Goal: Task Accomplishment & Management: Use online tool/utility

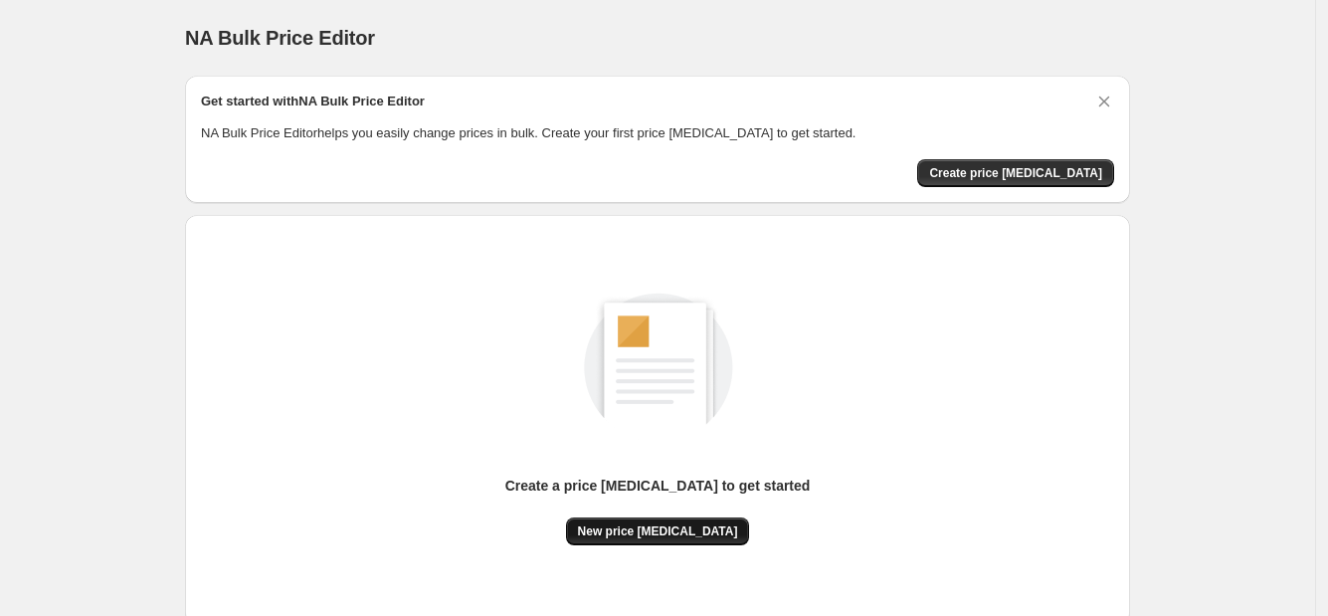
click at [640, 528] on span "New price change job" at bounding box center [658, 531] width 160 height 16
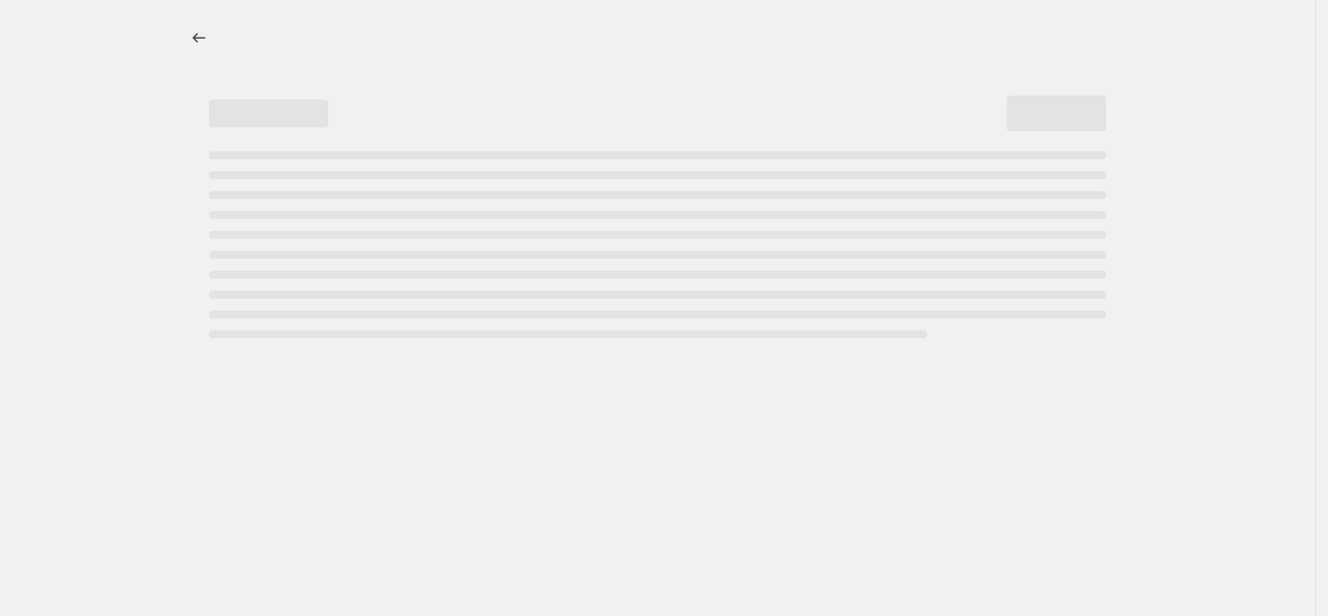
select select "percentage"
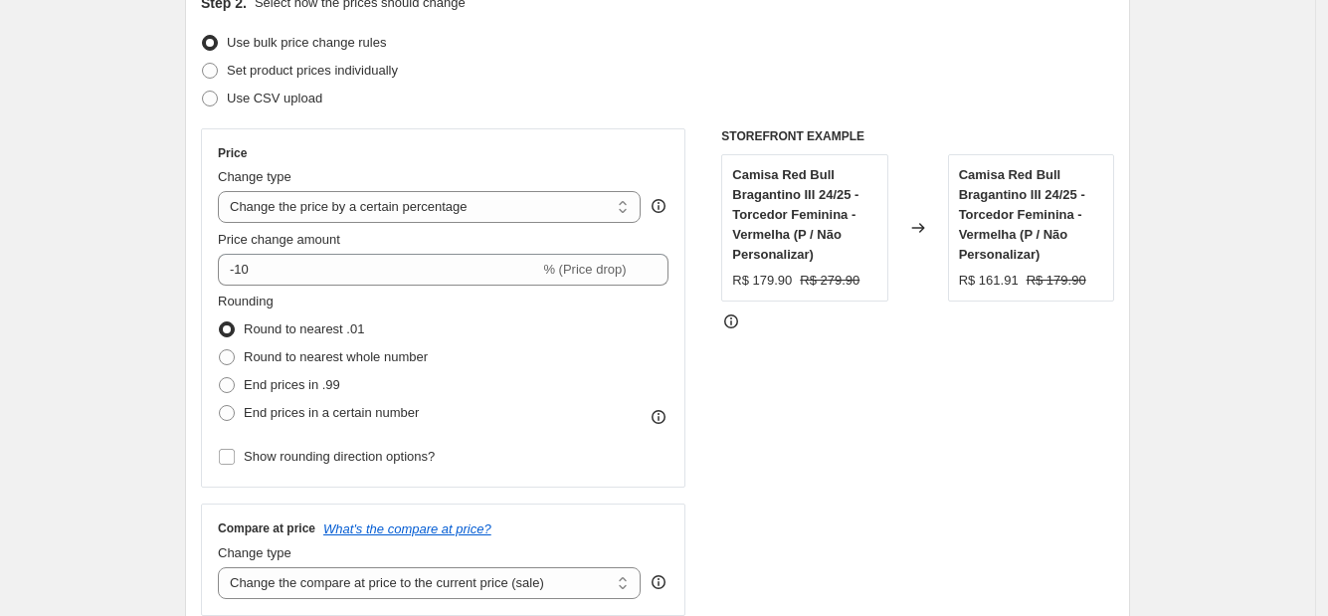
scroll to position [248, 0]
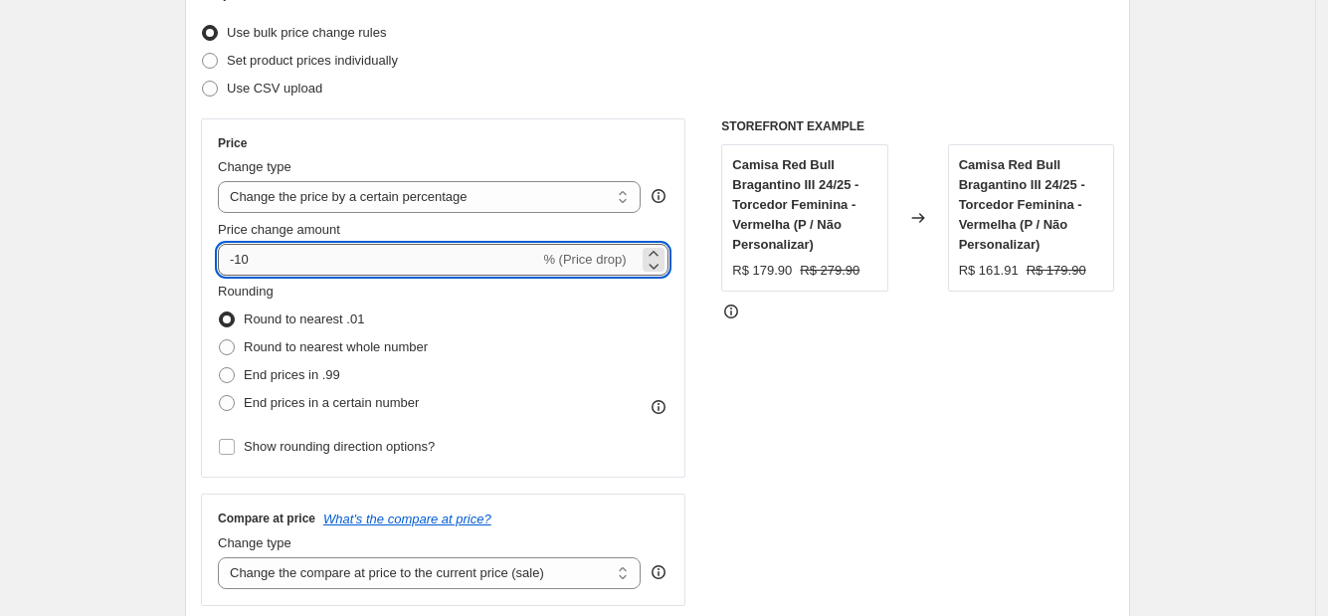
click at [394, 257] on input "-10" at bounding box center [378, 260] width 321 height 32
click at [662, 248] on icon at bounding box center [654, 254] width 20 height 20
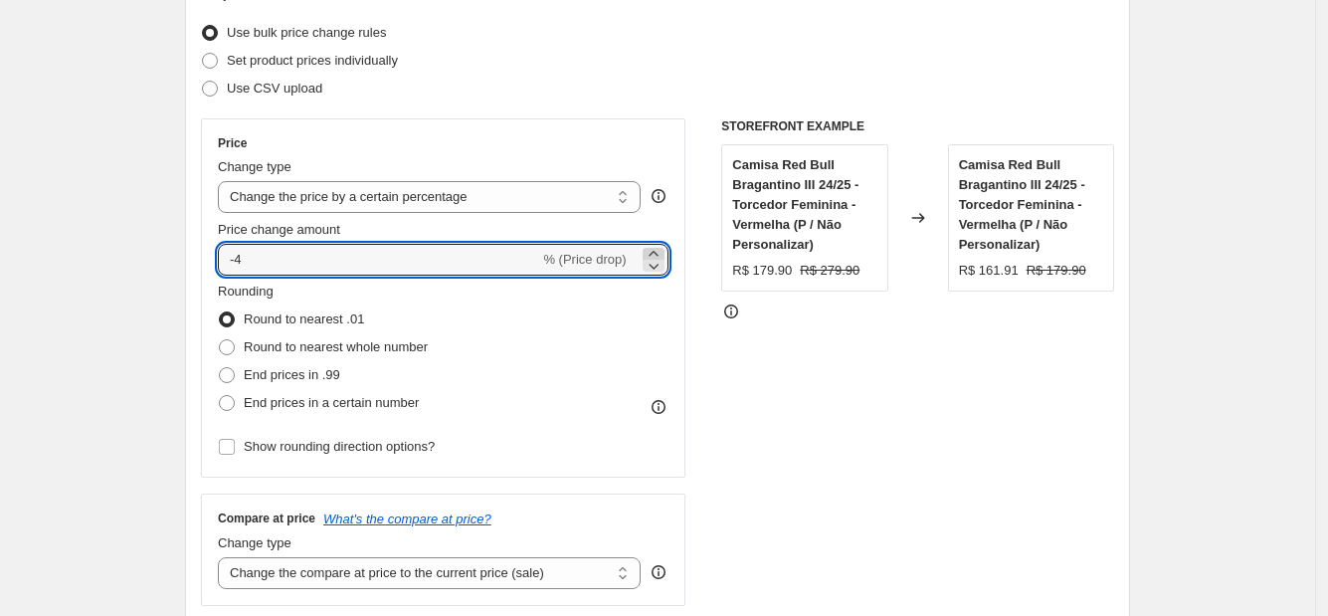
click at [662, 248] on icon at bounding box center [654, 254] width 20 height 20
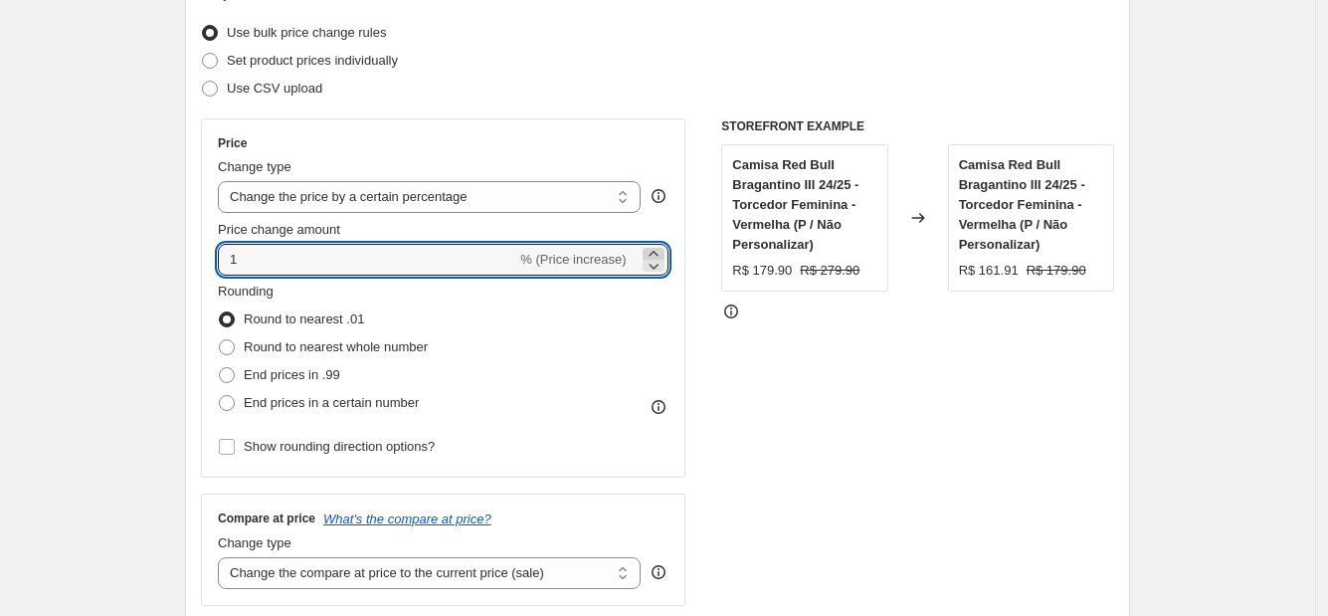
click at [662, 248] on icon at bounding box center [654, 254] width 20 height 20
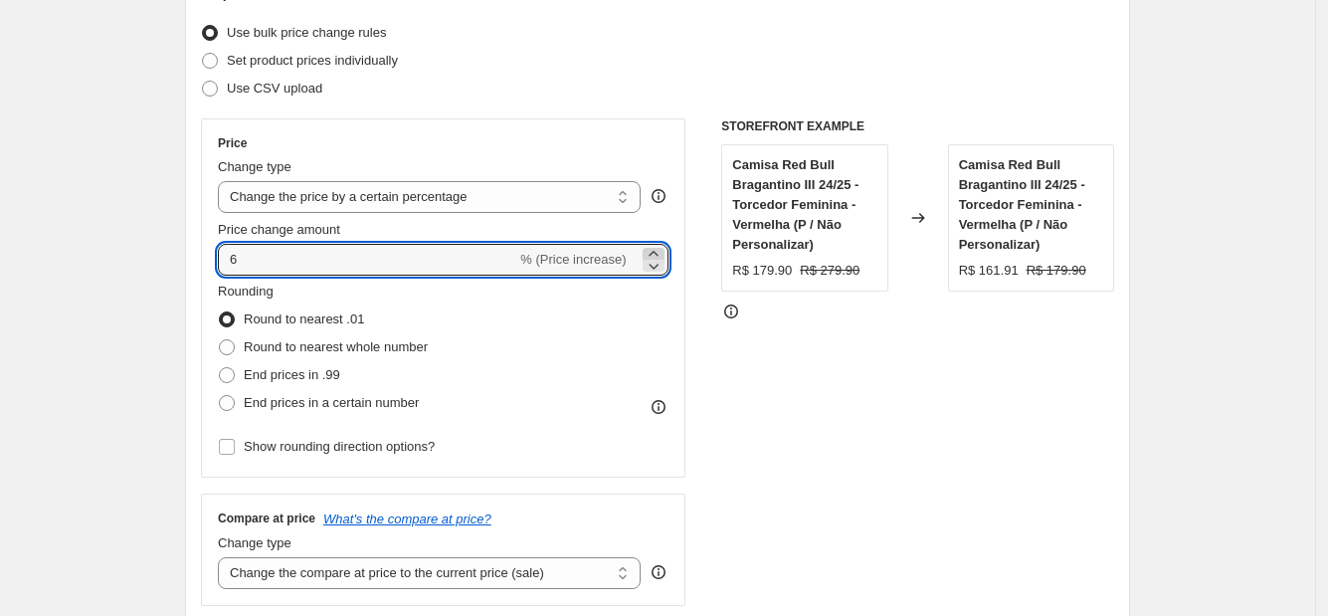
click at [662, 248] on icon at bounding box center [654, 254] width 20 height 20
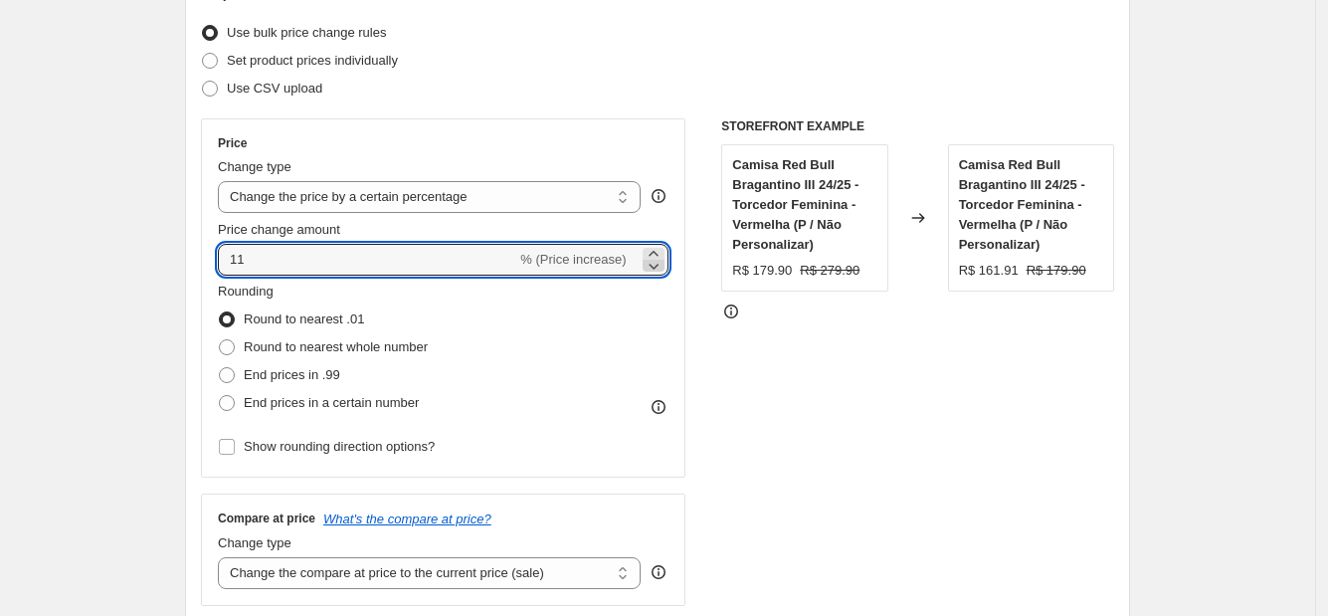
click at [659, 264] on icon at bounding box center [654, 266] width 20 height 20
click at [392, 264] on input "10" at bounding box center [367, 260] width 298 height 32
drag, startPoint x: 392, startPoint y: 264, endPoint x: 234, endPoint y: 264, distance: 158.2
click at [234, 264] on input "10" at bounding box center [367, 260] width 298 height 32
click at [581, 400] on div "Rounding Round to nearest .01 Round to nearest whole number End prices in .99 E…" at bounding box center [443, 349] width 451 height 135
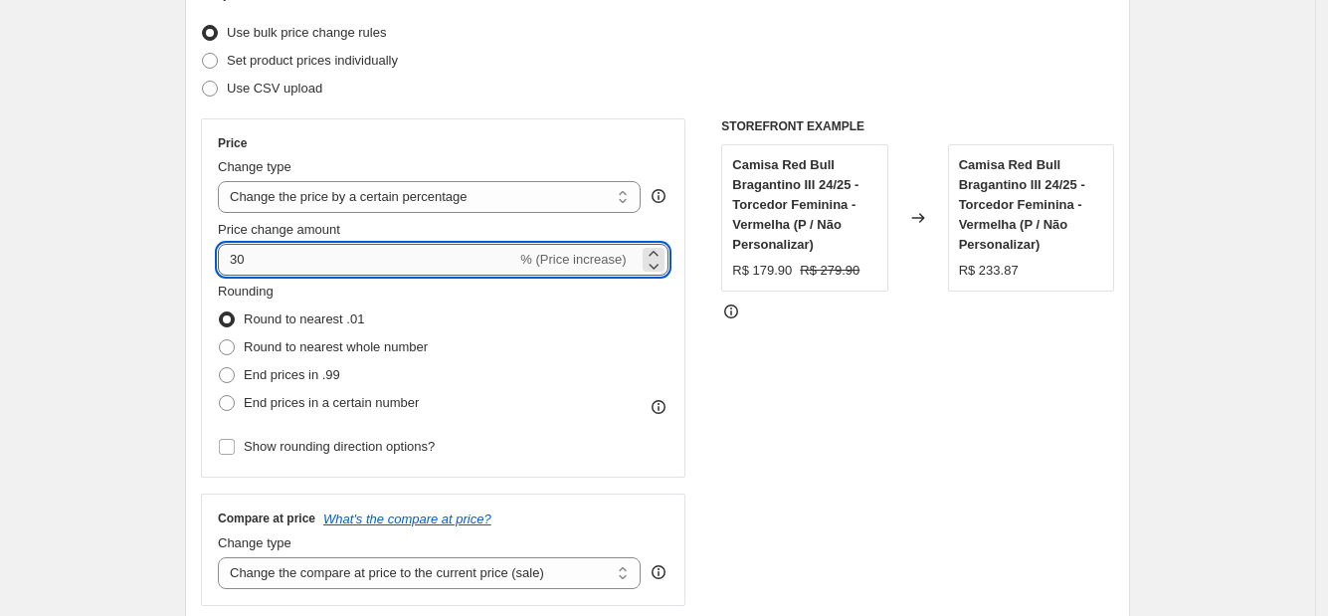
click at [264, 254] on input "30" at bounding box center [367, 260] width 298 height 32
type input "3"
click at [485, 307] on div "Rounding Round to nearest .01 Round to nearest whole number End prices in .99 E…" at bounding box center [443, 349] width 451 height 135
click at [338, 270] on input "20" at bounding box center [367, 260] width 298 height 32
type input "2"
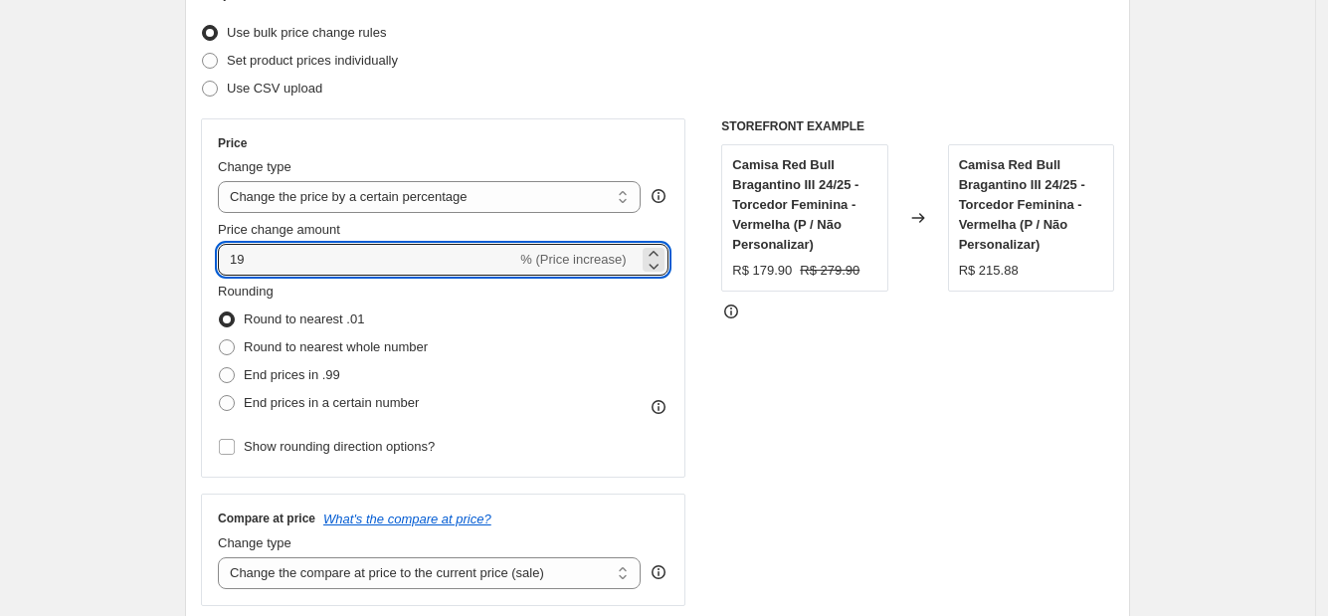
type input "19"
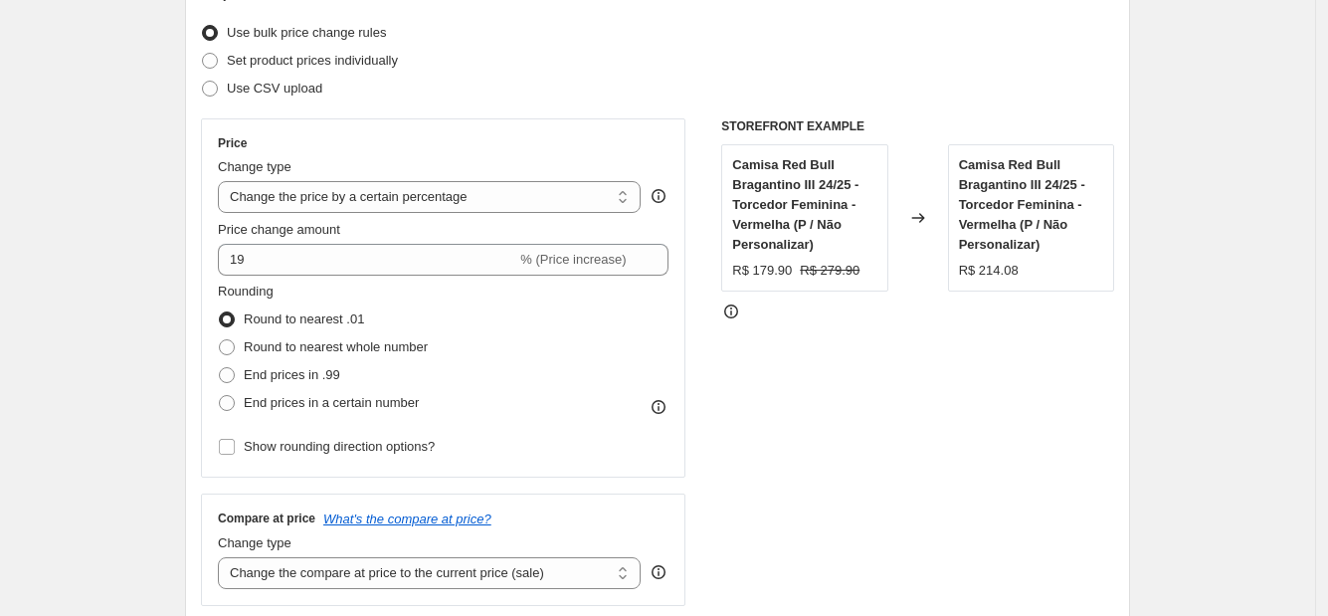
click at [531, 332] on div "Rounding Round to nearest .01 Round to nearest whole number End prices in .99 E…" at bounding box center [443, 349] width 451 height 135
click at [383, 339] on span "Round to nearest whole number" at bounding box center [336, 346] width 184 height 15
click at [220, 339] on input "Round to nearest whole number" at bounding box center [219, 339] width 1 height 1
radio input "true"
click at [345, 323] on span "Round to nearest .01" at bounding box center [304, 318] width 120 height 15
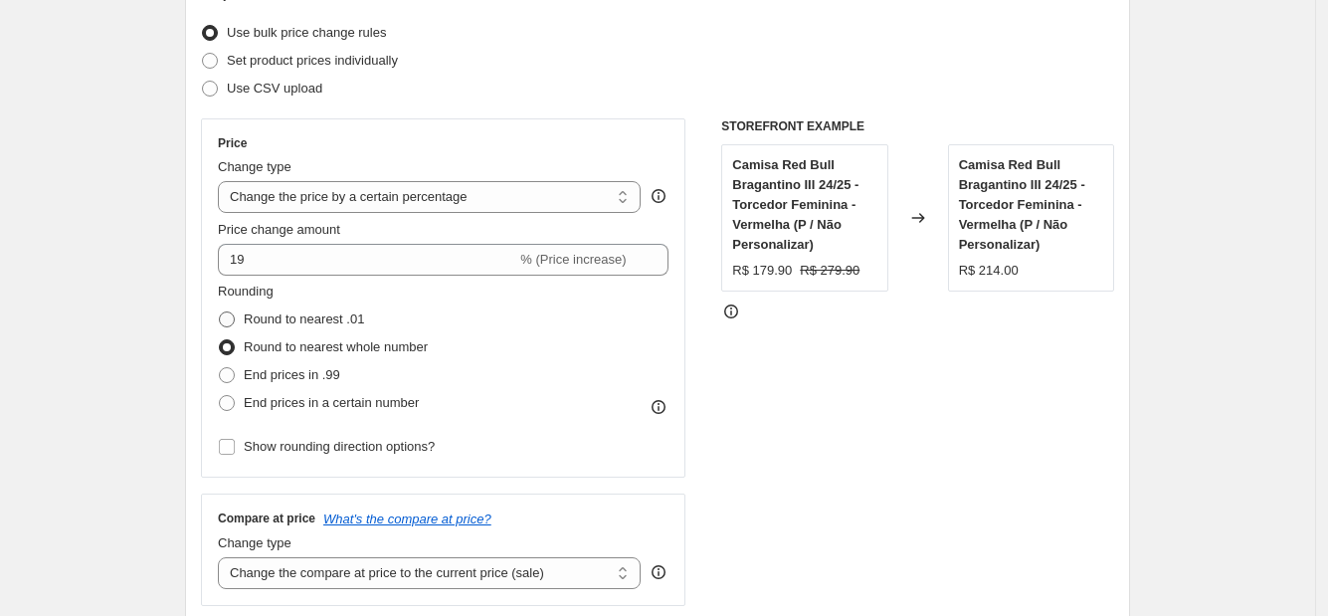
click at [220, 312] on input "Round to nearest .01" at bounding box center [219, 311] width 1 height 1
radio input "true"
click at [317, 372] on span "End prices in .99" at bounding box center [292, 374] width 97 height 15
click at [220, 368] on input "End prices in .99" at bounding box center [219, 367] width 1 height 1
radio input "true"
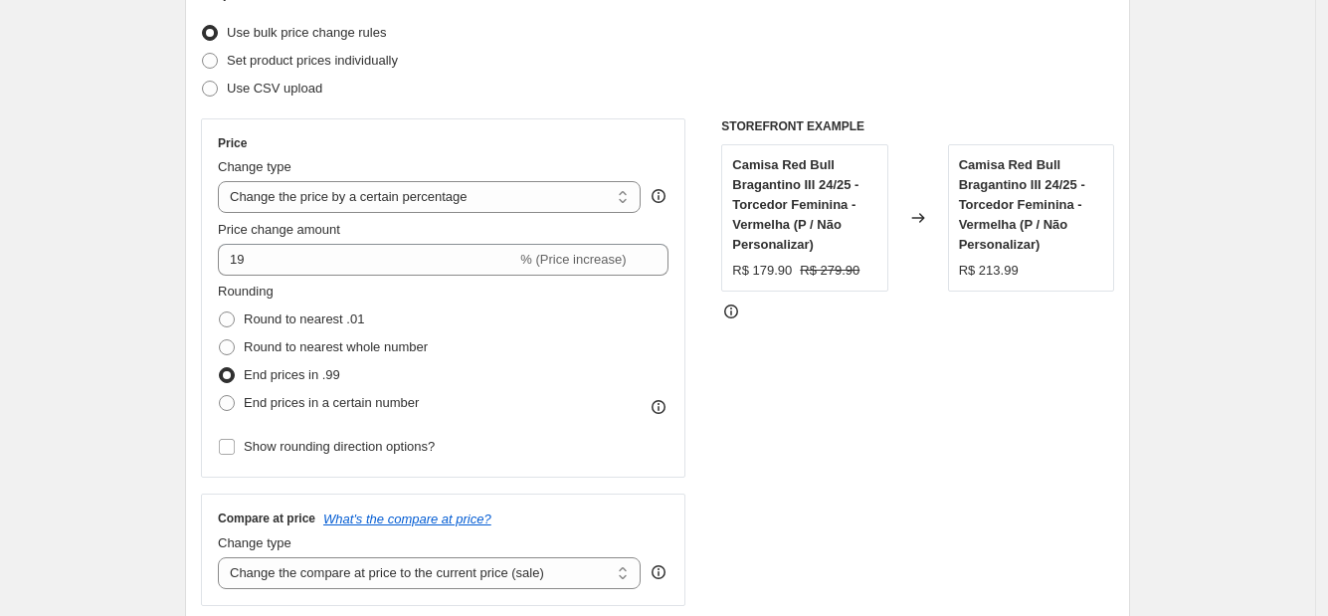
click at [572, 369] on div "Rounding Round to nearest .01 Round to nearest whole number End prices in .99 E…" at bounding box center [443, 349] width 451 height 135
click at [383, 409] on span "End prices in a certain number" at bounding box center [331, 402] width 175 height 15
click at [220, 396] on input "End prices in a certain number" at bounding box center [219, 395] width 1 height 1
radio input "true"
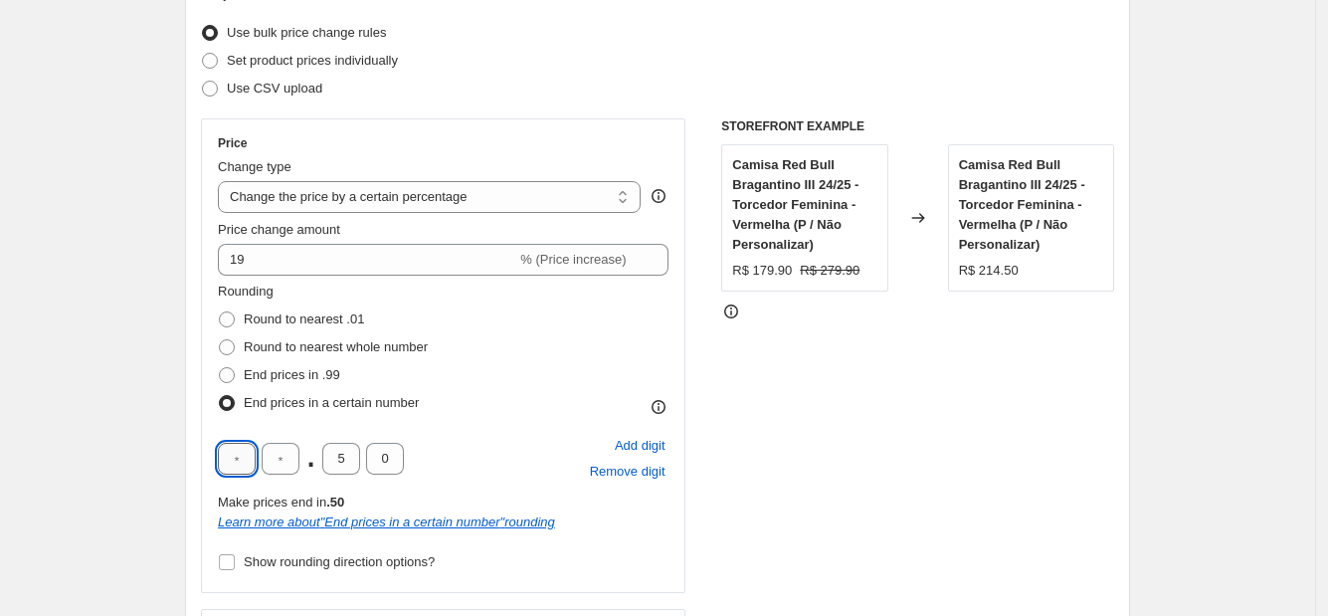
click at [255, 468] on input "text" at bounding box center [237, 459] width 38 height 32
type input "1"
type input "2"
click at [289, 473] on input "2" at bounding box center [281, 459] width 38 height 32
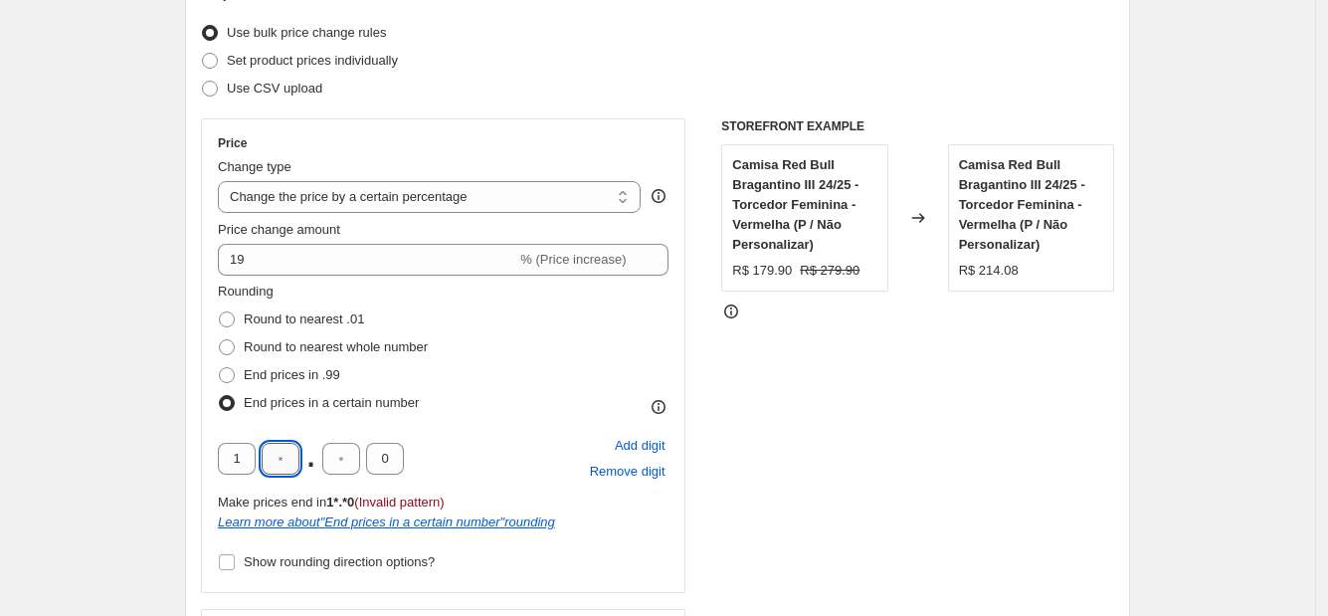
type input "0"
type input "9"
click at [255, 458] on input "1" at bounding box center [237, 459] width 38 height 32
type input "0"
type input "9"
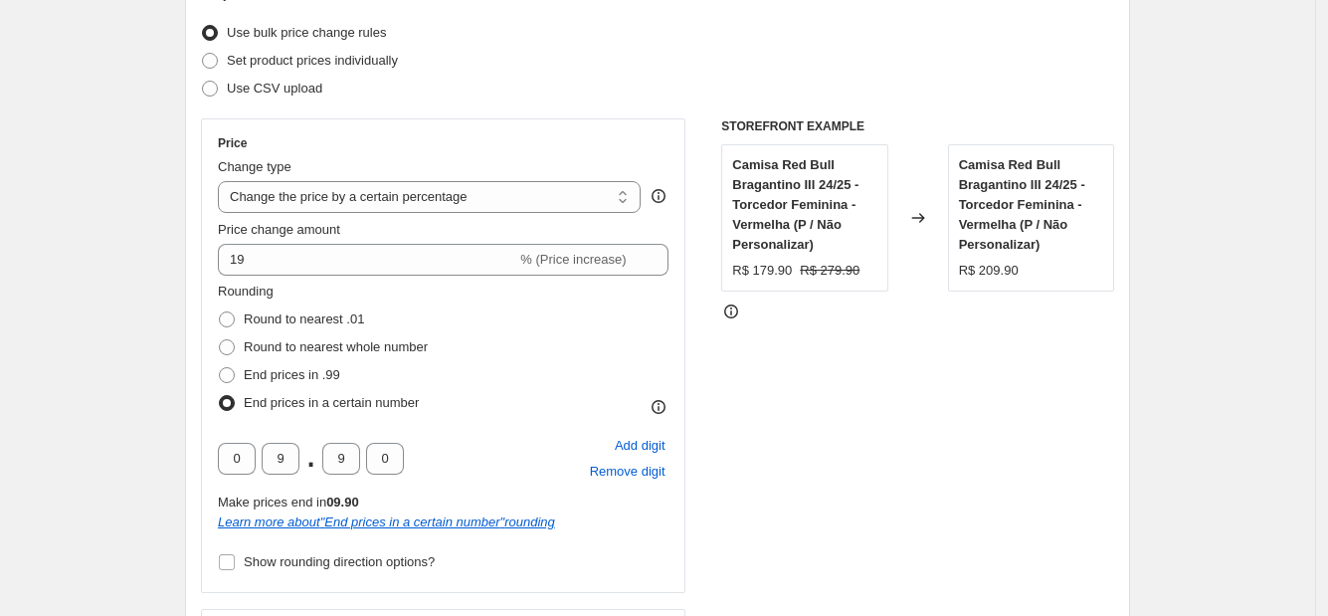
click at [507, 363] on div "Rounding Round to nearest .01 Round to nearest whole number End prices in .99 E…" at bounding box center [443, 349] width 451 height 135
click at [239, 460] on input "0" at bounding box center [237, 459] width 38 height 32
type input "1"
click at [341, 65] on span "Set product prices individually" at bounding box center [312, 60] width 171 height 15
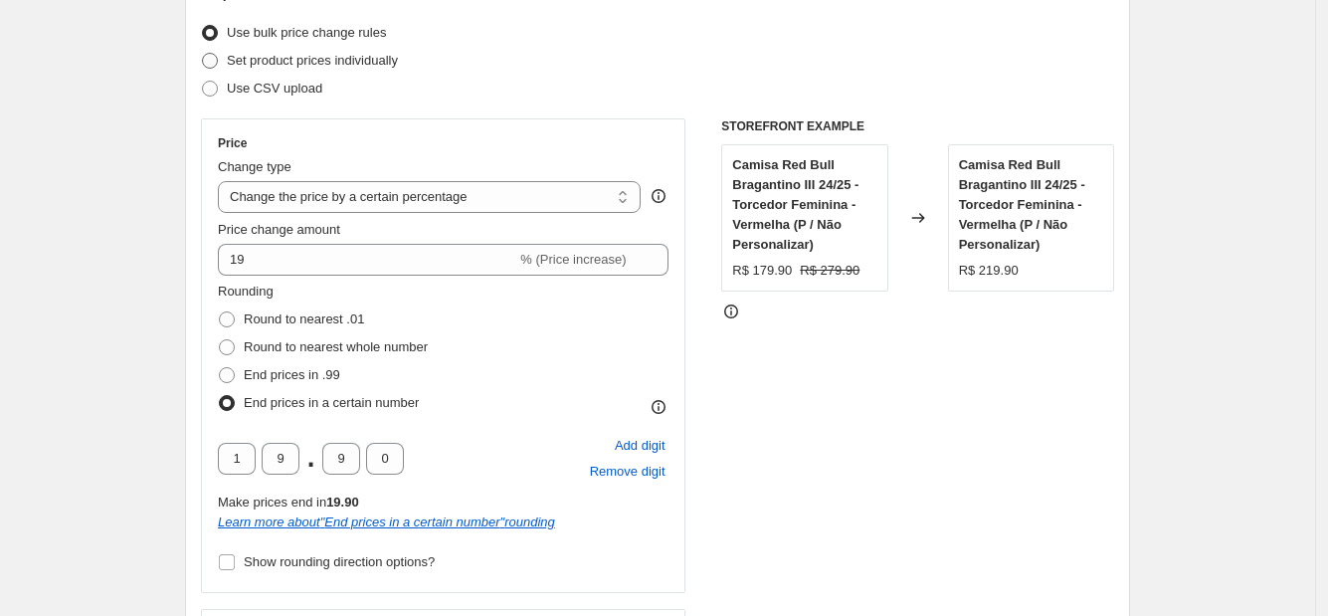
click at [203, 54] on input "Set product prices individually" at bounding box center [202, 53] width 1 height 1
radio input "true"
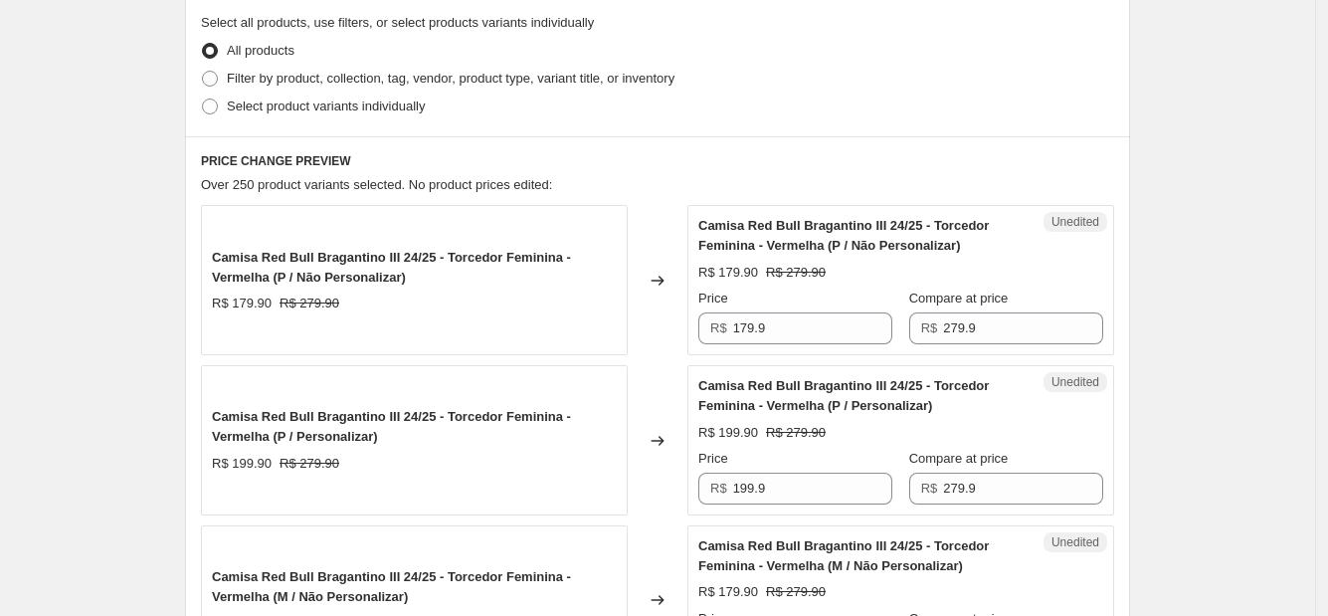
scroll to position [496, 0]
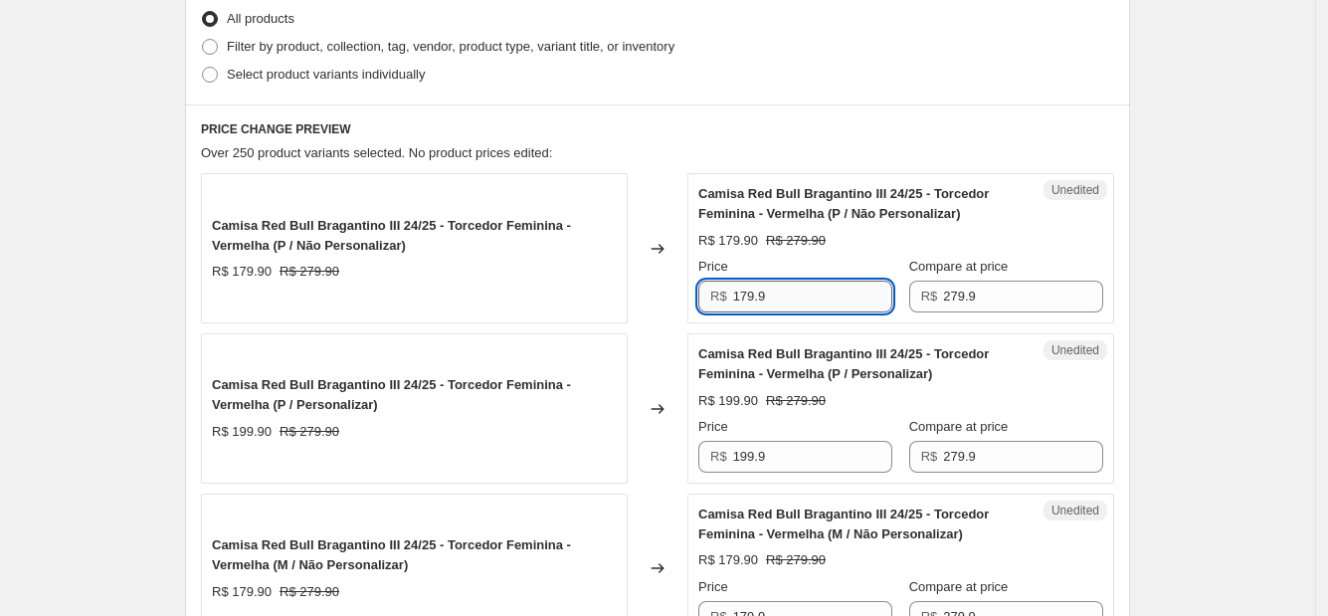
click at [758, 294] on input "179.9" at bounding box center [813, 297] width 160 height 32
drag, startPoint x: 789, startPoint y: 294, endPoint x: 715, endPoint y: 295, distance: 73.6
click at [715, 295] on div "R$ 179.9" at bounding box center [795, 297] width 194 height 32
type input "179.9"
click at [970, 307] on input "279.9" at bounding box center [1023, 297] width 160 height 32
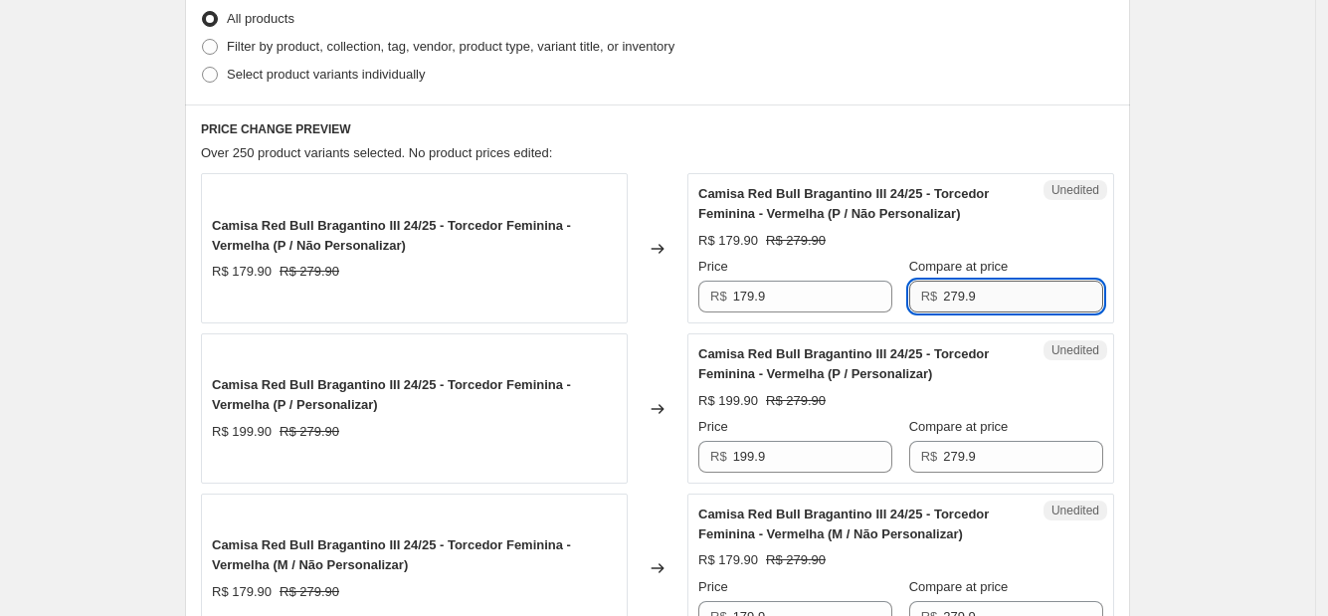
click at [970, 307] on input "279.9" at bounding box center [1023, 297] width 160 height 32
type input "279.9"
click at [799, 301] on input "179.9" at bounding box center [813, 297] width 160 height 32
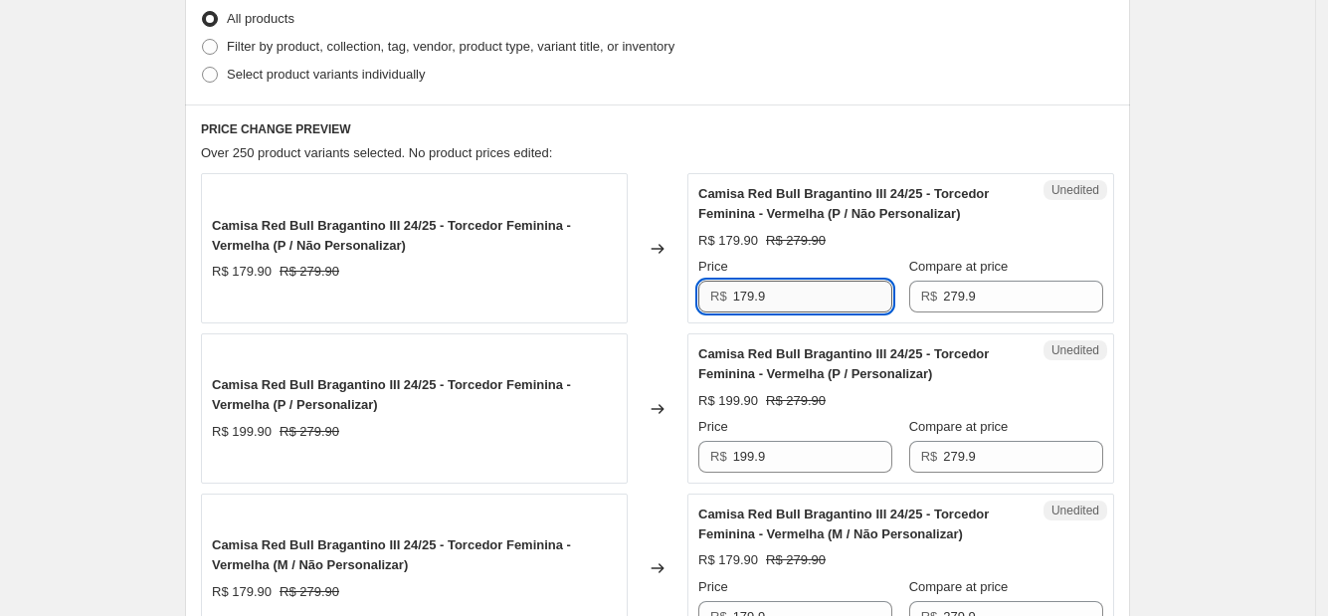
click at [799, 301] on input "179.9" at bounding box center [813, 297] width 160 height 32
type input "179.9"
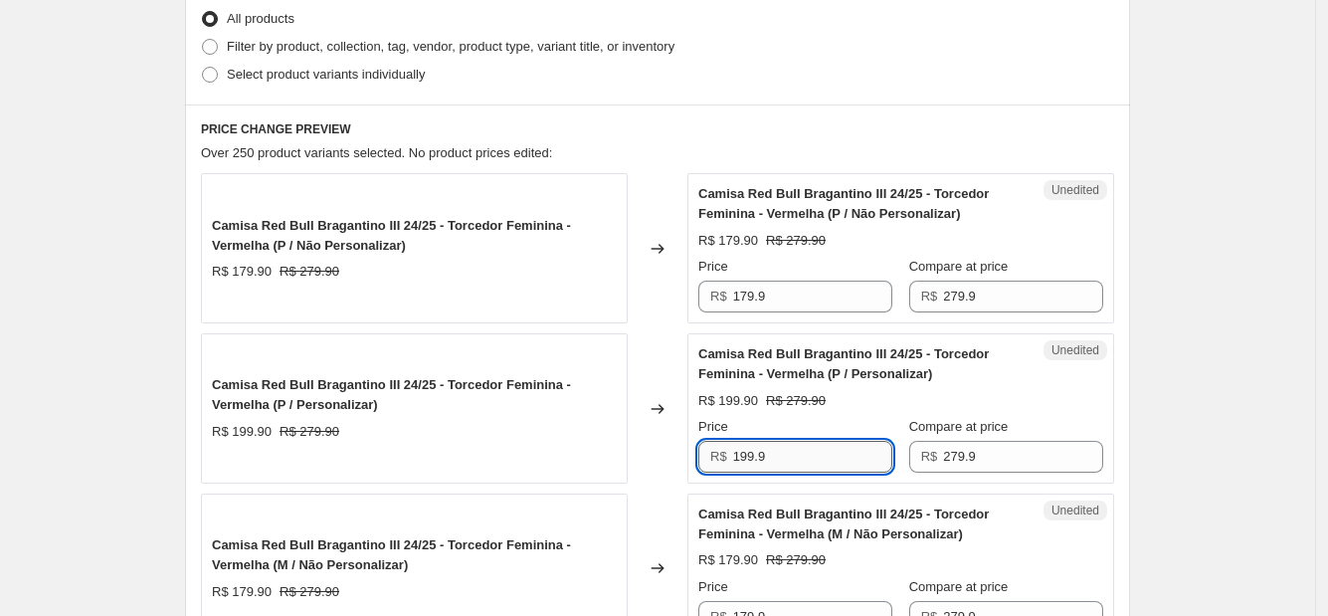
click at [805, 466] on input "199.9" at bounding box center [813, 457] width 160 height 32
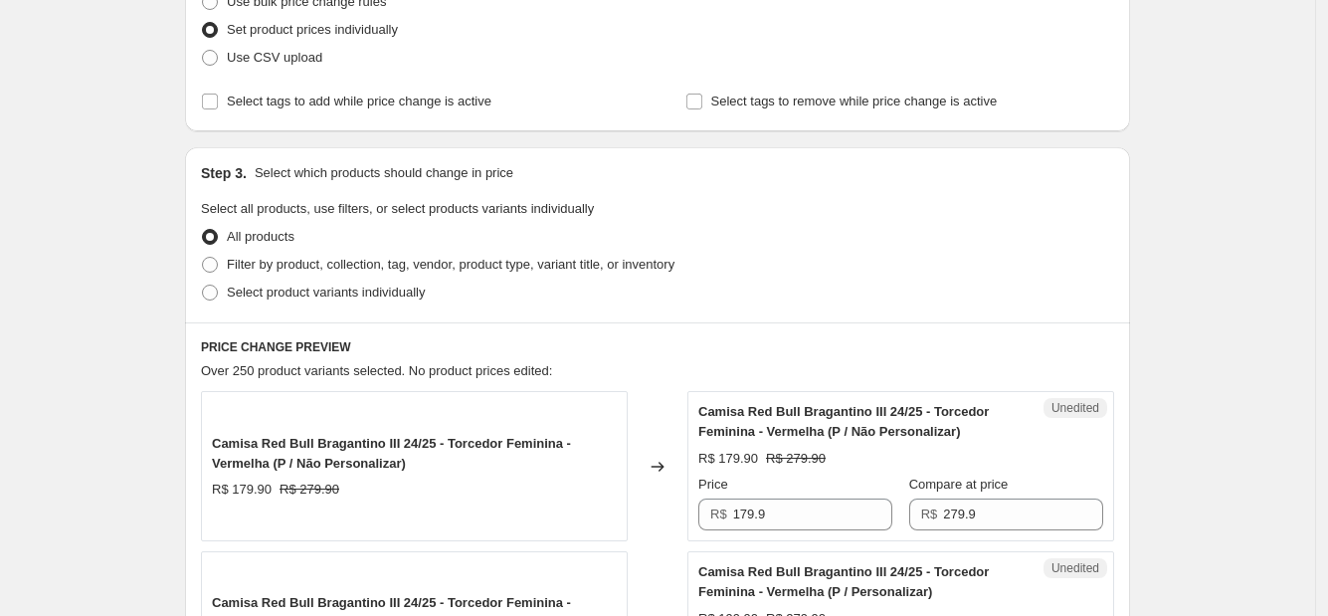
scroll to position [0, 0]
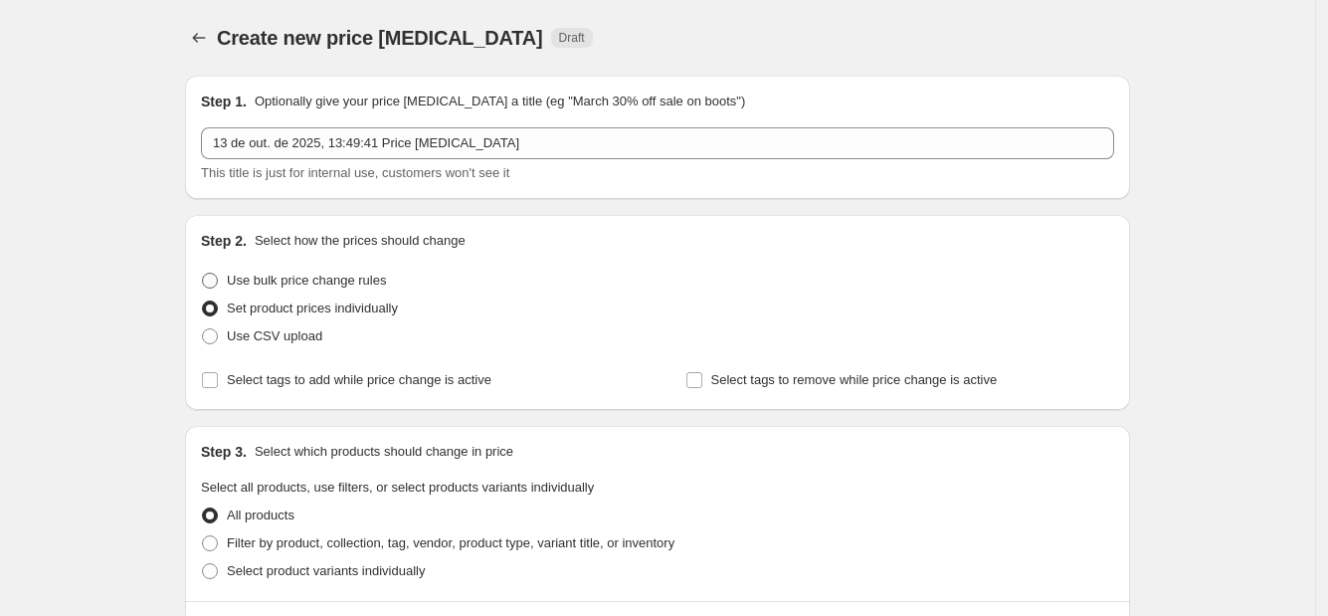
click at [351, 280] on span "Use bulk price change rules" at bounding box center [306, 280] width 159 height 15
click at [203, 274] on input "Use bulk price change rules" at bounding box center [202, 273] width 1 height 1
radio input "true"
select select "percentage"
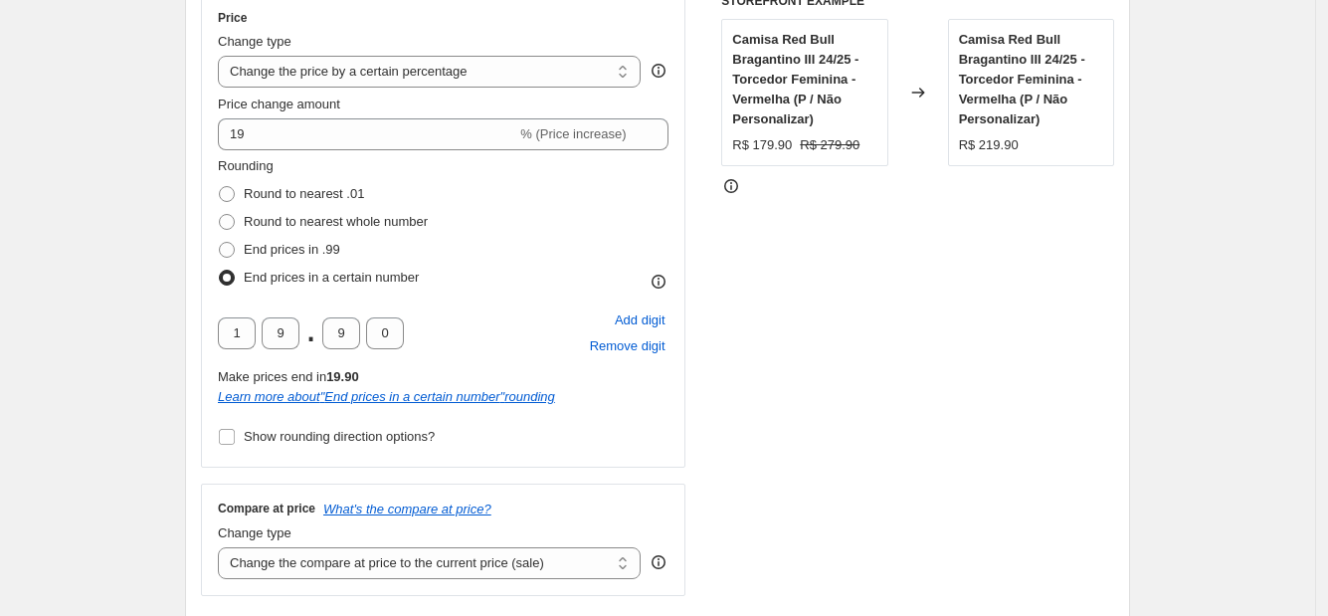
scroll to position [496, 0]
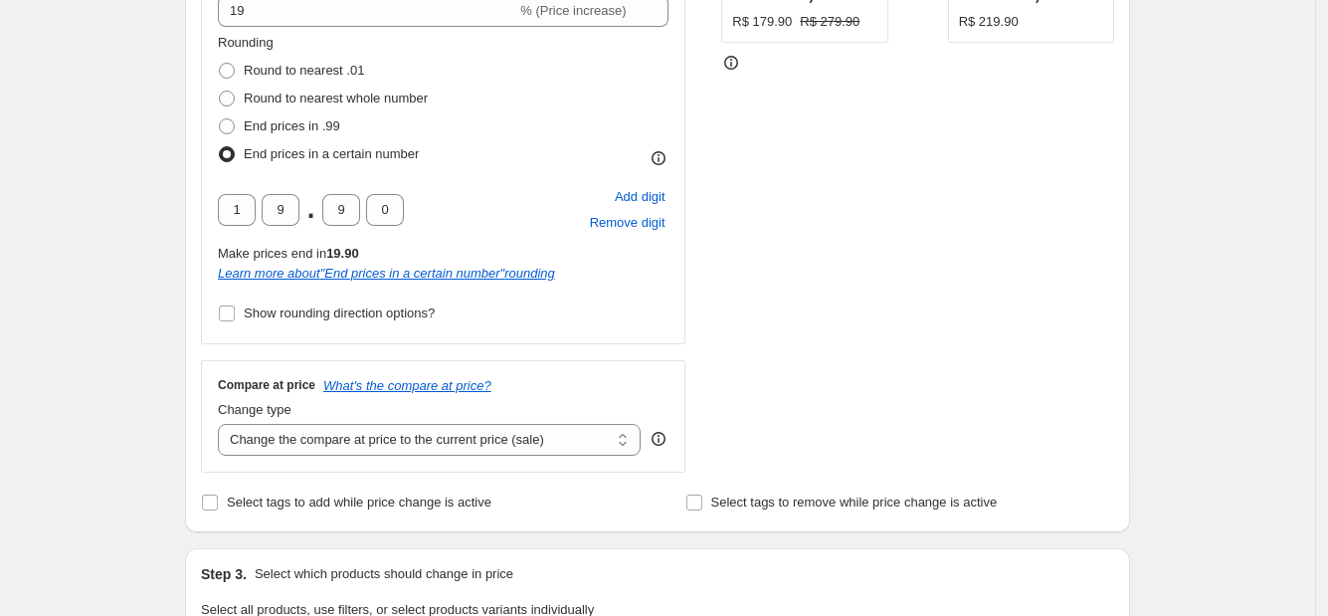
click at [385, 460] on div "Compare at price What's the compare at price? Change type Change the compare at…" at bounding box center [443, 415] width 485 height 111
click at [401, 435] on select "Change the compare at price to the current price (sale) Change the compare at p…" at bounding box center [429, 440] width 423 height 32
click at [439, 453] on select "Change the compare at price to the current price (sale) Change the compare at p…" at bounding box center [429, 440] width 423 height 32
select select "to"
click at [223, 424] on select "Change the compare at price to the current price (sale) Change the compare at p…" at bounding box center [429, 440] width 423 height 32
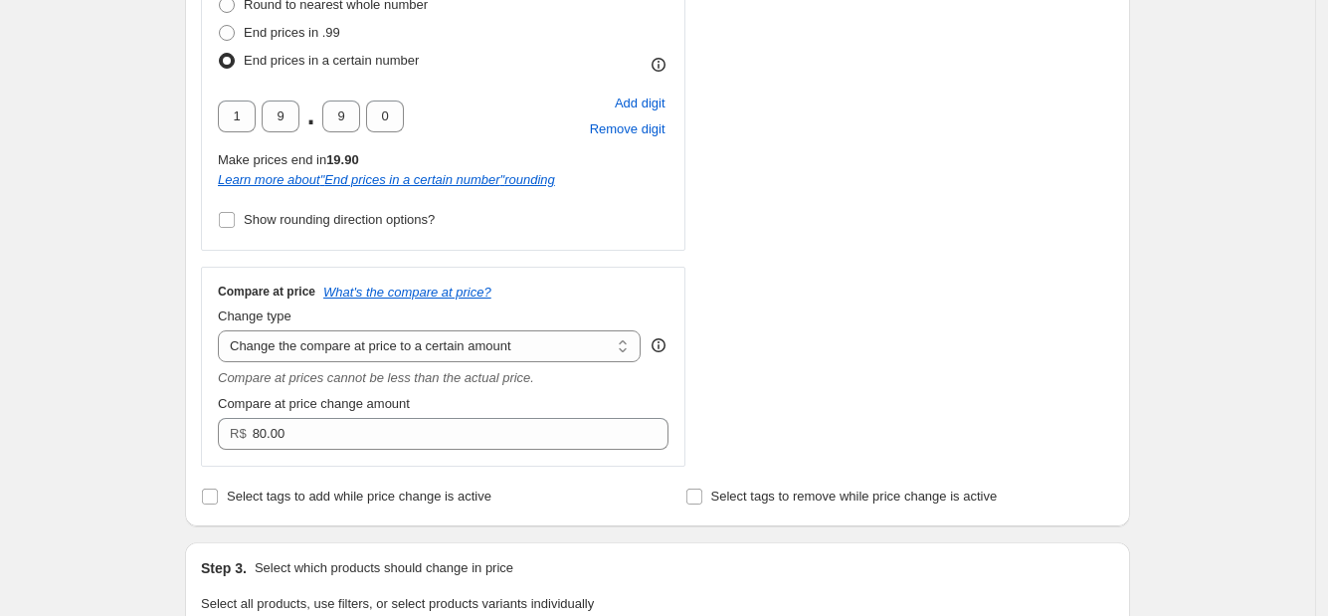
scroll to position [622, 0]
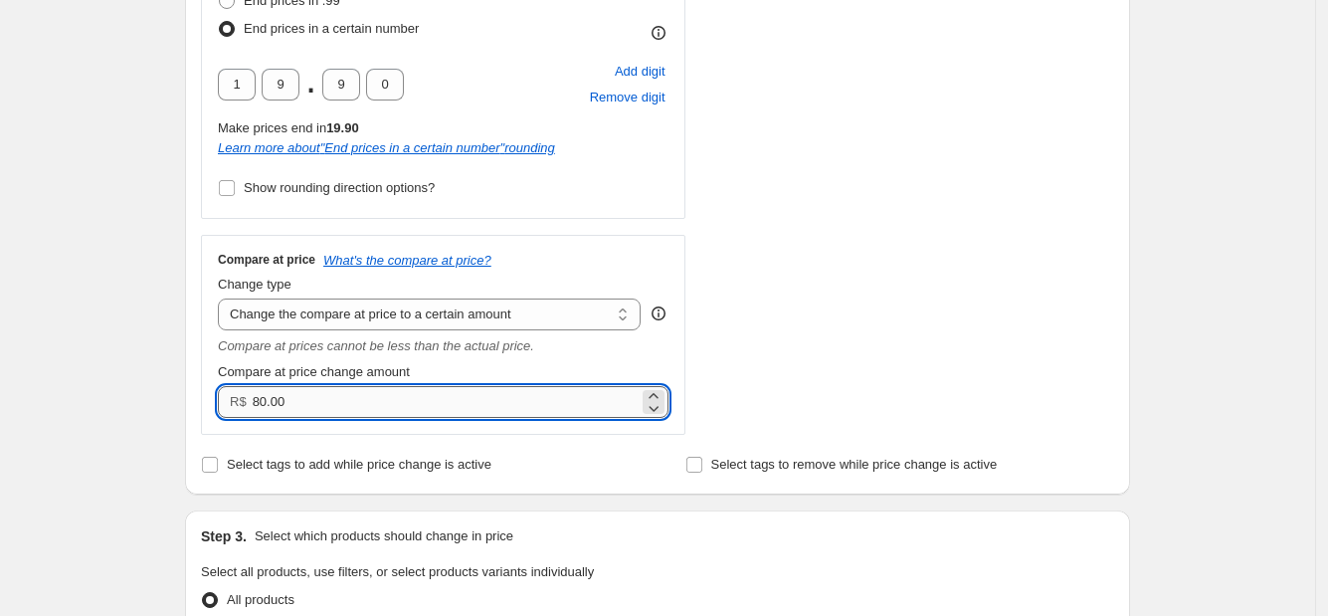
click at [351, 413] on input "80.00" at bounding box center [446, 402] width 386 height 32
type input "299.90"
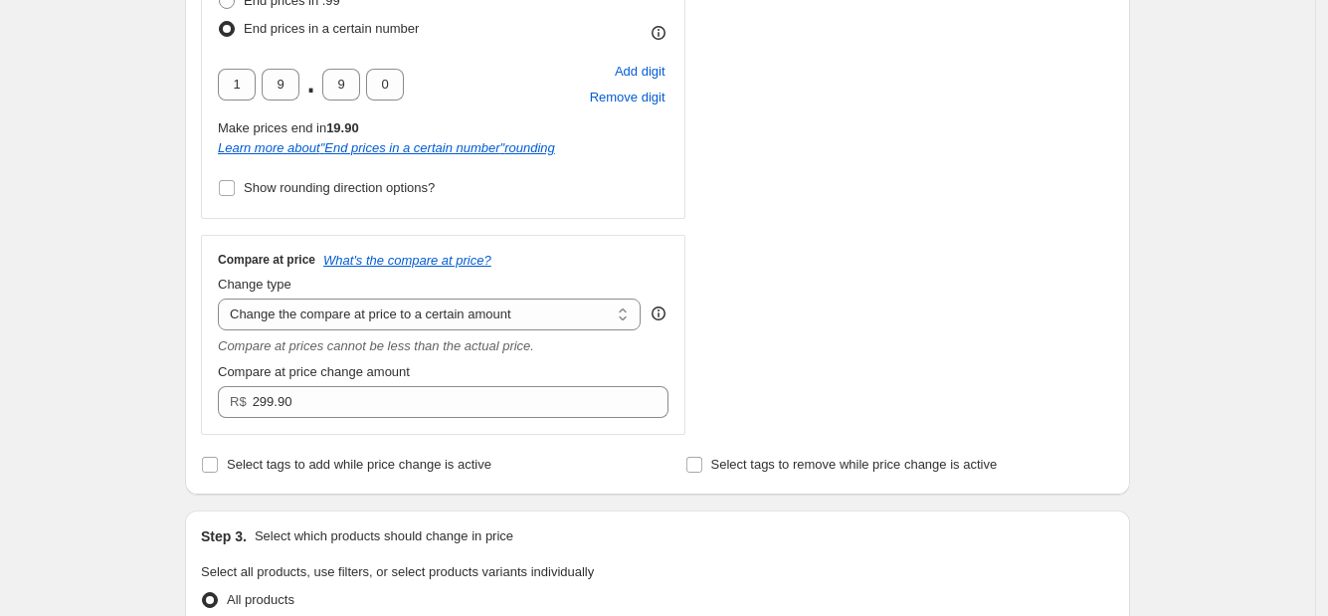
click at [818, 320] on div "STOREFRONT EXAMPLE Camisa Red Bull Bragantino III 24/25 - Torcedor Feminina - V…" at bounding box center [917, 89] width 393 height 690
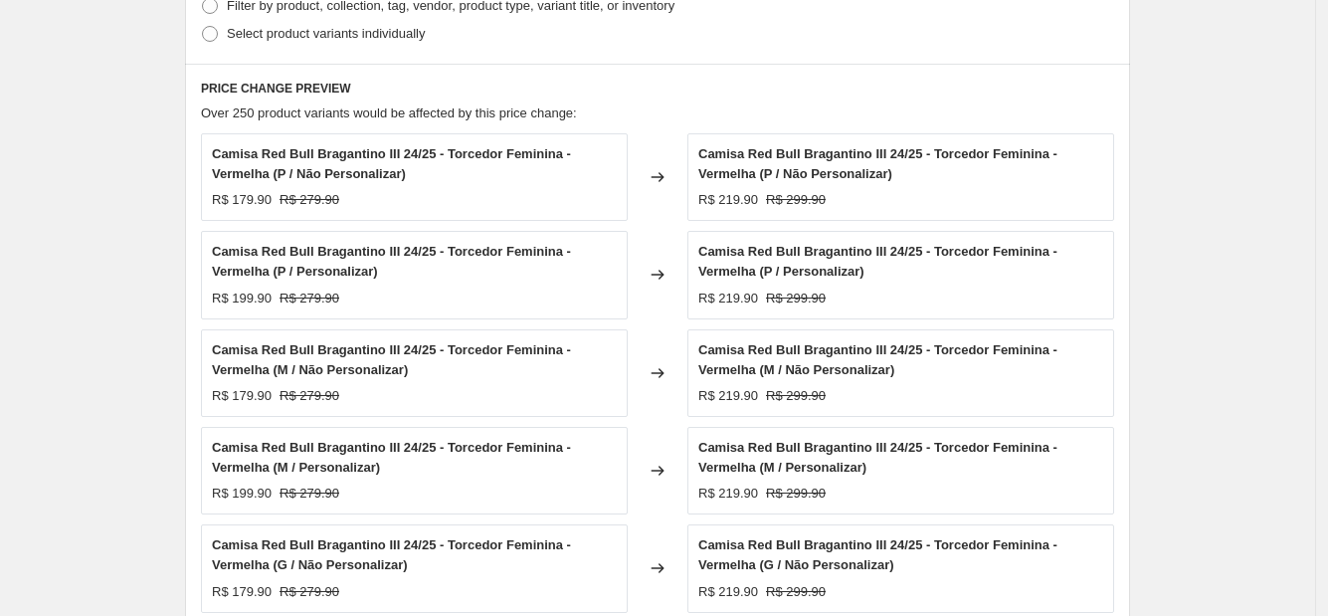
scroll to position [1119, 0]
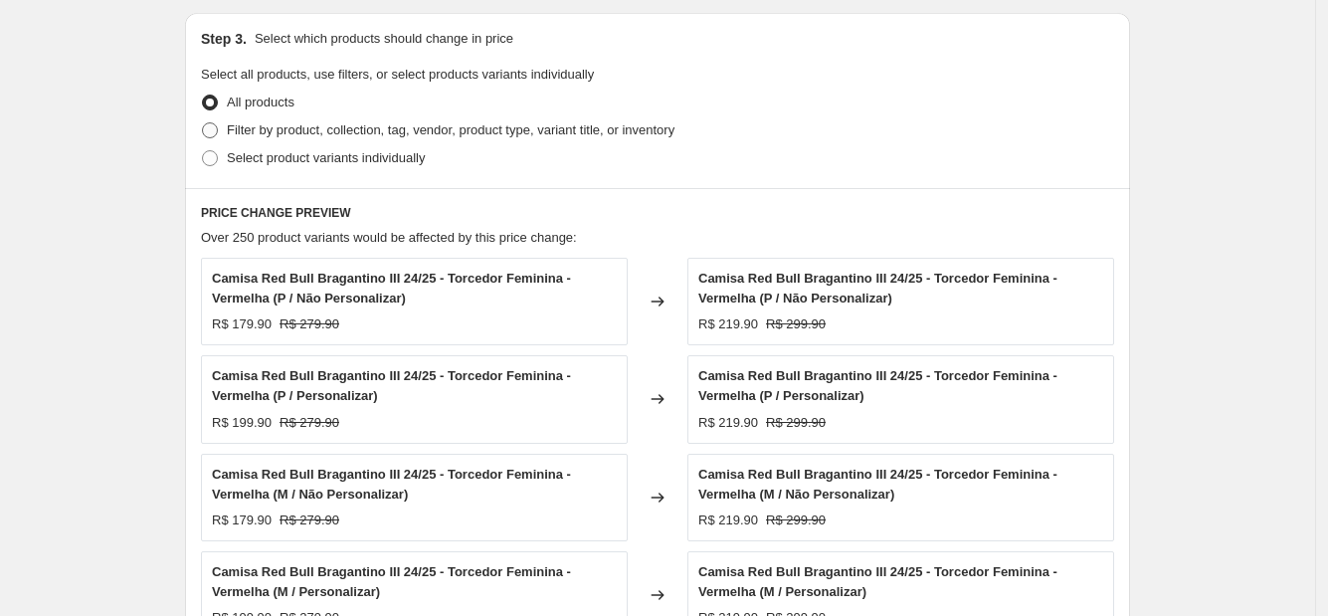
click at [544, 134] on span "Filter by product, collection, tag, vendor, product type, variant title, or inv…" at bounding box center [451, 129] width 448 height 15
click at [203, 123] on input "Filter by product, collection, tag, vendor, product type, variant title, or inv…" at bounding box center [202, 122] width 1 height 1
radio input "true"
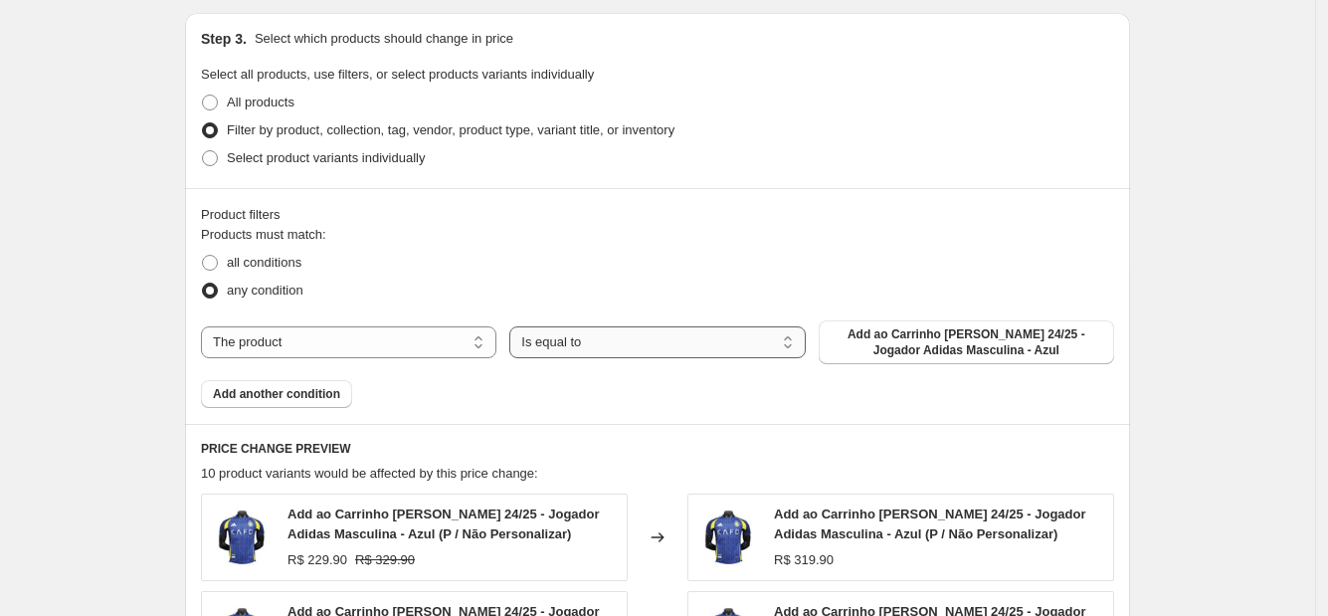
click at [616, 332] on select "Is equal to Is not equal to" at bounding box center [656, 342] width 295 height 32
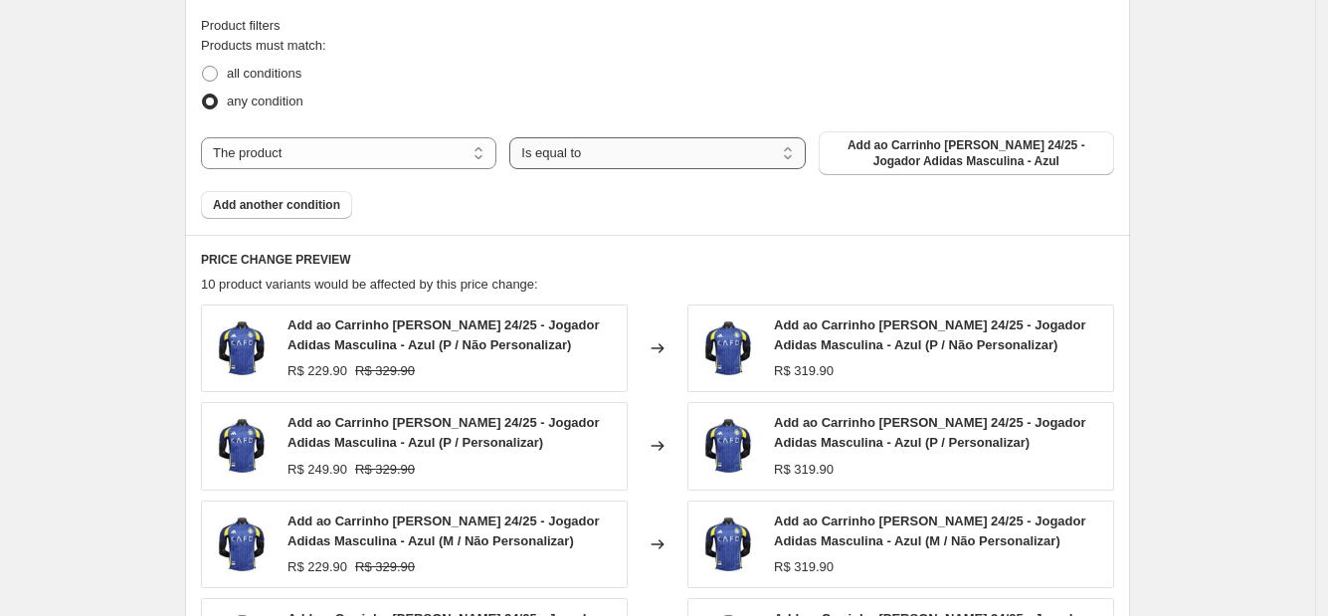
scroll to position [1368, 0]
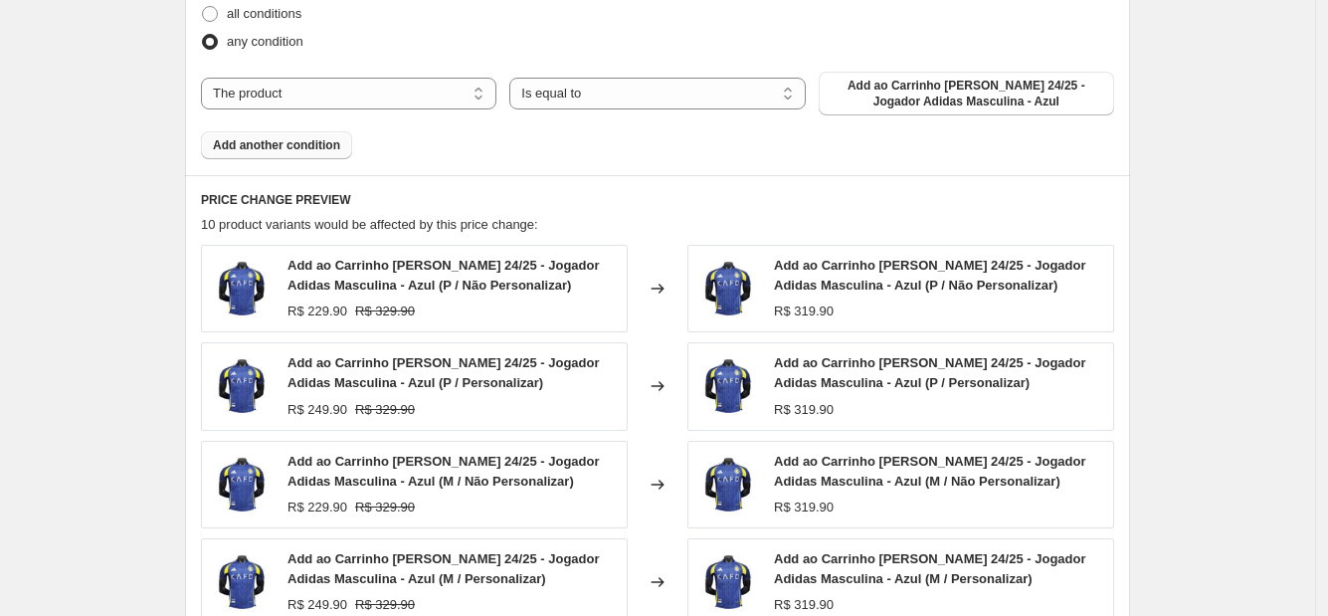
click at [262, 139] on span "Add another condition" at bounding box center [276, 145] width 127 height 16
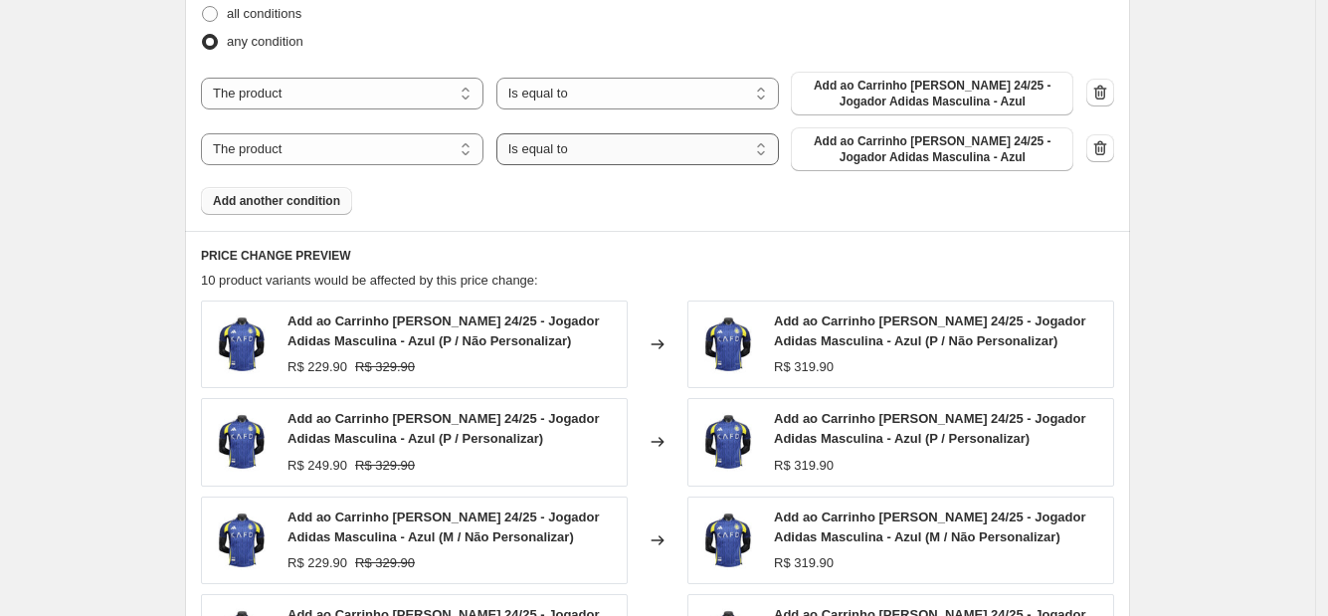
click at [578, 152] on select "Is equal to Is not equal to" at bounding box center [637, 149] width 283 height 32
click at [1114, 157] on button "button" at bounding box center [1100, 148] width 28 height 28
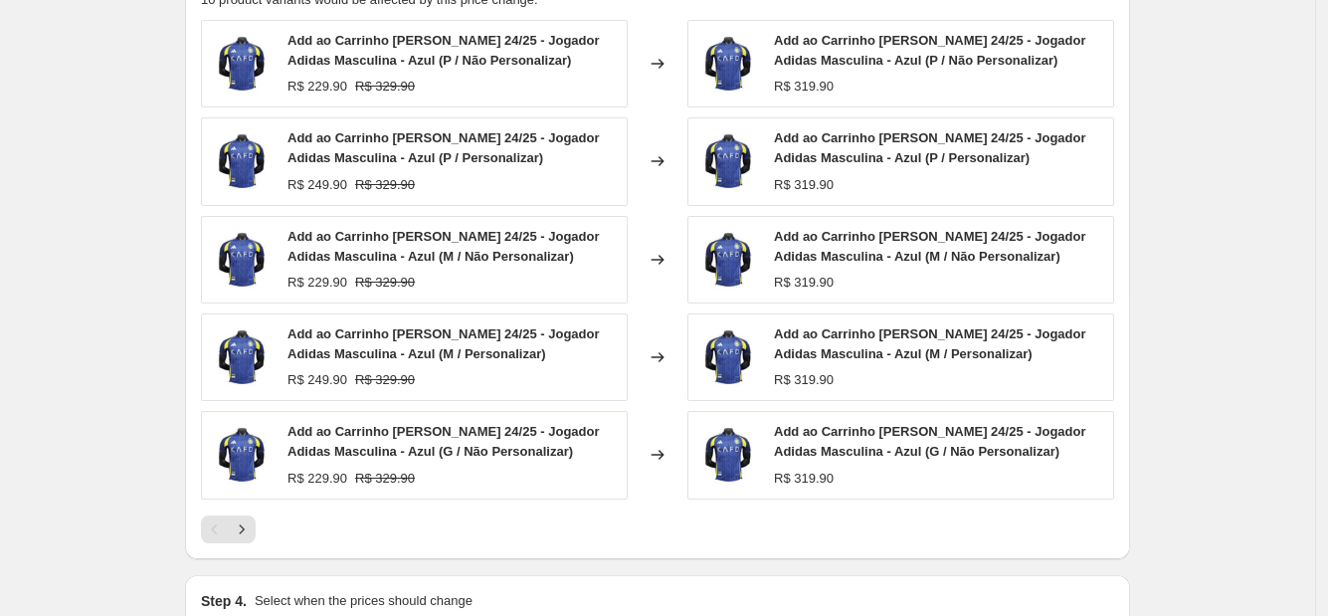
scroll to position [1468, 0]
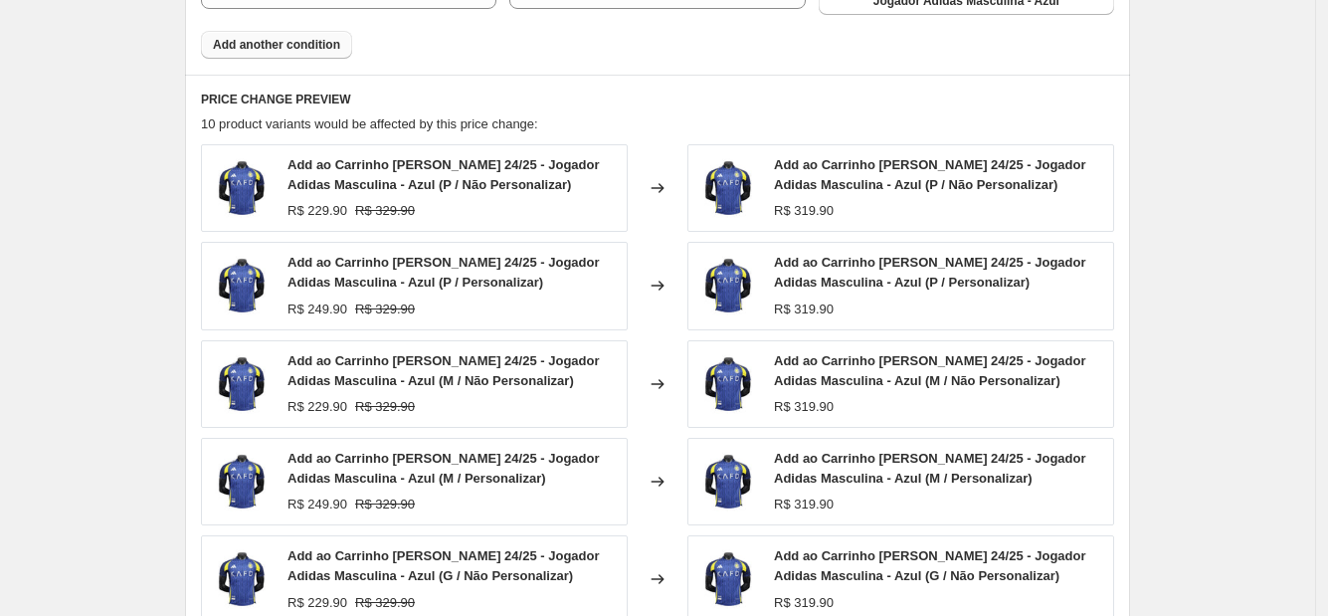
click at [448, 177] on span "Add ao Carrinho [PERSON_NAME] 24/25 - Jogador Adidas Masculina - Azul (P / Não …" at bounding box center [444, 174] width 312 height 35
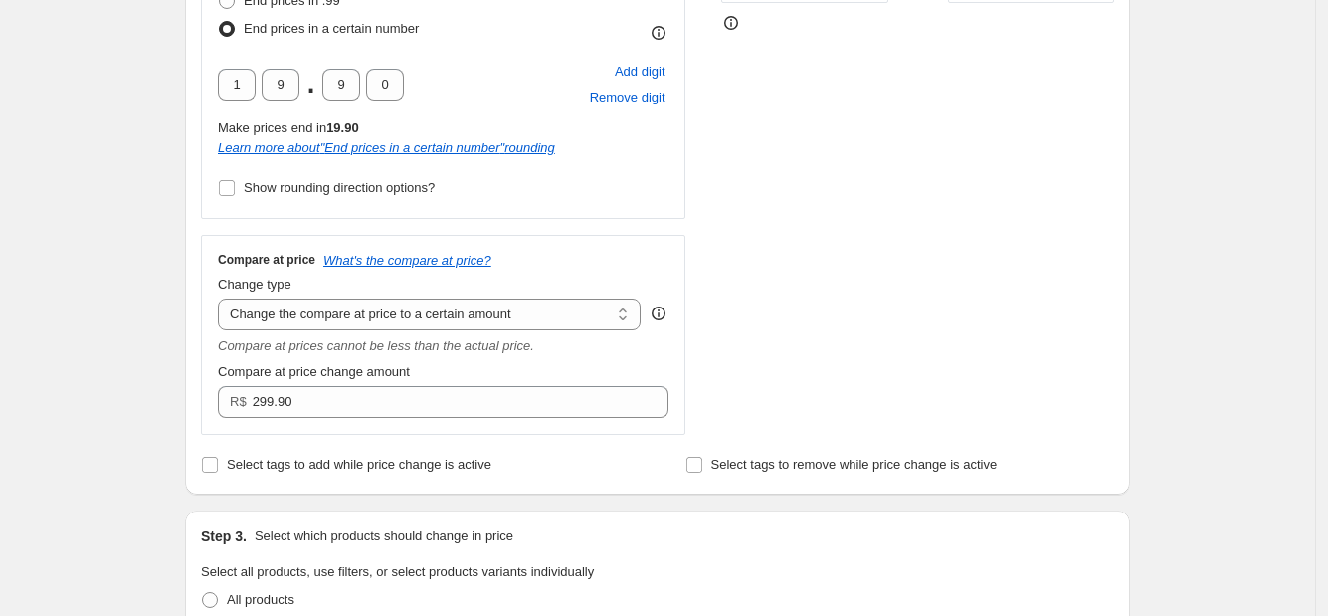
scroll to position [1244, 0]
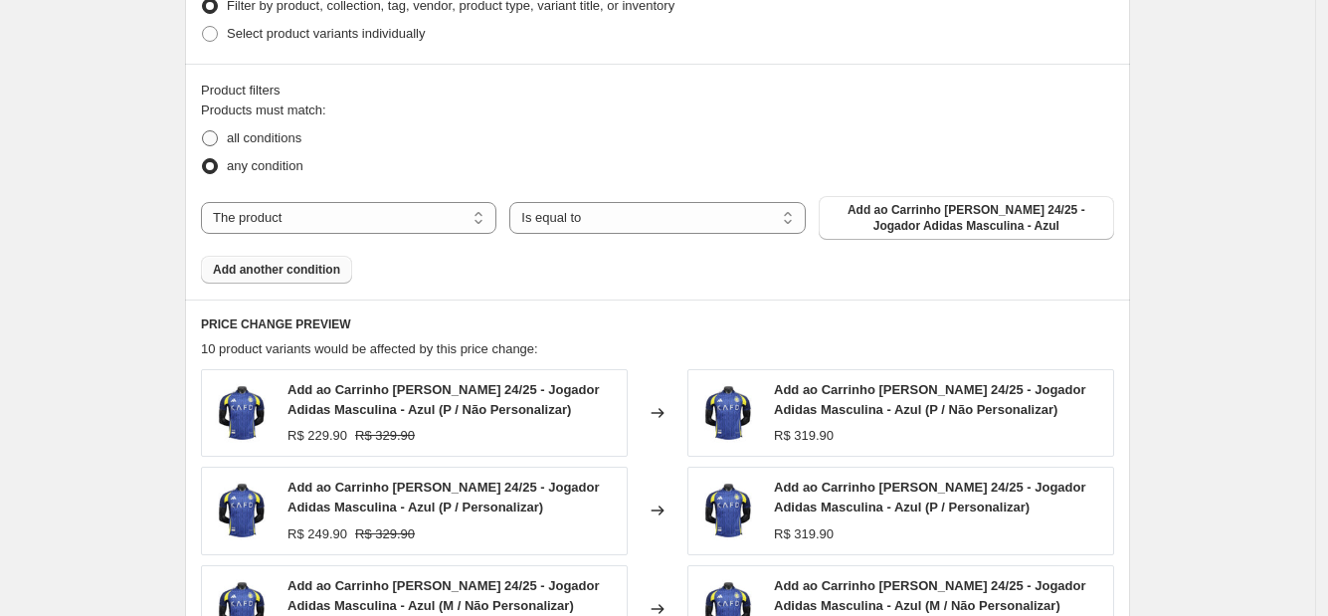
click at [246, 145] on span "all conditions" at bounding box center [264, 137] width 75 height 15
click at [203, 131] on input "all conditions" at bounding box center [202, 130] width 1 height 1
radio input "true"
click at [647, 207] on select "Is equal to Is not equal to" at bounding box center [656, 218] width 295 height 32
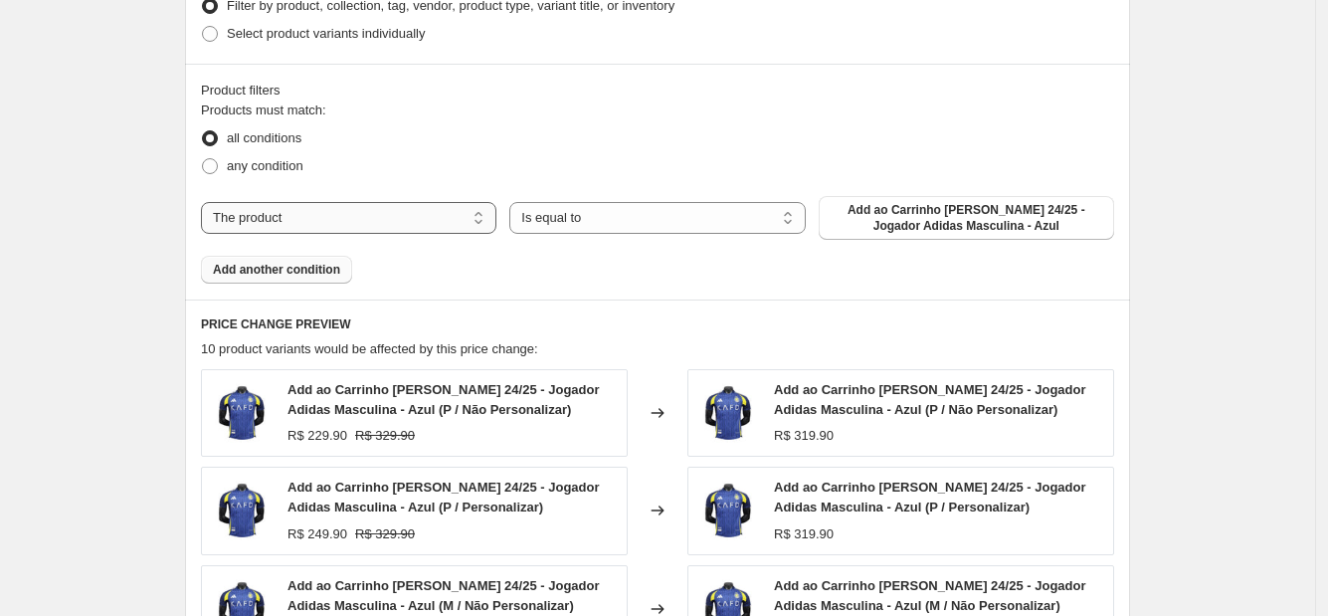
click at [467, 207] on select "The product The product's collection The product's tag The product's vendor The…" at bounding box center [348, 218] width 295 height 32
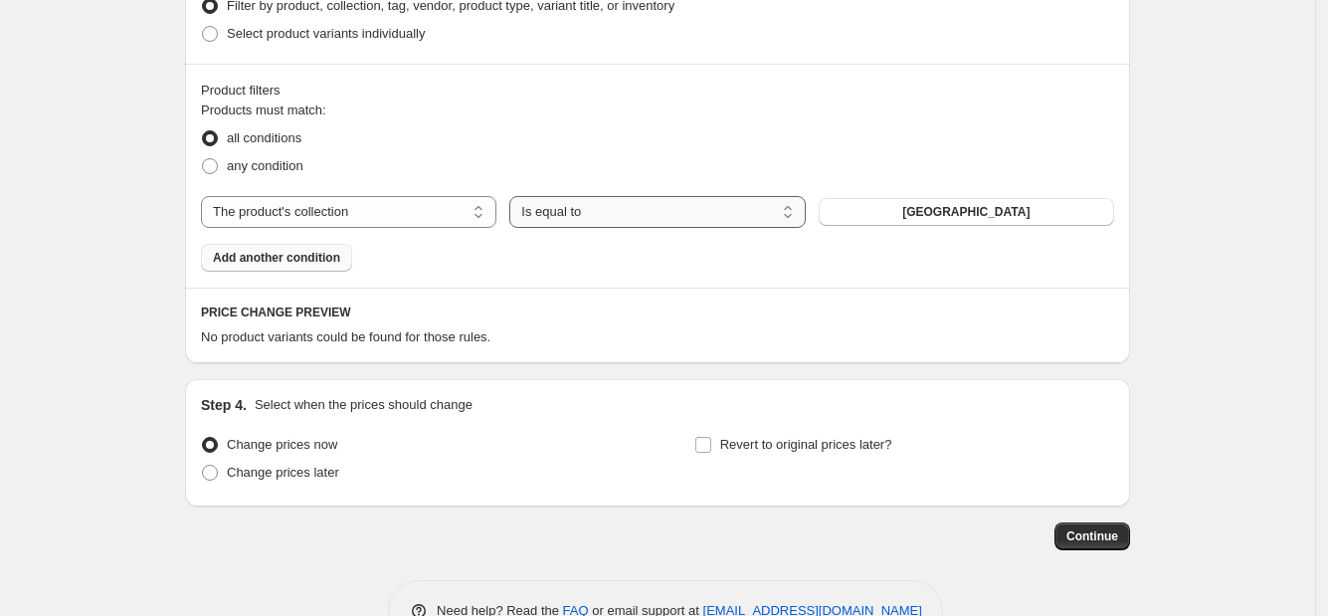
click at [559, 220] on select "Is equal to Is not equal to" at bounding box center [656, 212] width 295 height 32
click at [302, 214] on select "The product The product's collection The product's tag The product's vendor The…" at bounding box center [348, 212] width 295 height 32
select select "product"
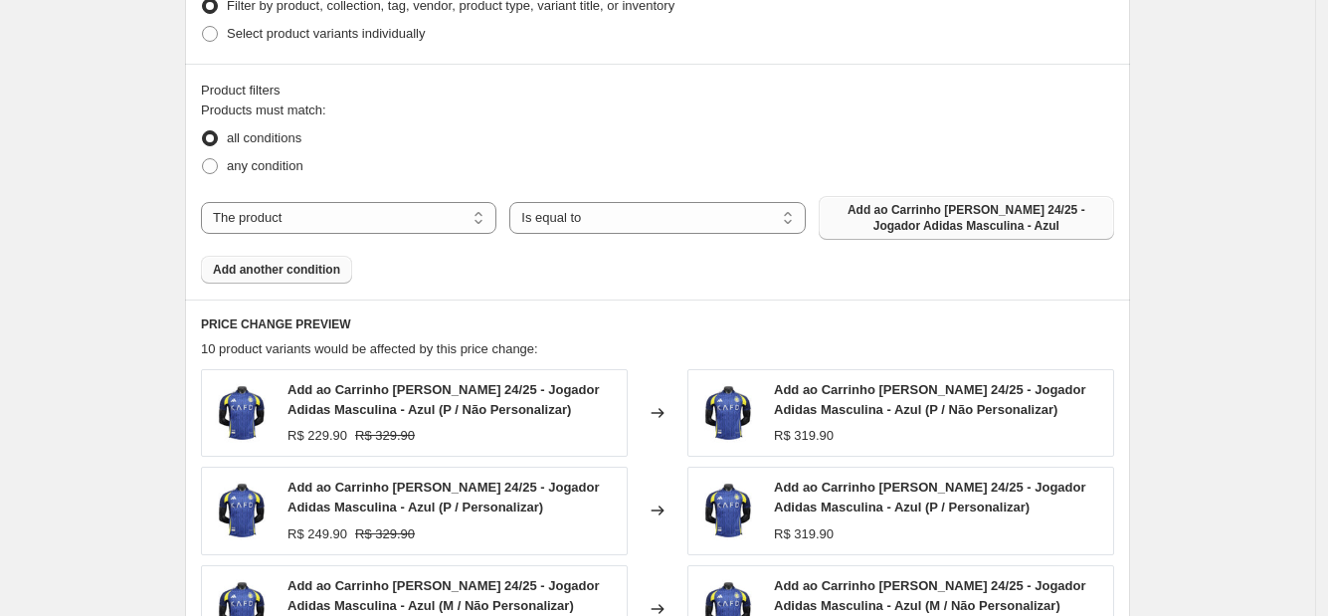
click at [879, 226] on span "Add ao Carrinho [PERSON_NAME] 24/25 - Jogador Adidas Masculina - Azul" at bounding box center [967, 218] width 272 height 32
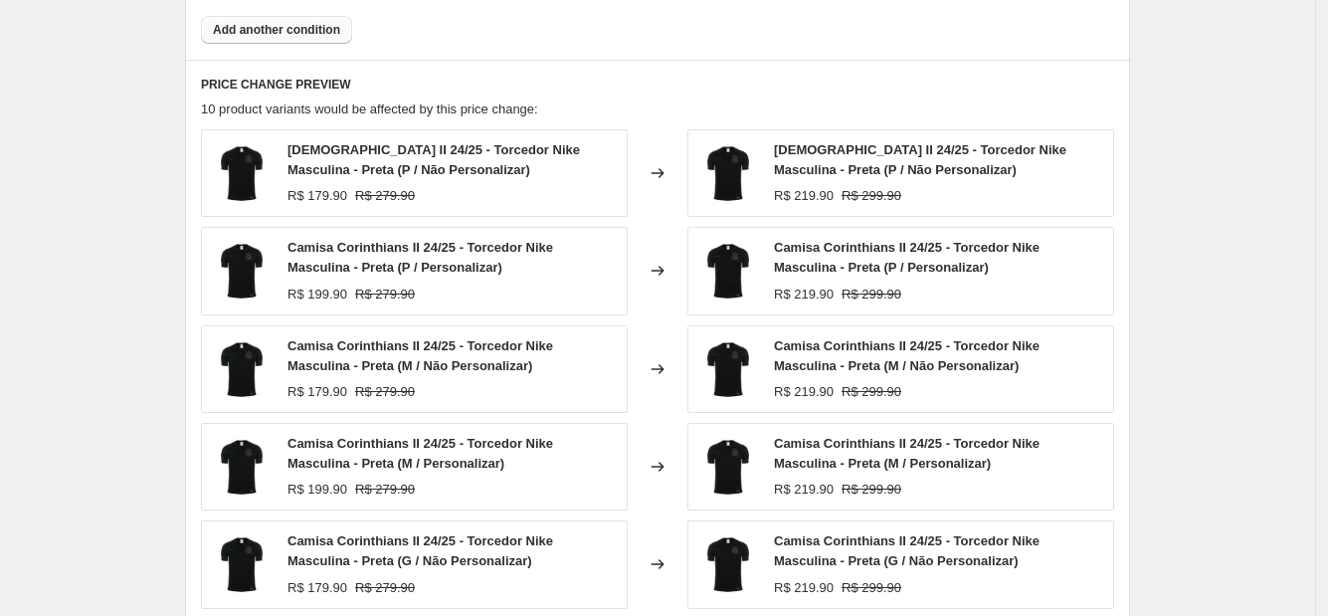
scroll to position [1492, 0]
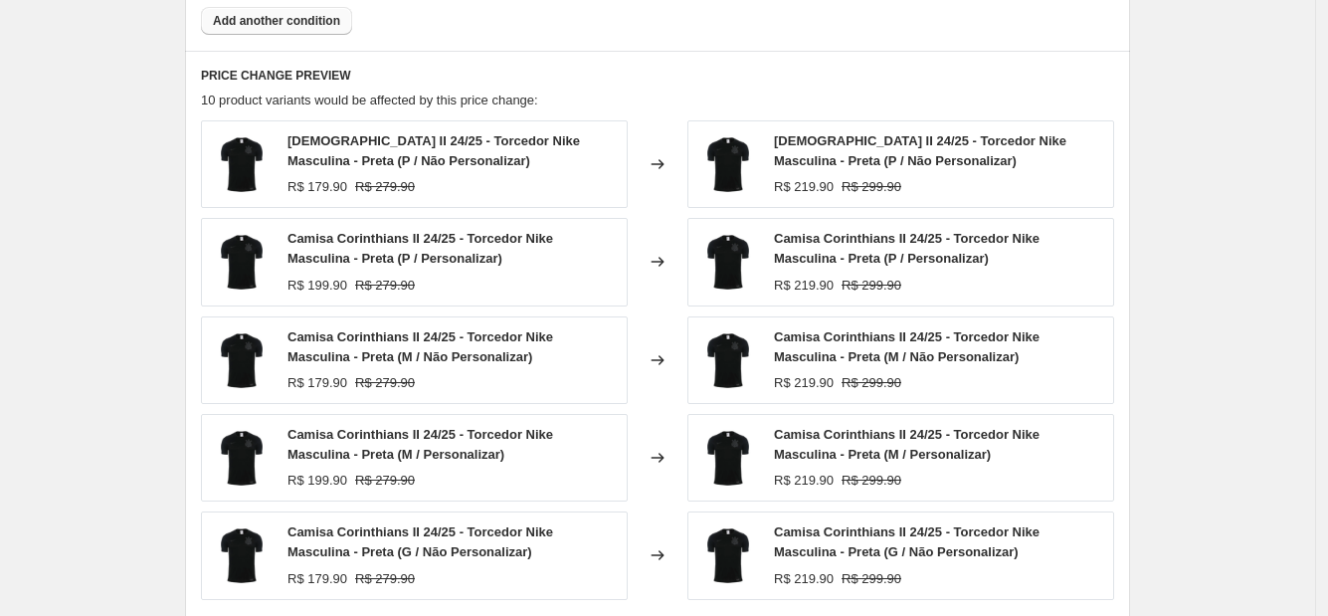
click at [774, 245] on div "Camisa Corinthians II 24/25 - Torcedor Nike Masculina - Preta (P / Personalizar…" at bounding box center [900, 262] width 427 height 88
click at [408, 245] on span "Camisa Corinthians II 24/25 - Torcedor Nike Masculina - Preta (P / Personalizar)" at bounding box center [421, 248] width 266 height 35
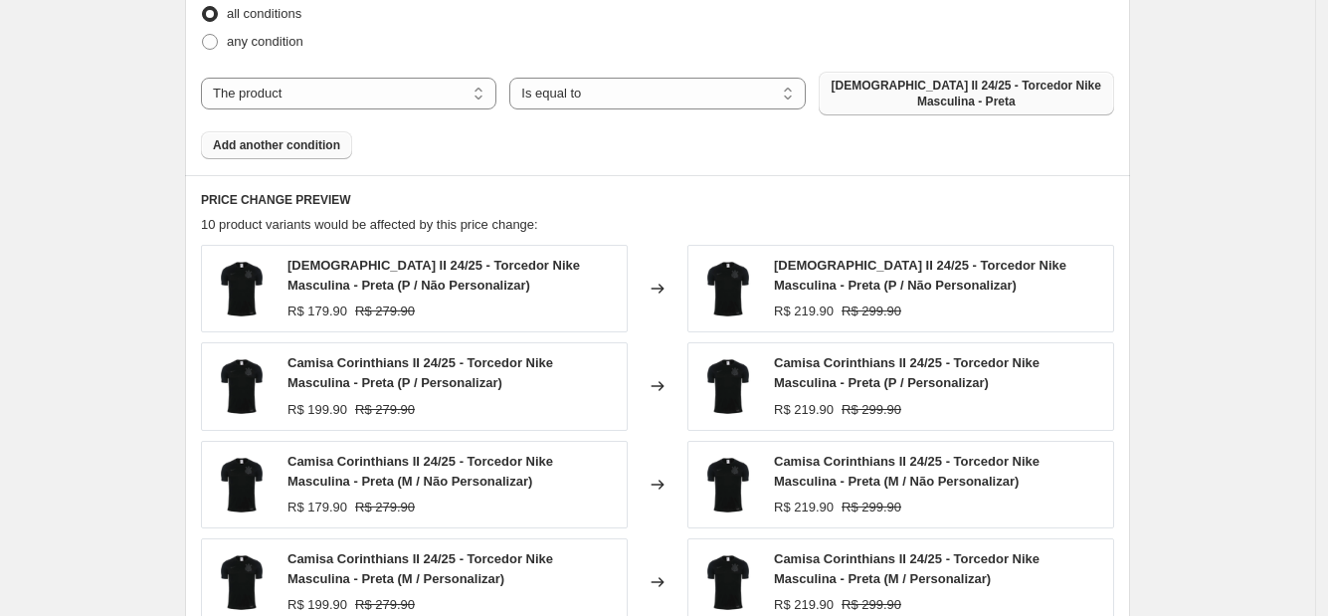
scroll to position [1244, 0]
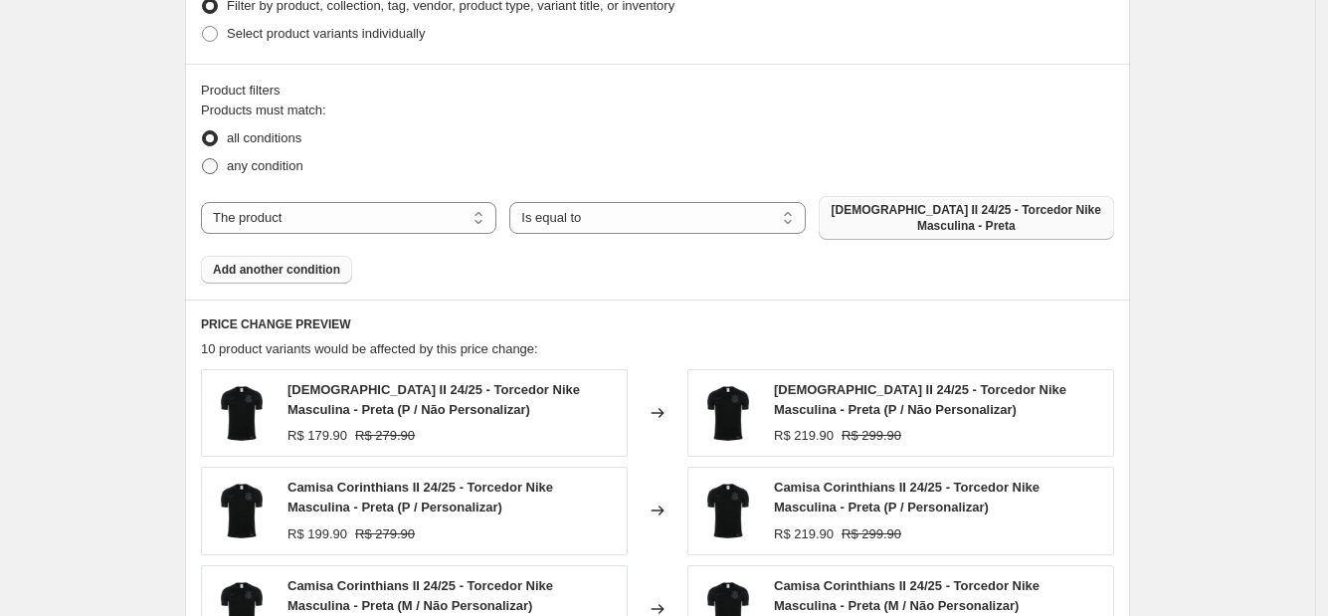
click at [292, 158] on span "any condition" at bounding box center [265, 165] width 77 height 15
click at [203, 158] on input "any condition" at bounding box center [202, 158] width 1 height 1
radio input "true"
click at [253, 149] on label "all conditions" at bounding box center [251, 138] width 100 height 28
click at [203, 131] on input "all conditions" at bounding box center [202, 130] width 1 height 1
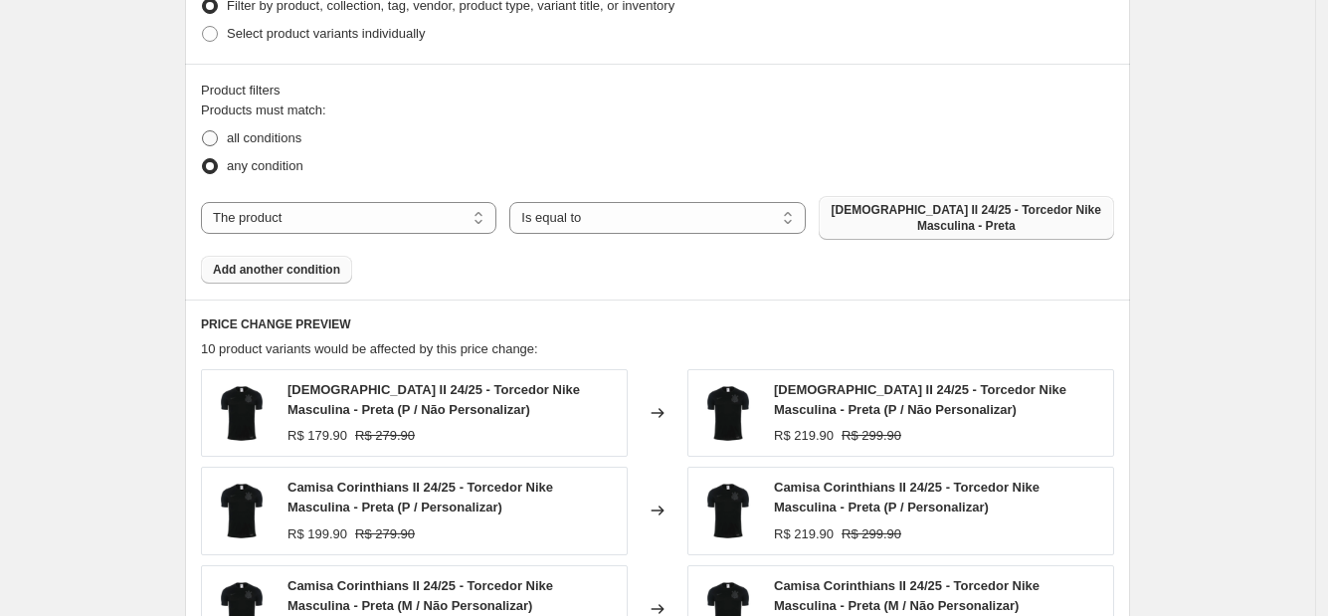
radio input "true"
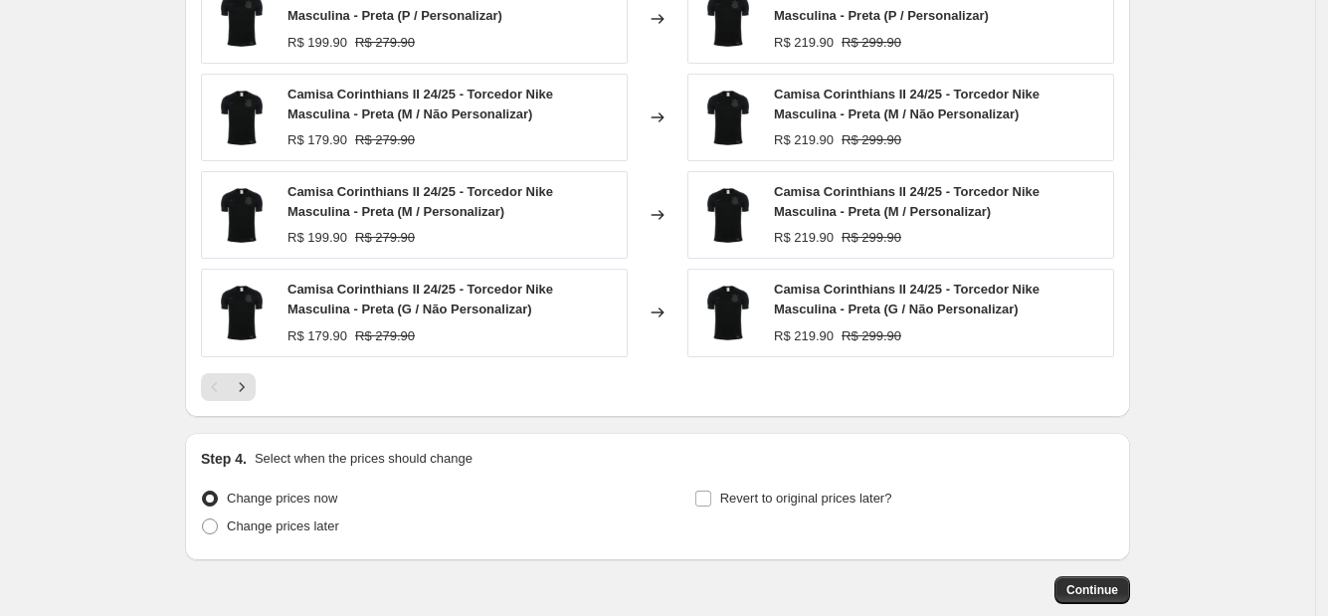
scroll to position [1841, 0]
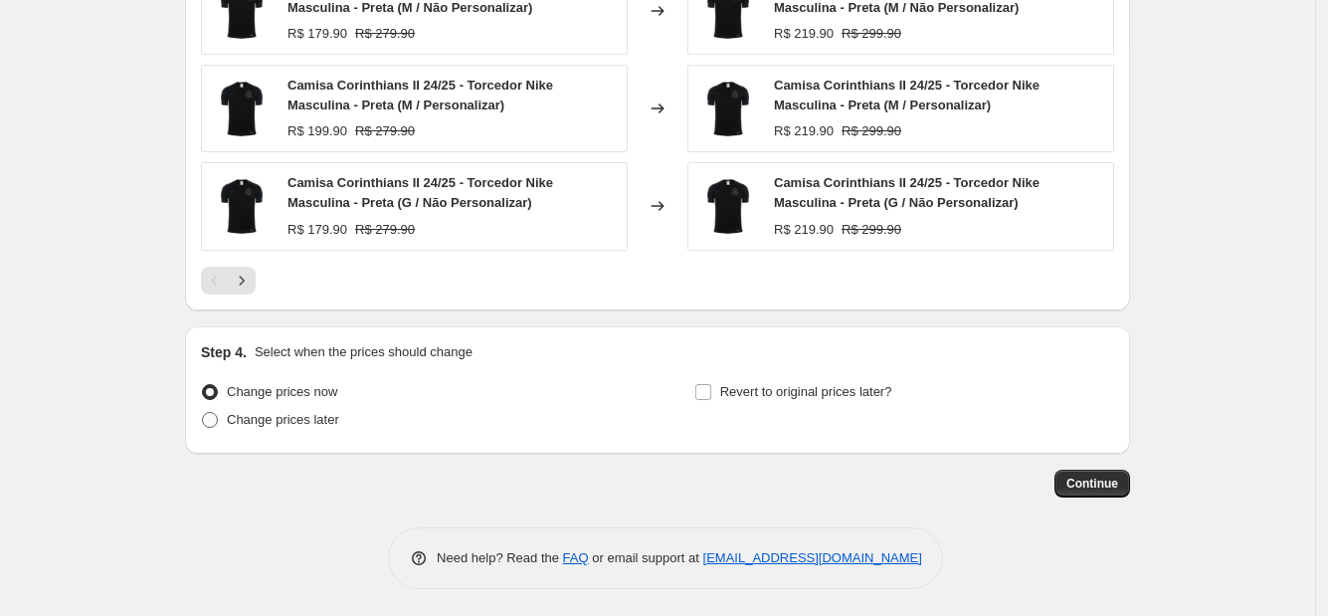
click at [323, 413] on span "Change prices later" at bounding box center [283, 419] width 112 height 15
click at [203, 413] on input "Change prices later" at bounding box center [202, 412] width 1 height 1
radio input "true"
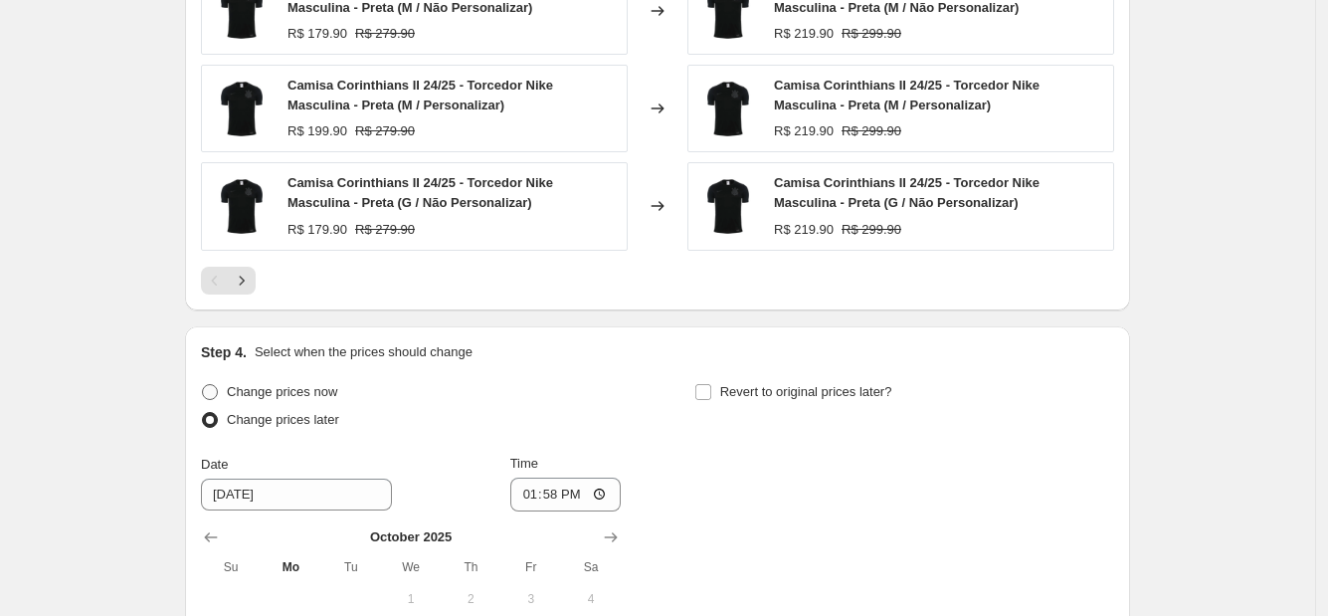
click at [313, 385] on span "Change prices now" at bounding box center [282, 391] width 110 height 15
click at [203, 385] on input "Change prices now" at bounding box center [202, 384] width 1 height 1
radio input "true"
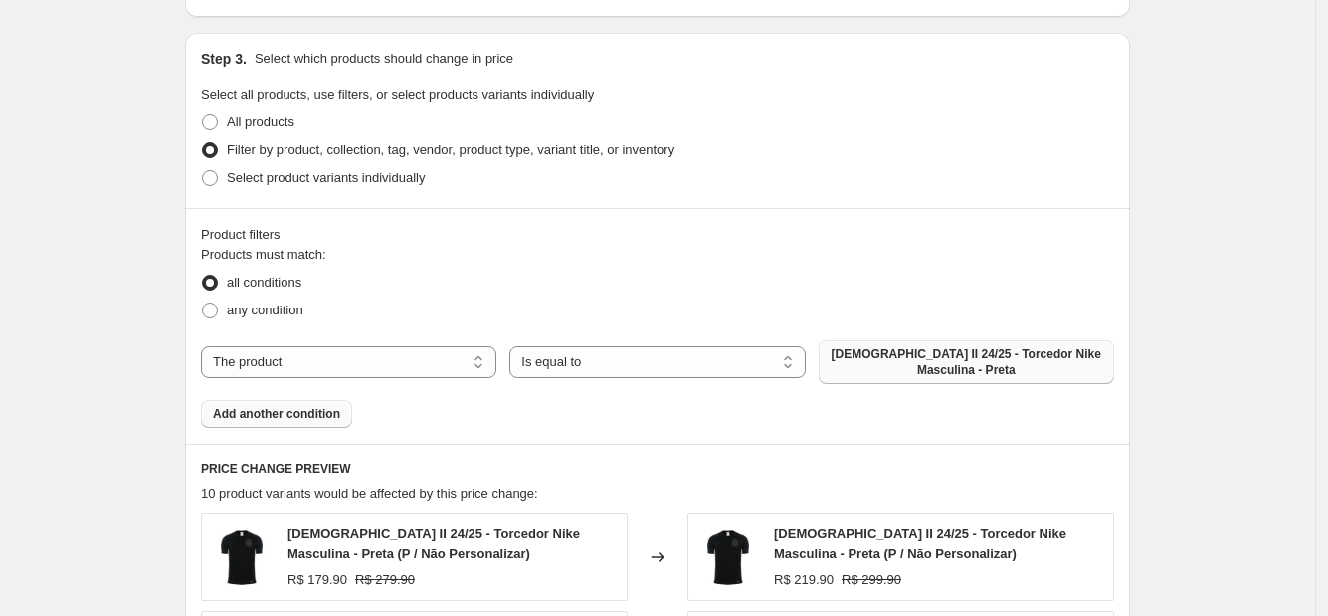
scroll to position [1095, 0]
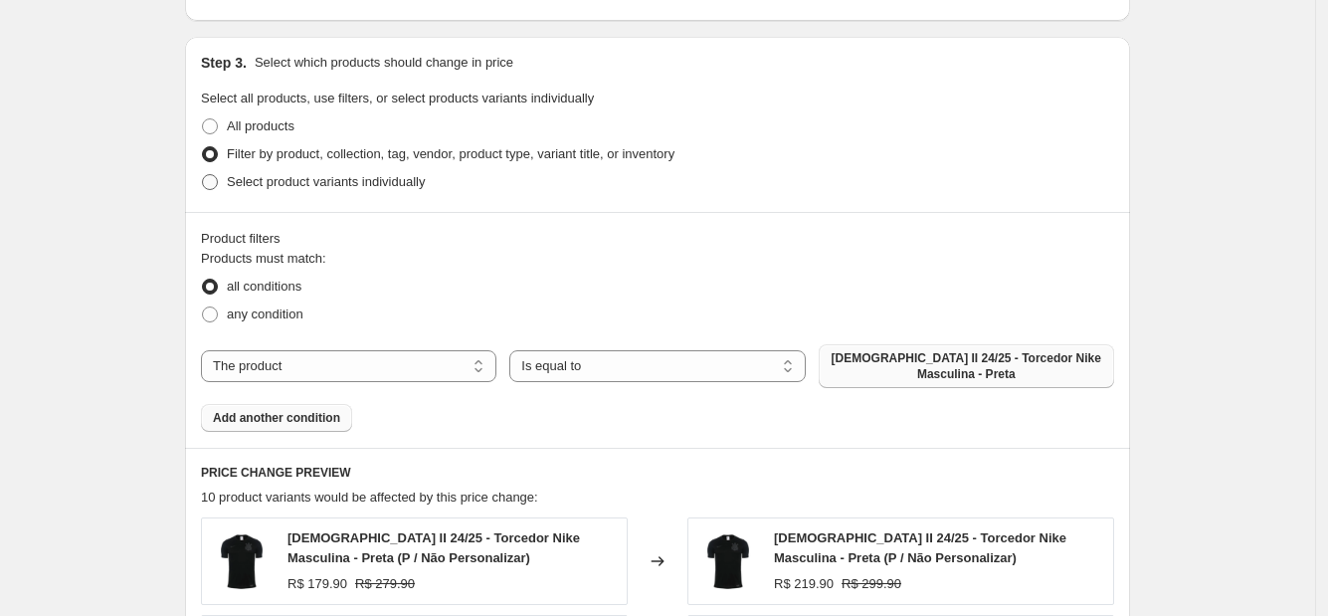
click at [388, 192] on label "Select product variants individually" at bounding box center [313, 182] width 224 height 28
click at [203, 175] on input "Select product variants individually" at bounding box center [202, 174] width 1 height 1
radio input "true"
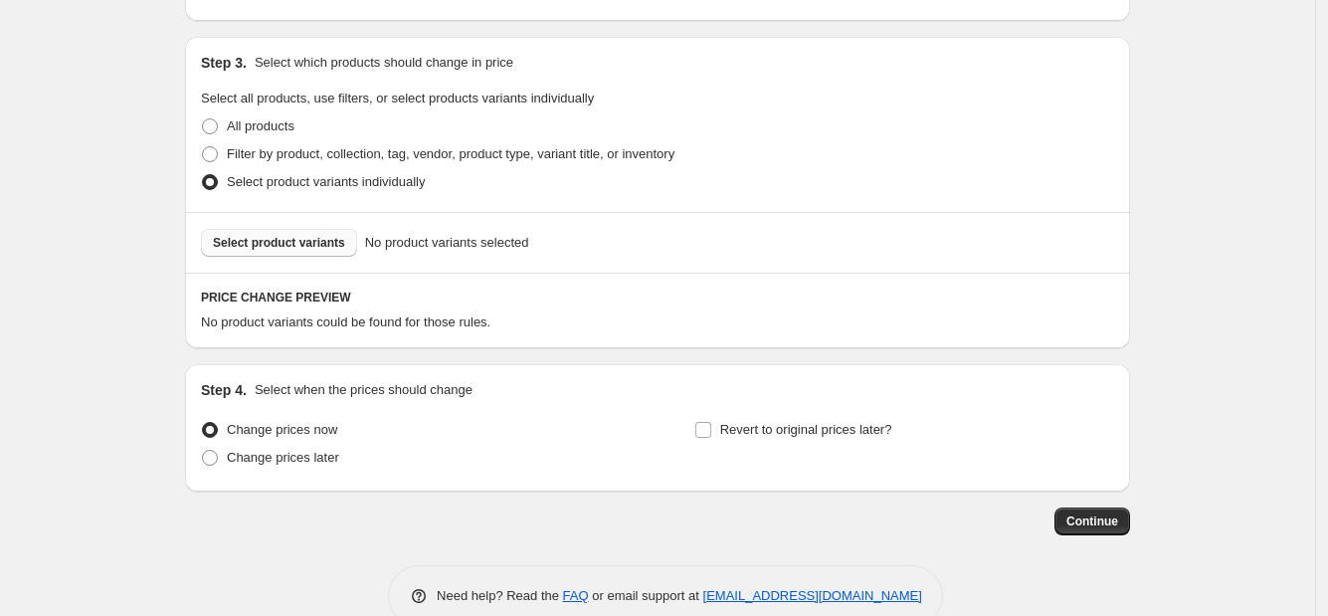
click at [243, 232] on button "Select product variants" at bounding box center [279, 243] width 156 height 28
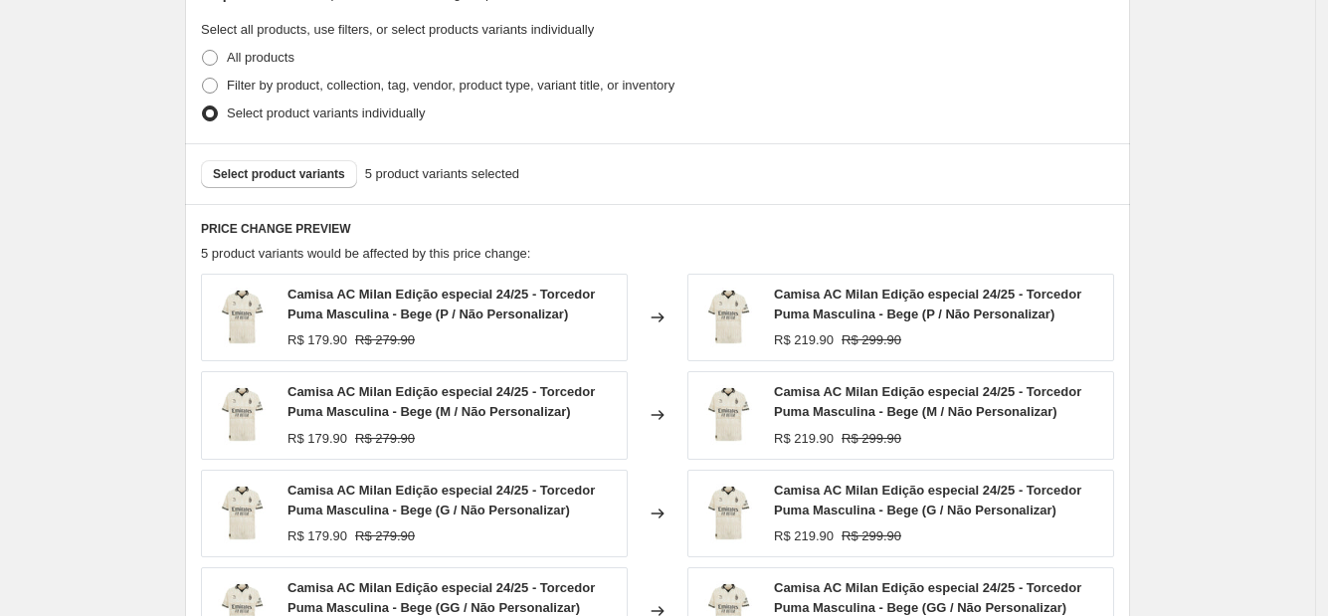
scroll to position [1045, 0]
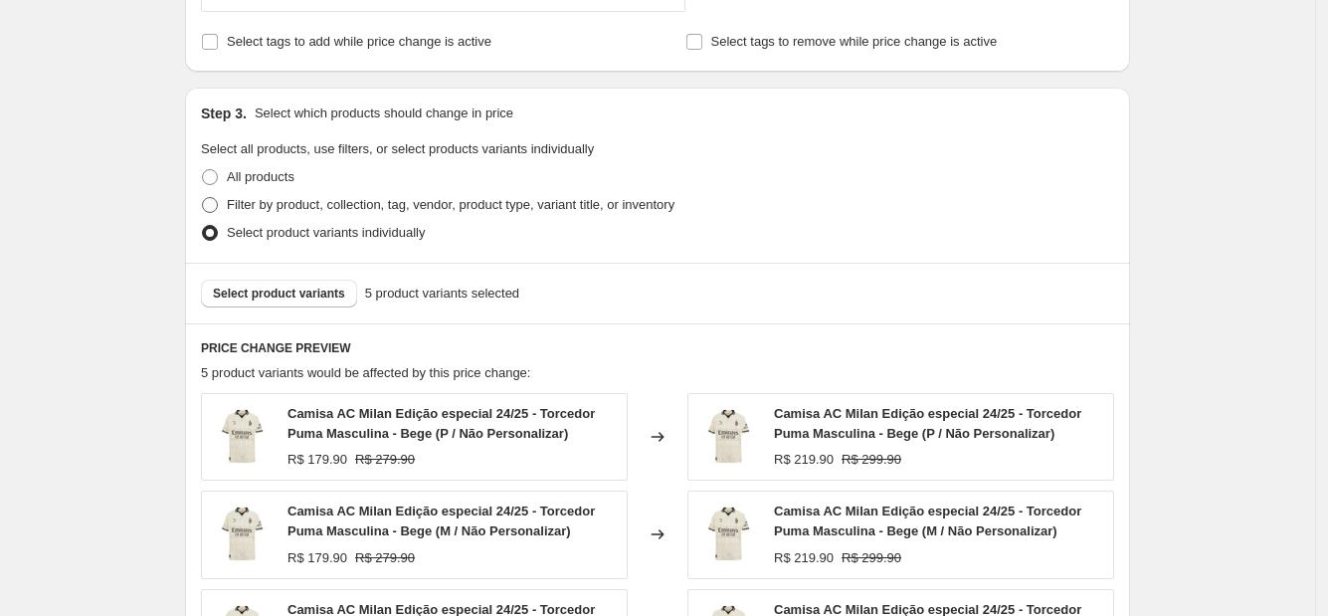
click at [360, 201] on span "Filter by product, collection, tag, vendor, product type, variant title, or inv…" at bounding box center [451, 204] width 448 height 15
click at [203, 198] on input "Filter by product, collection, tag, vendor, product type, variant title, or inv…" at bounding box center [202, 197] width 1 height 1
radio input "true"
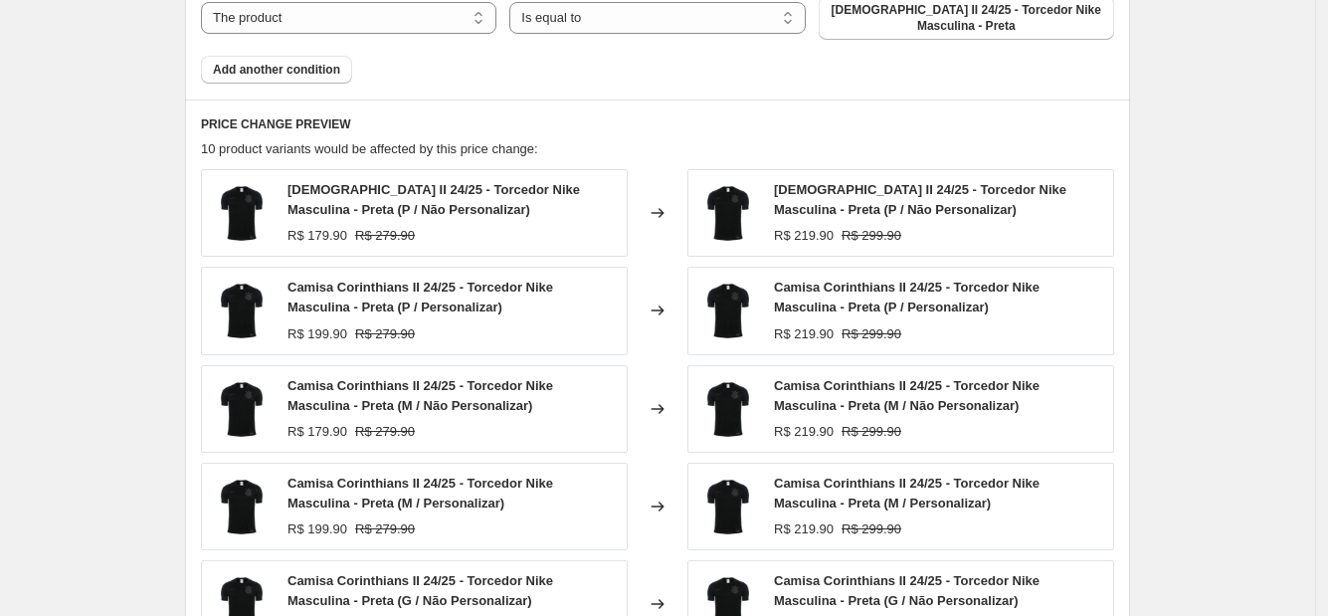
scroll to position [1169, 0]
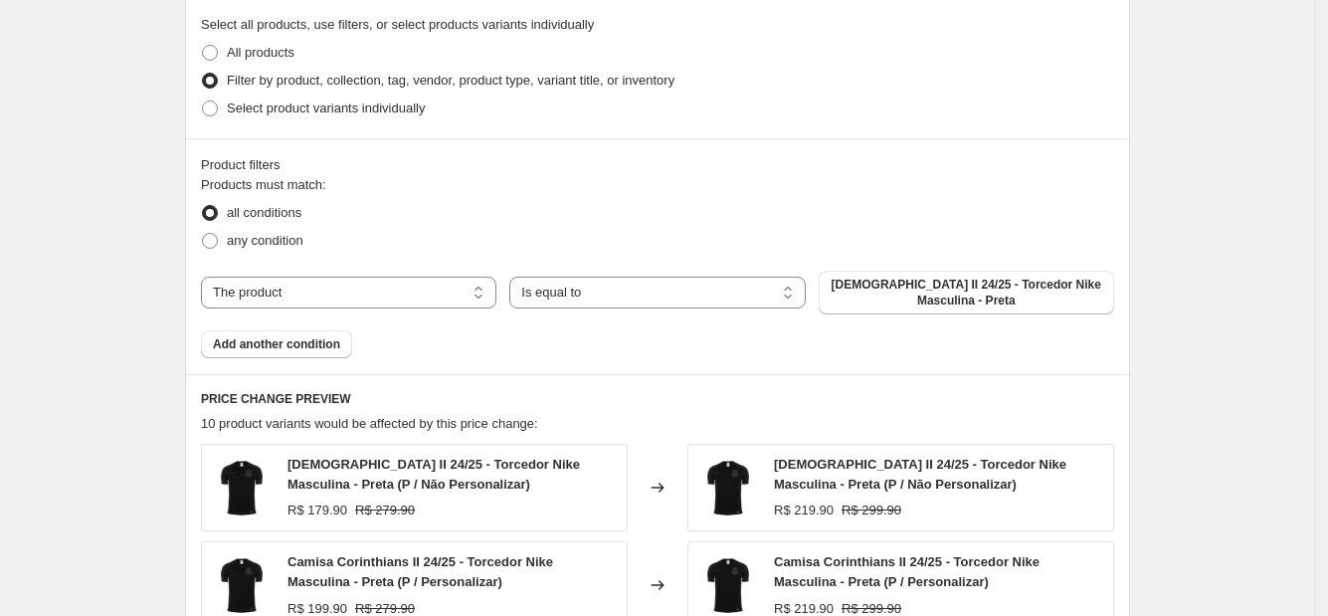
click at [344, 261] on div "Products must match: all conditions any condition The product The product's col…" at bounding box center [657, 266] width 913 height 183
click at [344, 279] on select "The product The product's collection The product's tag The product's vendor The…" at bounding box center [348, 293] width 295 height 32
select select "collection"
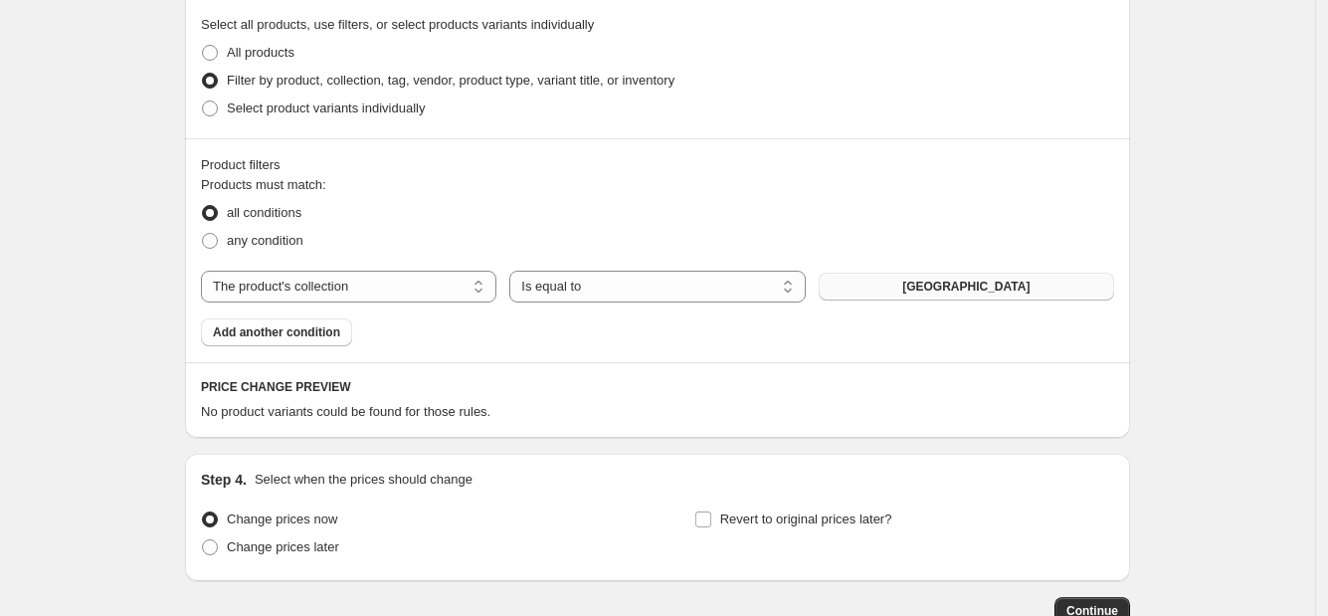
click at [1051, 289] on button "[GEOGRAPHIC_DATA]" at bounding box center [966, 287] width 295 height 28
click at [910, 283] on button "[GEOGRAPHIC_DATA]" at bounding box center [966, 287] width 295 height 28
click at [924, 297] on button "[GEOGRAPHIC_DATA]" at bounding box center [966, 287] width 295 height 28
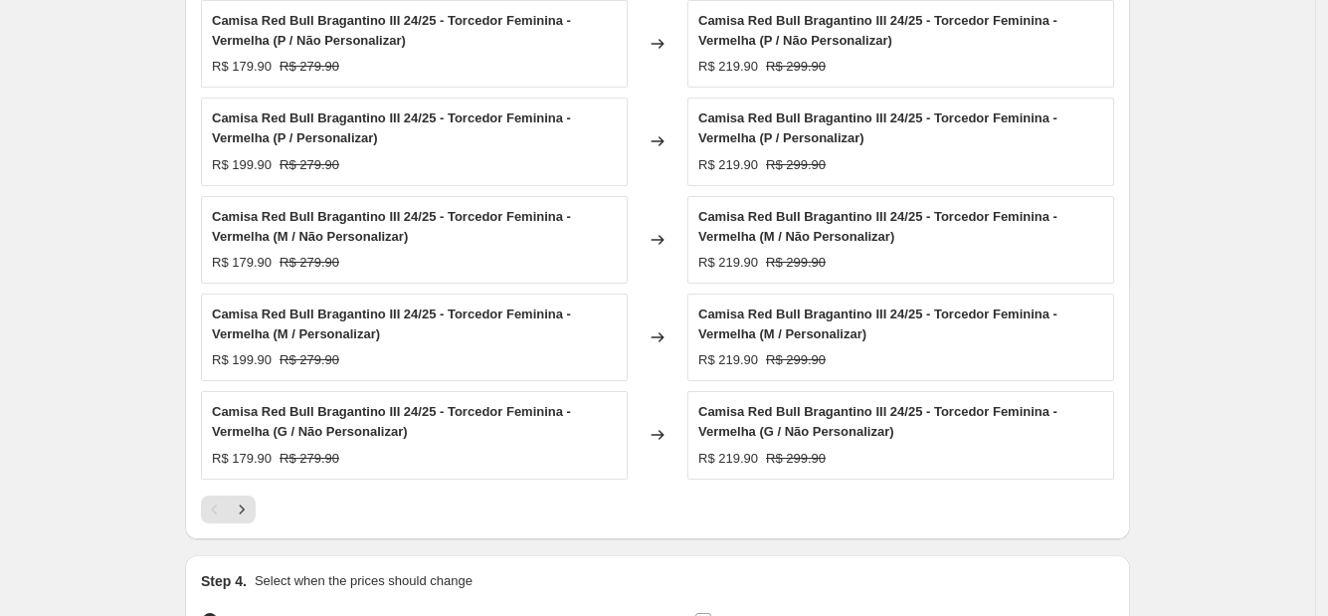
scroll to position [1830, 0]
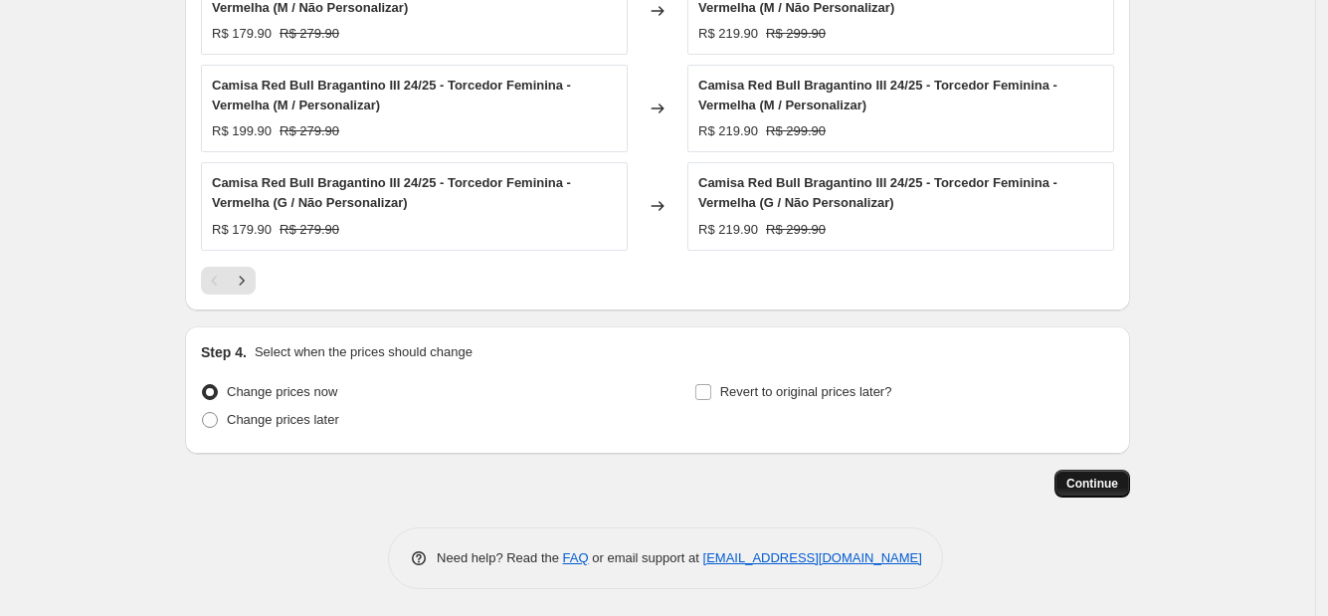
click at [1107, 476] on span "Continue" at bounding box center [1092, 484] width 52 height 16
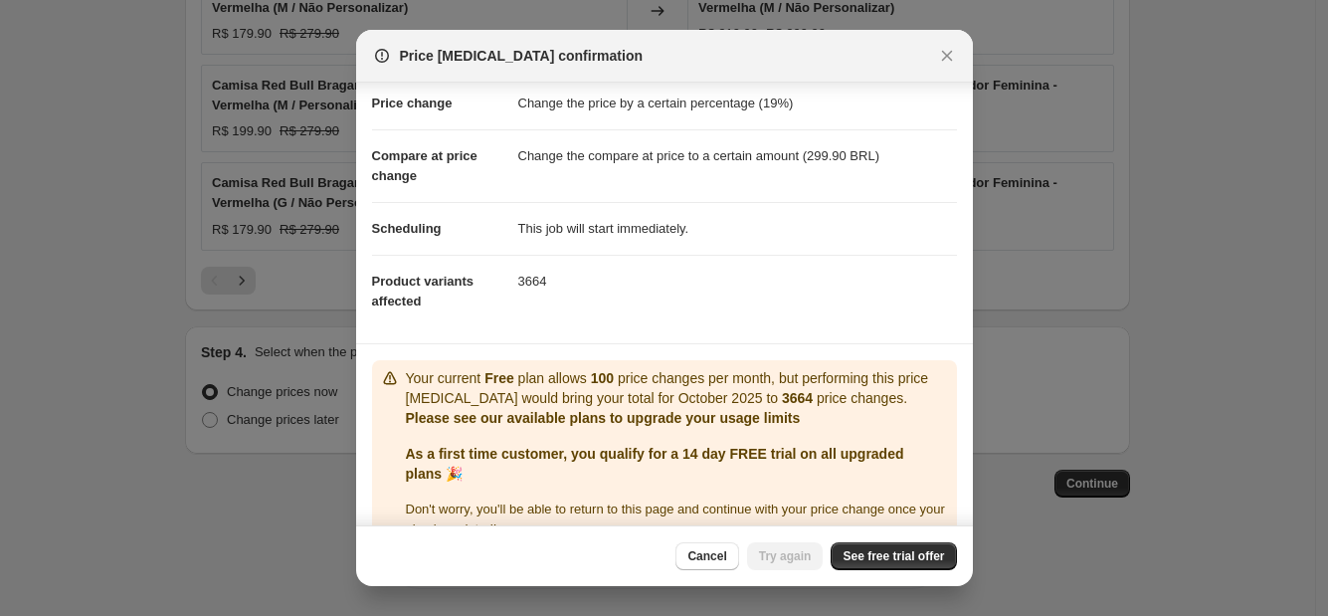
scroll to position [77, 0]
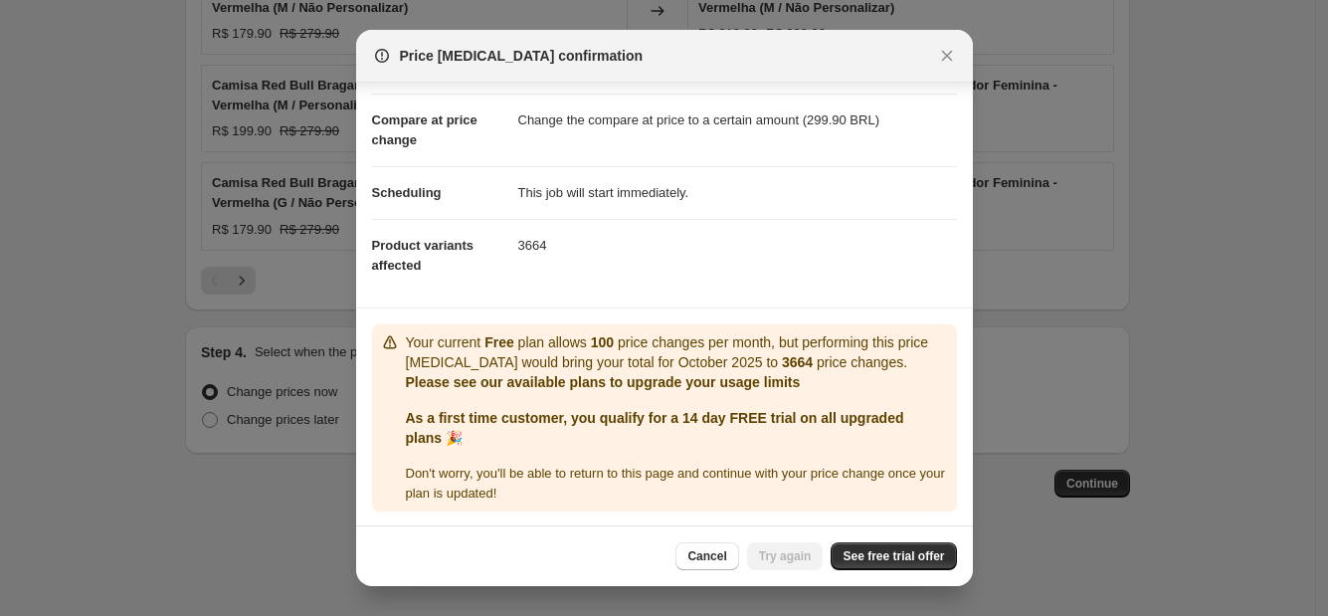
click at [879, 540] on div "Cancel Try again See free trial offer" at bounding box center [664, 555] width 617 height 61
click at [879, 558] on span "See free trial offer" at bounding box center [893, 556] width 101 height 16
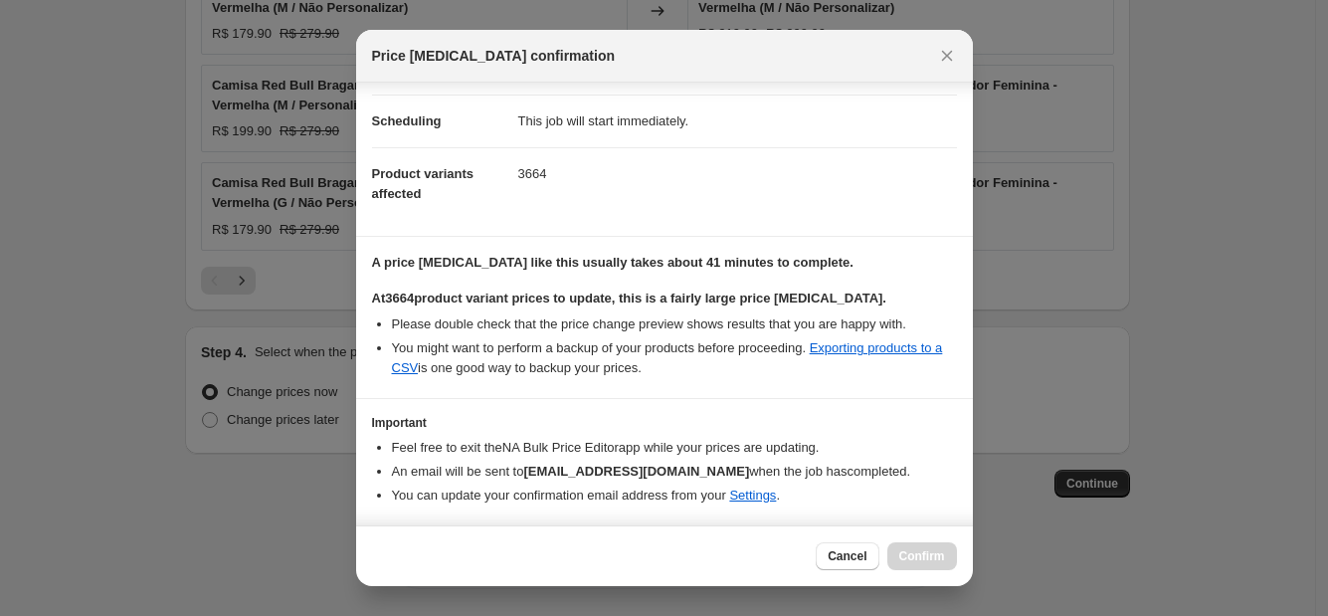
scroll to position [206, 0]
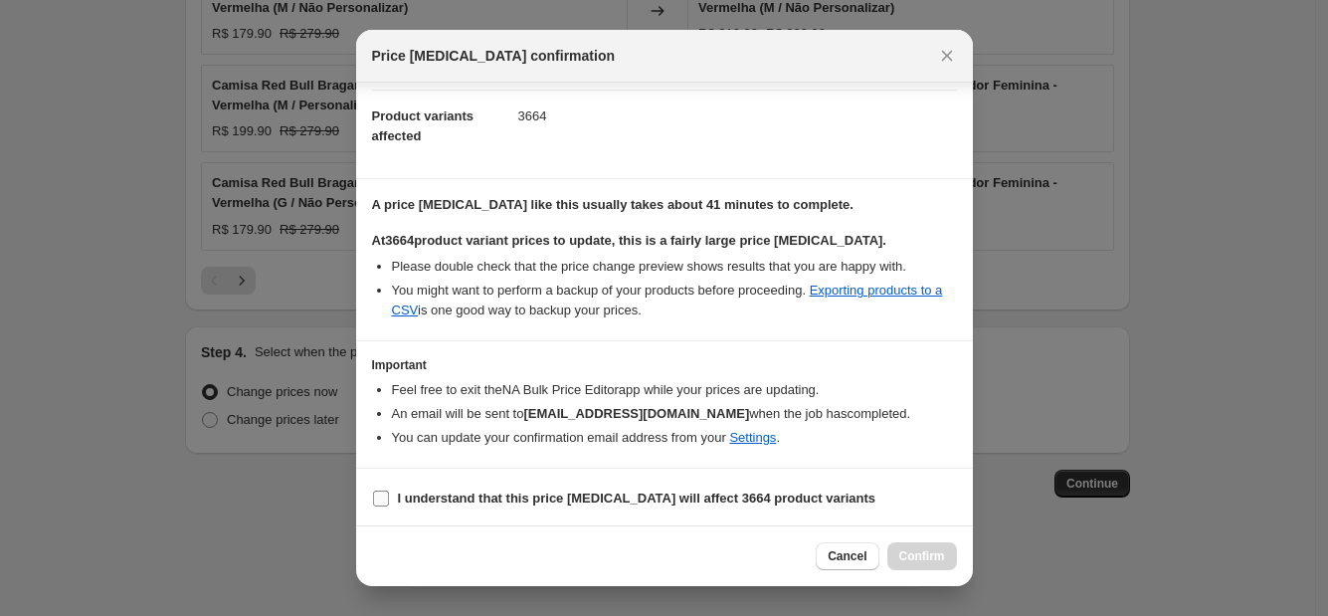
click at [388, 493] on span ":r20:" at bounding box center [381, 498] width 18 height 18
click at [388, 493] on input "I understand that this price change job will affect 3664 product variants" at bounding box center [381, 498] width 16 height 16
checkbox input "true"
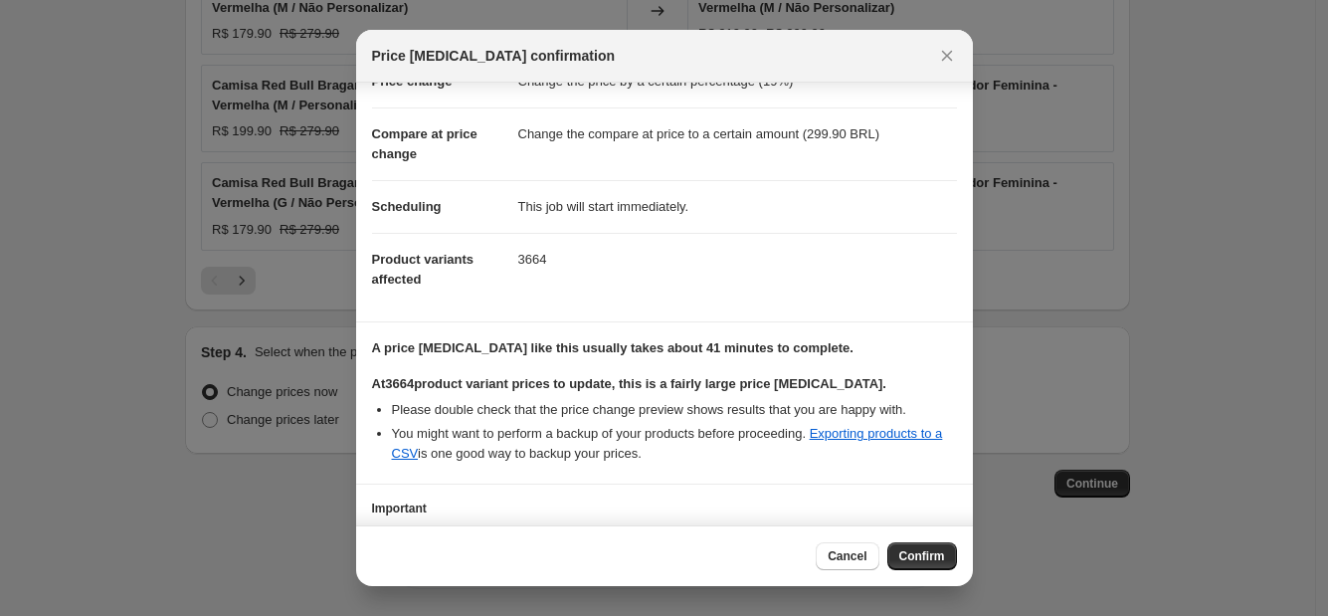
scroll to position [0, 0]
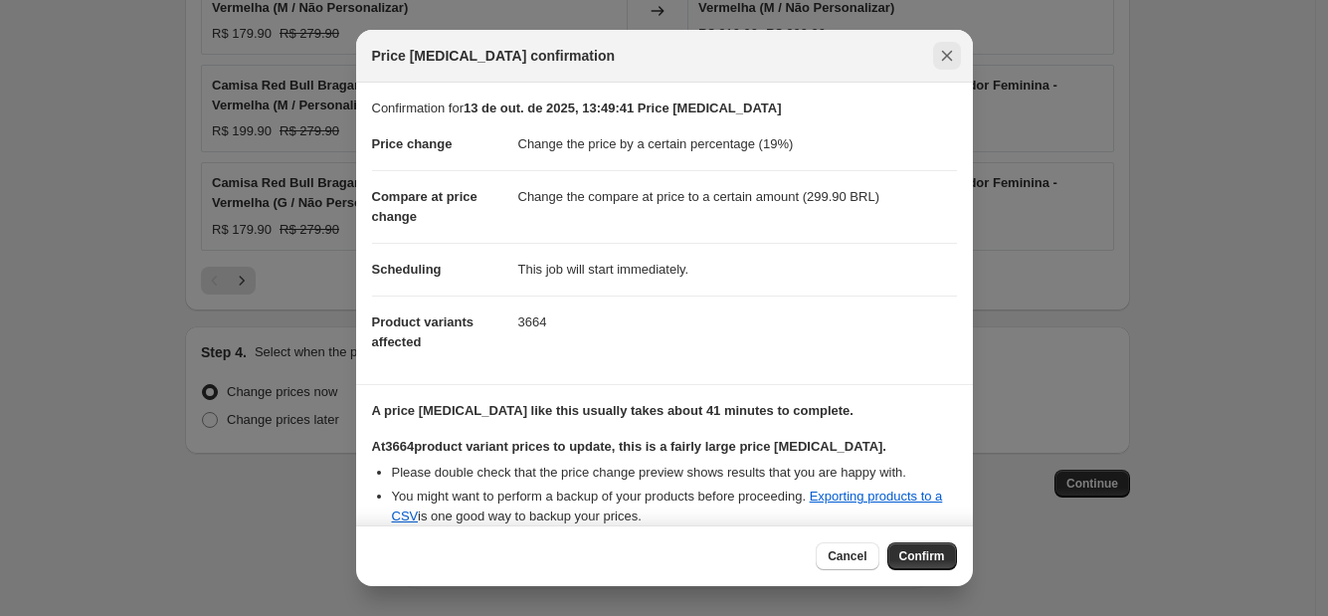
click at [941, 43] on button "Close" at bounding box center [947, 56] width 28 height 28
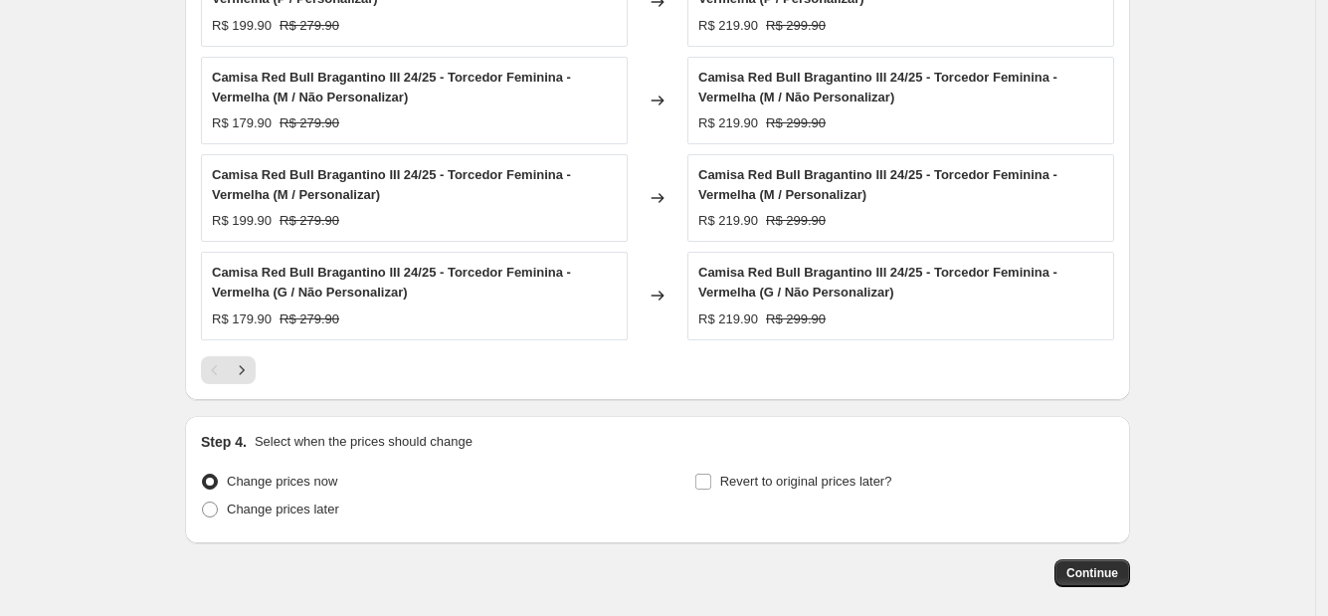
scroll to position [1830, 0]
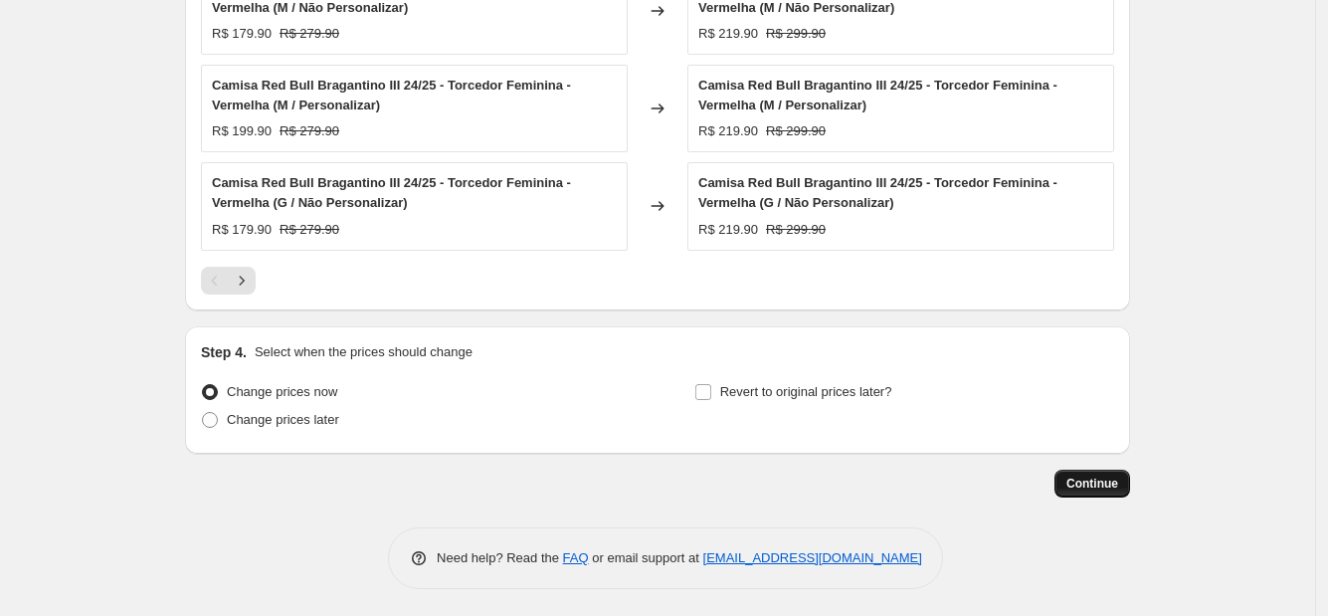
click at [1096, 485] on span "Continue" at bounding box center [1092, 484] width 52 height 16
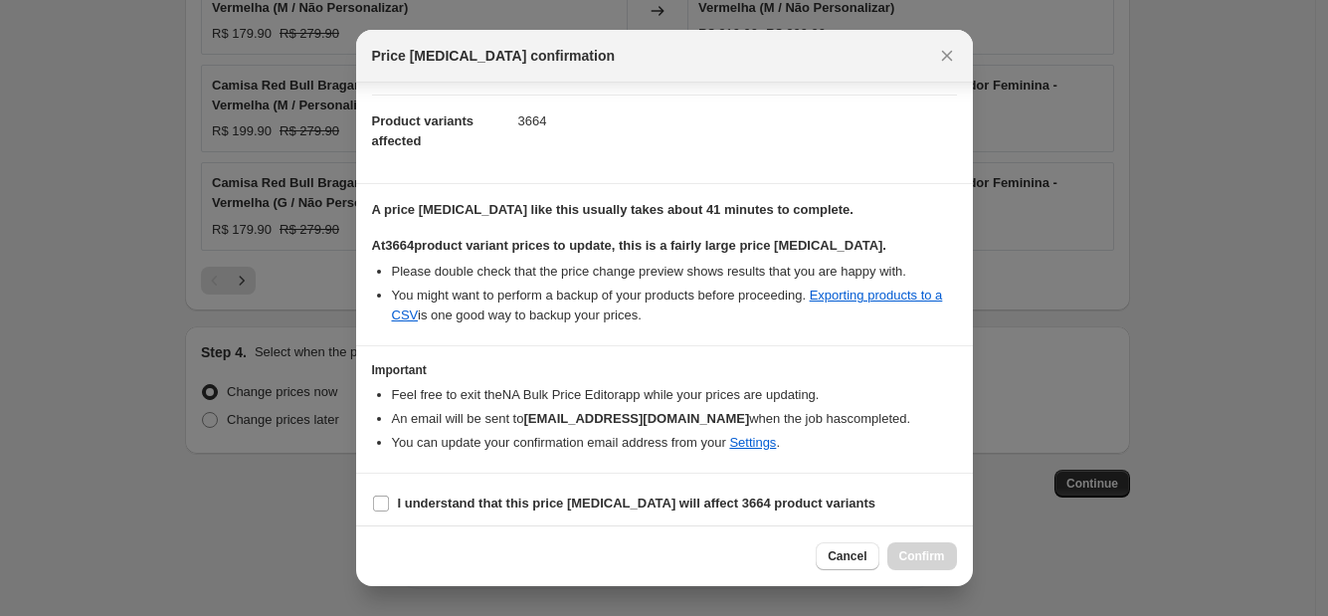
scroll to position [206, 0]
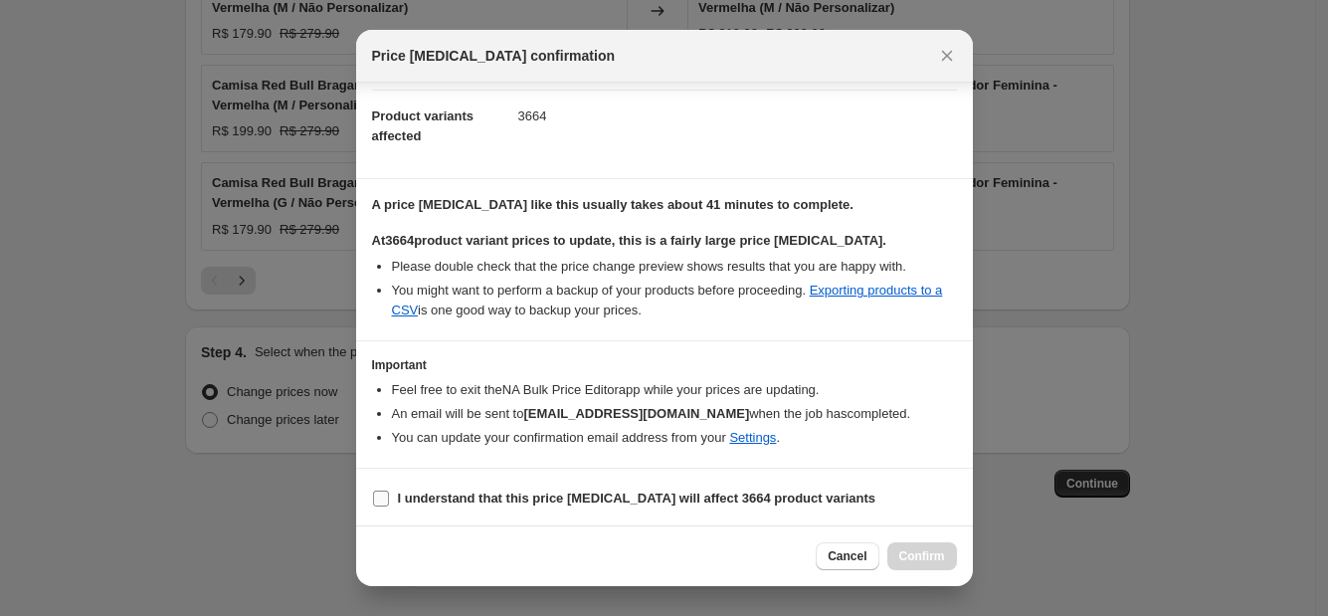
click at [401, 493] on b "I understand that this price change job will affect 3664 product variants" at bounding box center [637, 497] width 479 height 15
click at [389, 493] on input "I understand that this price change job will affect 3664 product variants" at bounding box center [381, 498] width 16 height 16
checkbox input "true"
click at [914, 556] on span "Confirm" at bounding box center [922, 556] width 46 height 16
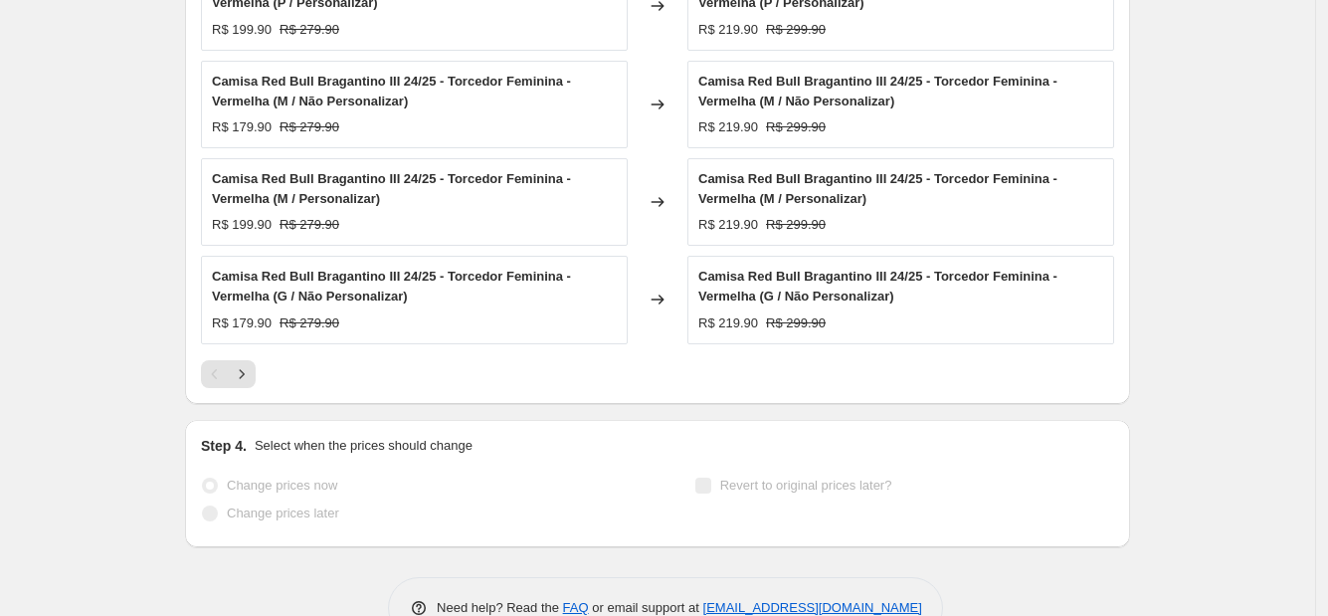
scroll to position [1929, 0]
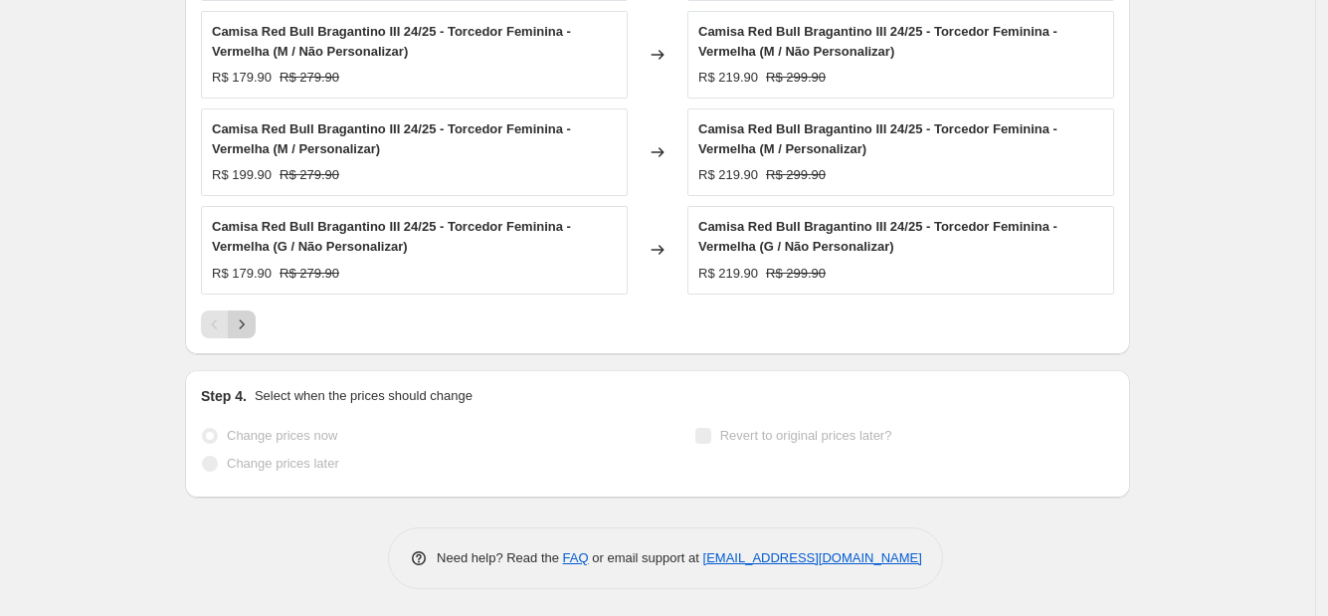
click at [240, 326] on icon "Next" at bounding box center [242, 324] width 20 height 20
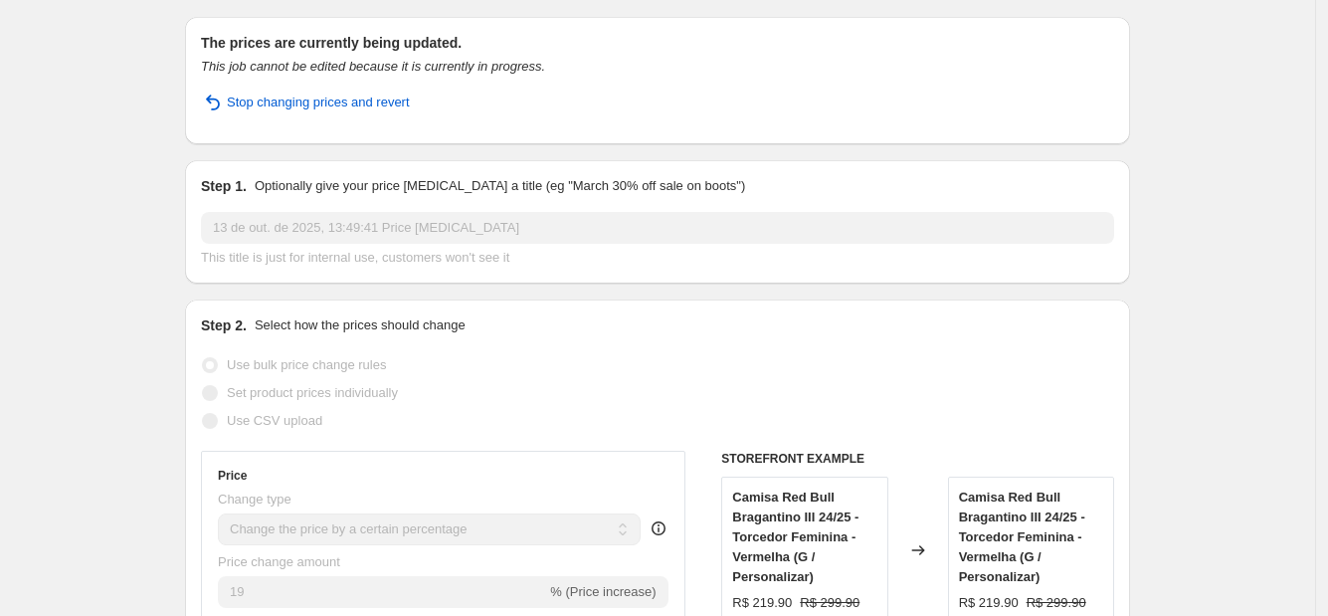
scroll to position [0, 0]
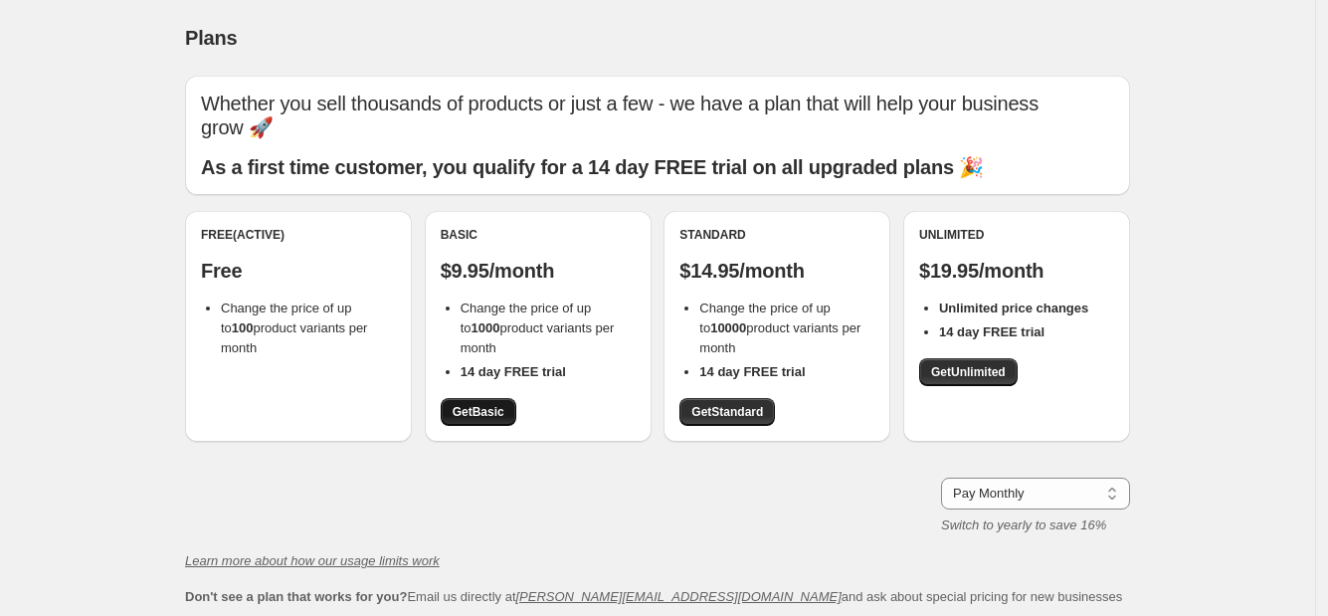
click at [516, 413] on link "Get Basic" at bounding box center [479, 412] width 76 height 28
click at [980, 381] on link "Get Unlimited" at bounding box center [968, 372] width 98 height 28
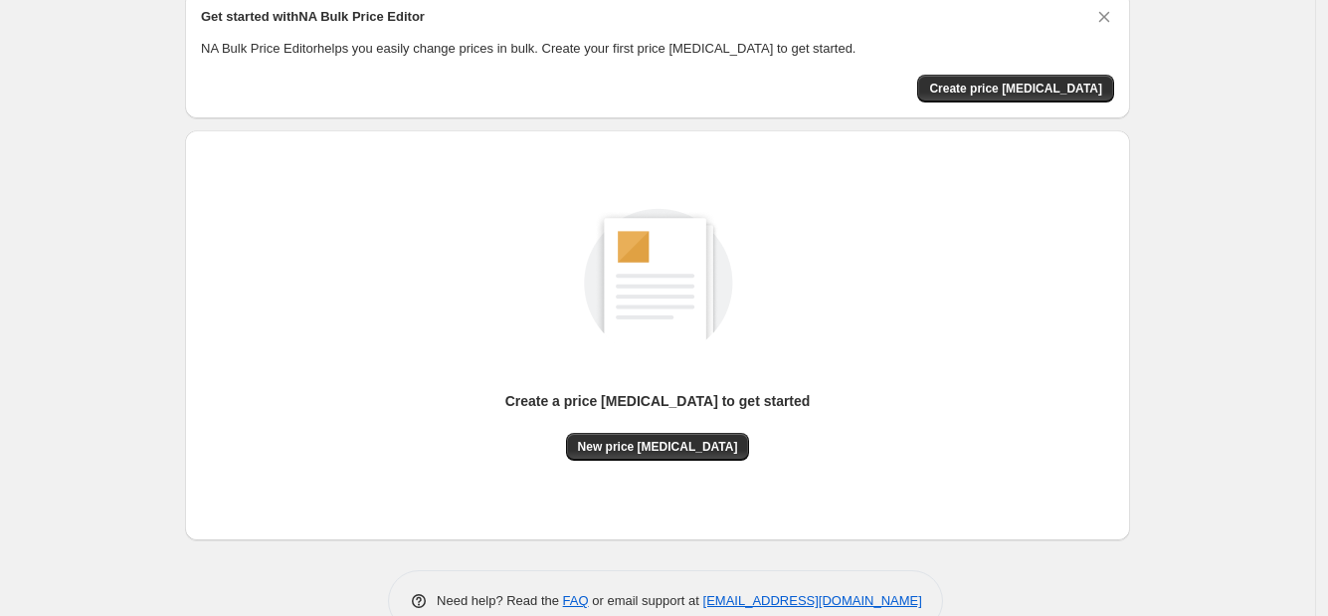
scroll to position [129, 0]
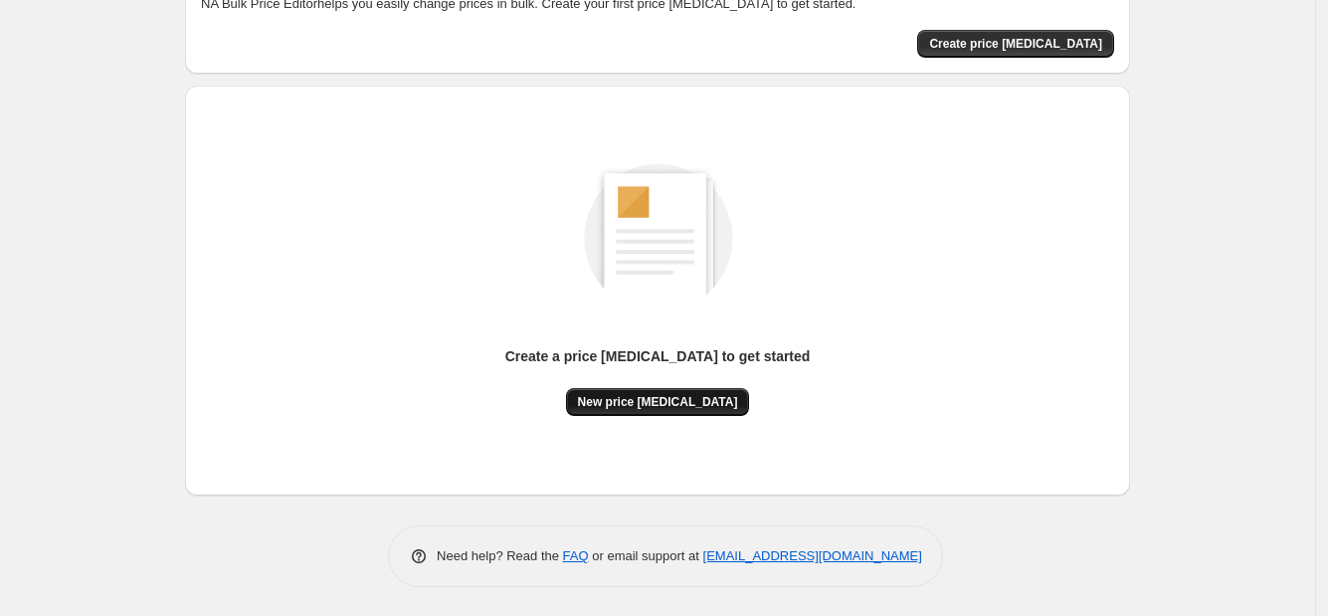
click at [622, 394] on span "New price change job" at bounding box center [658, 402] width 160 height 16
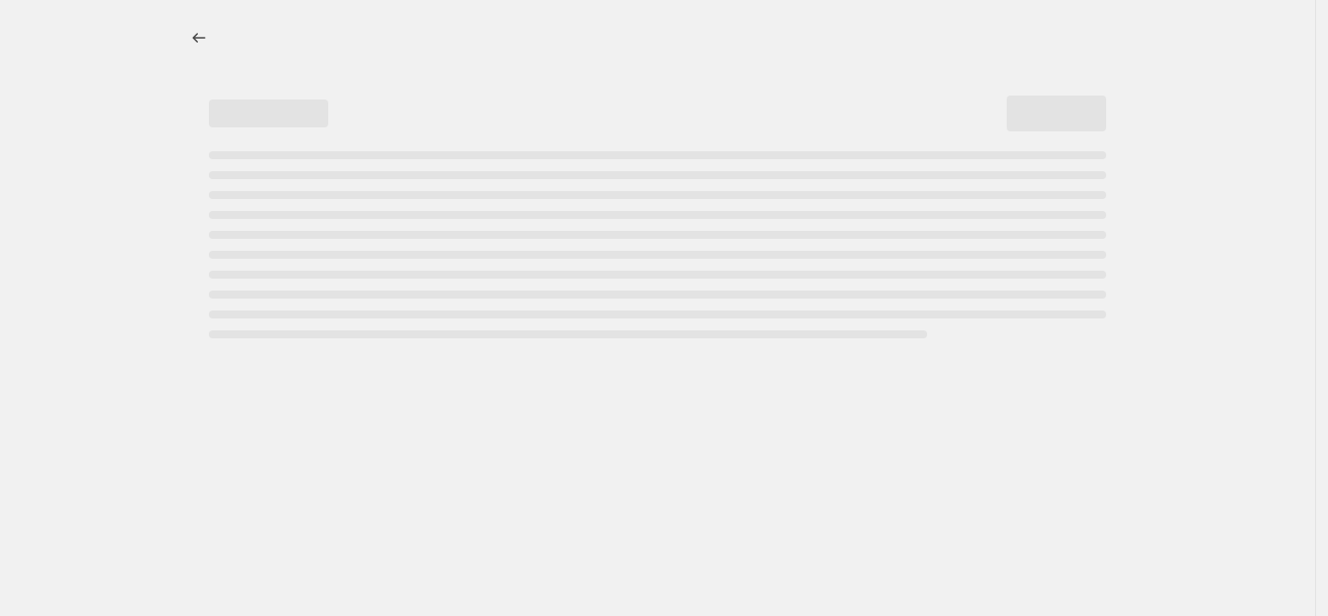
select select "percentage"
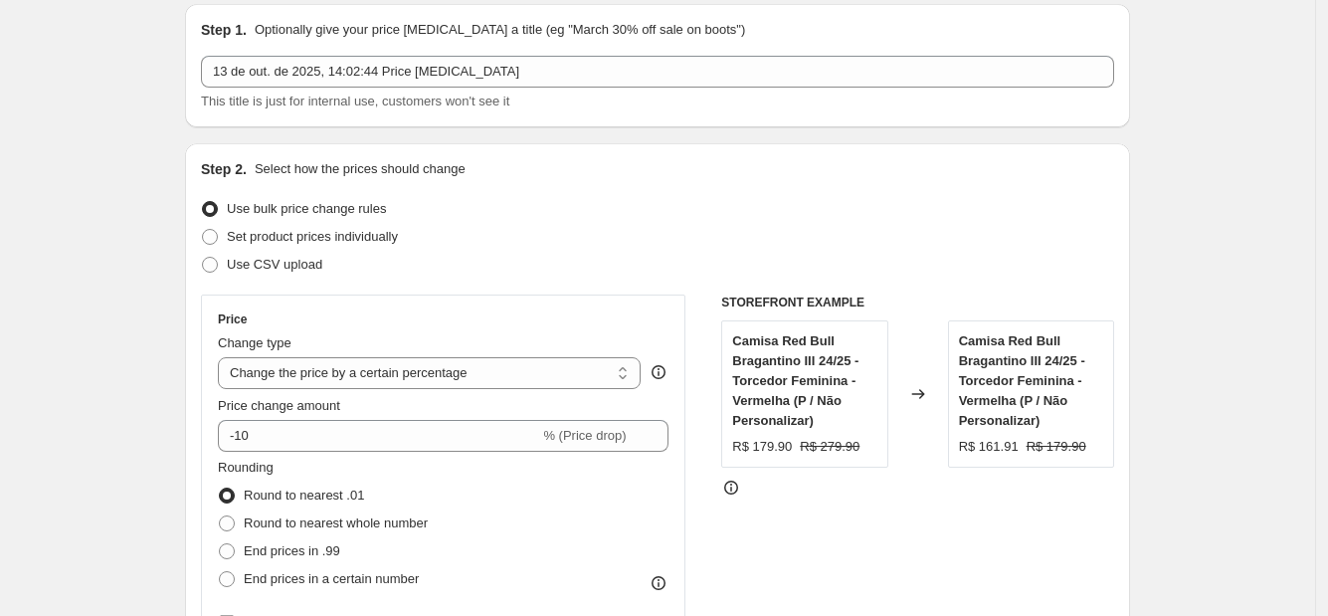
scroll to position [123, 0]
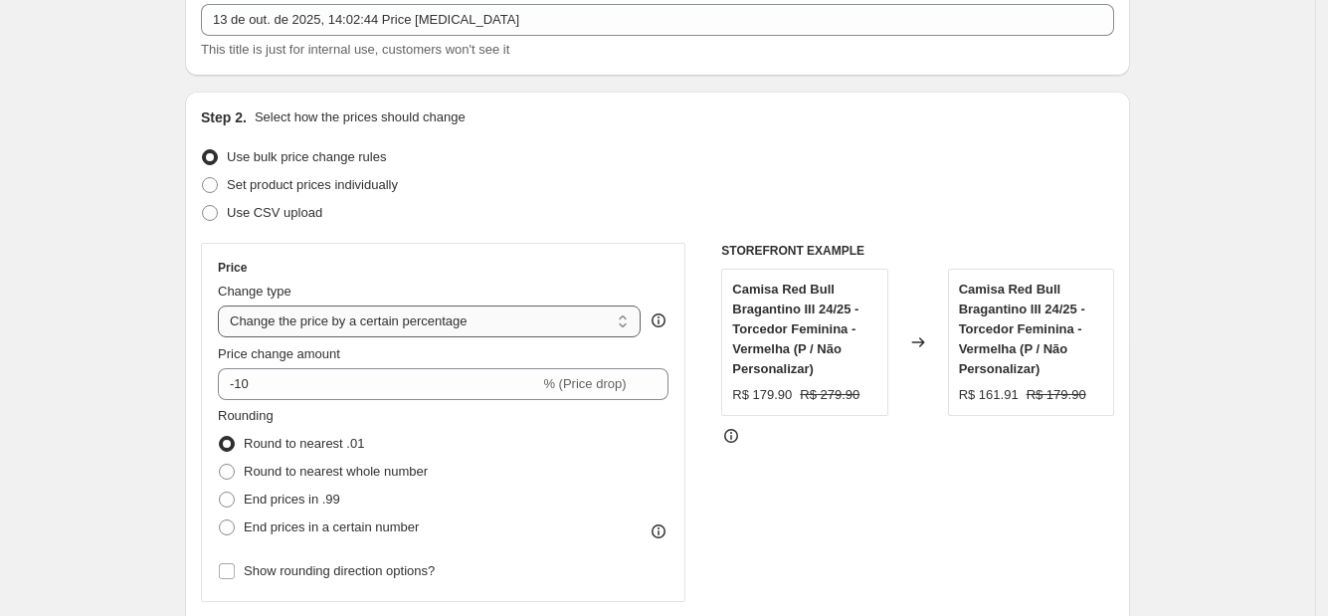
click at [357, 305] on select "Change the price to a certain amount Change the price by a certain amount Chang…" at bounding box center [429, 321] width 423 height 32
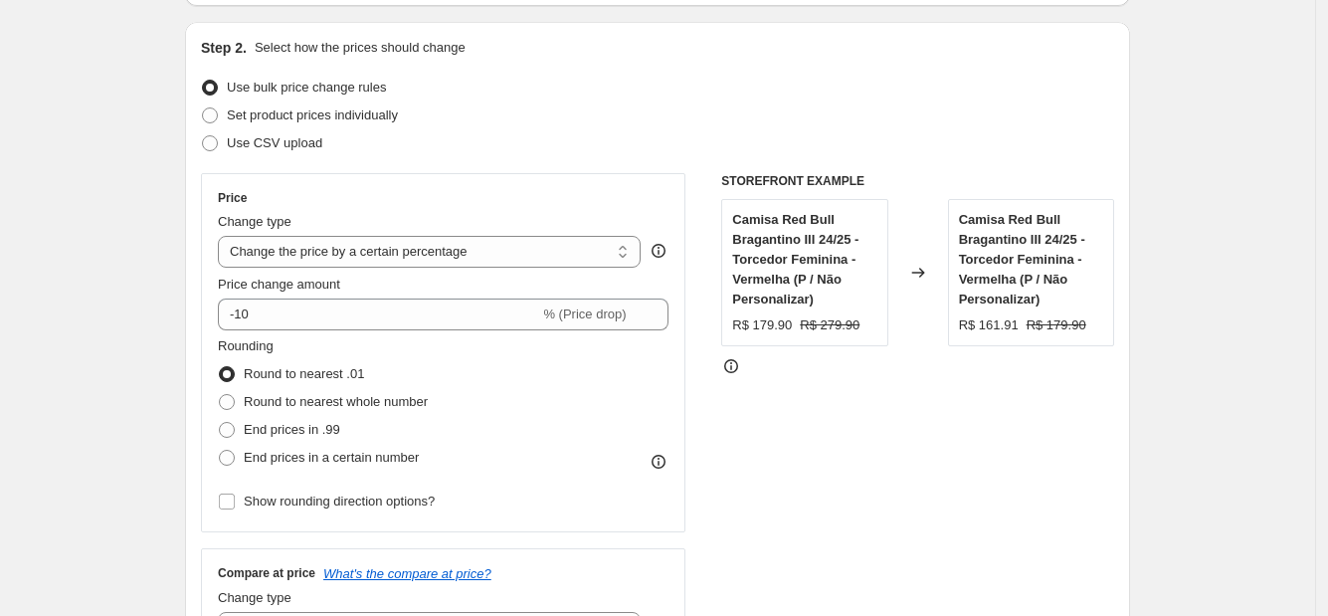
scroll to position [248, 0]
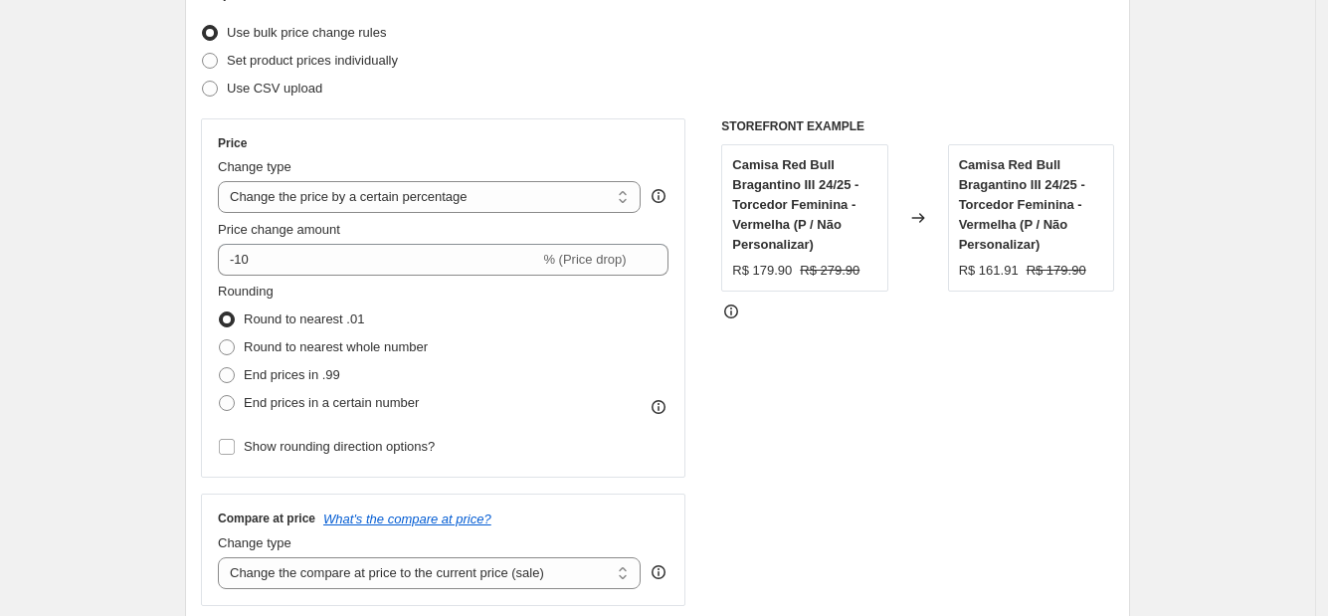
click at [388, 217] on div "Price Change type Change the price to a certain amount Change the price by a ce…" at bounding box center [443, 297] width 451 height 325
click at [388, 199] on select "Change the price to a certain amount Change the price by a certain amount Chang…" at bounding box center [429, 197] width 423 height 32
drag, startPoint x: 388, startPoint y: 199, endPoint x: 264, endPoint y: 204, distance: 124.5
click at [227, 165] on span "Change type" at bounding box center [255, 166] width 74 height 15
click at [227, 181] on select "Change the price to a certain amount Change the price by a certain amount Chang…" at bounding box center [429, 197] width 423 height 32
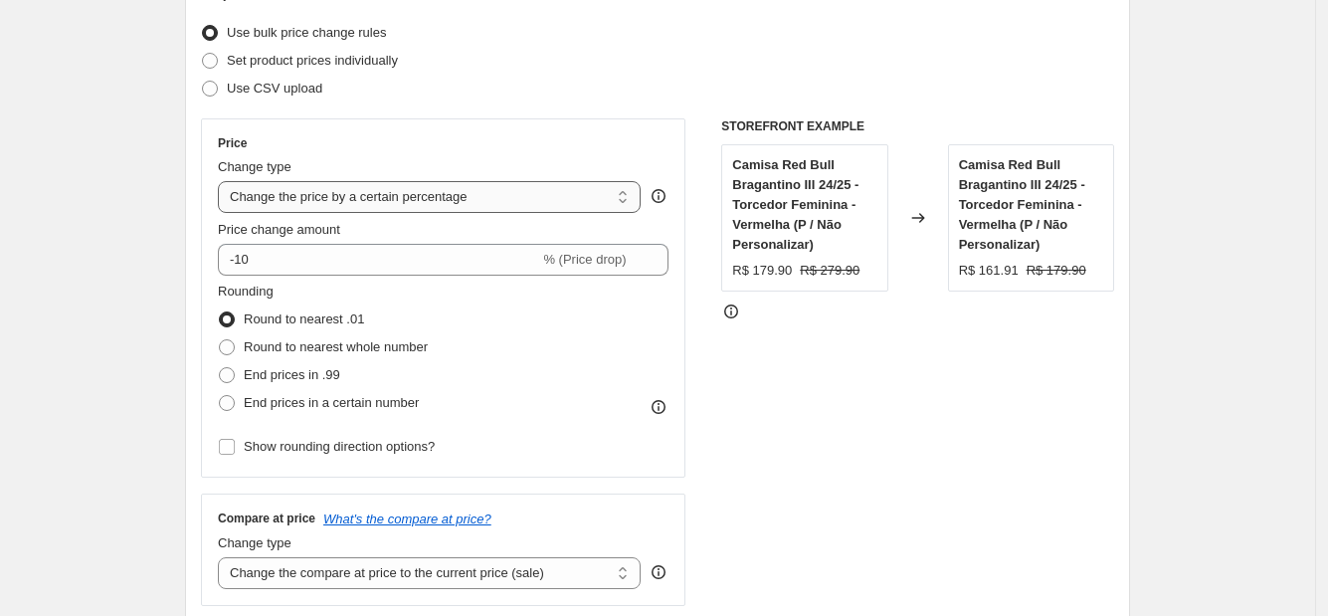
click at [294, 199] on select "Change the price to a certain amount Change the price by a certain amount Chang…" at bounding box center [429, 197] width 423 height 32
click at [283, 199] on select "Change the price to a certain amount Change the price by a certain amount Chang…" at bounding box center [429, 197] width 423 height 32
select select "by"
click at [223, 181] on select "Change the price to a certain amount Change the price by a certain amount Chang…" at bounding box center [429, 197] width 423 height 32
click at [344, 239] on div "Price change amount R$ -10.00 (Price drop)" at bounding box center [443, 248] width 451 height 56
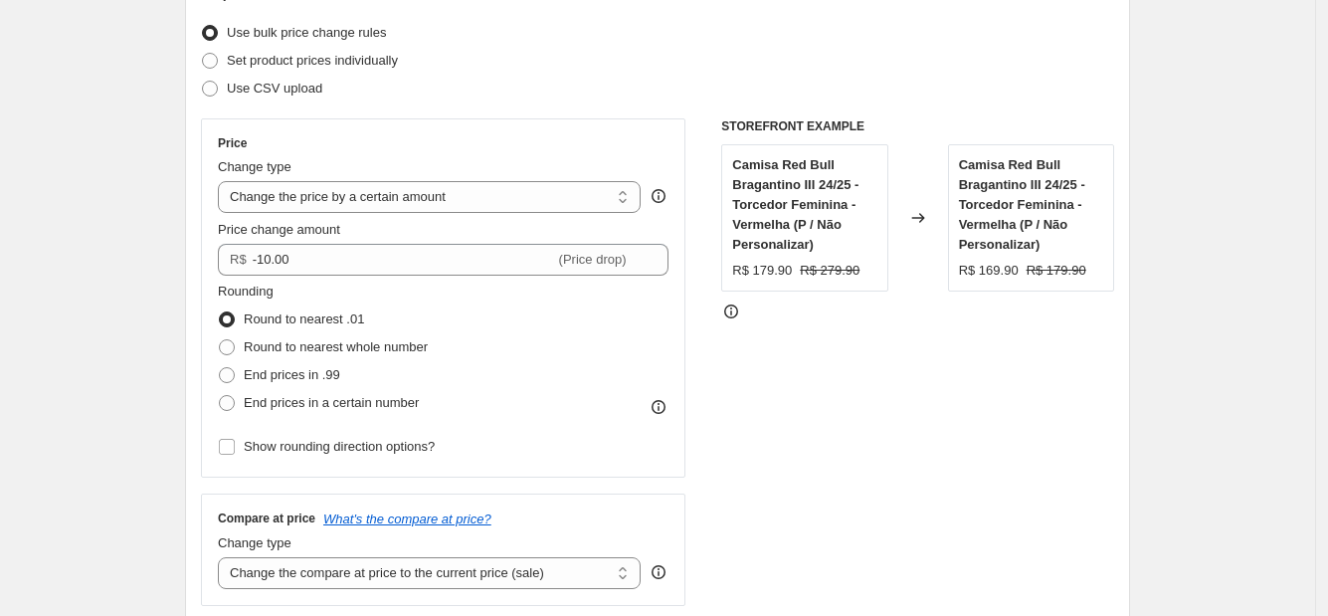
click at [344, 239] on div "Price change amount R$ -10.00 (Price drop)" at bounding box center [443, 248] width 451 height 56
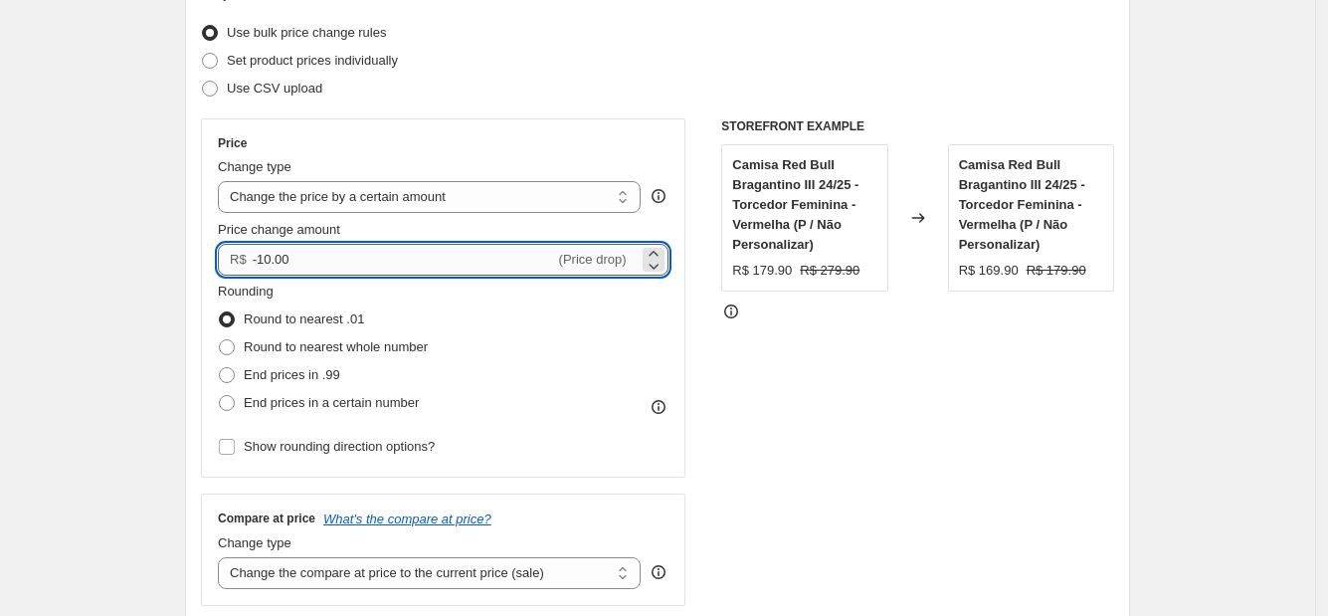
click at [339, 267] on input "-10.00" at bounding box center [404, 260] width 302 height 32
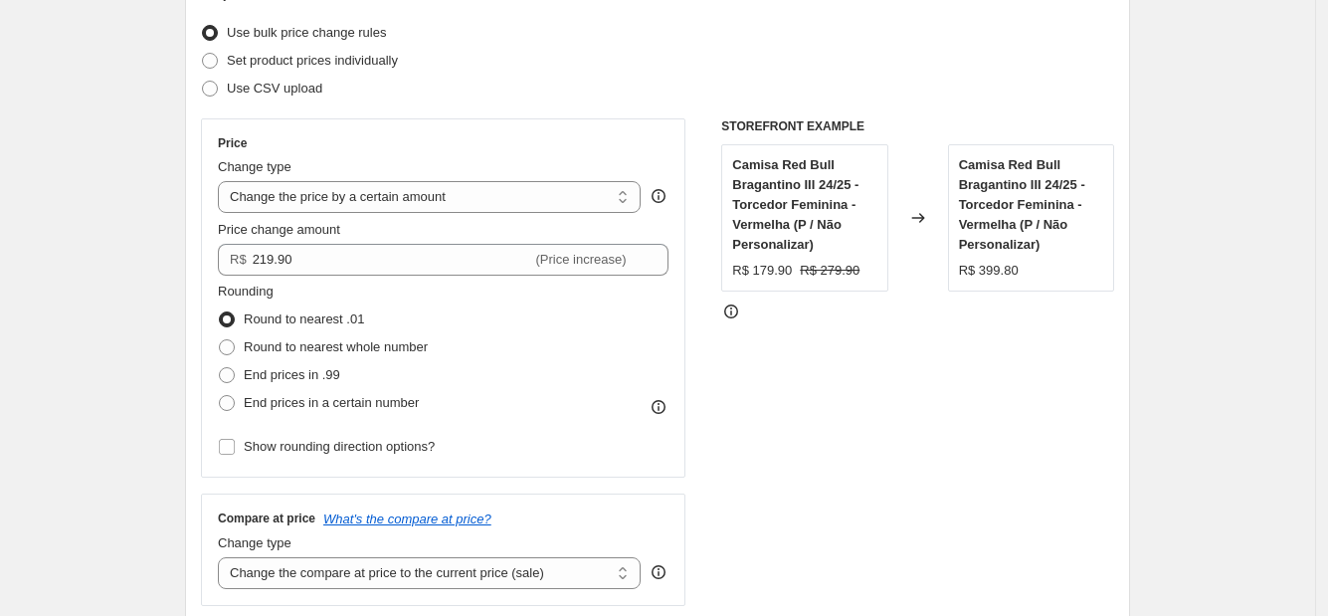
click at [551, 313] on div "Rounding Round to nearest .01 Round to nearest whole number End prices in .99 E…" at bounding box center [443, 349] width 451 height 135
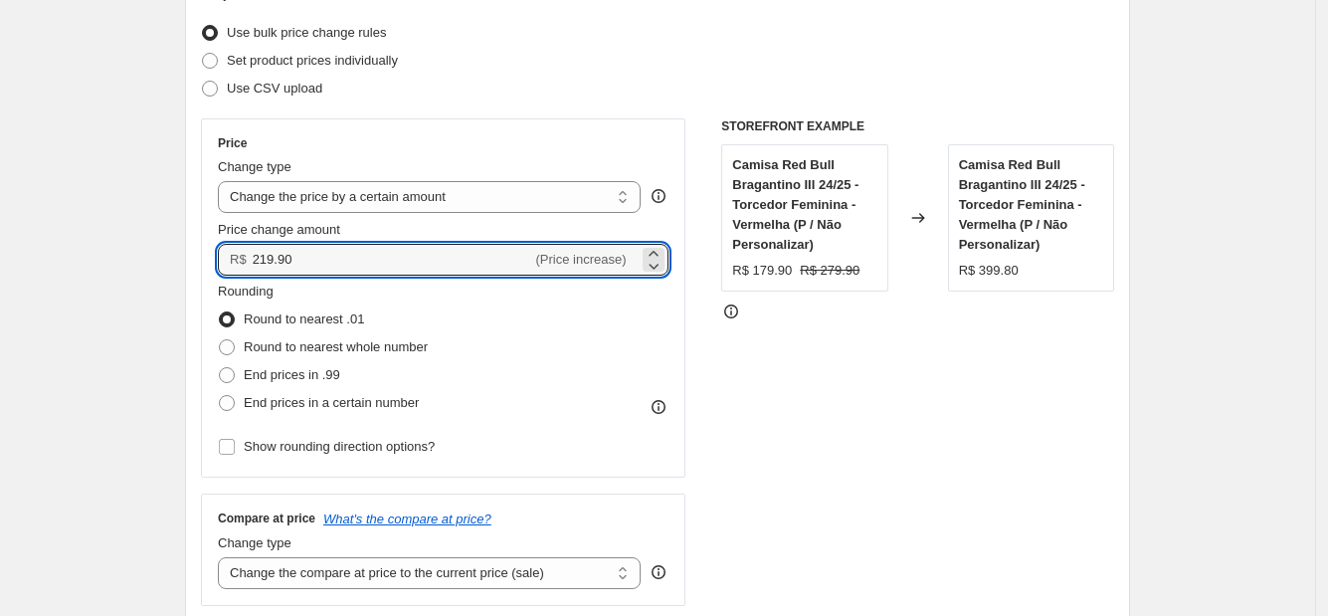
drag, startPoint x: 395, startPoint y: 264, endPoint x: 115, endPoint y: 264, distance: 279.6
type input "40.00"
click at [600, 318] on div "Rounding Round to nearest .01 Round to nearest whole number End prices in .99 E…" at bounding box center [443, 349] width 451 height 135
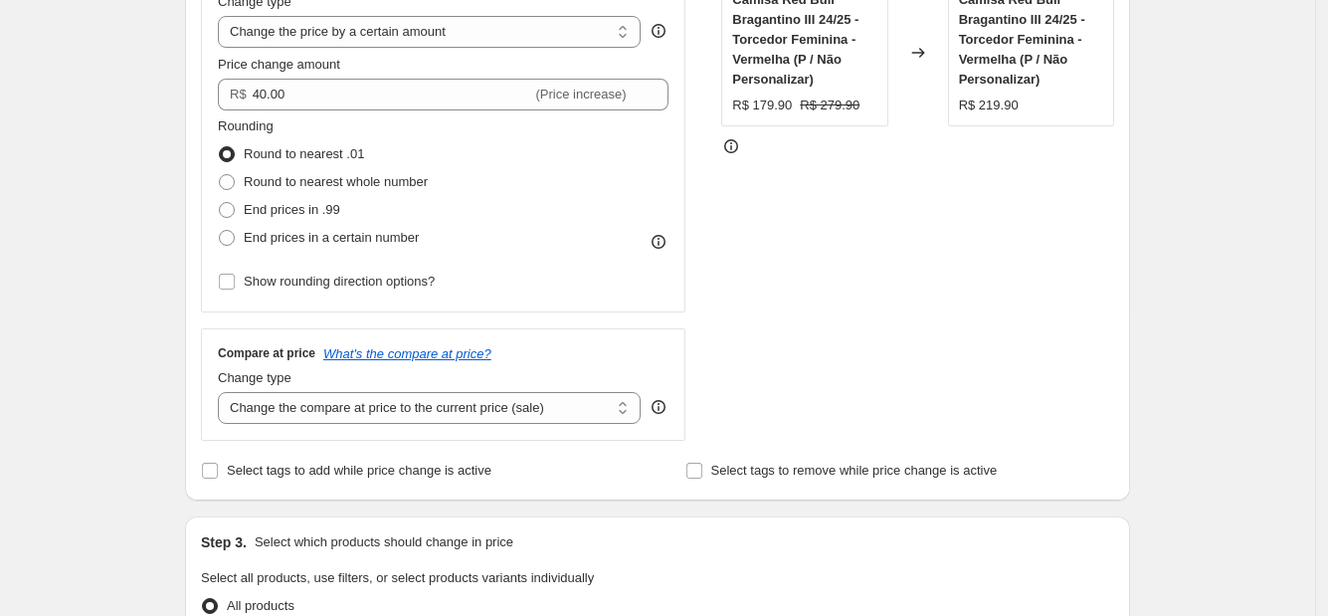
scroll to position [496, 0]
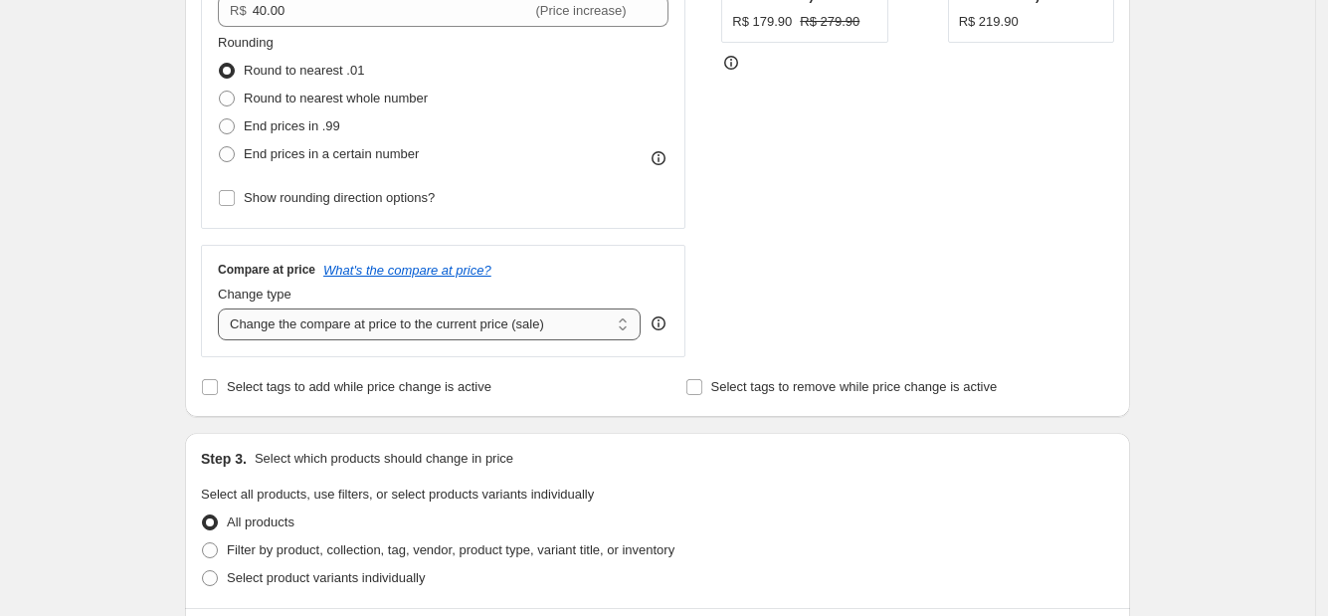
click at [541, 322] on select "Change the compare at price to the current price (sale) Change the compare at p…" at bounding box center [429, 324] width 423 height 32
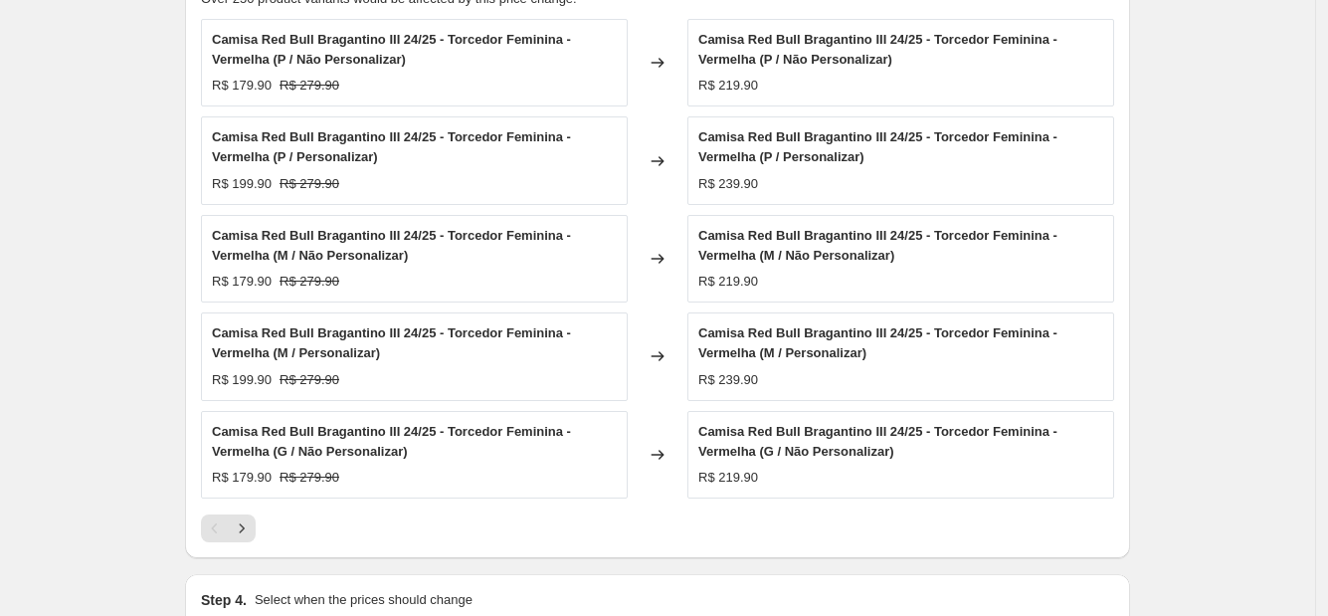
scroll to position [746, 0]
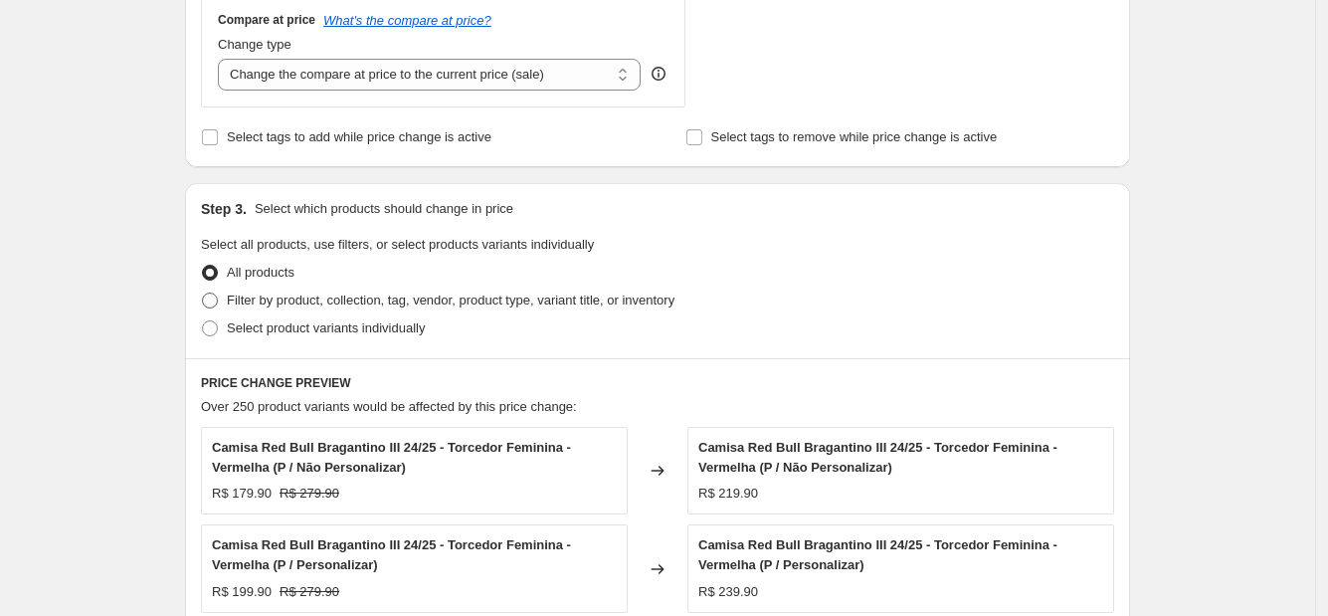
click at [271, 298] on span "Filter by product, collection, tag, vendor, product type, variant title, or inv…" at bounding box center [451, 299] width 448 height 15
click at [203, 293] on input "Filter by product, collection, tag, vendor, product type, variant title, or inv…" at bounding box center [202, 292] width 1 height 1
radio input "true"
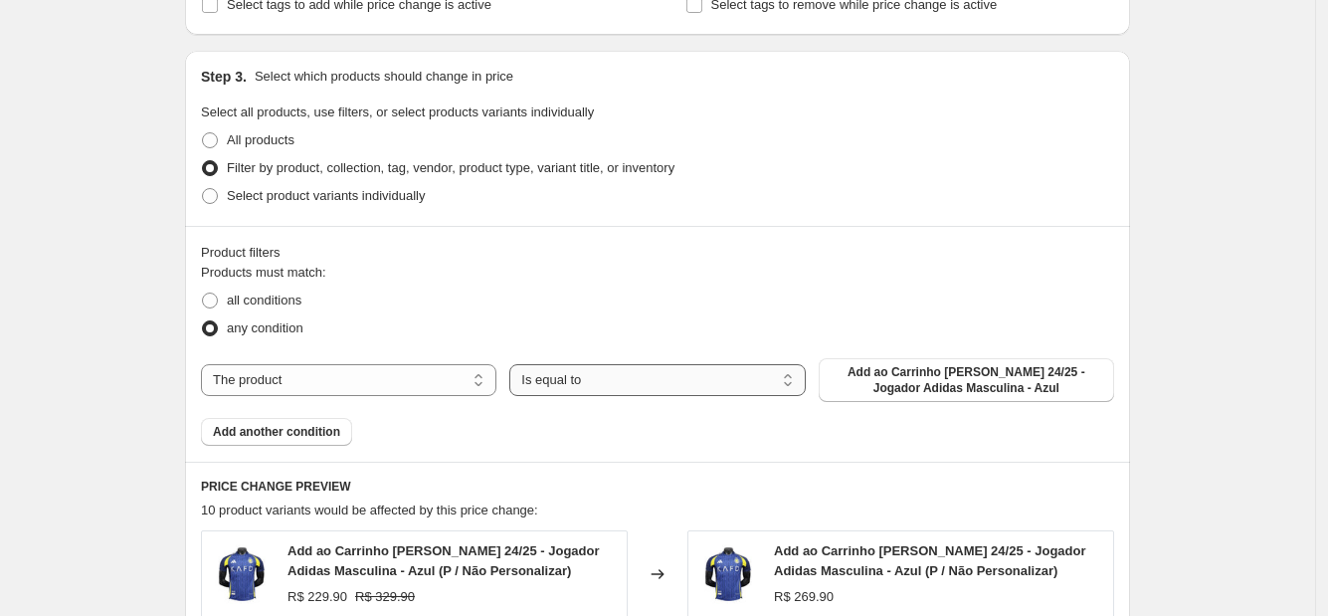
scroll to position [994, 0]
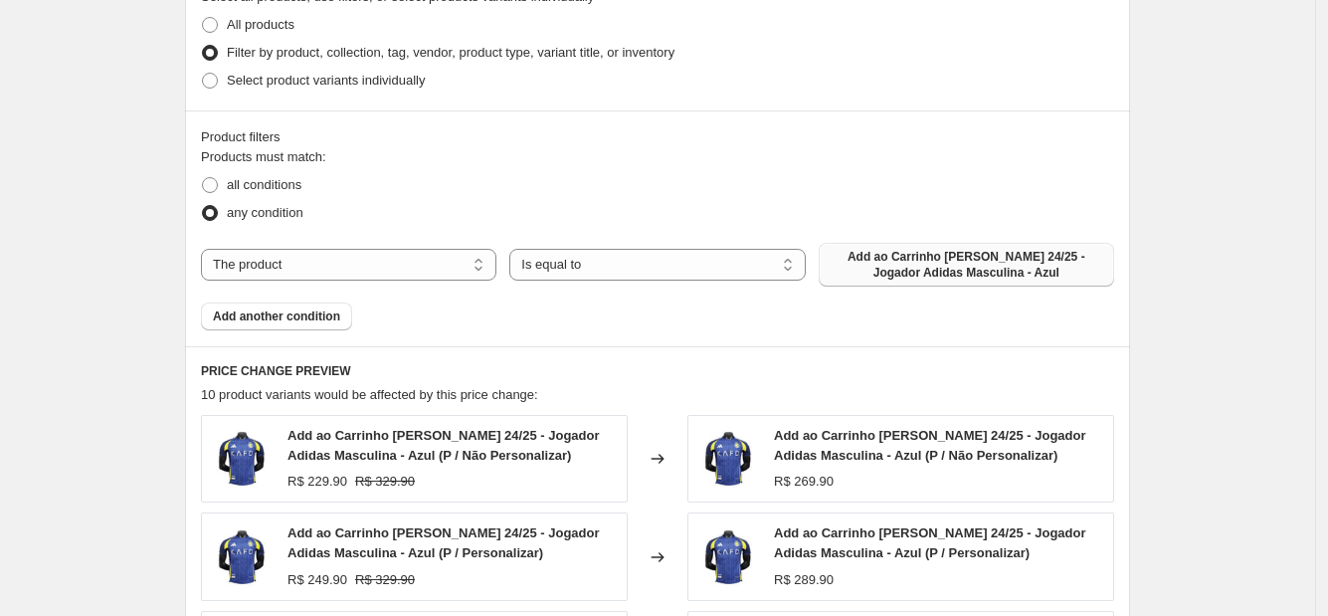
click at [951, 264] on span "Add ao Carrinho [PERSON_NAME] 24/25 - Jogador Adidas Masculina - Azul" at bounding box center [967, 265] width 272 height 32
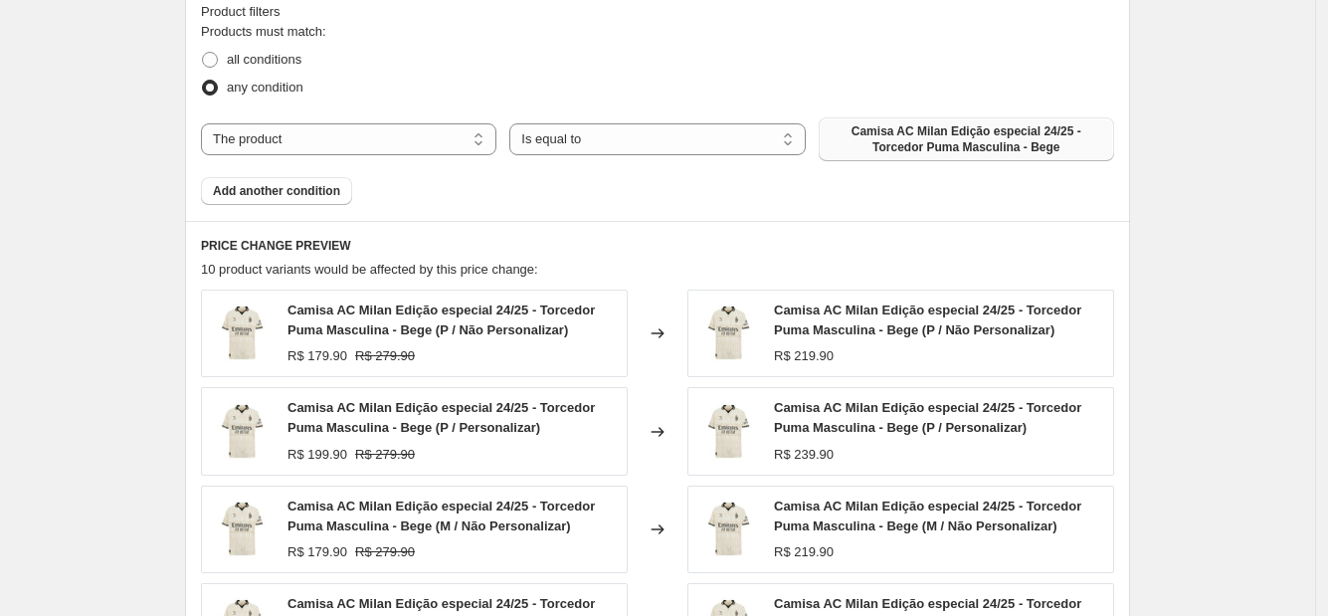
scroll to position [1244, 0]
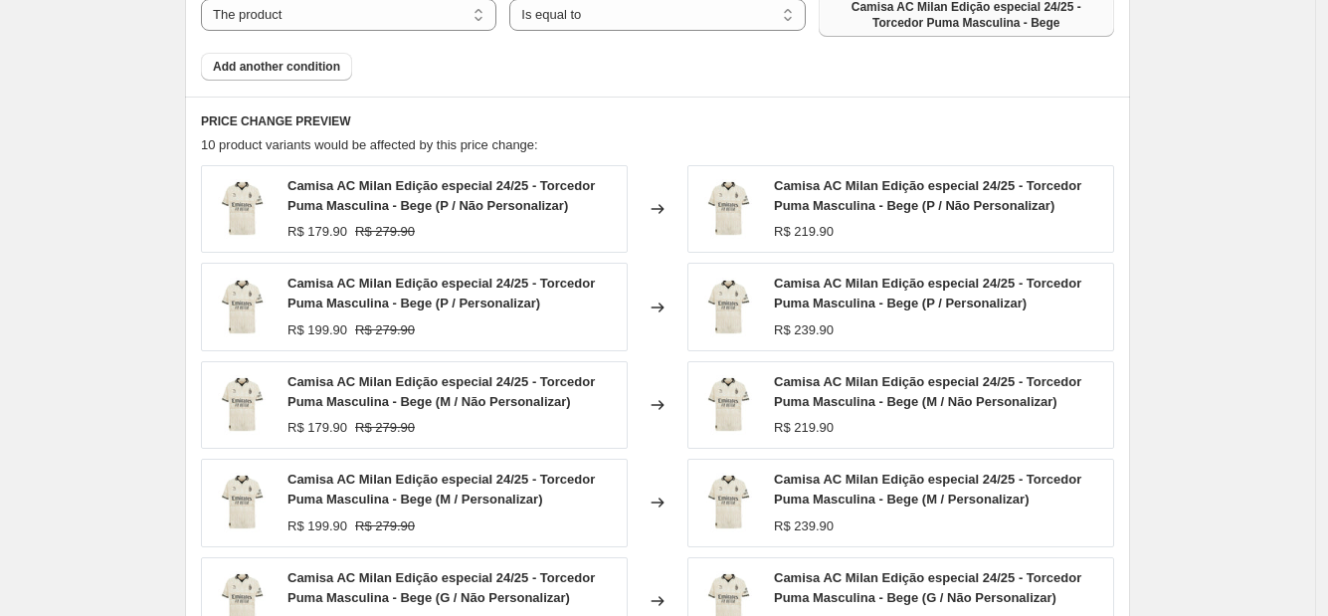
click at [657, 306] on icon at bounding box center [658, 307] width 20 height 20
click at [827, 303] on span "Camisa AC Milan Edição especial 24/25 - Torcedor Puma Masculina - Bege (P / Per…" at bounding box center [927, 293] width 307 height 35
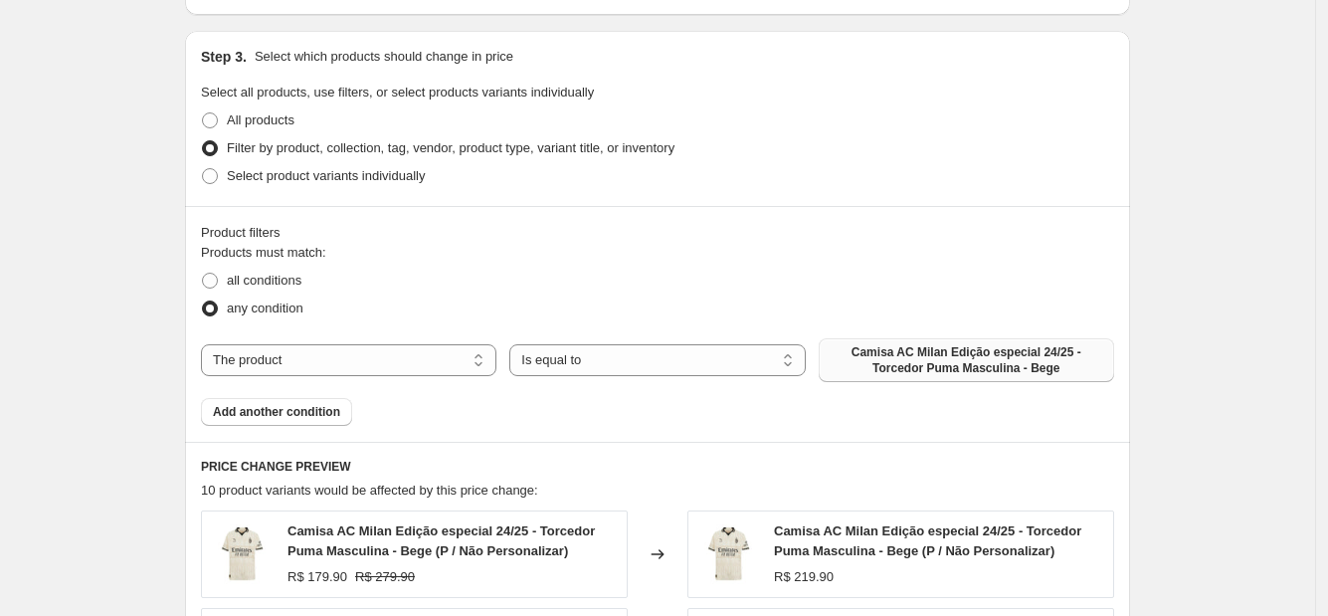
scroll to position [870, 0]
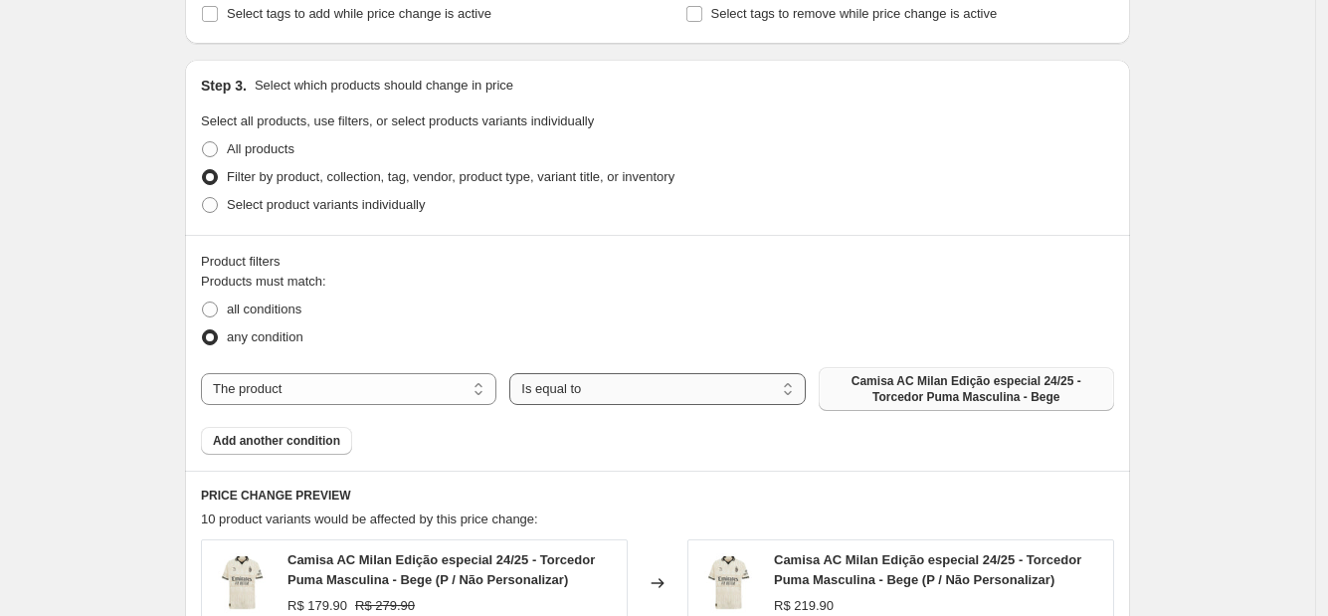
click at [719, 373] on select "Is equal to Is not equal to" at bounding box center [656, 389] width 295 height 32
click at [515, 373] on select "Is equal to Is not equal to" at bounding box center [656, 389] width 295 height 32
click at [1017, 397] on span "Camisa AC Milan Edição especial 24/25 - Torcedor Puma Masculina - Bege" at bounding box center [967, 389] width 272 height 32
click at [393, 209] on span "Select product variants individually" at bounding box center [326, 204] width 198 height 15
click at [203, 198] on input "Select product variants individually" at bounding box center [202, 197] width 1 height 1
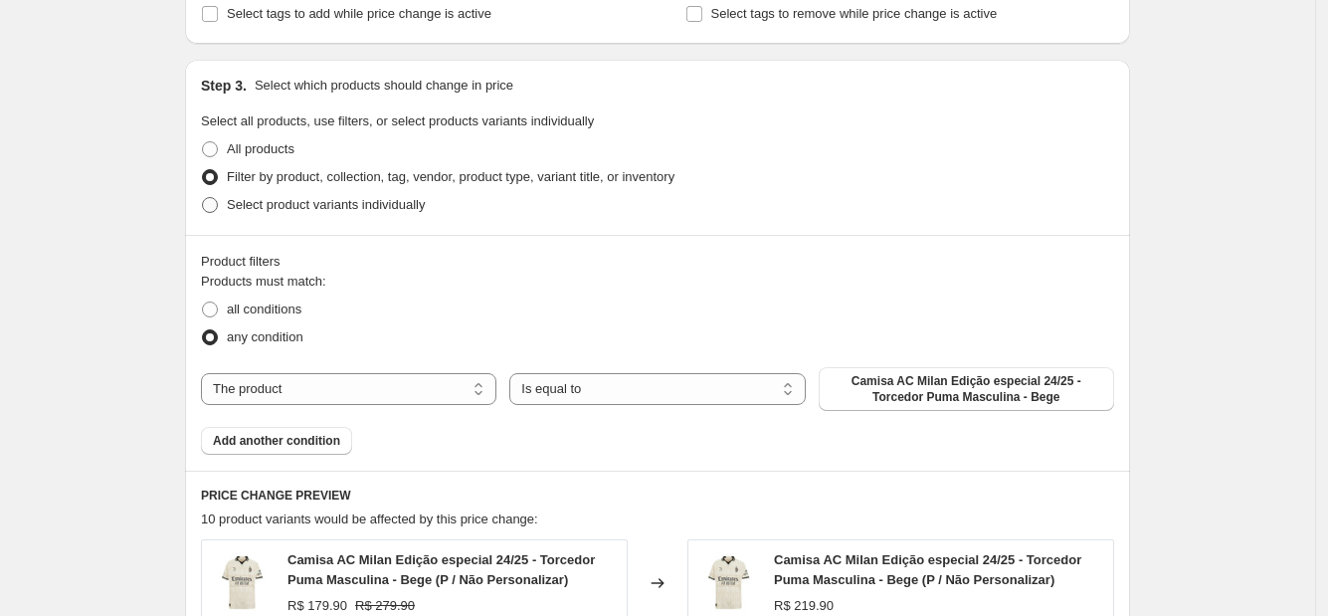
radio input "true"
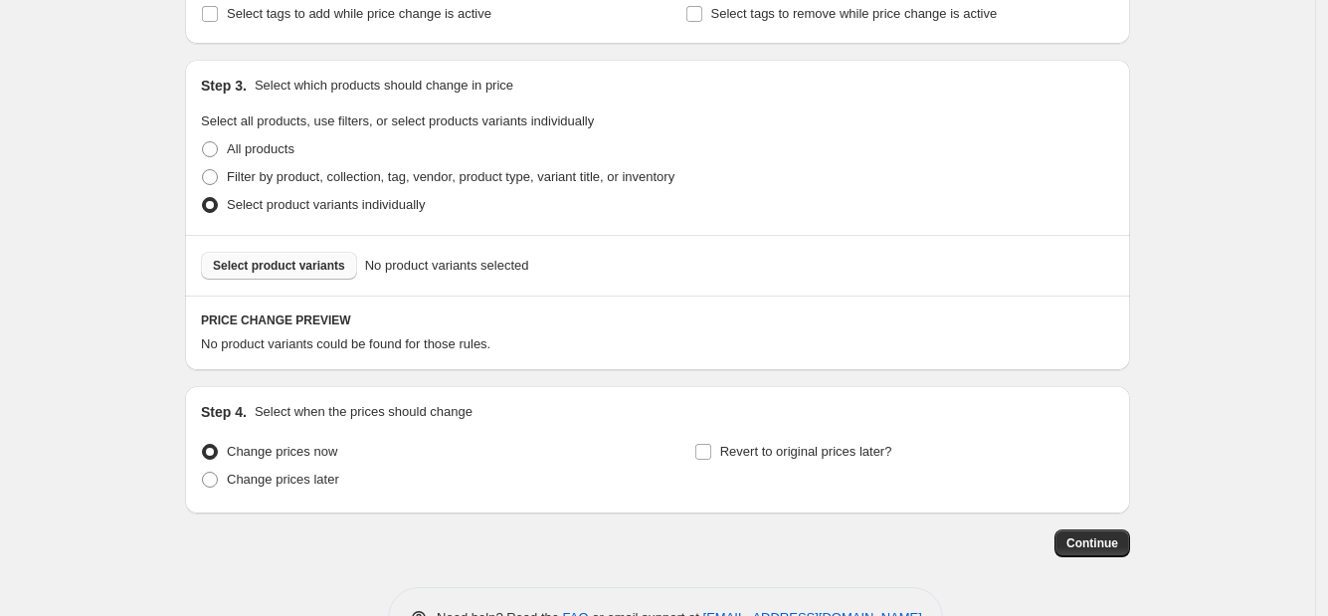
click at [327, 258] on span "Select product variants" at bounding box center [279, 266] width 132 height 16
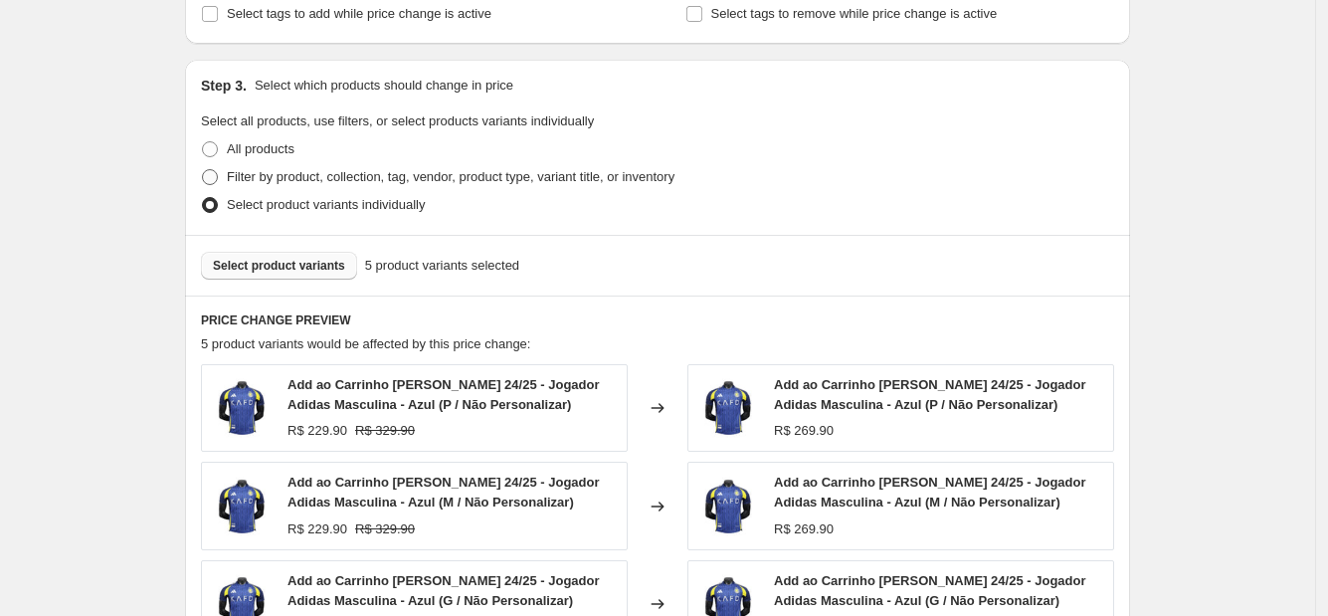
click at [333, 184] on span "Filter by product, collection, tag, vendor, product type, variant title, or inv…" at bounding box center [451, 176] width 448 height 15
click at [203, 170] on input "Filter by product, collection, tag, vendor, product type, variant title, or inv…" at bounding box center [202, 169] width 1 height 1
radio input "true"
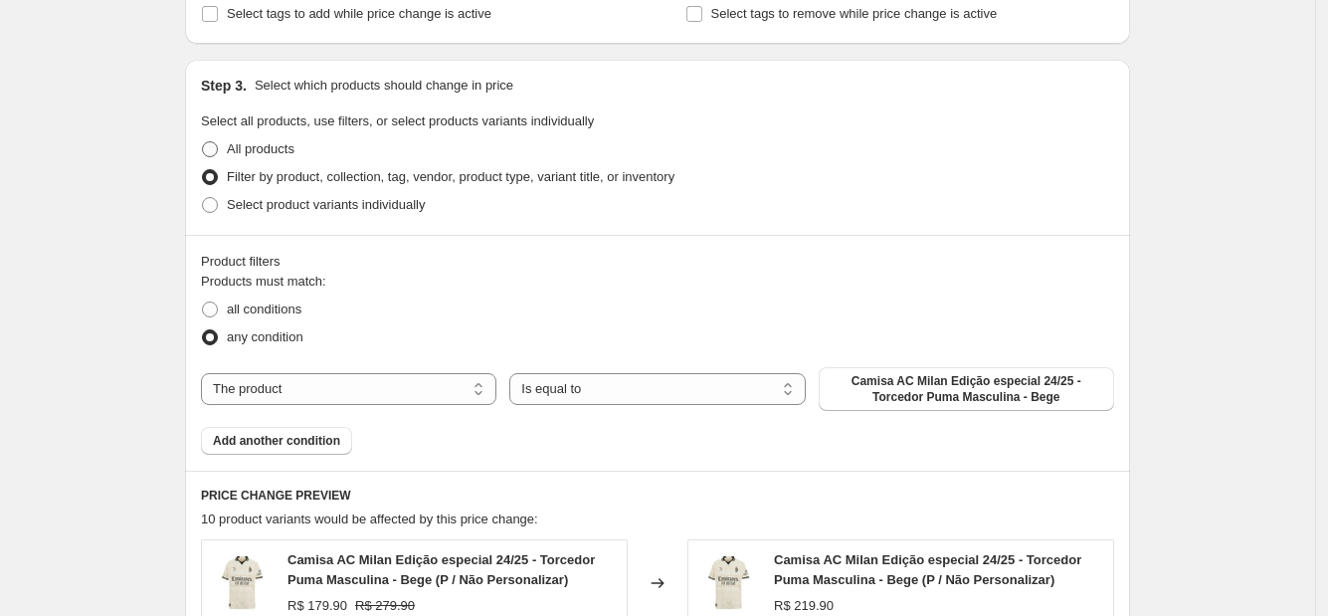
click at [294, 143] on span "All products" at bounding box center [261, 148] width 68 height 15
click at [203, 142] on input "All products" at bounding box center [202, 141] width 1 height 1
radio input "true"
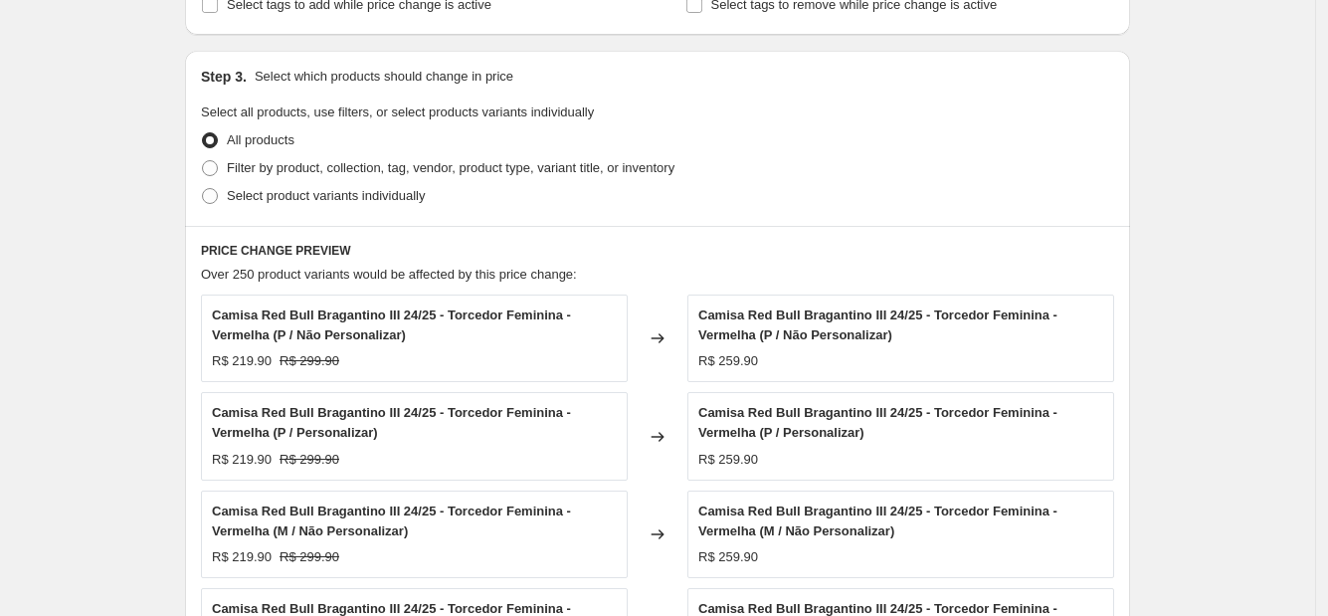
scroll to position [994, 0]
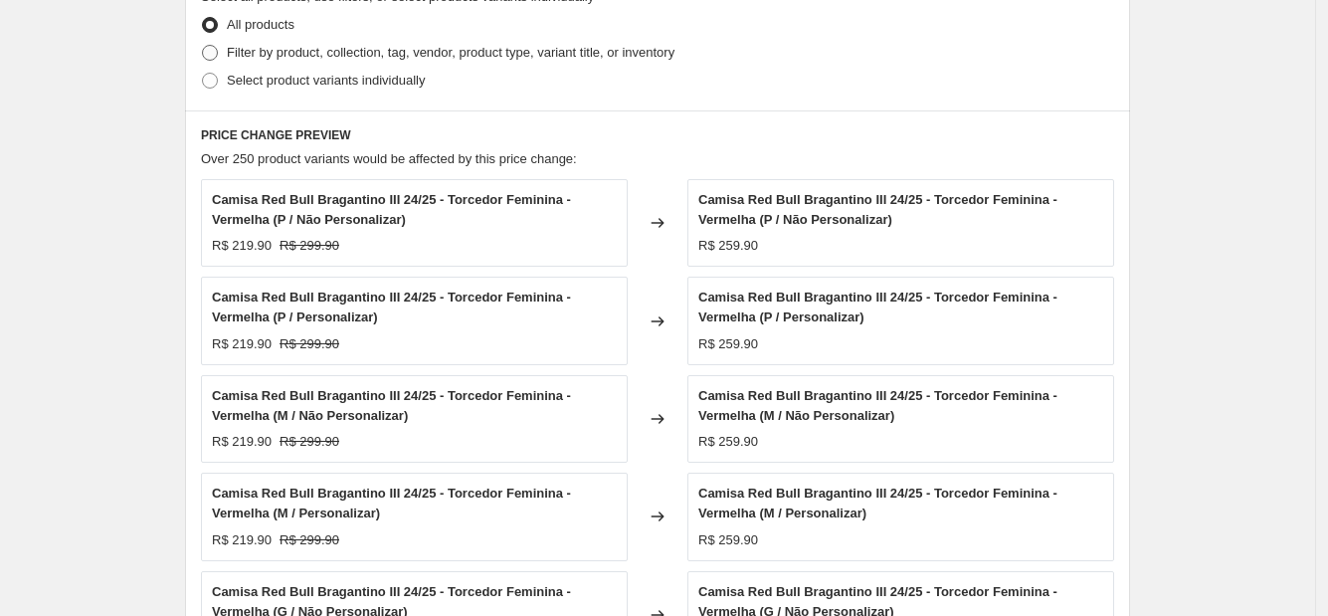
click at [622, 47] on span "Filter by product, collection, tag, vendor, product type, variant title, or inv…" at bounding box center [451, 52] width 448 height 15
click at [203, 46] on input "Filter by product, collection, tag, vendor, product type, variant title, or inv…" at bounding box center [202, 45] width 1 height 1
radio input "true"
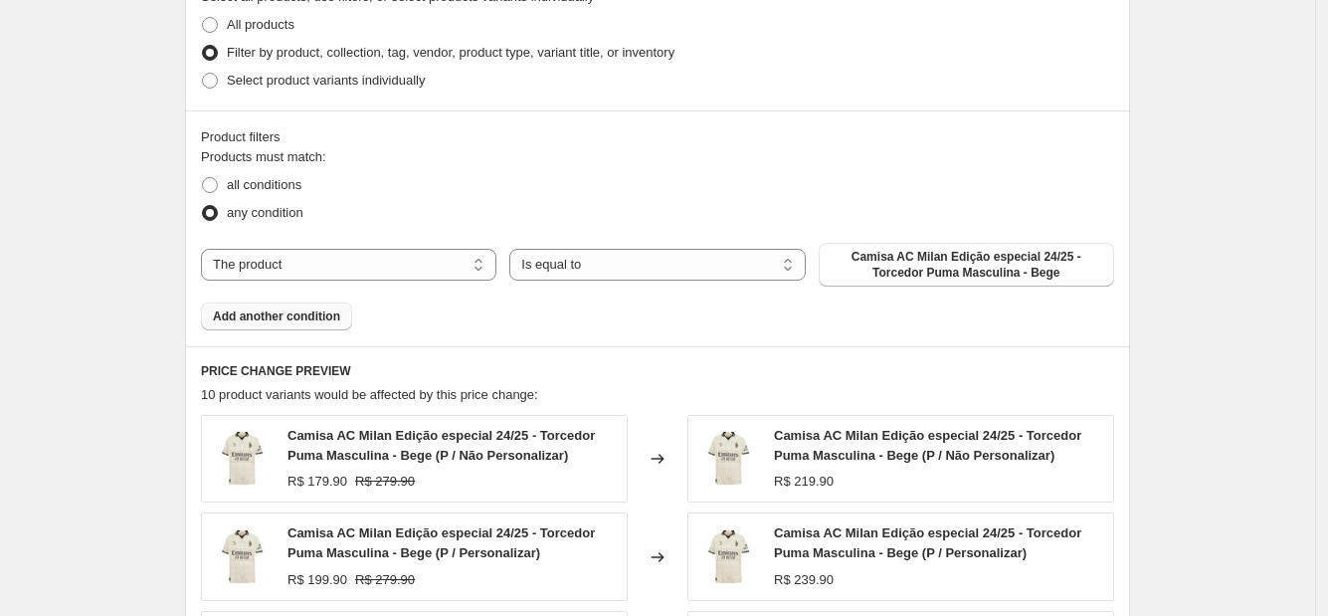
click at [246, 319] on span "Add another condition" at bounding box center [276, 316] width 127 height 16
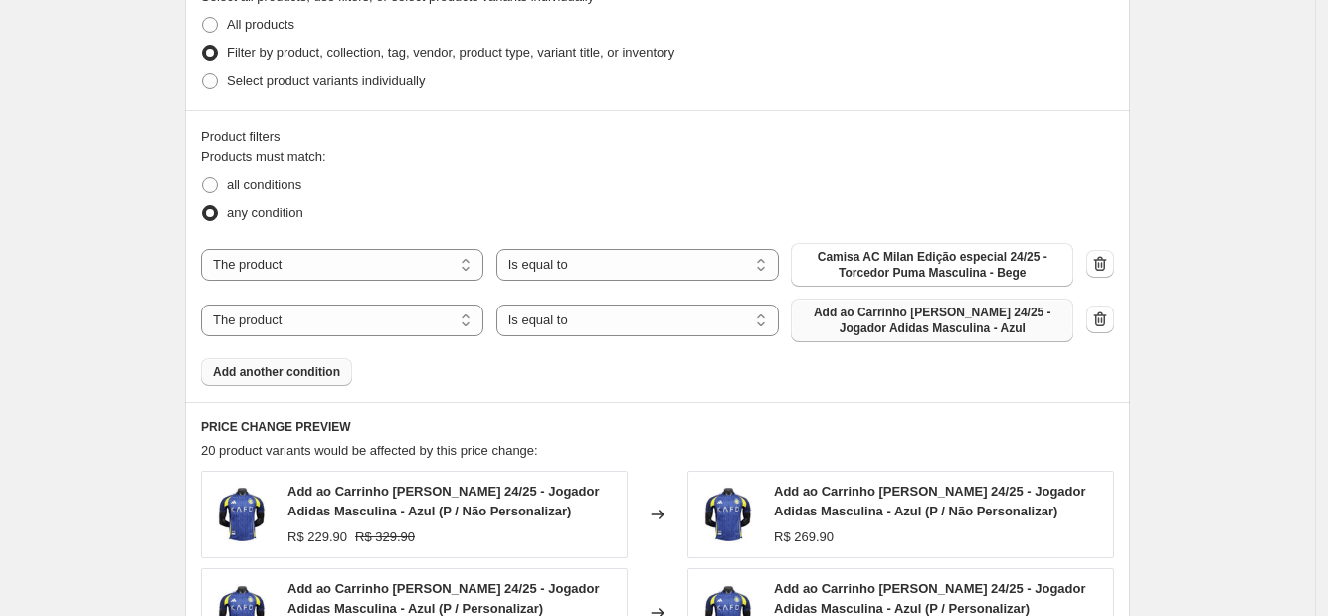
click at [858, 326] on span "Add ao Carrinho [PERSON_NAME] 24/25 - Jogador Adidas Masculina - Azul" at bounding box center [932, 320] width 259 height 32
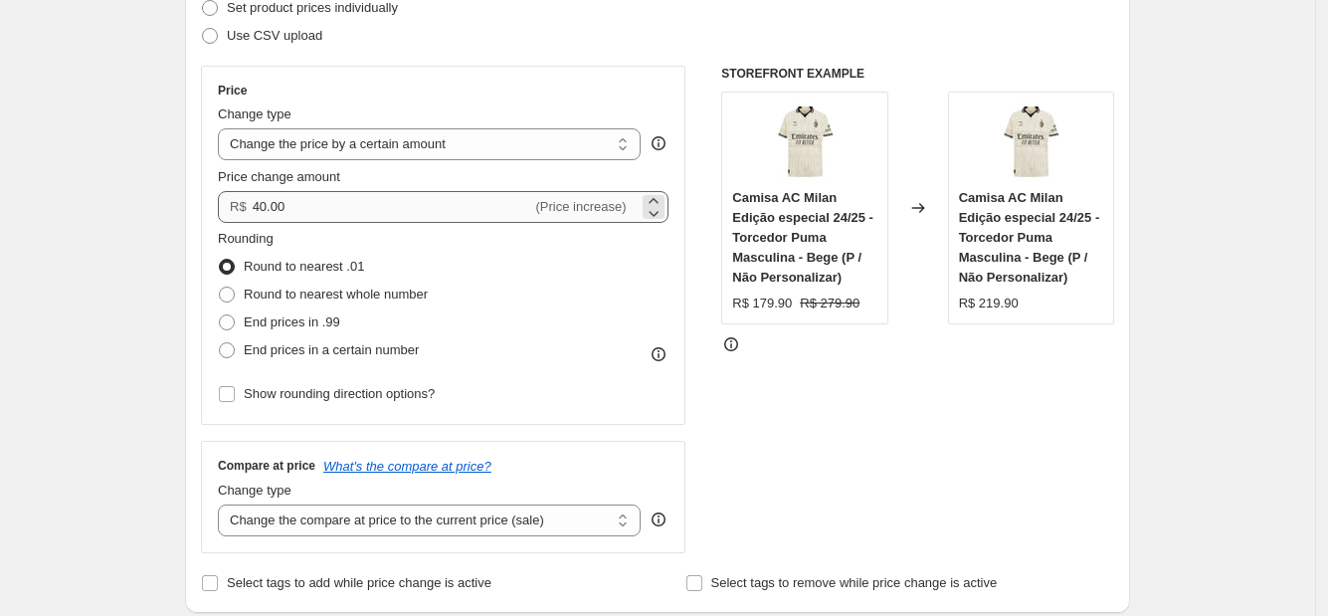
scroll to position [248, 0]
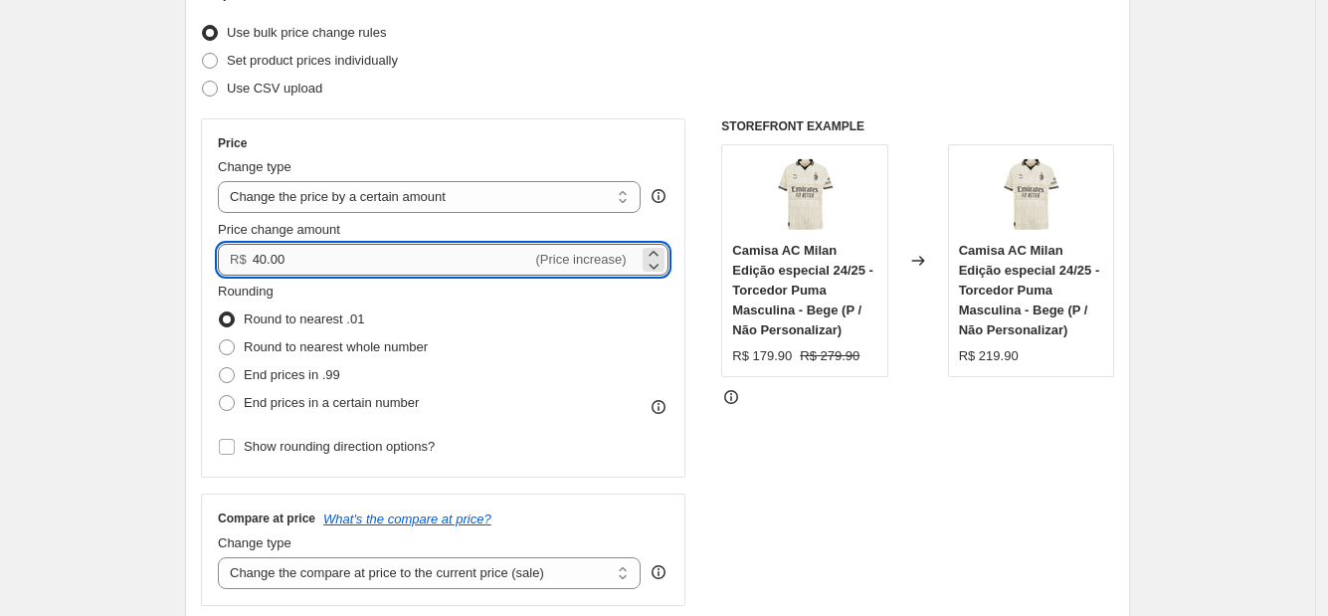
click at [503, 255] on input "40.00" at bounding box center [393, 260] width 280 height 32
click at [389, 264] on input "40.00" at bounding box center [393, 260] width 280 height 32
type input "1"
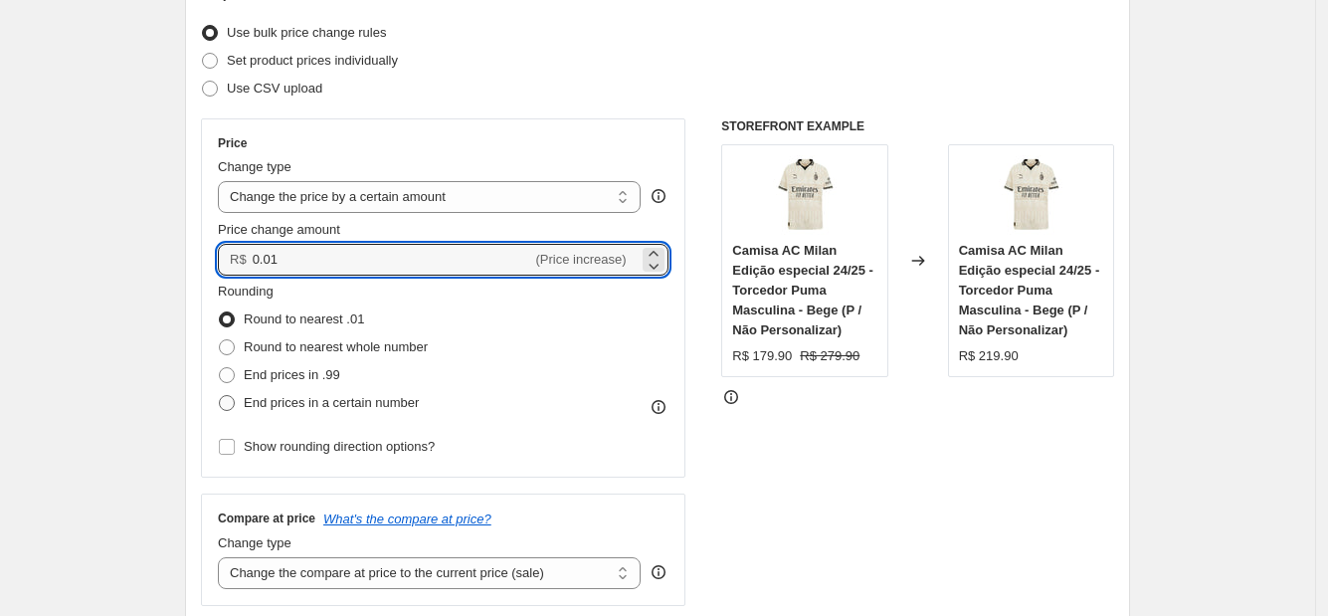
type input "0.01"
click at [313, 393] on span "End prices in a certain number" at bounding box center [331, 403] width 175 height 20
click at [220, 395] on input "End prices in a certain number" at bounding box center [219, 395] width 1 height 1
radio input "true"
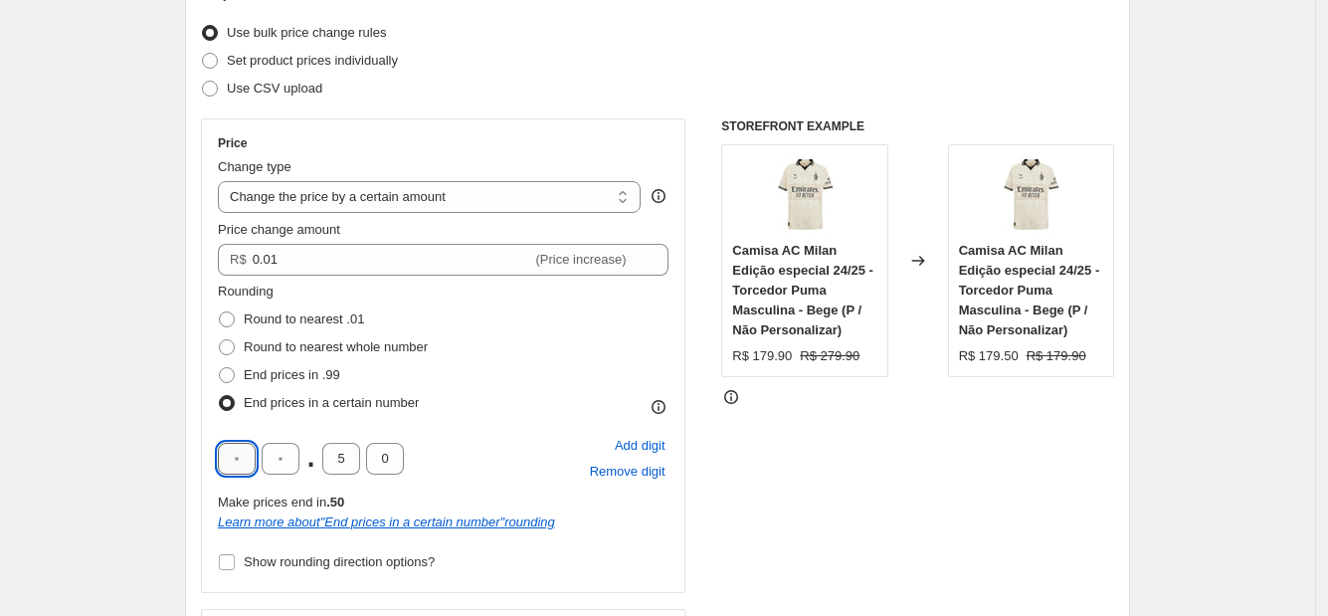
click at [236, 444] on input "text" at bounding box center [237, 459] width 38 height 32
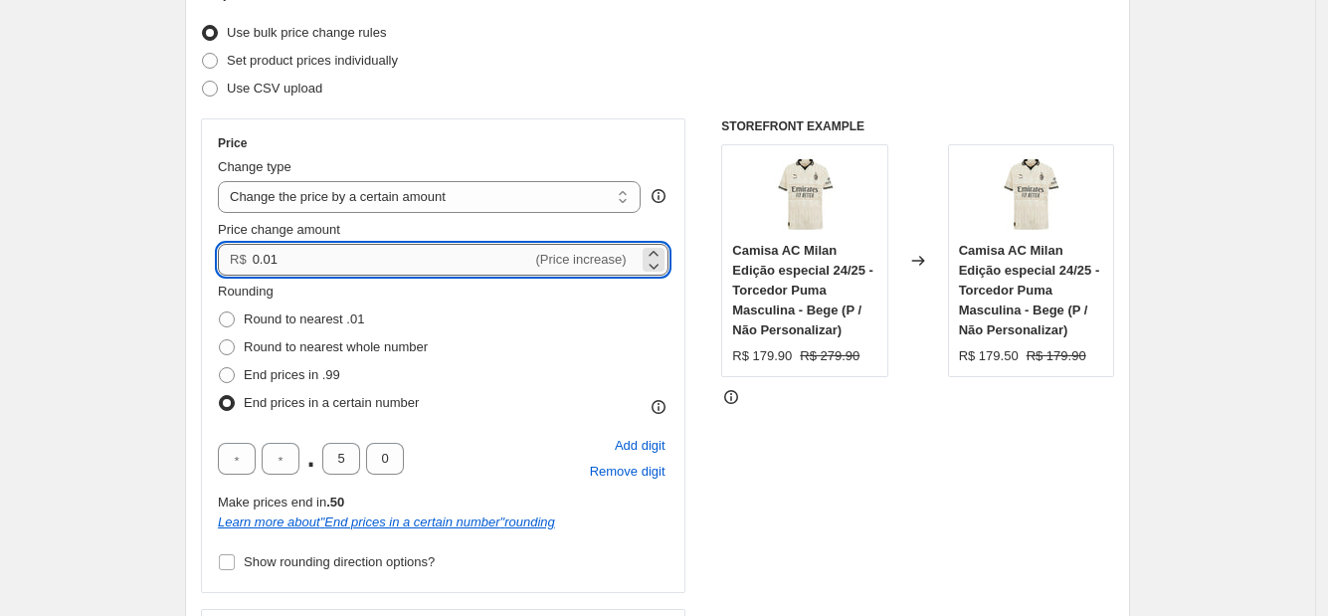
click at [345, 261] on input "0.01" at bounding box center [393, 260] width 280 height 32
type input "0"
type input "19.00"
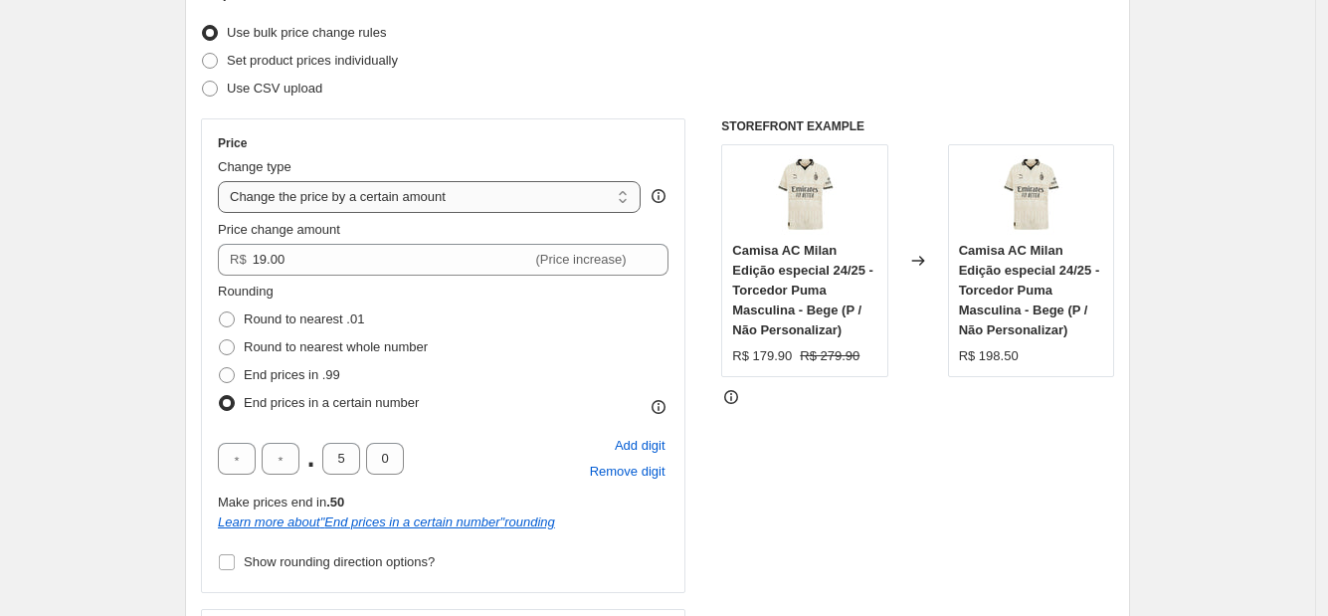
click at [385, 184] on select "Change the price to a certain amount Change the price by a certain amount Chang…" at bounding box center [429, 197] width 423 height 32
select select "to"
click at [223, 181] on select "Change the price to a certain amount Change the price by a certain amount Chang…" at bounding box center [429, 197] width 423 height 32
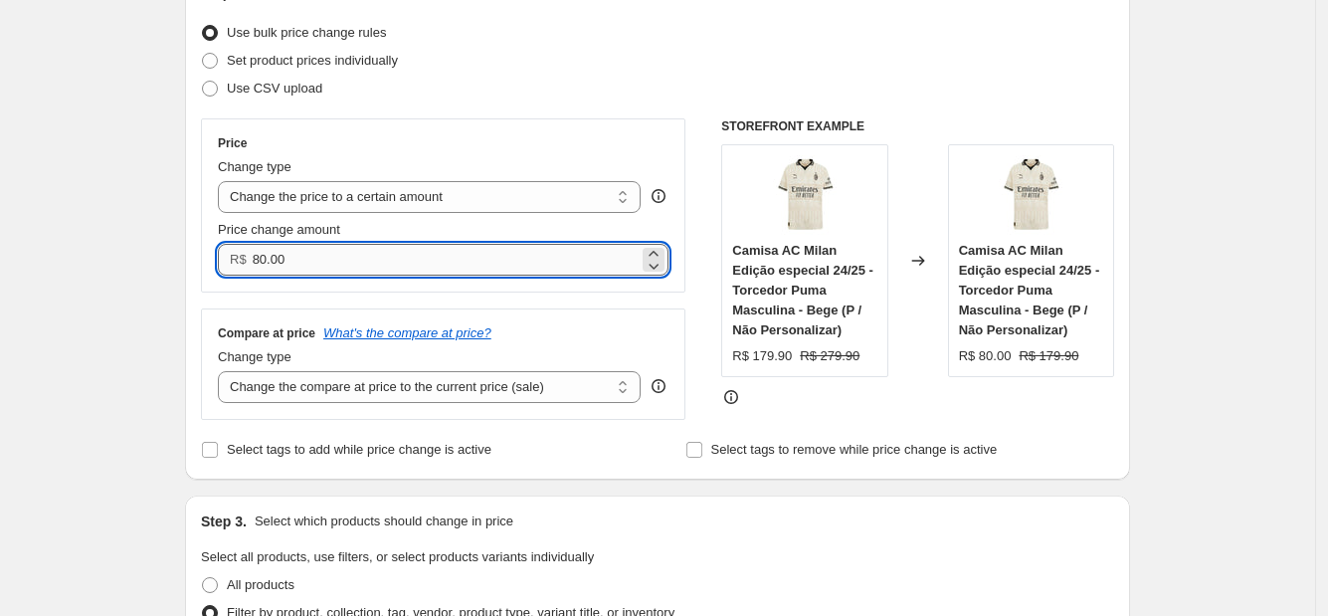
click at [398, 251] on input "80.00" at bounding box center [446, 260] width 386 height 32
type input "219.90"
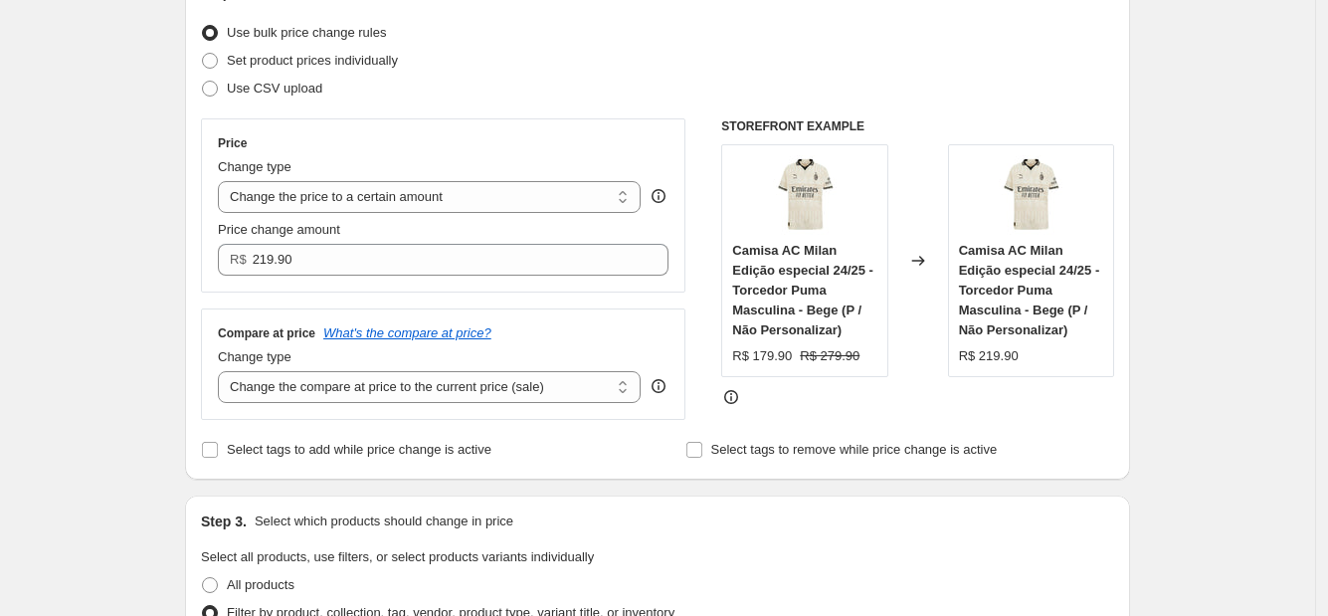
click at [582, 338] on div "Compare at price What's the compare at price?" at bounding box center [443, 333] width 451 height 16
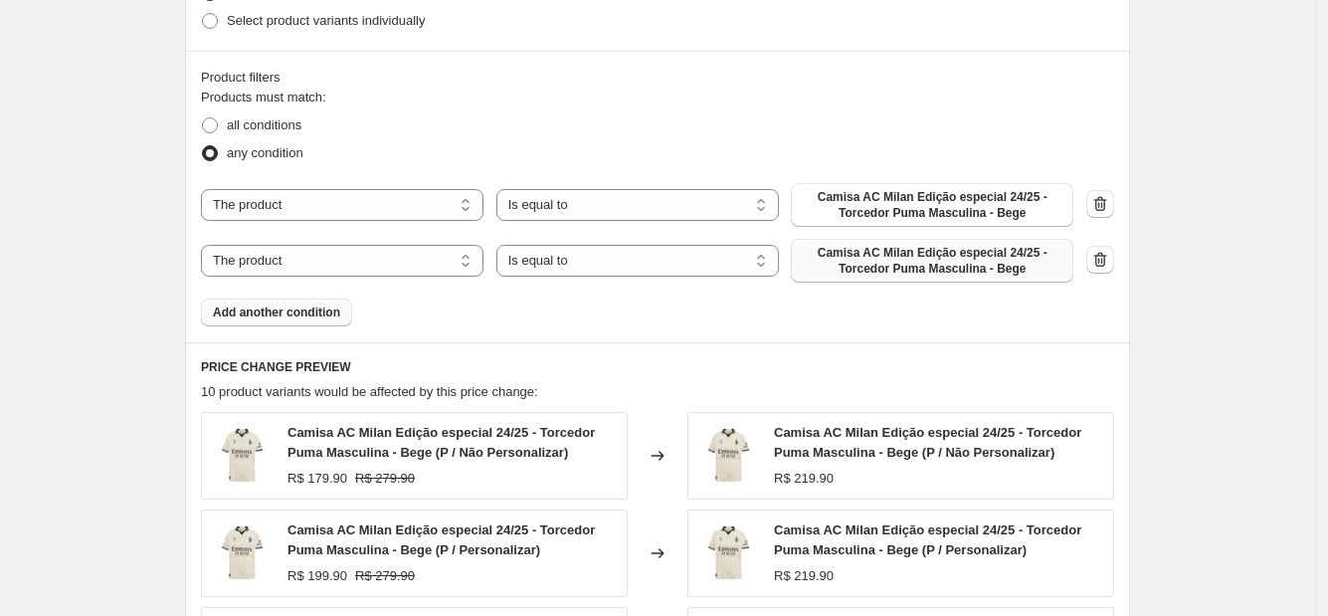
scroll to position [870, 0]
click at [967, 274] on span "Camisa AC Milan Edição especial 24/25 - Torcedor Puma Masculina - Bege" at bounding box center [932, 259] width 259 height 32
click at [342, 313] on button "Add another condition" at bounding box center [276, 310] width 151 height 28
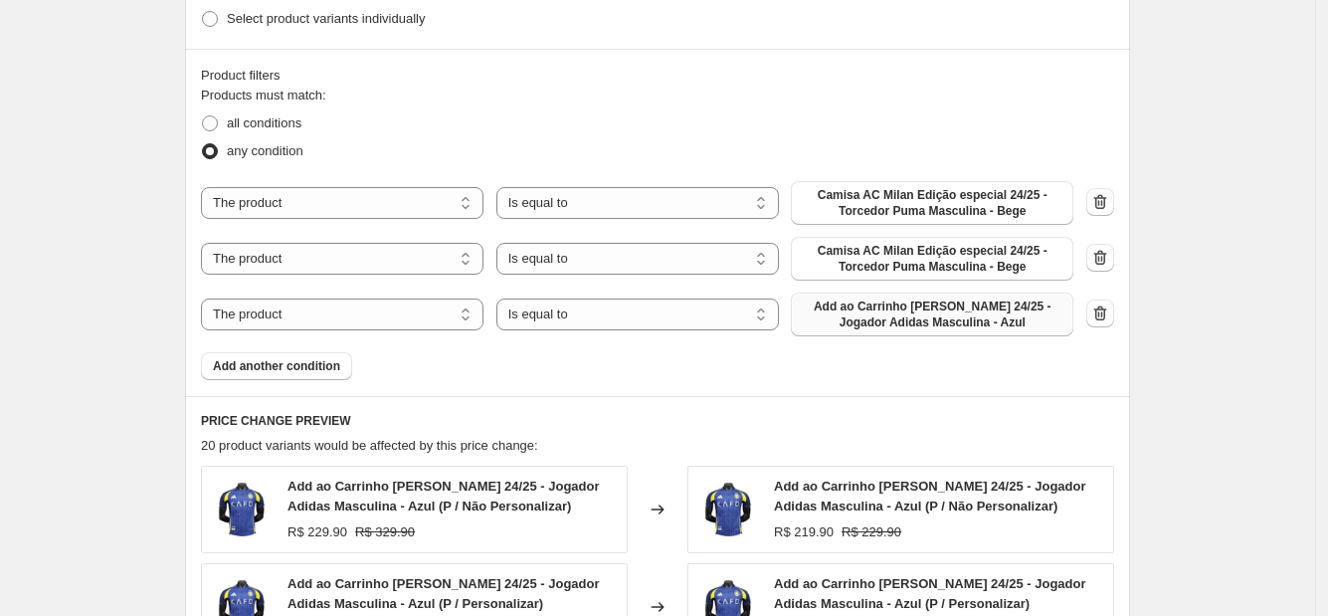
click at [873, 319] on span "Add ao Carrinho [PERSON_NAME] 24/25 - Jogador Adidas Masculina - Azul" at bounding box center [932, 314] width 259 height 32
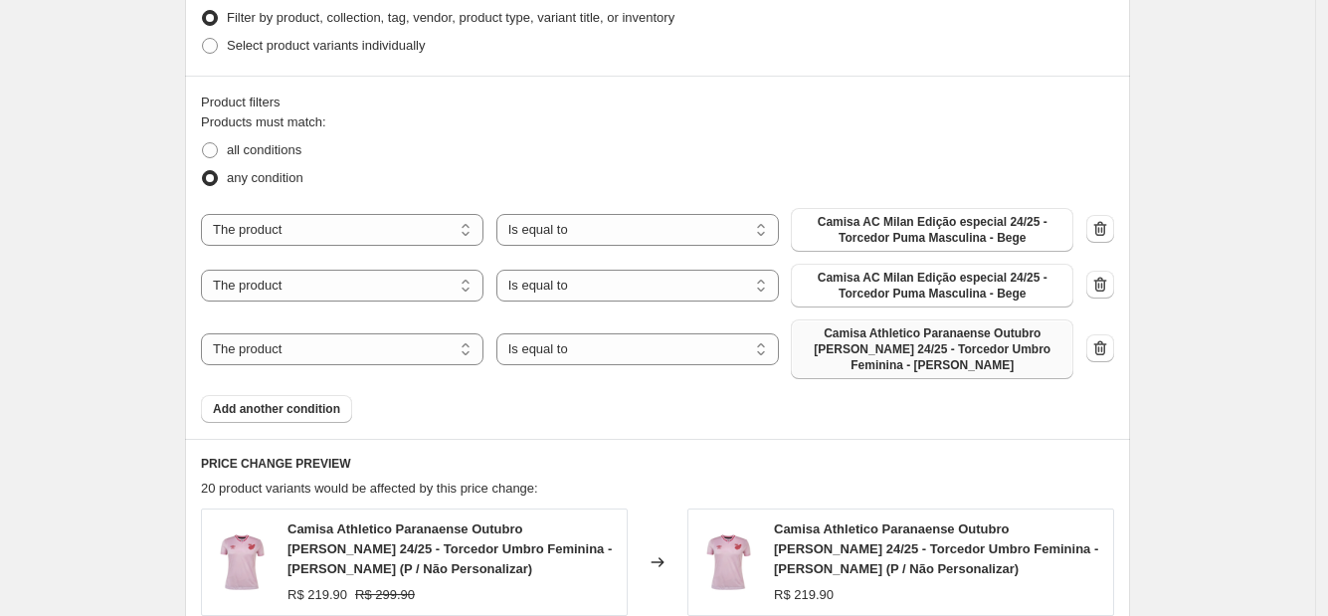
click at [1104, 215] on button "button" at bounding box center [1100, 229] width 28 height 28
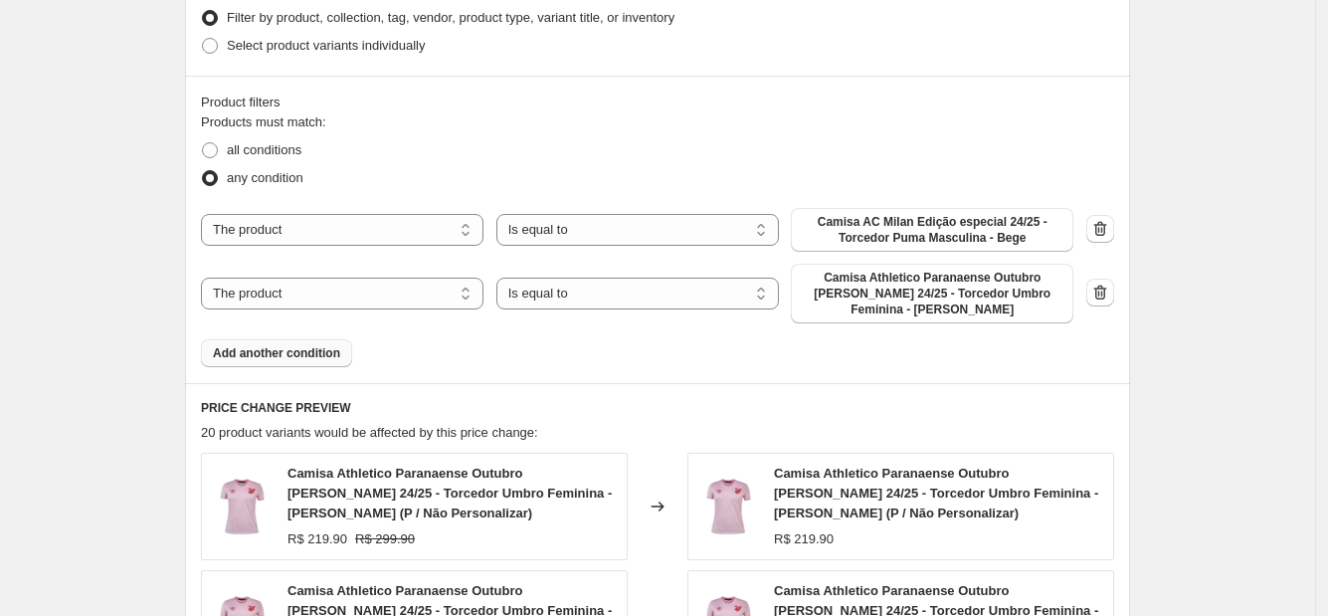
click at [268, 345] on span "Add another condition" at bounding box center [276, 353] width 127 height 16
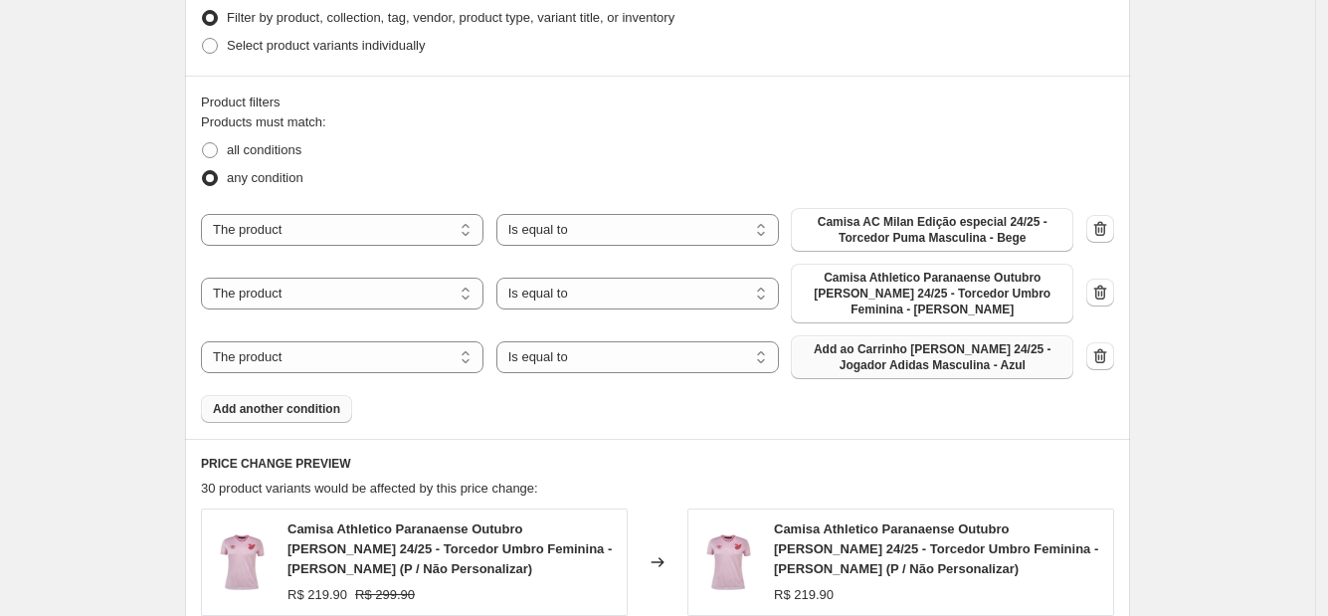
click at [842, 341] on span "Add ao Carrinho [PERSON_NAME] 24/25 - Jogador Adidas Masculina - Azul" at bounding box center [932, 357] width 259 height 32
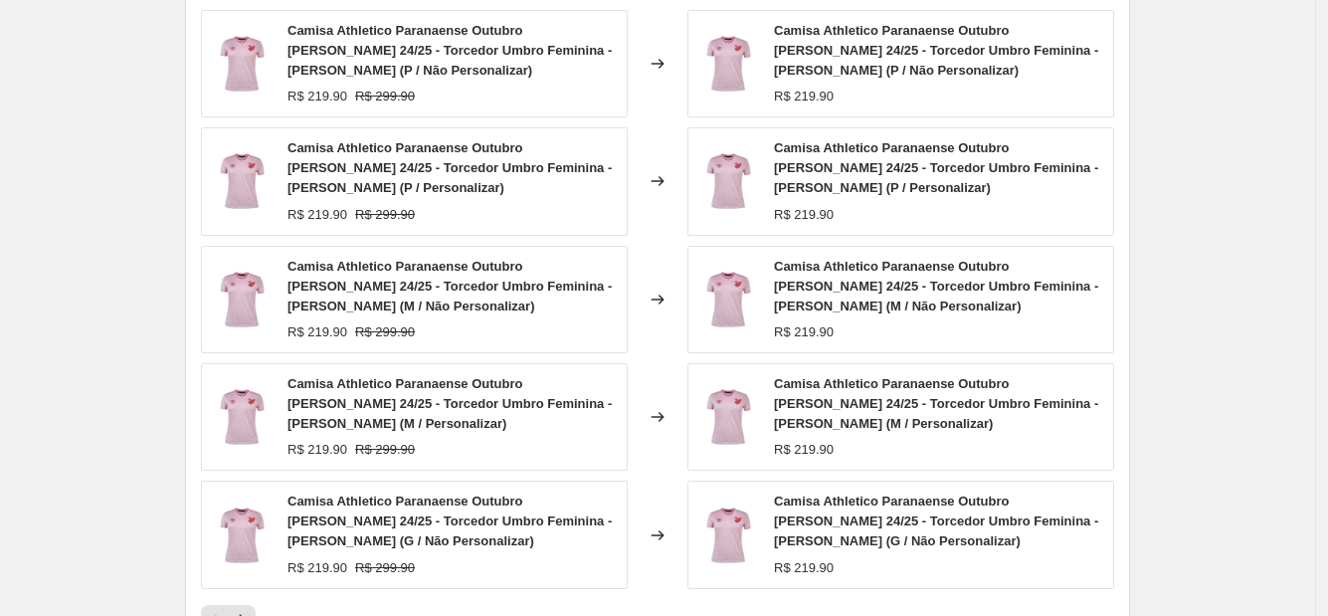
scroll to position [1624, 0]
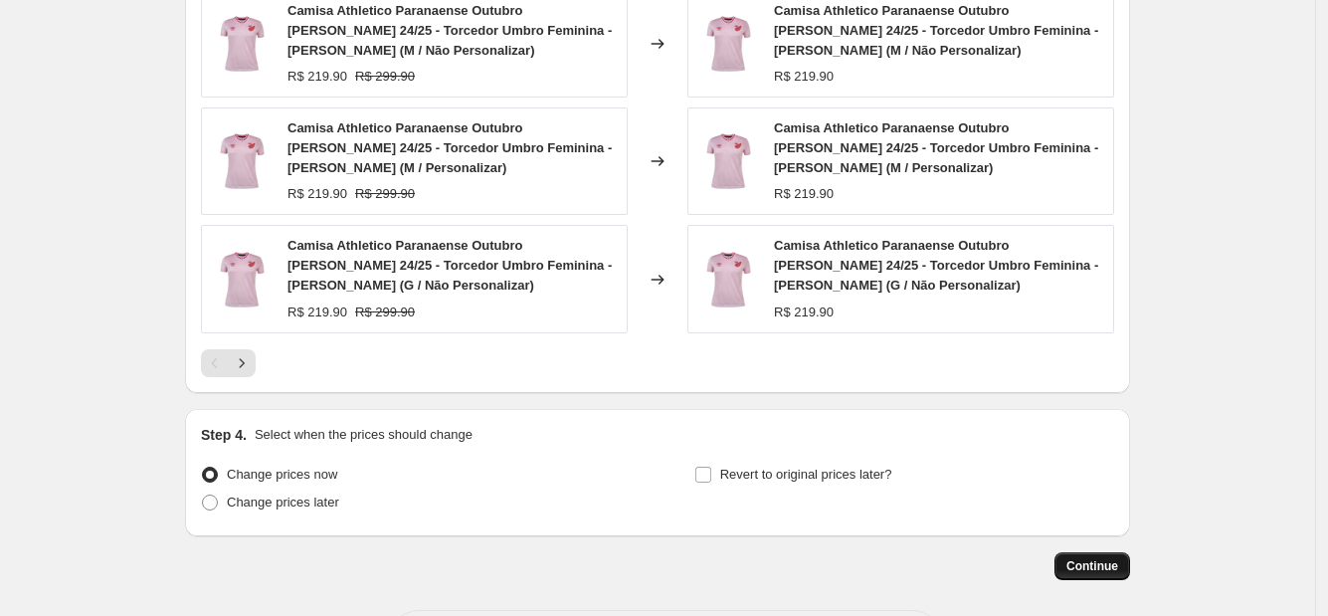
click at [1090, 558] on span "Continue" at bounding box center [1092, 566] width 52 height 16
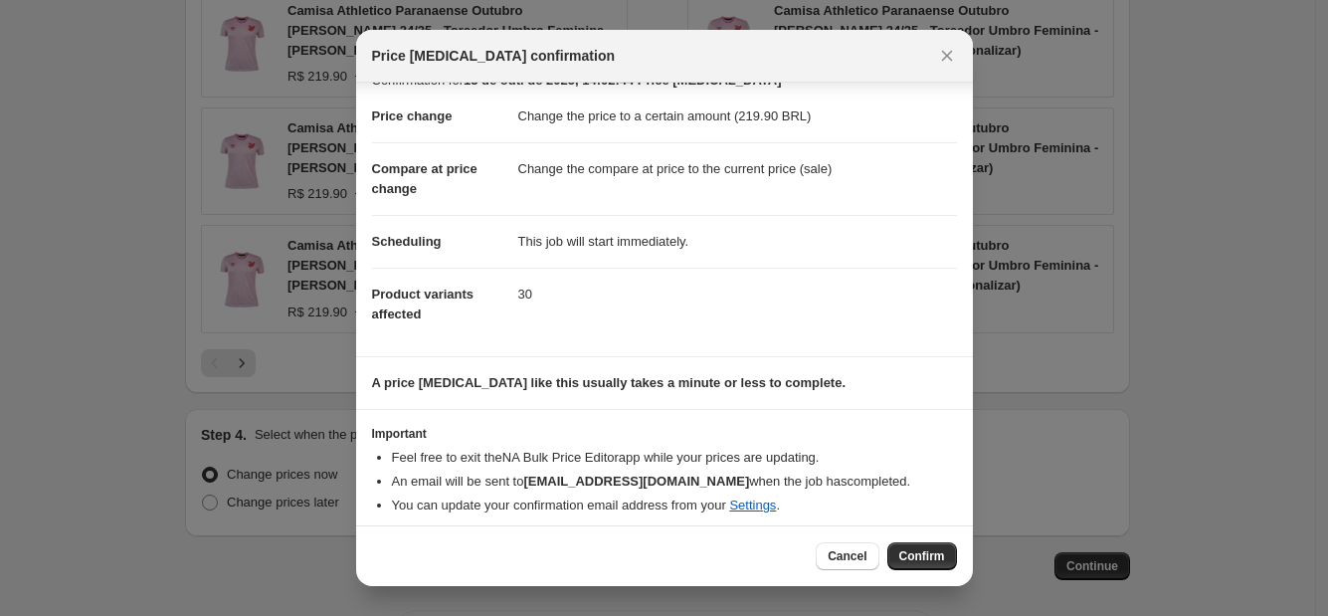
scroll to position [36, 0]
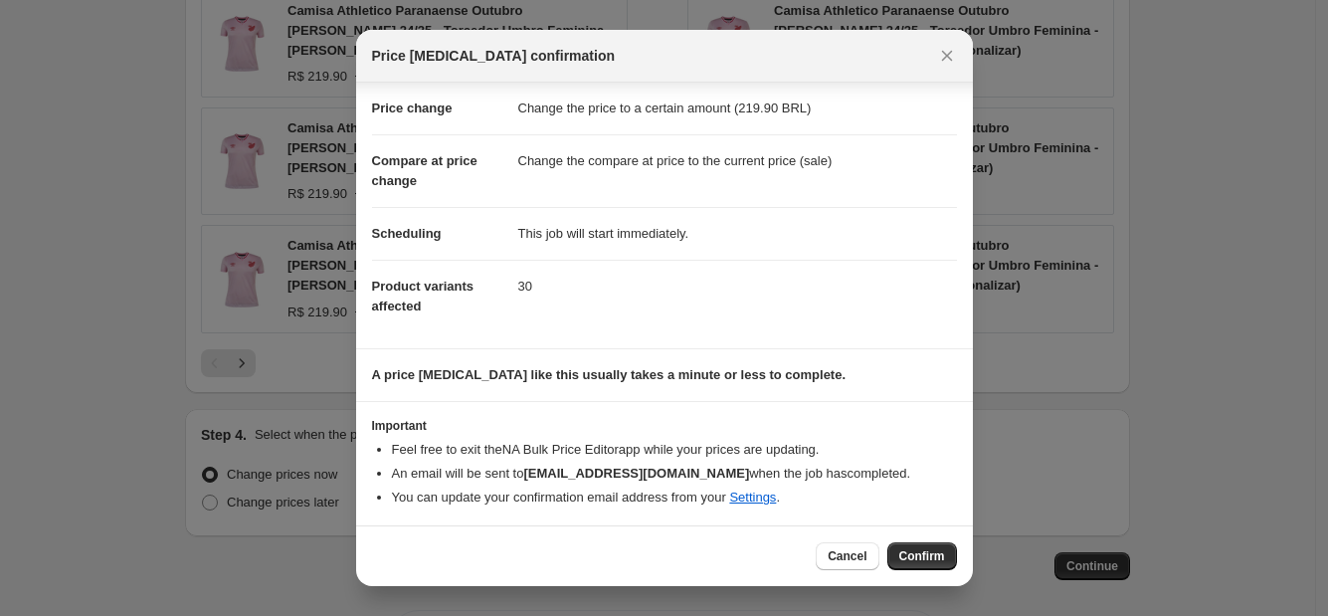
click at [128, 388] on div at bounding box center [664, 308] width 1328 height 616
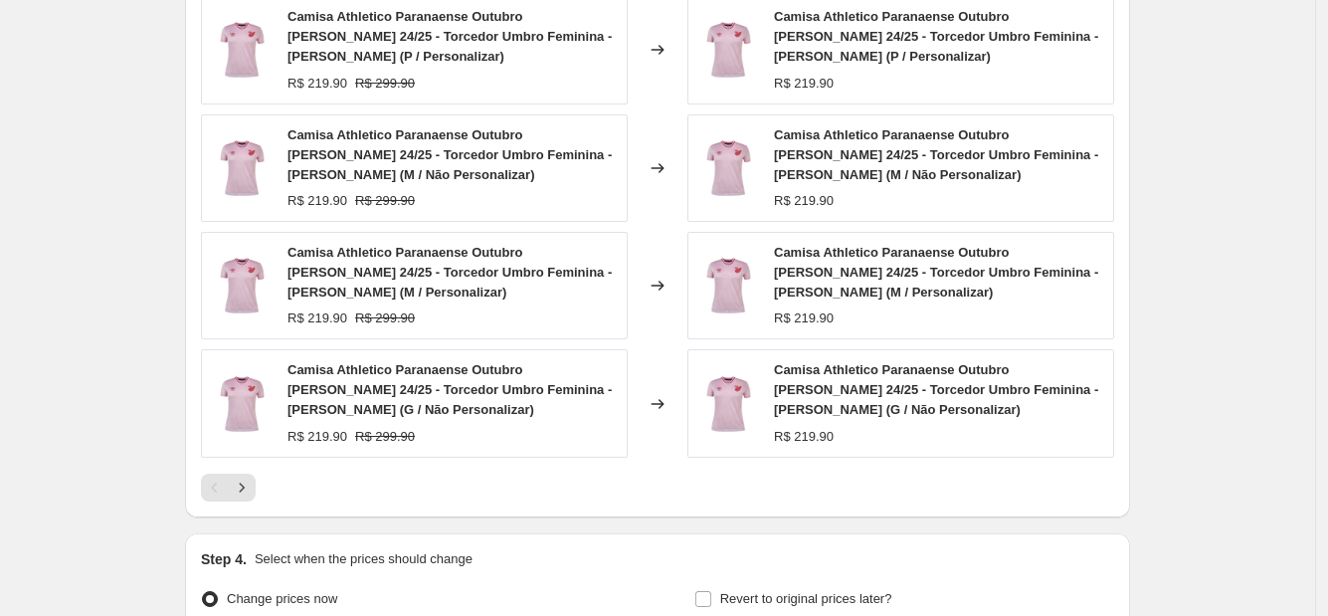
scroll to position [877, 0]
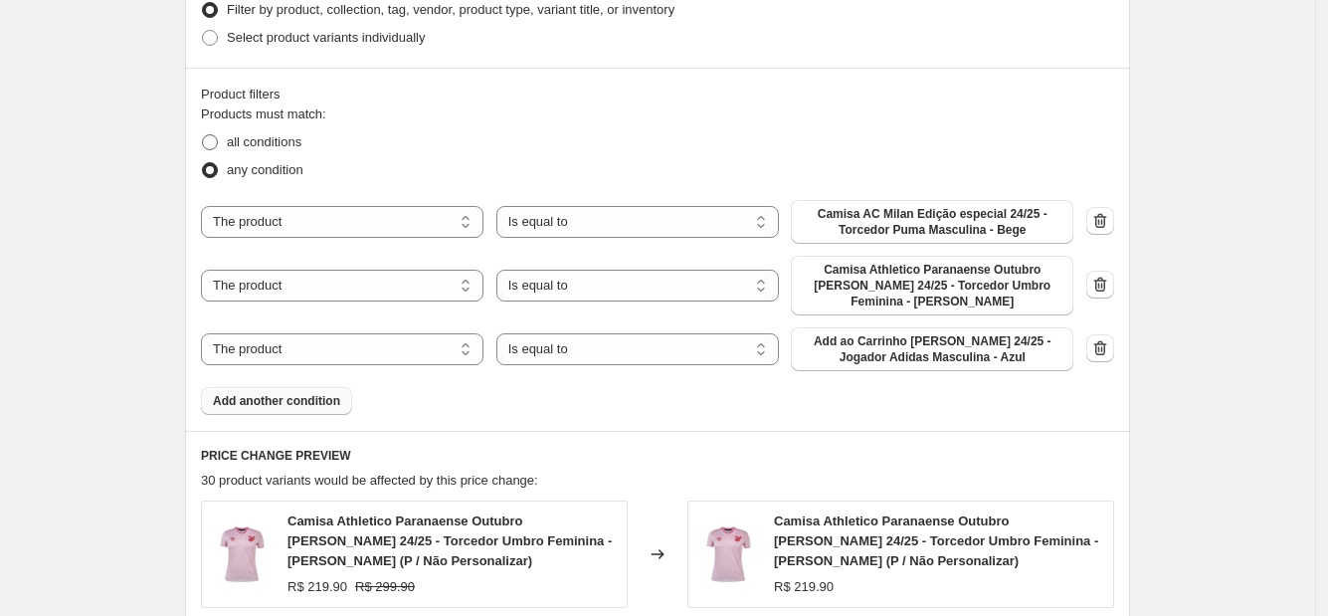
click at [289, 132] on span "all conditions" at bounding box center [264, 142] width 75 height 20
click at [203, 134] on input "all conditions" at bounding box center [202, 134] width 1 height 1
radio input "true"
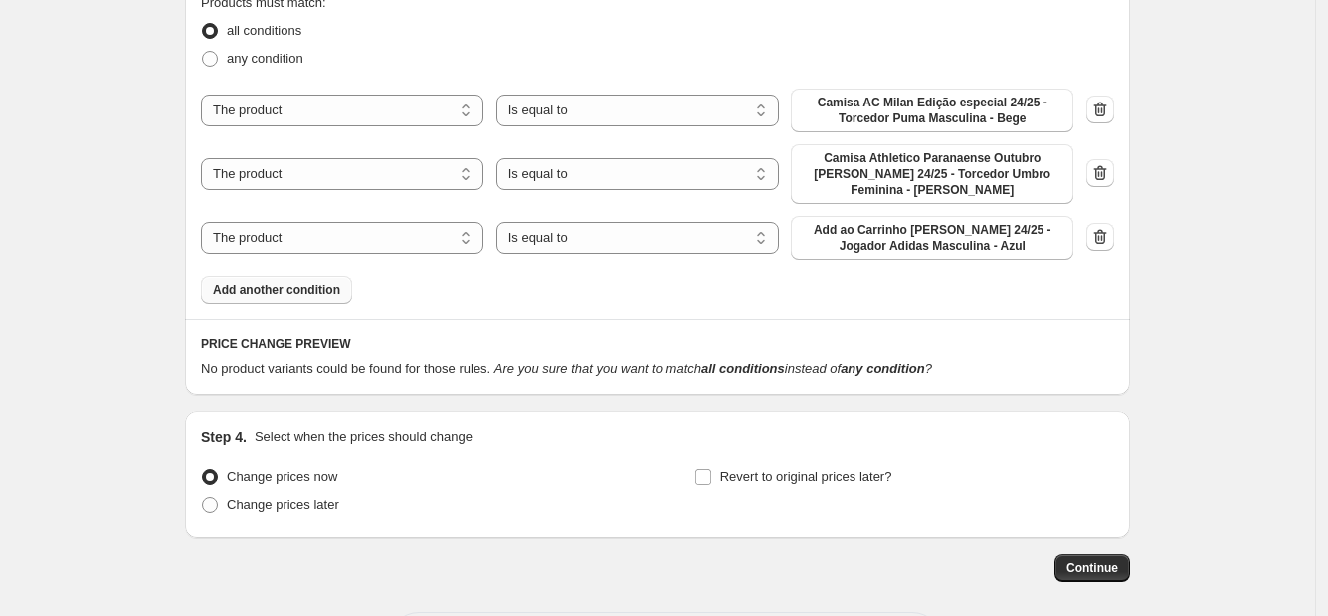
scroll to position [1033, 0]
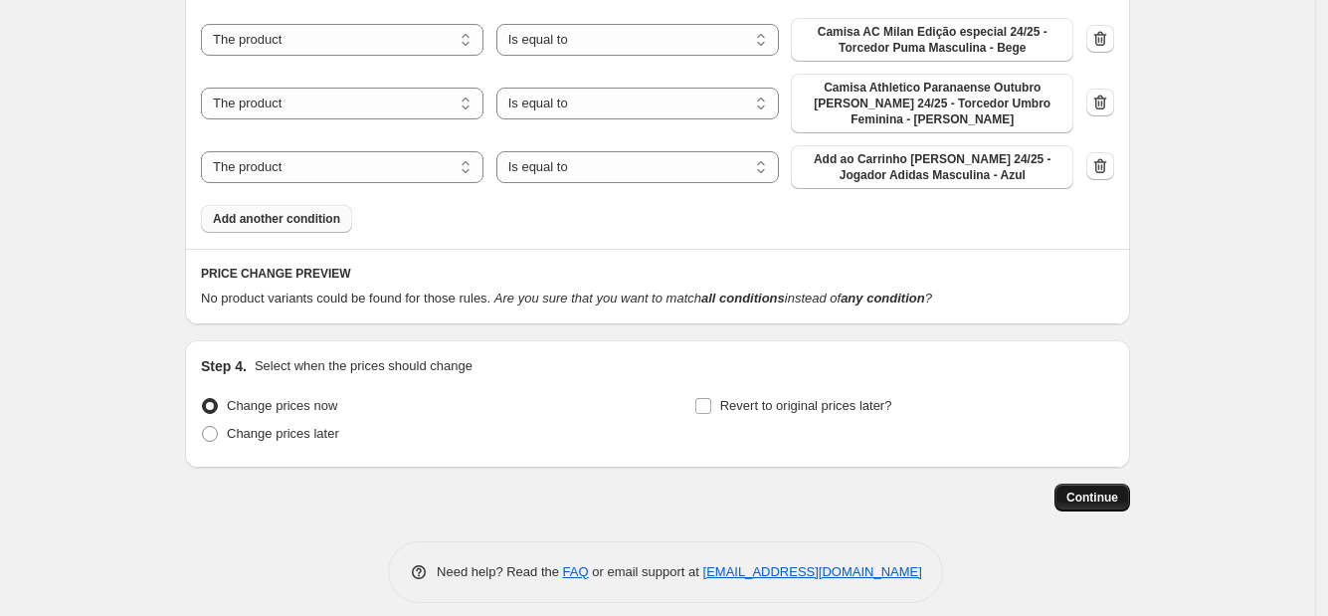
click at [1073, 484] on button "Continue" at bounding box center [1093, 498] width 76 height 28
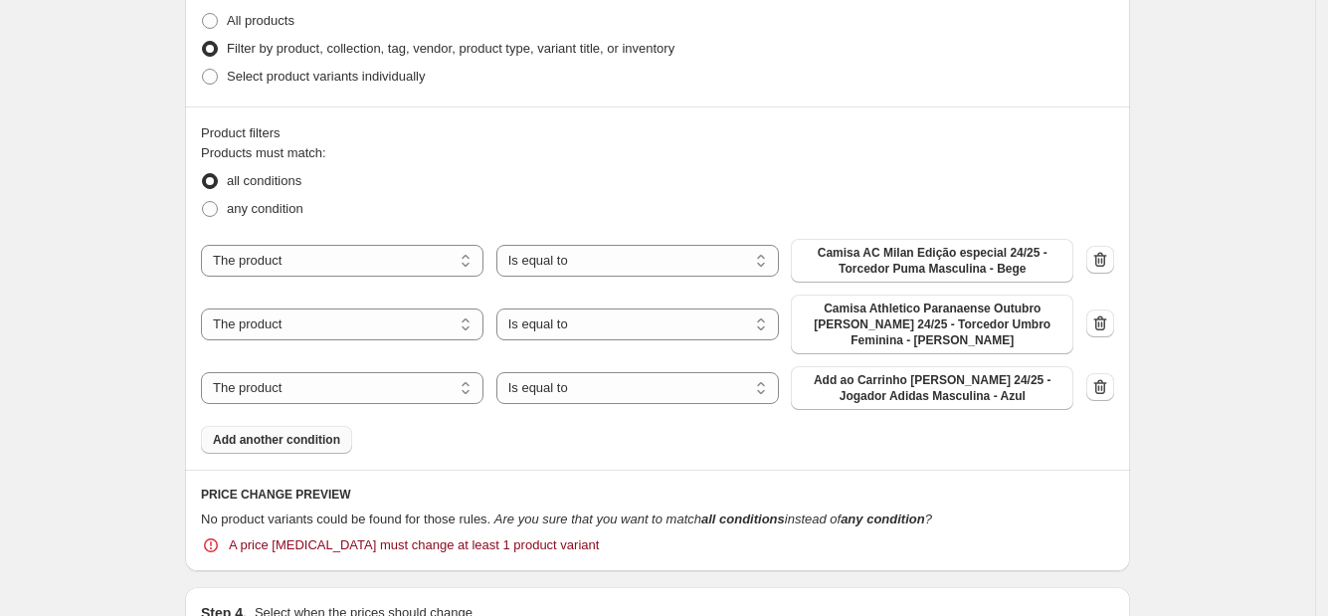
scroll to position [870, 0]
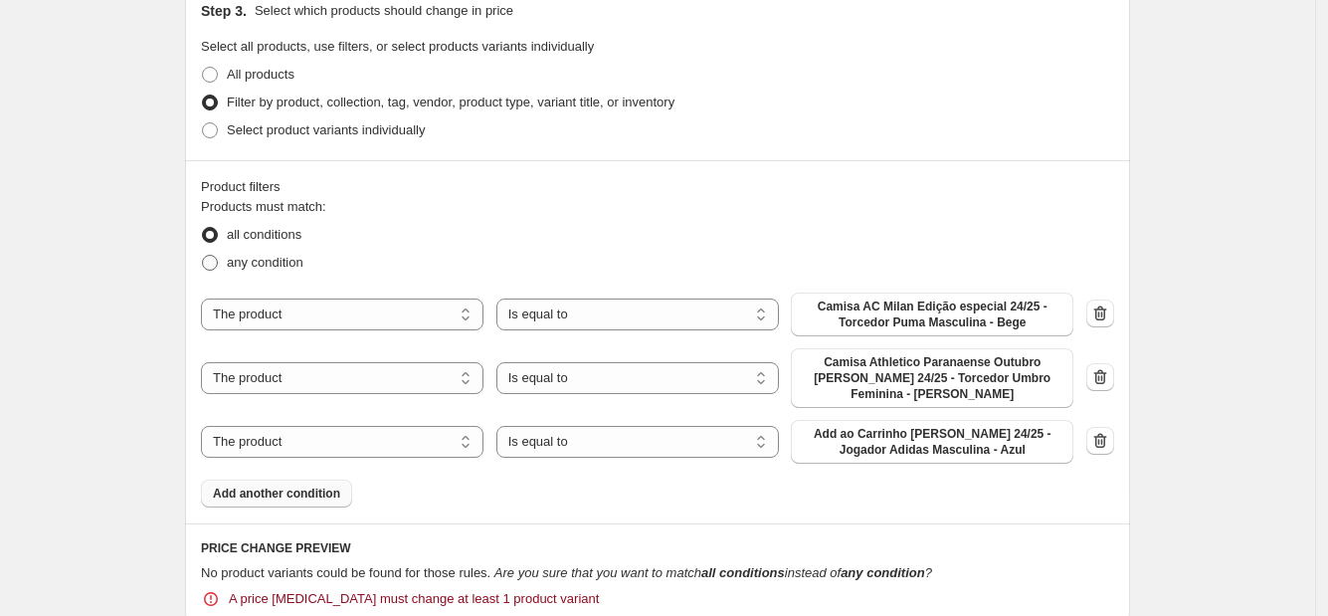
click at [292, 270] on span "any condition" at bounding box center [265, 262] width 77 height 15
click at [203, 256] on input "any condition" at bounding box center [202, 255] width 1 height 1
radio input "true"
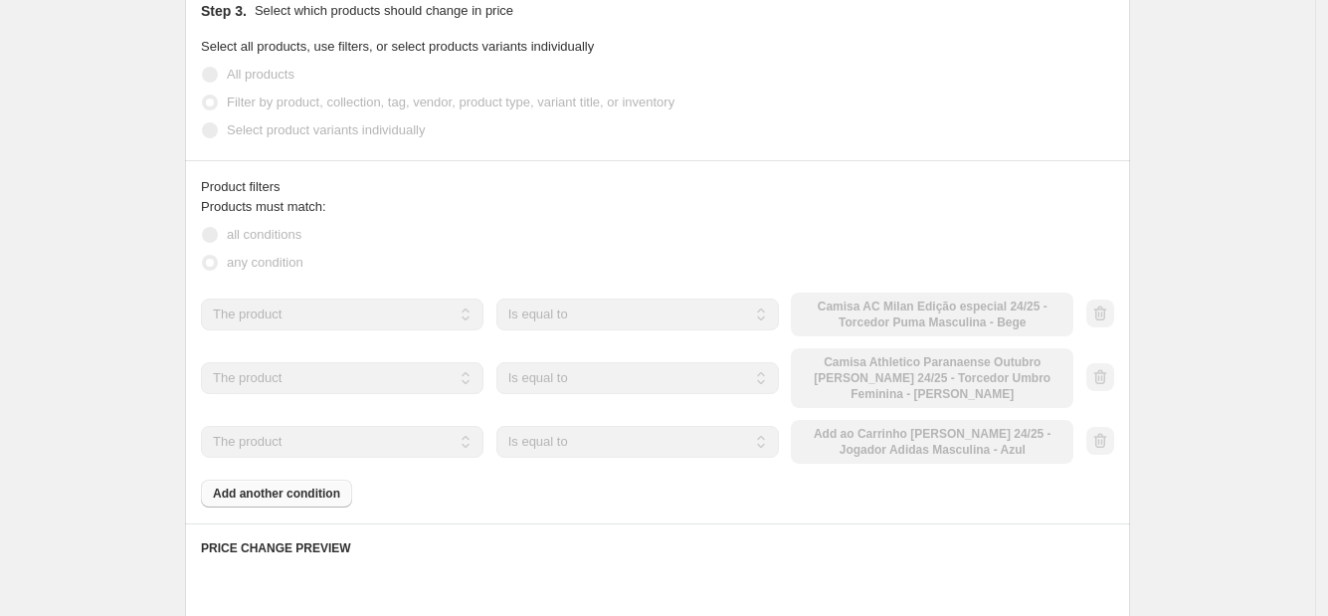
scroll to position [758, 0]
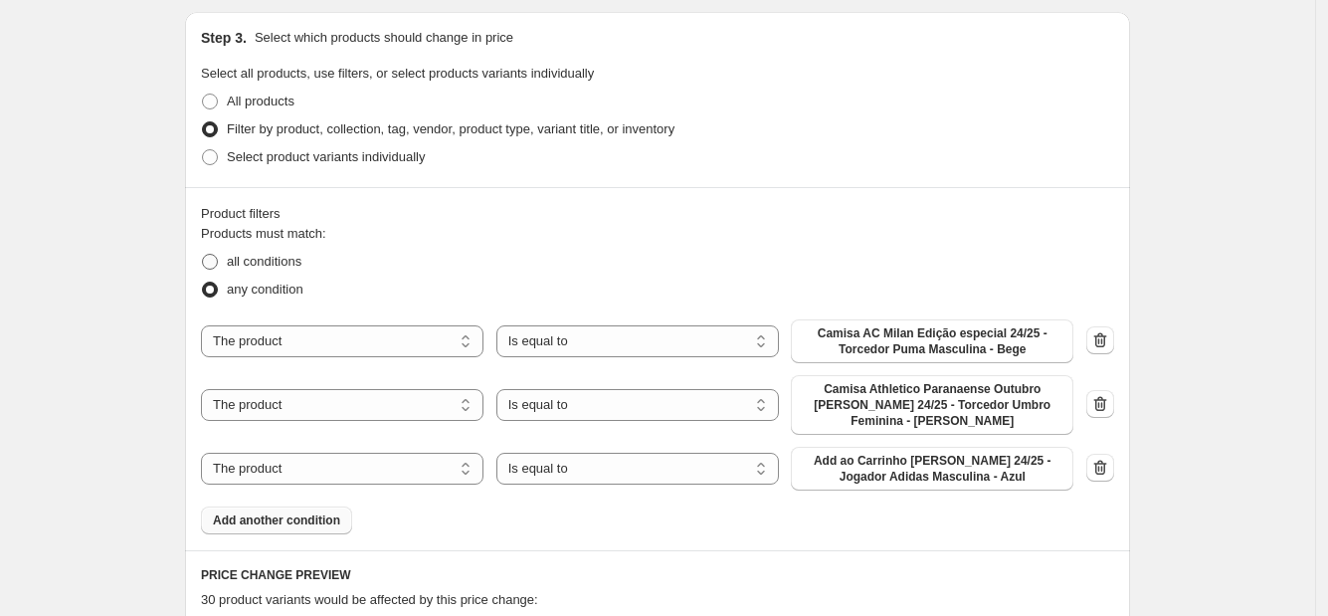
click at [230, 248] on label "all conditions" at bounding box center [251, 262] width 100 height 28
click at [203, 254] on input "all conditions" at bounding box center [202, 254] width 1 height 1
radio input "true"
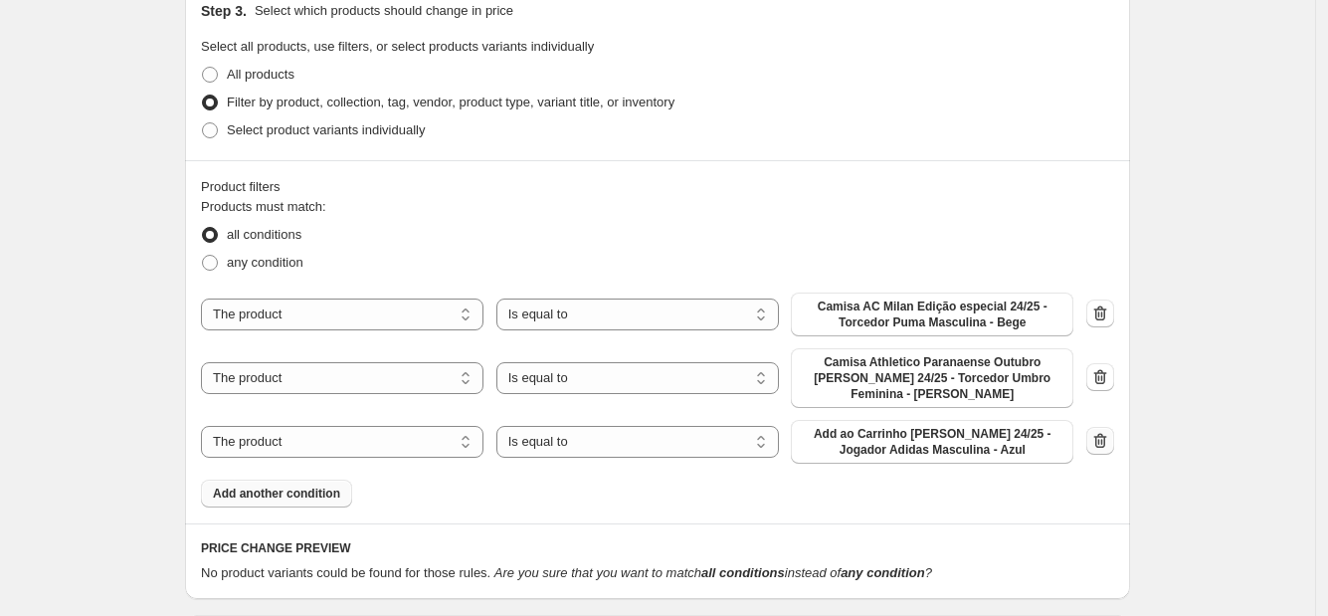
click at [1100, 433] on icon "button" at bounding box center [1100, 441] width 20 height 20
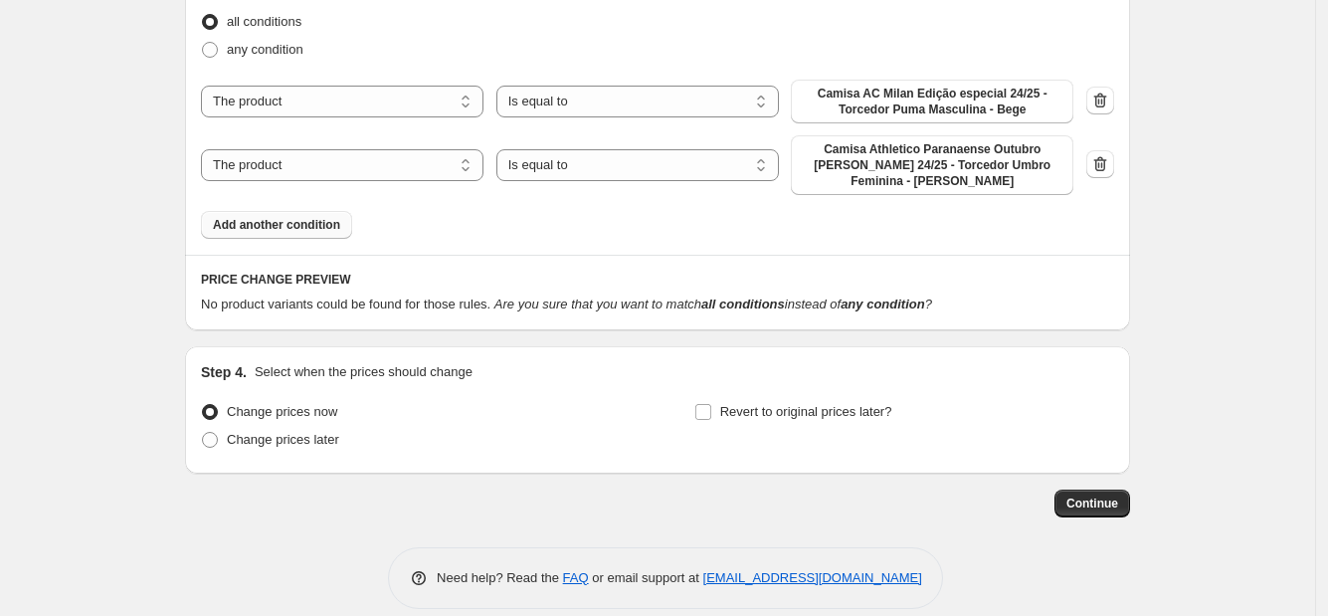
scroll to position [977, 0]
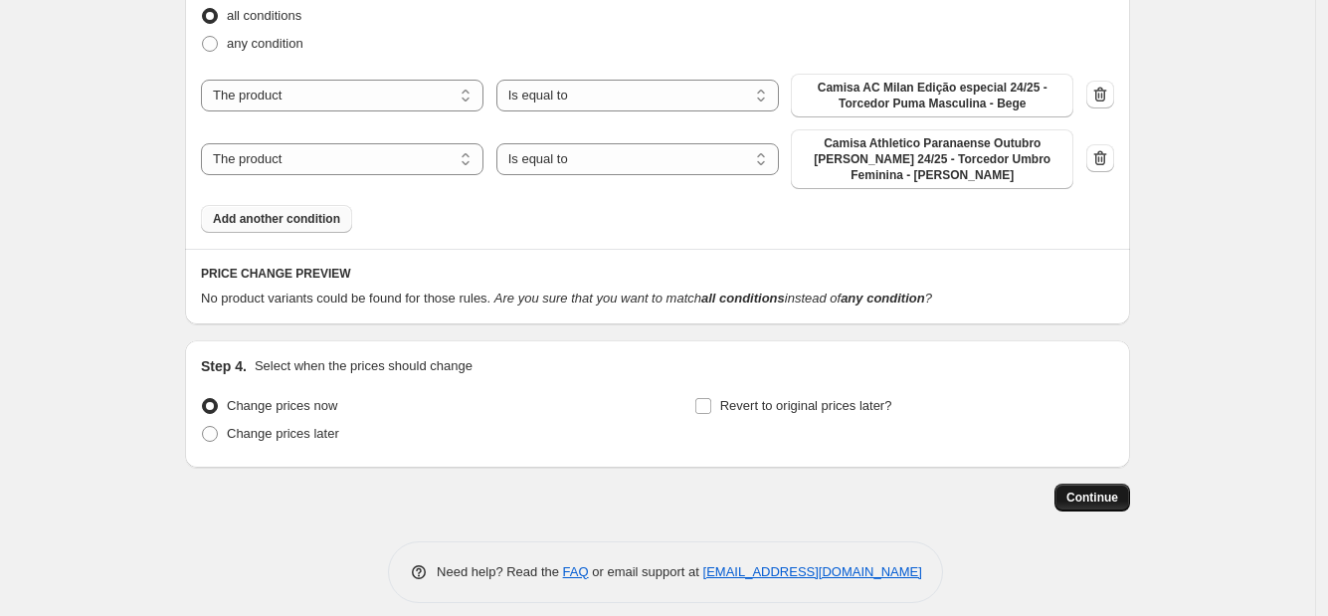
click at [1097, 489] on span "Continue" at bounding box center [1092, 497] width 52 height 16
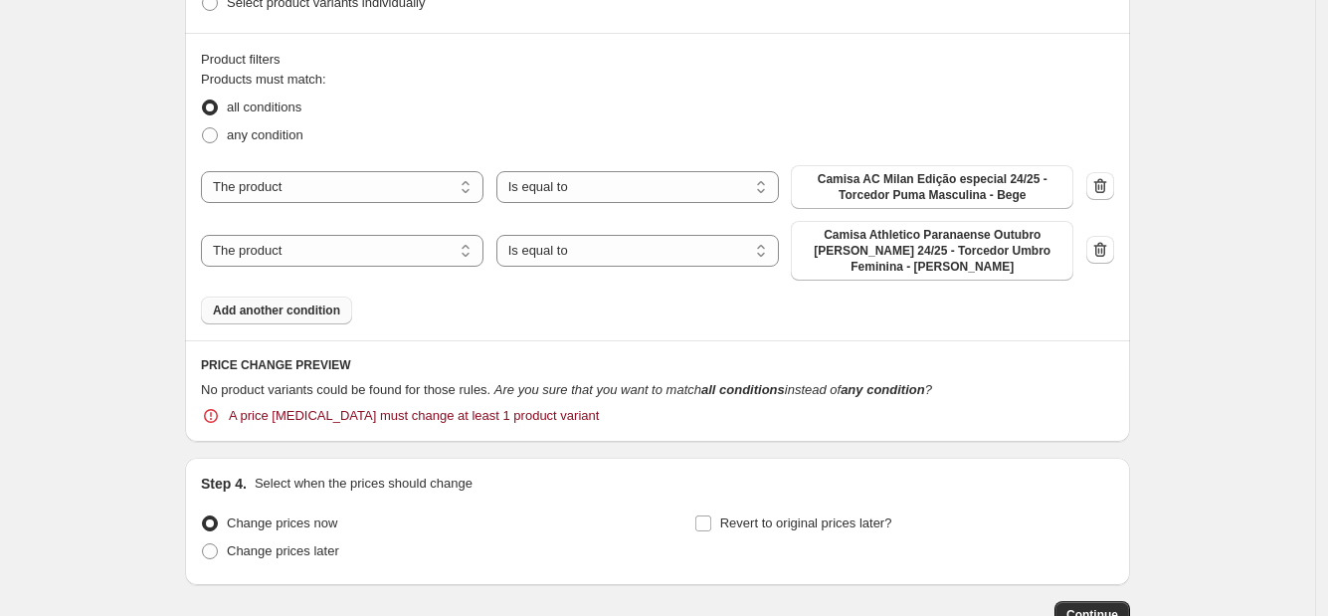
scroll to position [1114, 0]
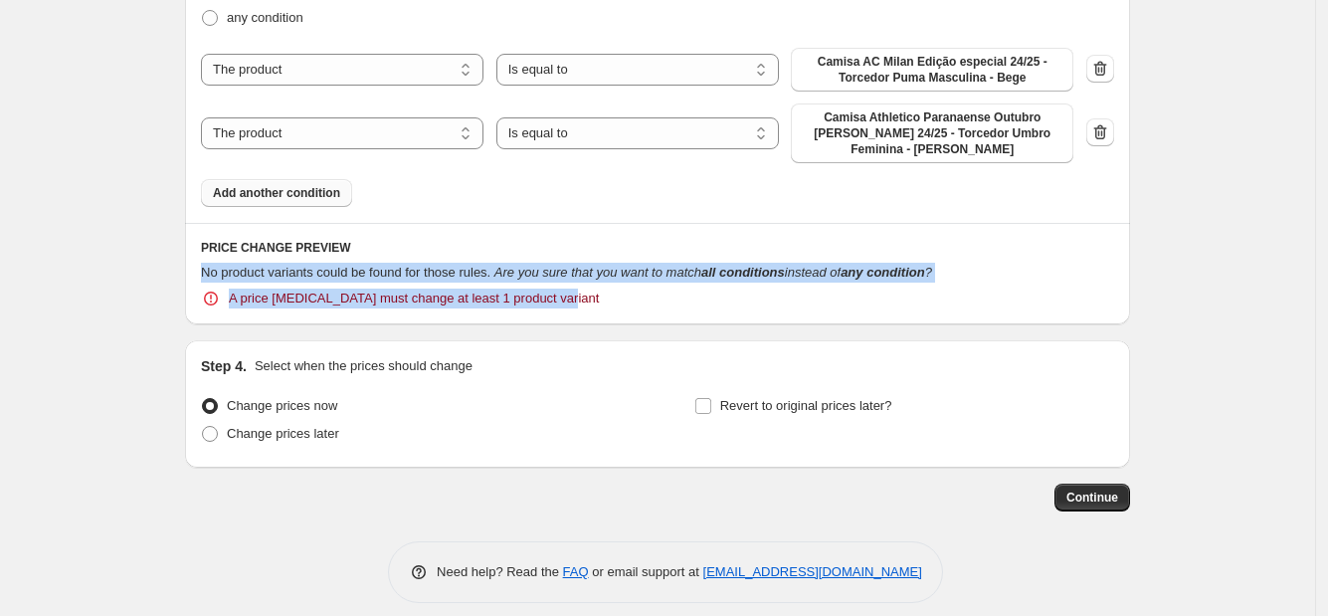
drag, startPoint x: 280, startPoint y: 271, endPoint x: 606, endPoint y: 271, distance: 326.3
click at [606, 271] on div "PRICE CHANGE PREVIEW No product variants could be found for those rules. Are yo…" at bounding box center [657, 273] width 945 height 101
copy div "No product variants could be found for those rules. Are you sure that you want …"
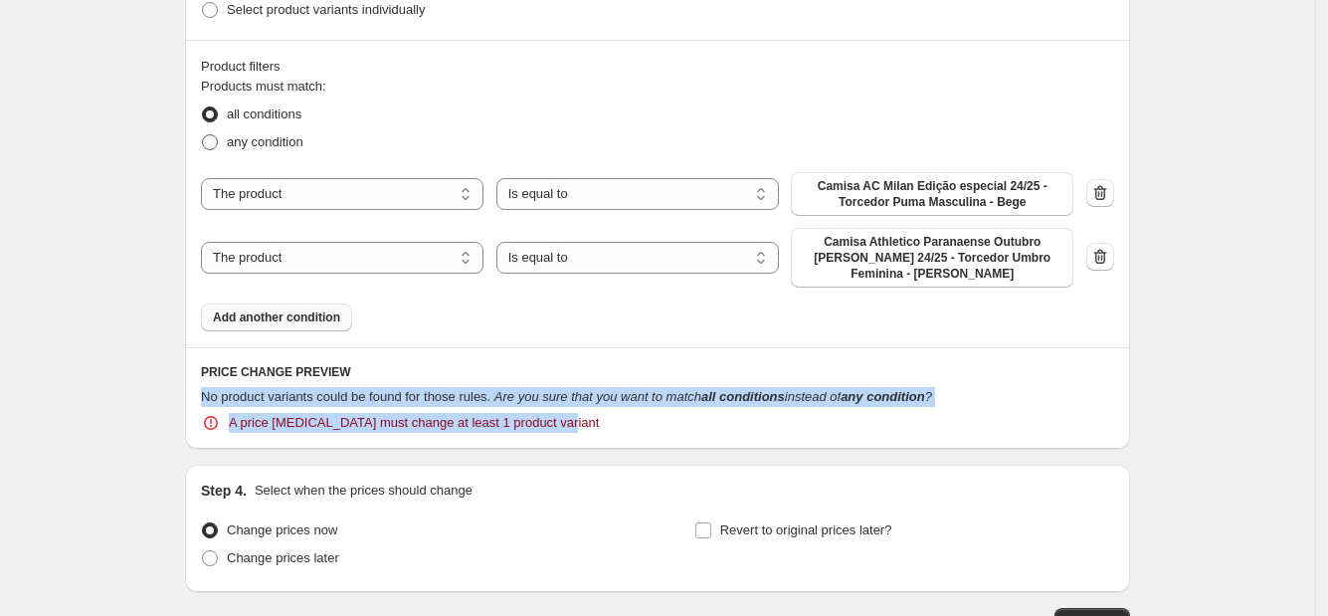
scroll to position [866, 0]
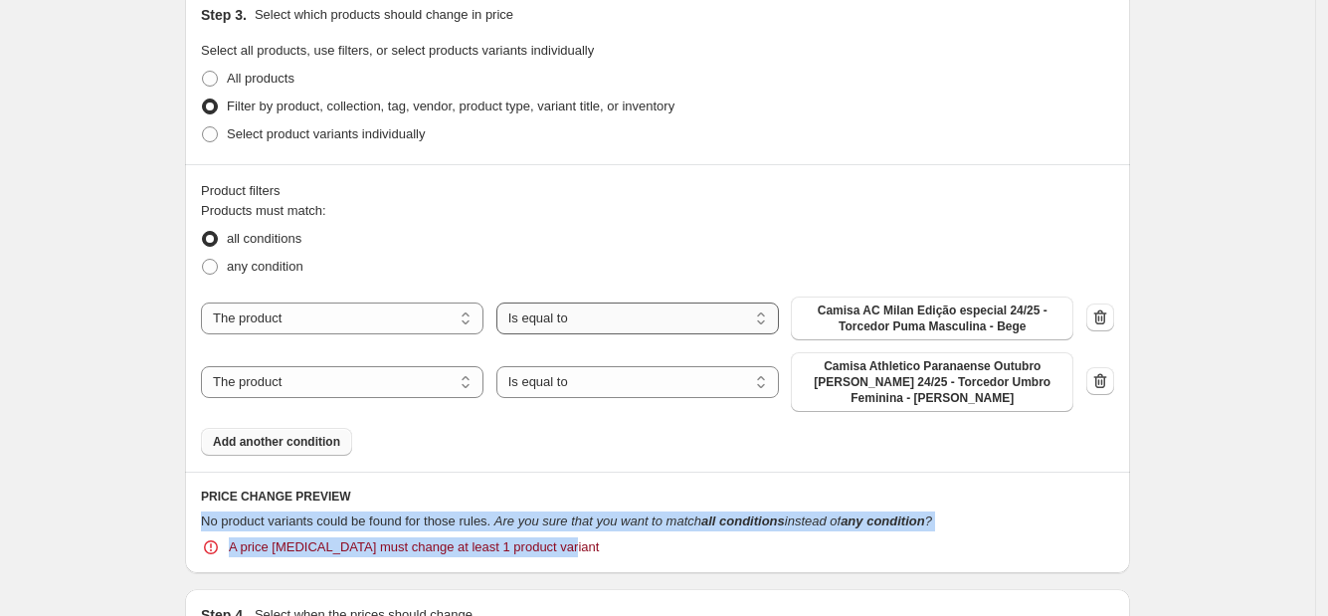
click at [572, 313] on select "Is equal to Is not equal to" at bounding box center [637, 318] width 283 height 32
click at [501, 302] on select "Is equal to Is not equal to" at bounding box center [637, 318] width 283 height 32
click at [1110, 375] on icon "button" at bounding box center [1100, 381] width 20 height 20
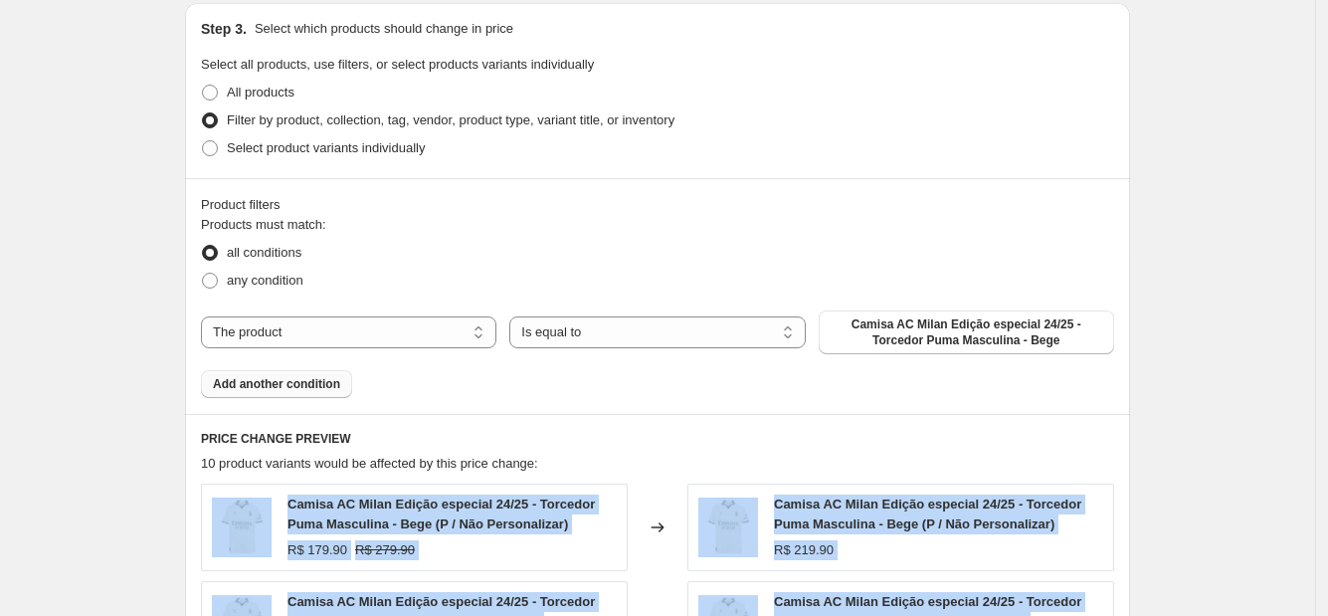
scroll to position [706, 0]
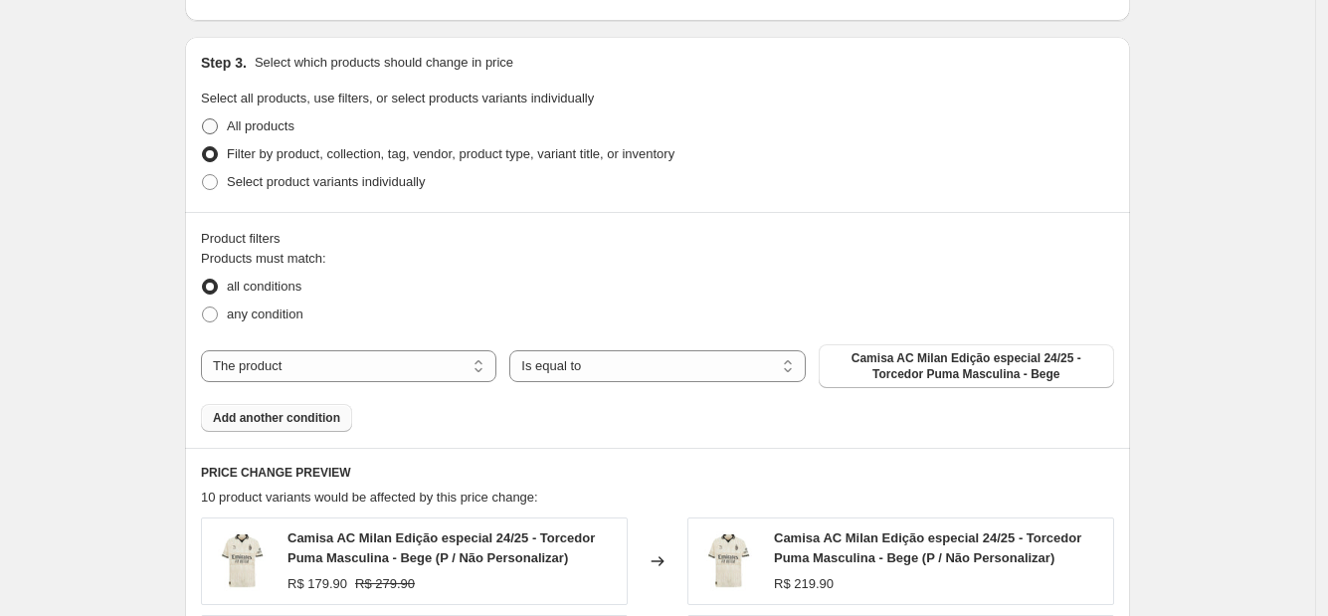
click at [255, 127] on span "All products" at bounding box center [261, 125] width 68 height 15
click at [203, 119] on input "All products" at bounding box center [202, 118] width 1 height 1
radio input "true"
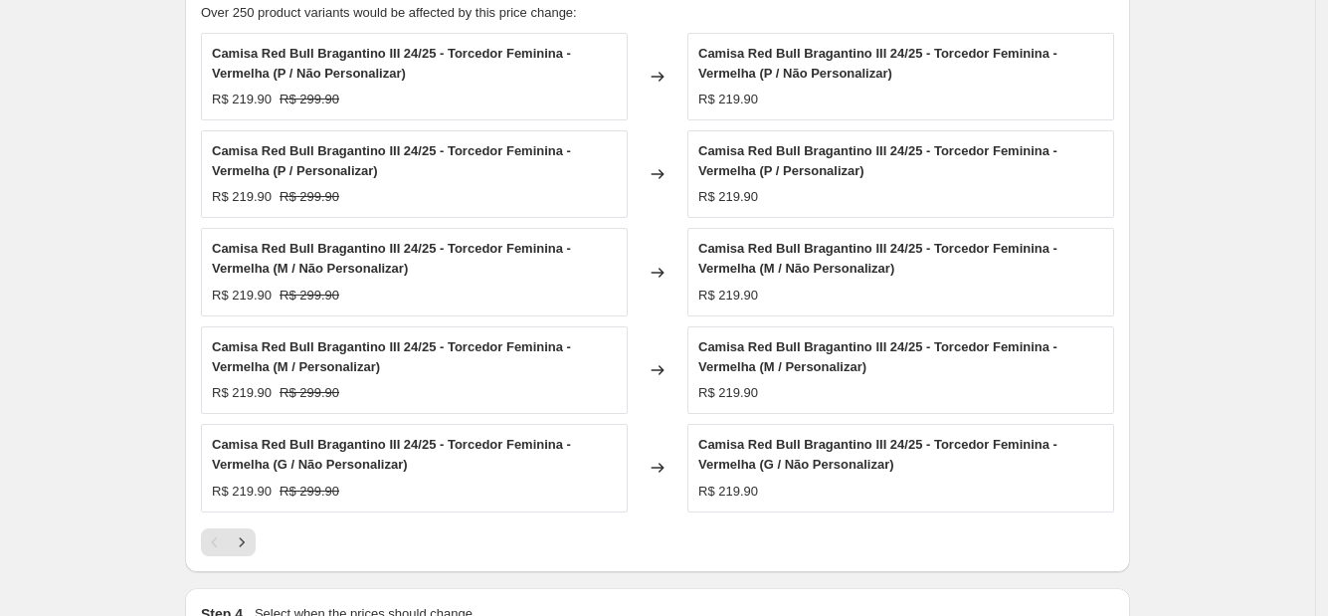
scroll to position [582, 0]
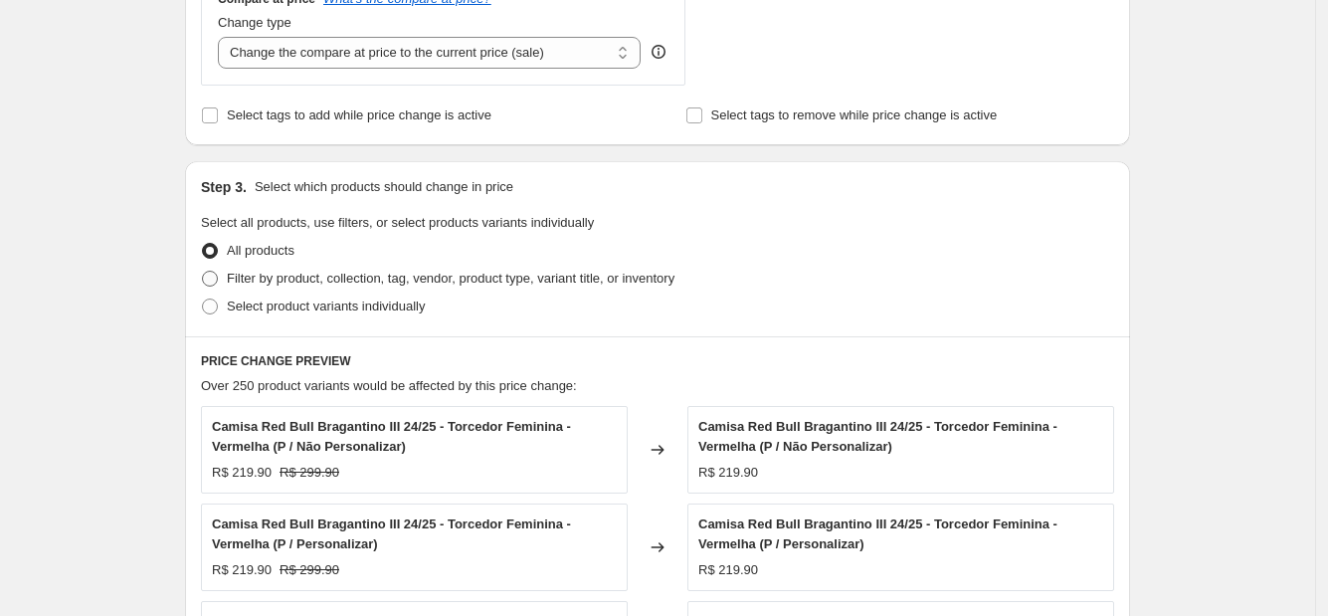
click at [457, 285] on span "Filter by product, collection, tag, vendor, product type, variant title, or inv…" at bounding box center [451, 278] width 448 height 15
click at [203, 272] on input "Filter by product, collection, tag, vendor, product type, variant title, or inv…" at bounding box center [202, 271] width 1 height 1
radio input "true"
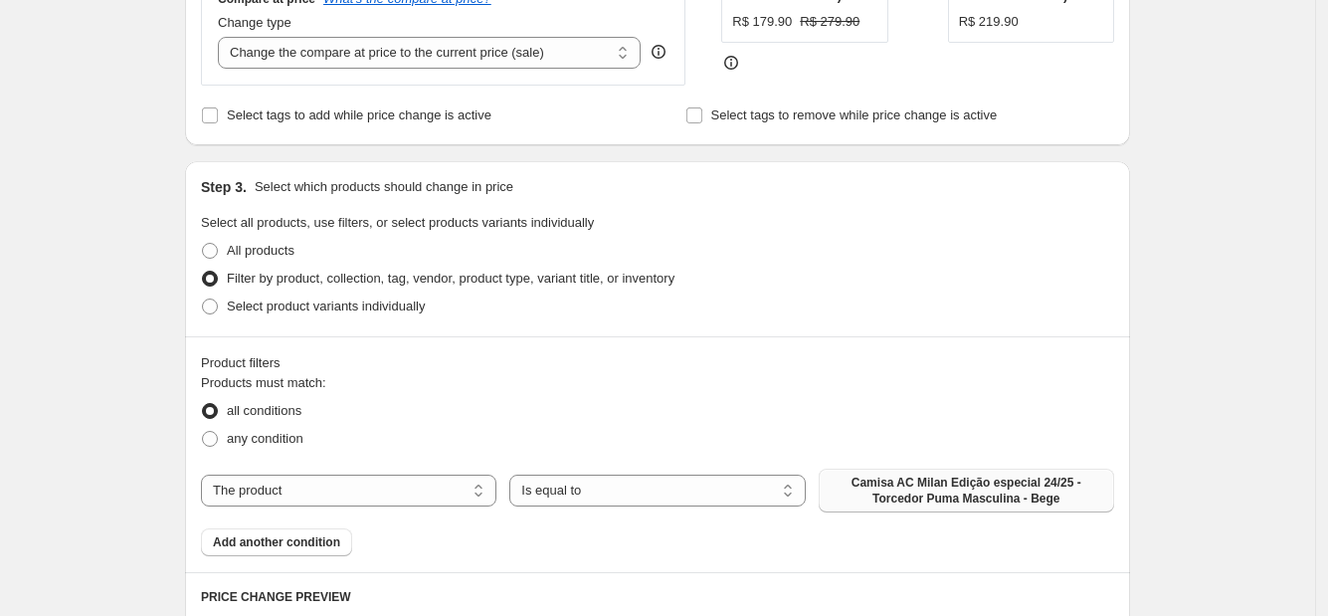
click at [914, 492] on span "Camisa AC Milan Edição especial 24/25 - Torcedor Puma Masculina - Bege" at bounding box center [967, 491] width 272 height 32
click at [344, 487] on select "The product The product's collection The product's tag The product's vendor The…" at bounding box center [348, 491] width 295 height 32
select select "collection"
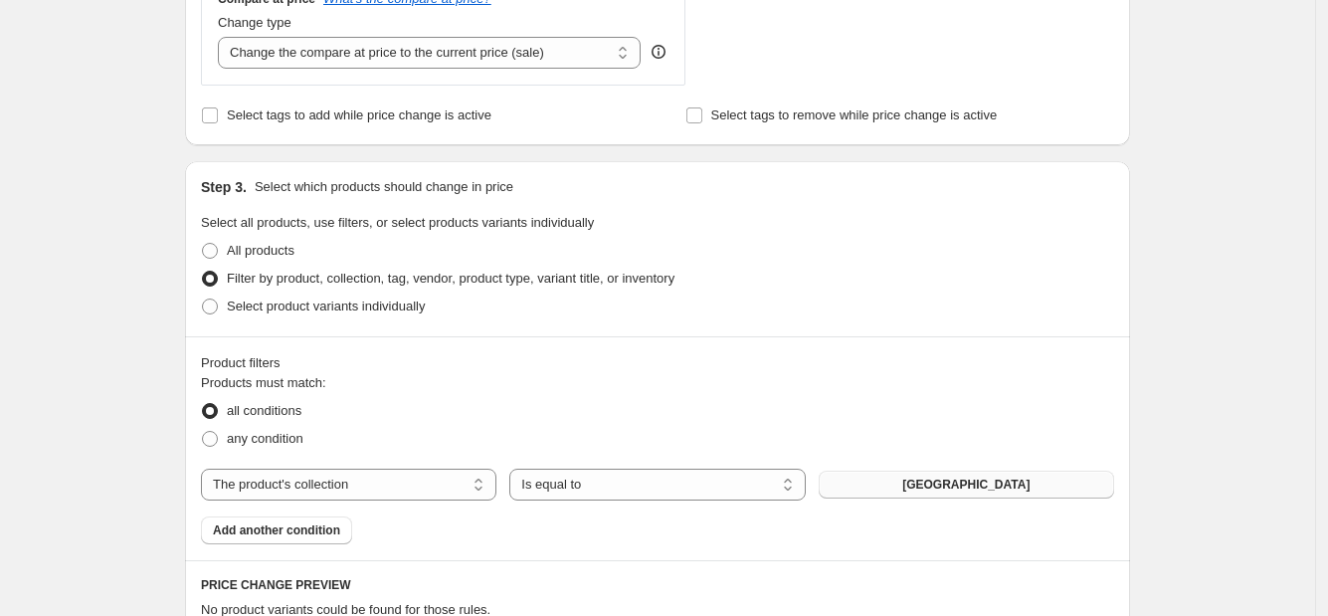
click at [985, 487] on span "[GEOGRAPHIC_DATA]" at bounding box center [965, 485] width 127 height 16
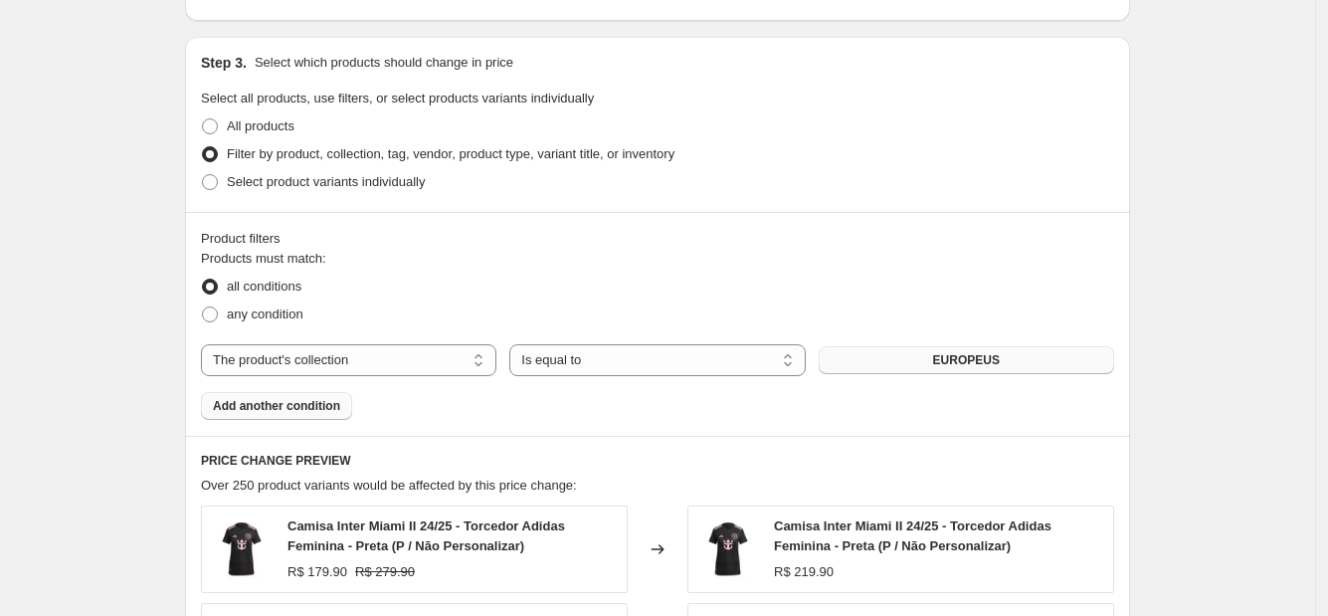
click at [287, 398] on span "Add another condition" at bounding box center [276, 406] width 127 height 16
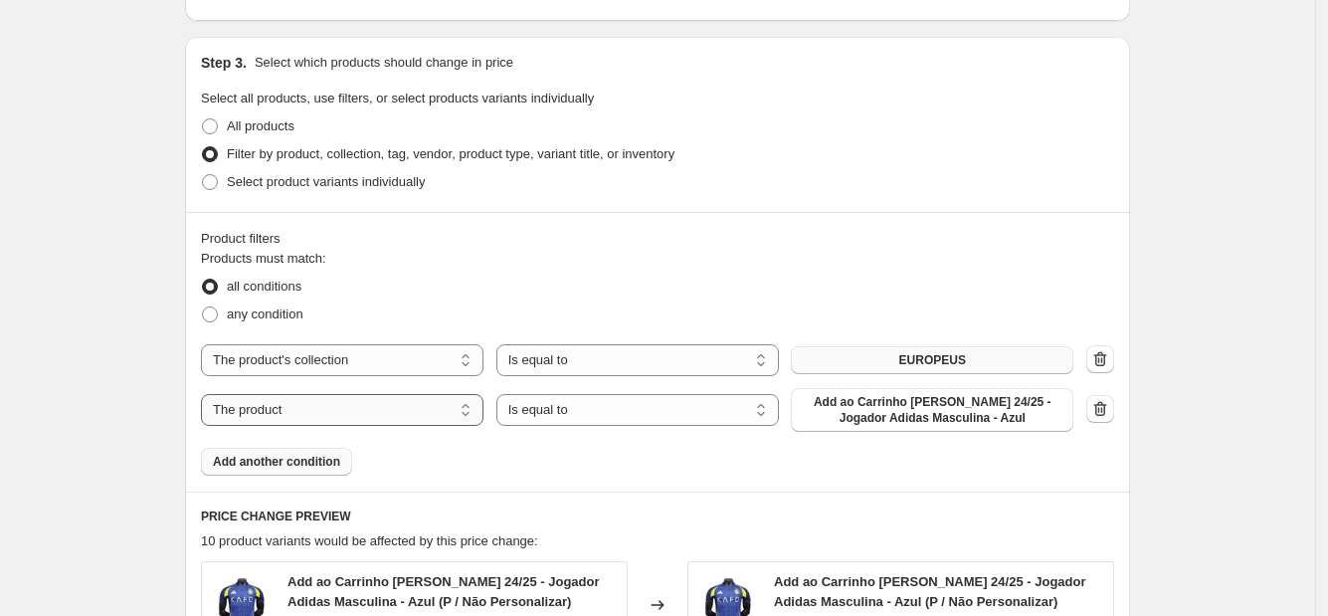
click at [284, 413] on select "The product The product's collection The product's tag The product's vendor The…" at bounding box center [342, 410] width 283 height 32
click at [207, 394] on select "The product The product's collection The product's tag The product's vendor The…" at bounding box center [342, 410] width 283 height 32
click at [901, 407] on span "Add ao Carrinho [PERSON_NAME] 24/25 - Jogador Adidas Masculina - Azul" at bounding box center [932, 410] width 259 height 32
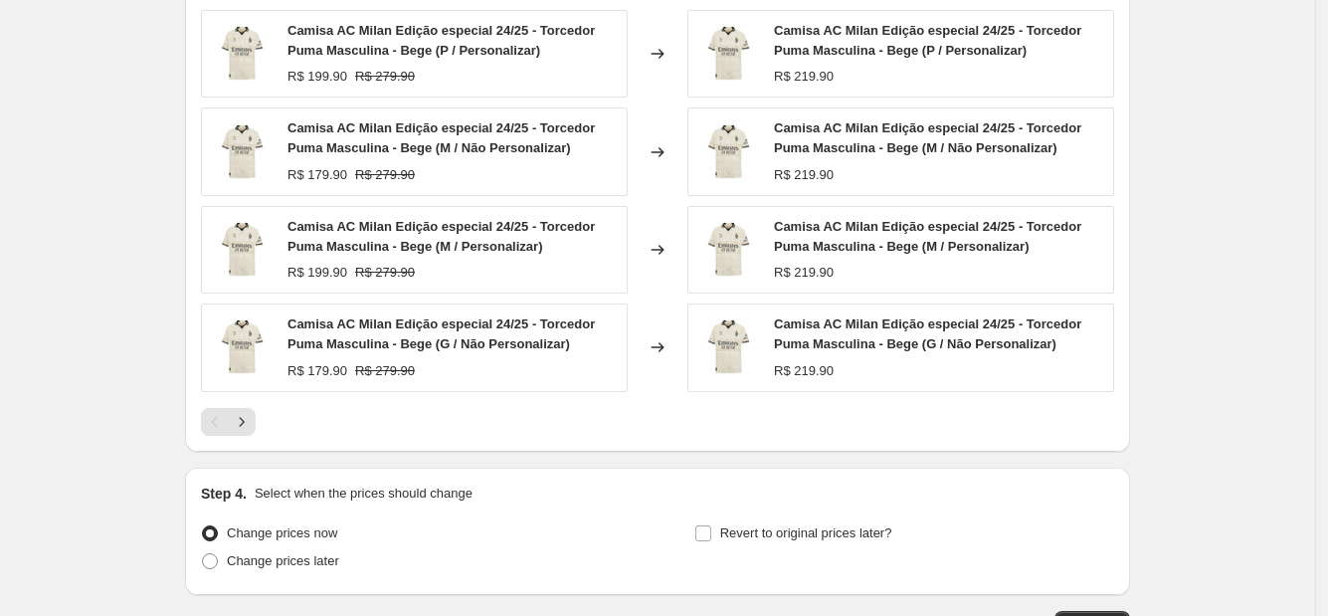
scroll to position [1496, 0]
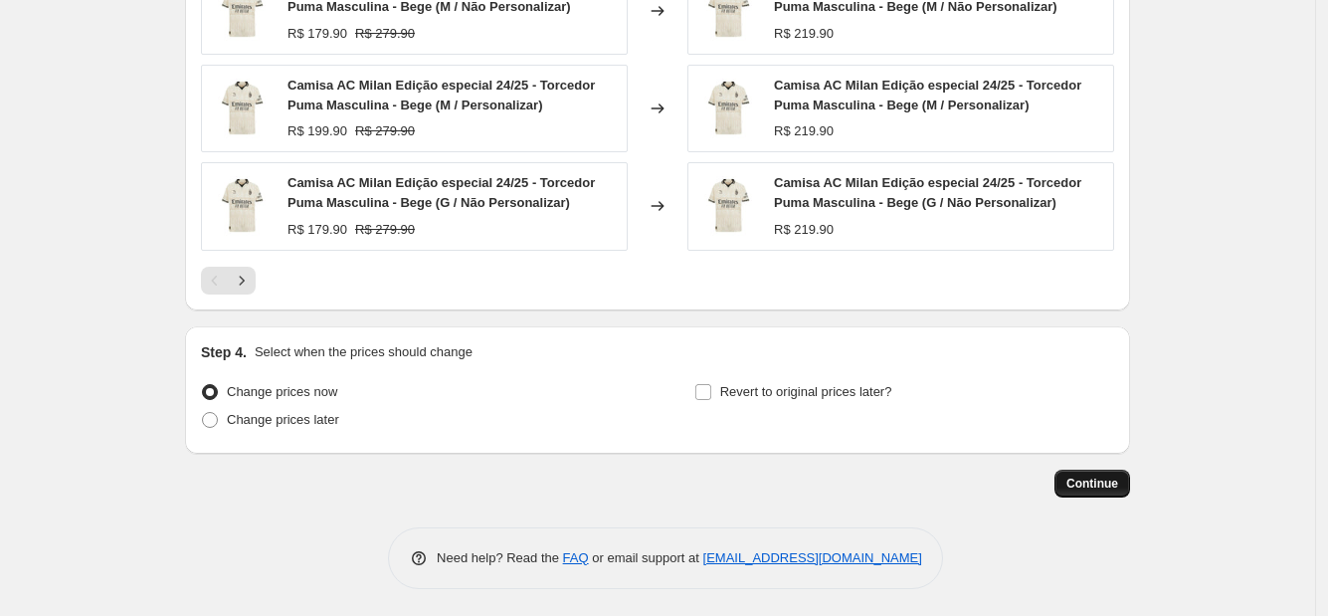
click at [1073, 470] on button "Continue" at bounding box center [1093, 484] width 76 height 28
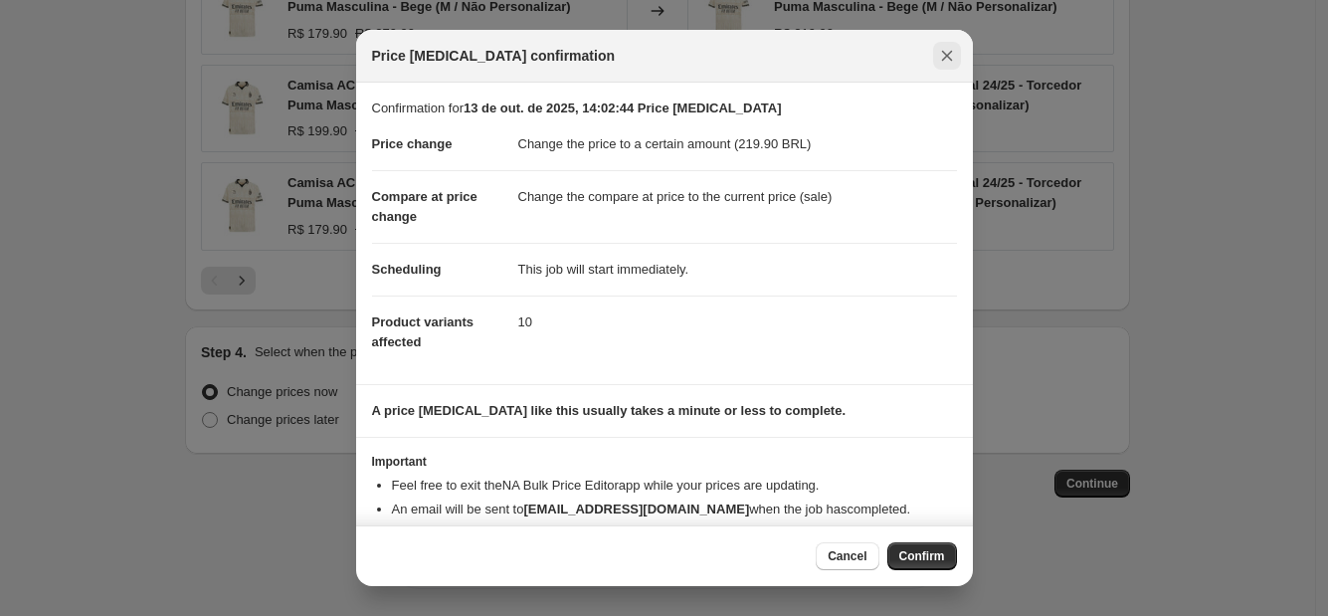
click at [951, 53] on icon "Close" at bounding box center [947, 56] width 20 height 20
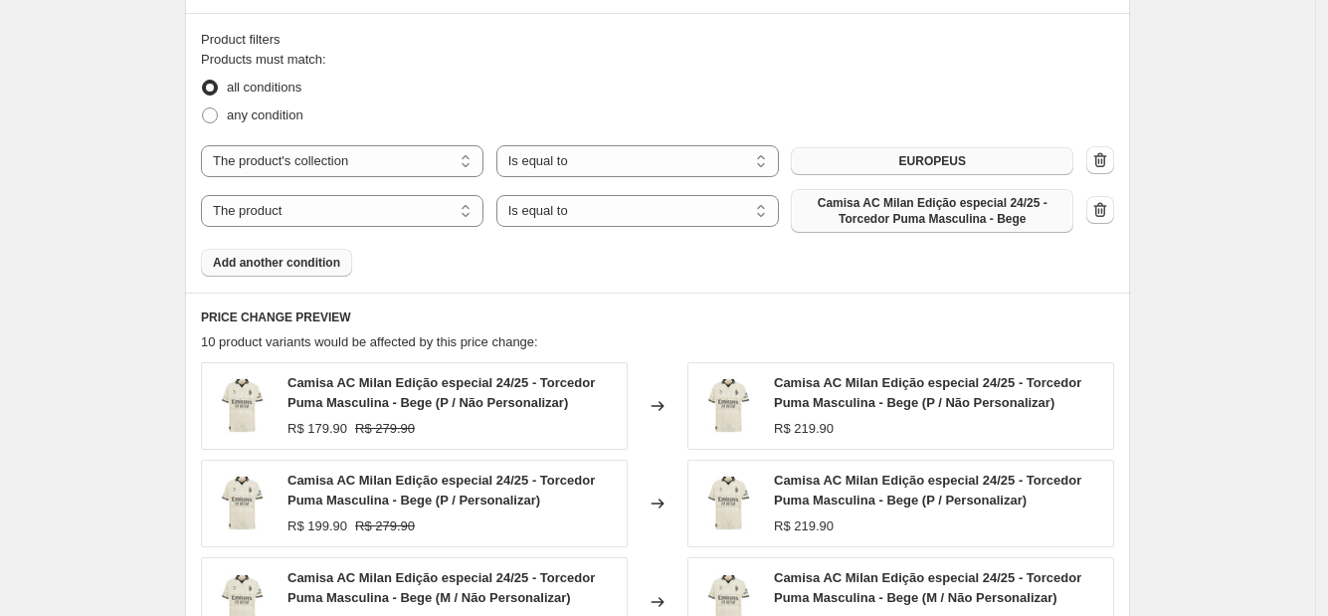
scroll to position [874, 0]
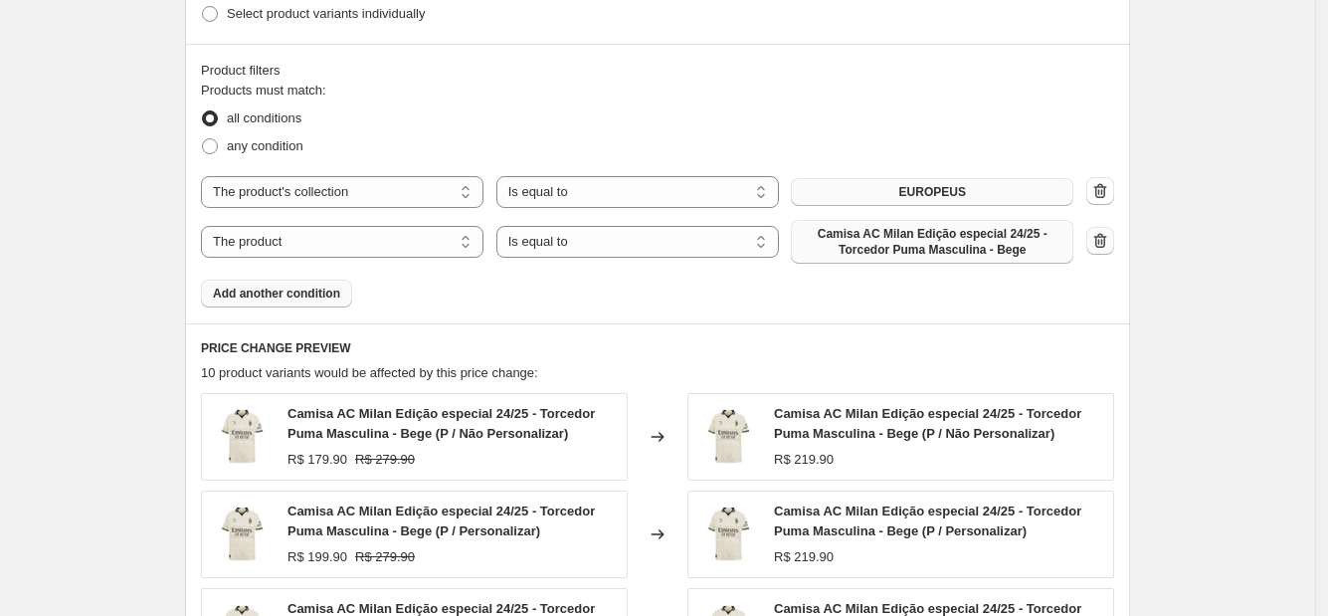
click at [1094, 239] on button "button" at bounding box center [1100, 241] width 28 height 28
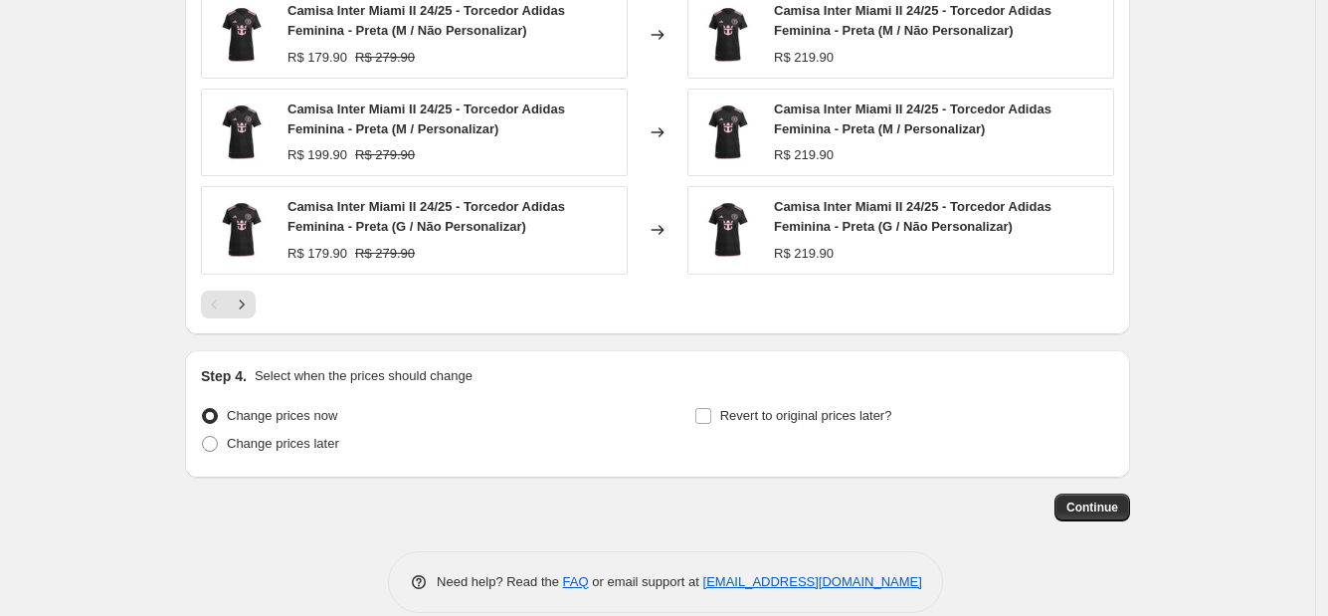
scroll to position [1441, 0]
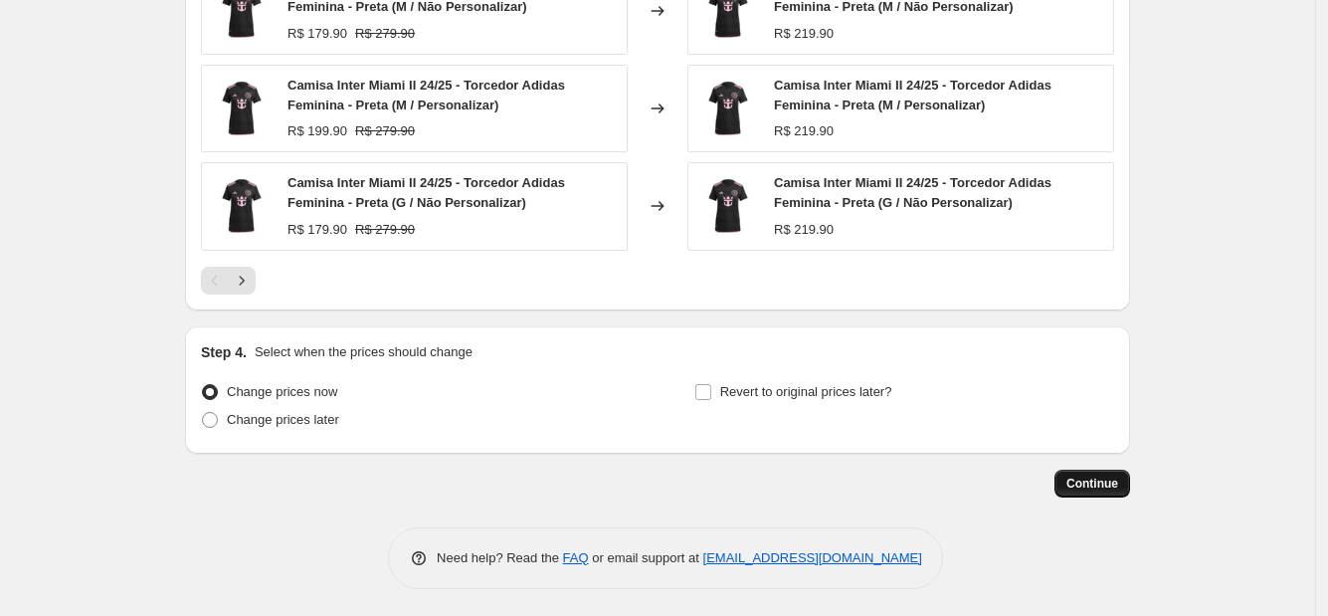
click at [1103, 484] on span "Continue" at bounding box center [1092, 484] width 52 height 16
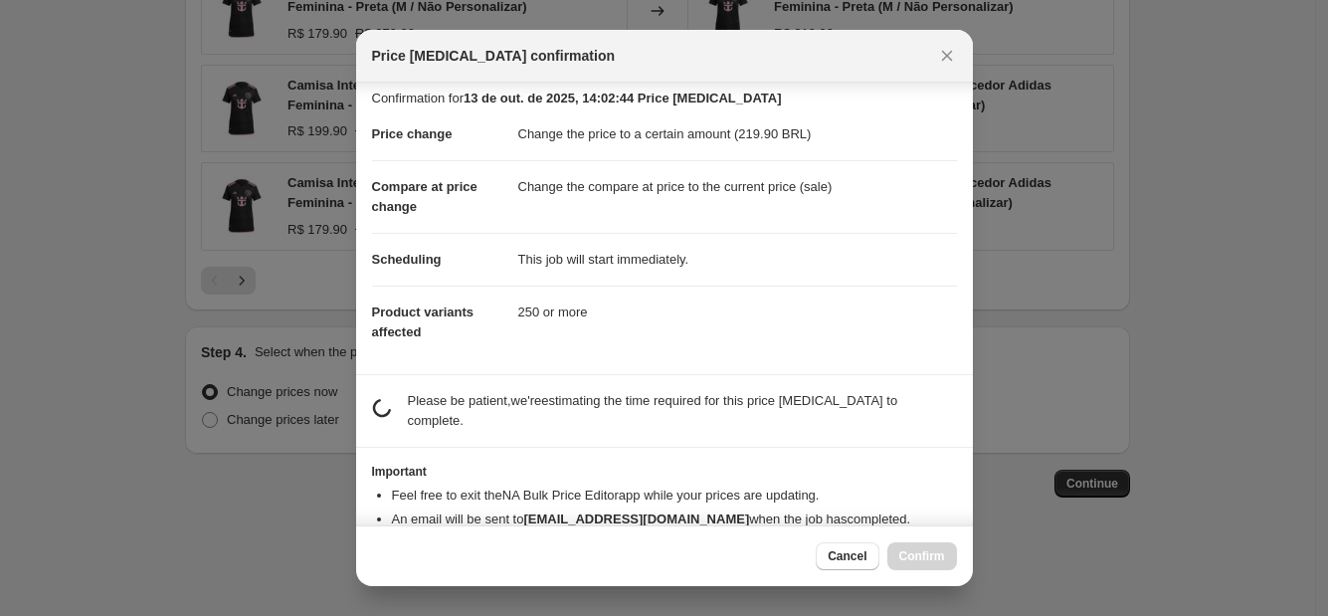
scroll to position [41, 0]
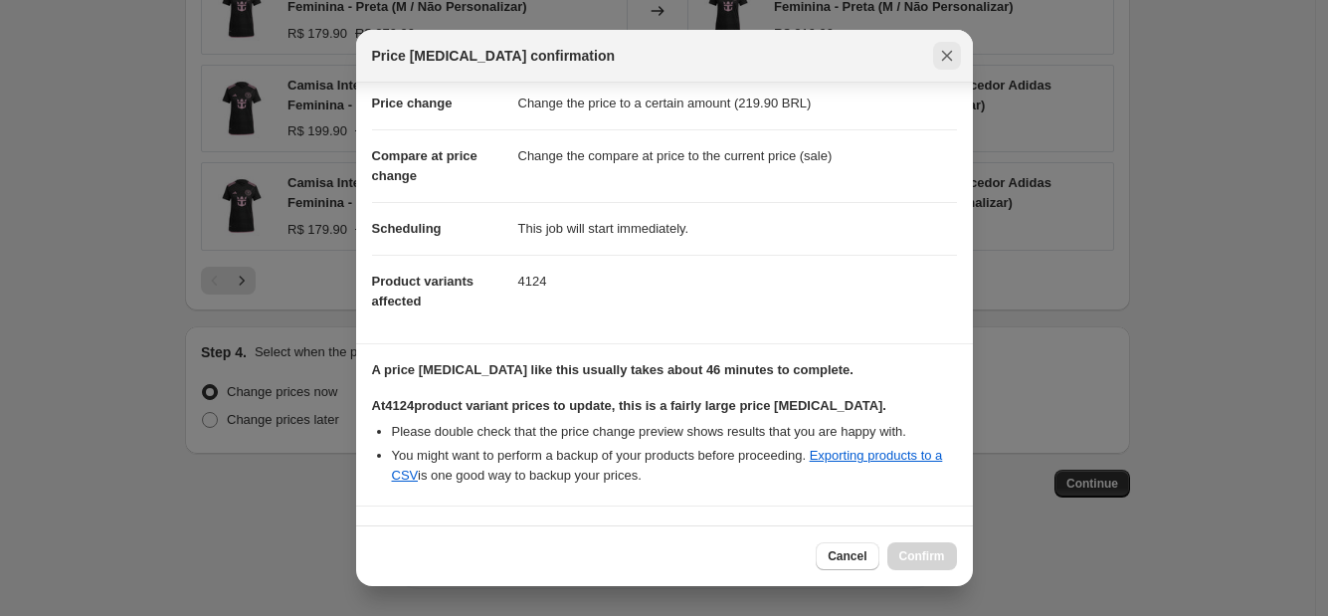
click at [945, 52] on icon "Close" at bounding box center [947, 56] width 20 height 20
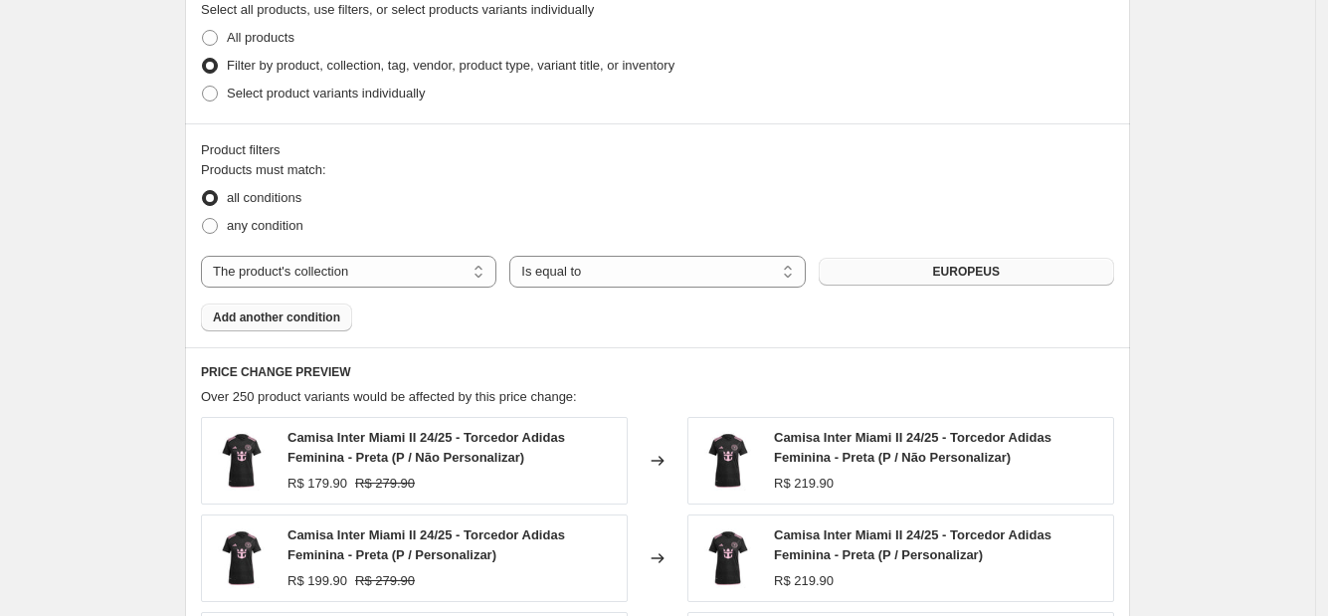
scroll to position [819, 0]
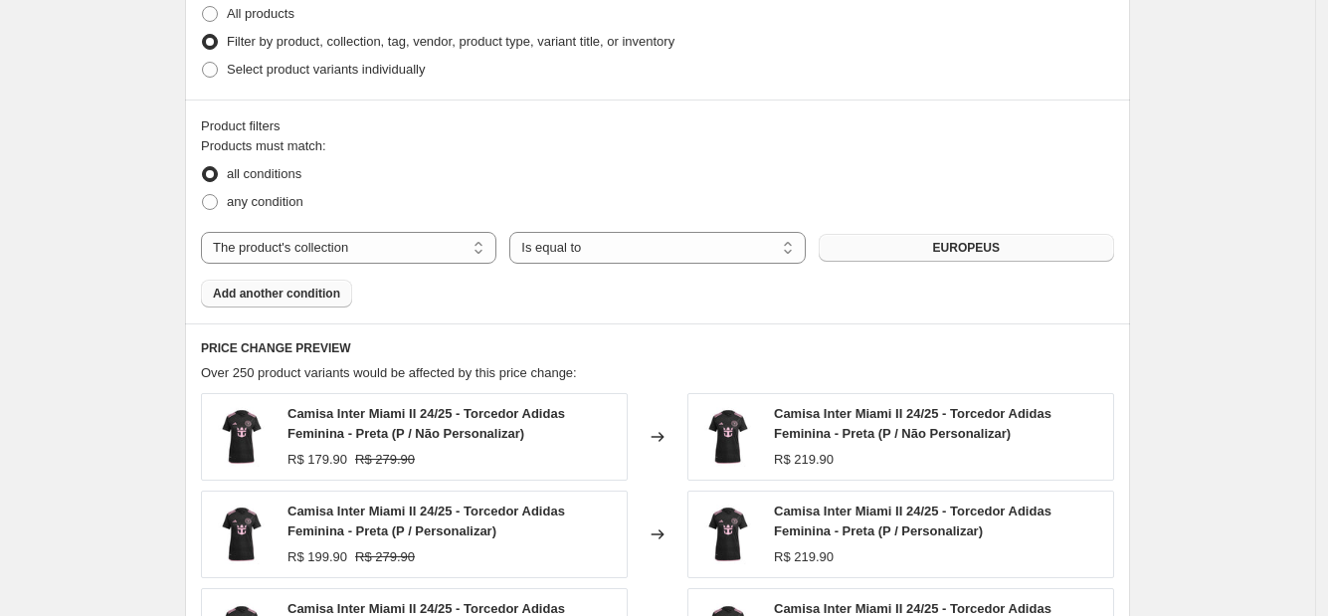
click at [230, 283] on button "Add another condition" at bounding box center [276, 294] width 151 height 28
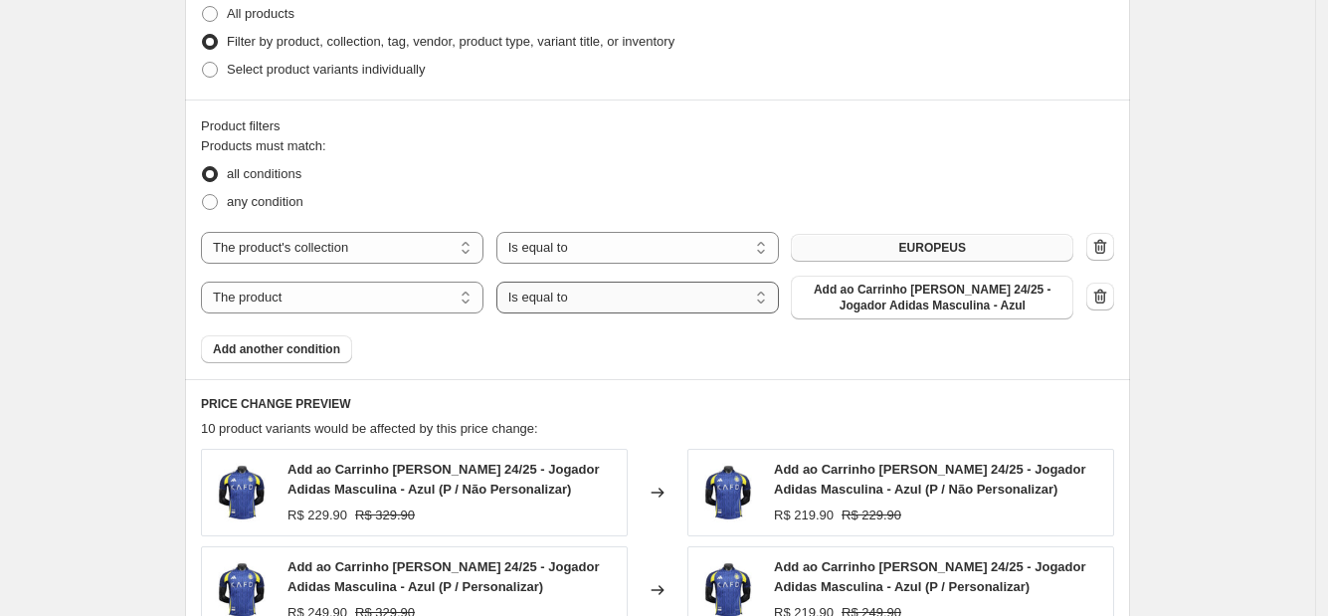
click at [771, 313] on select "Is equal to Is not equal to" at bounding box center [637, 298] width 283 height 32
click at [873, 313] on span "Add ao Carrinho [PERSON_NAME] 24/25 - Jogador Adidas Masculina - Azul" at bounding box center [932, 298] width 259 height 32
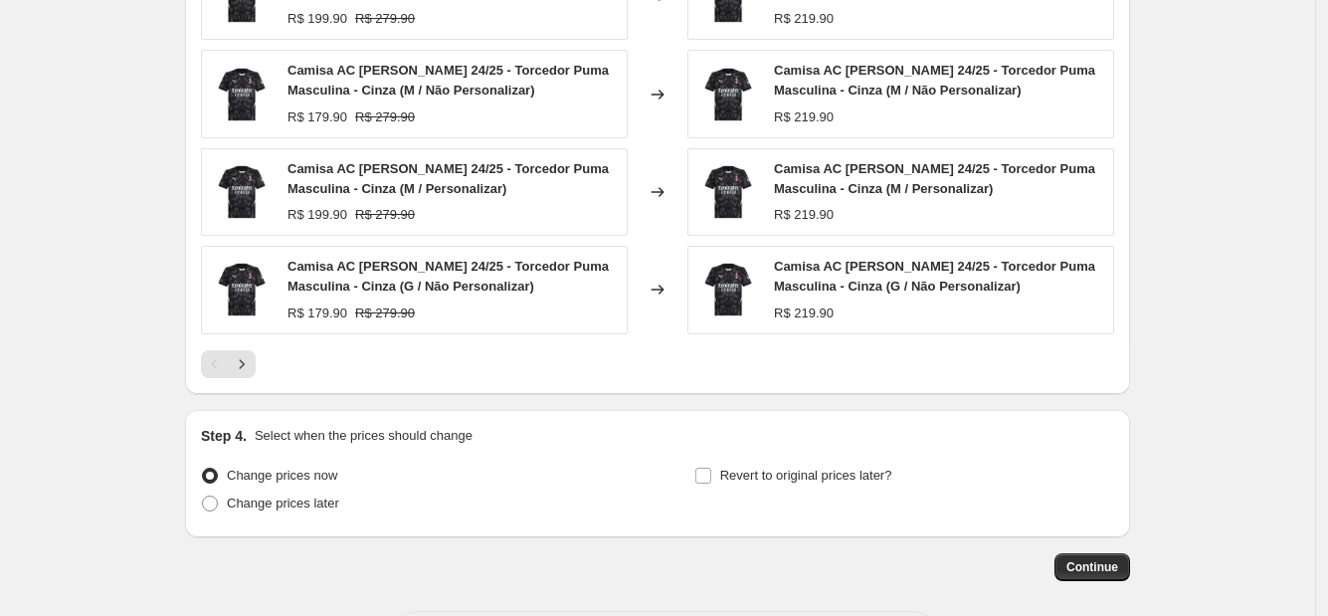
scroll to position [1496, 0]
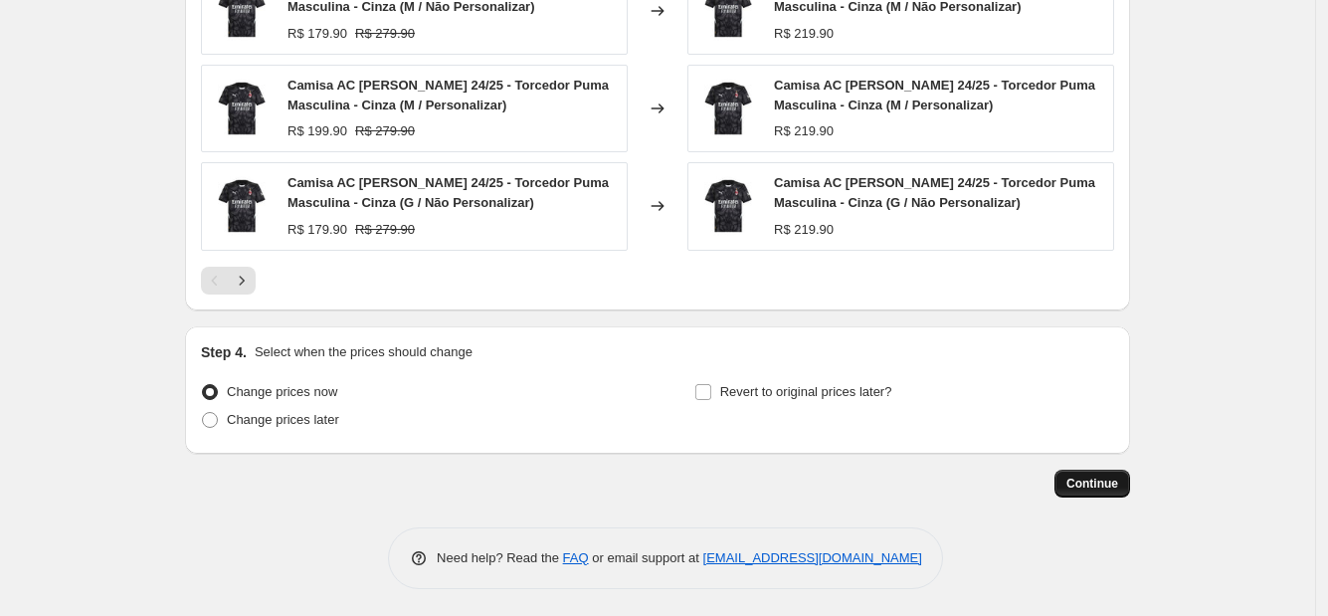
click at [1069, 482] on button "Continue" at bounding box center [1093, 484] width 76 height 28
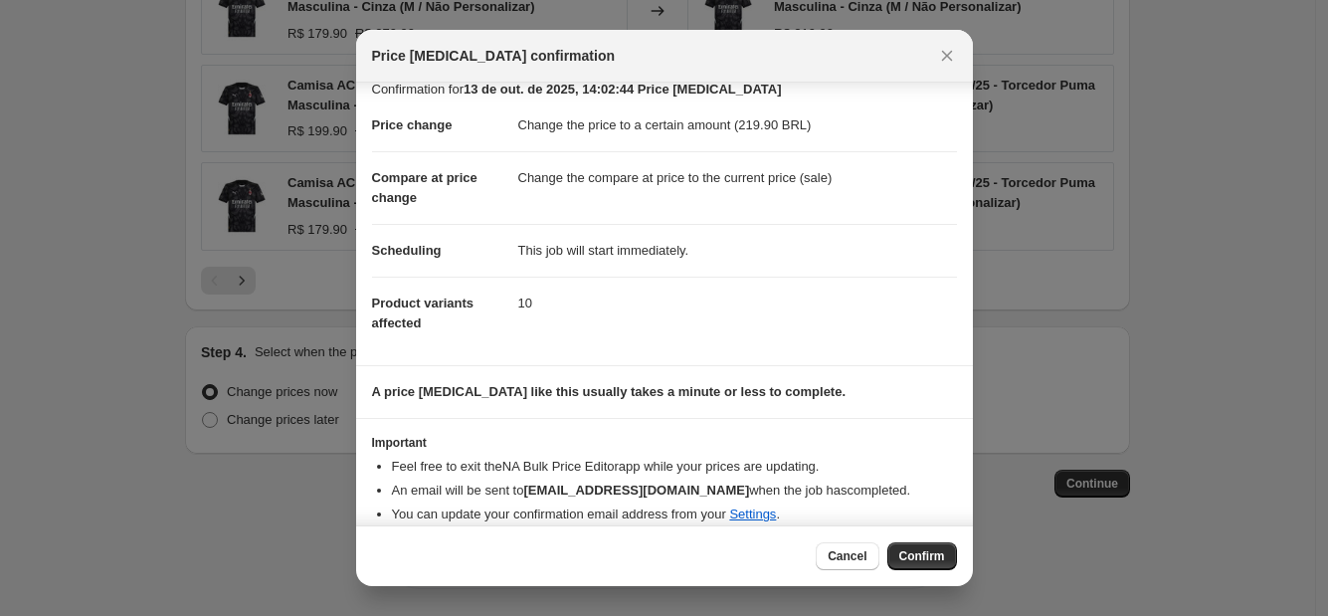
scroll to position [36, 0]
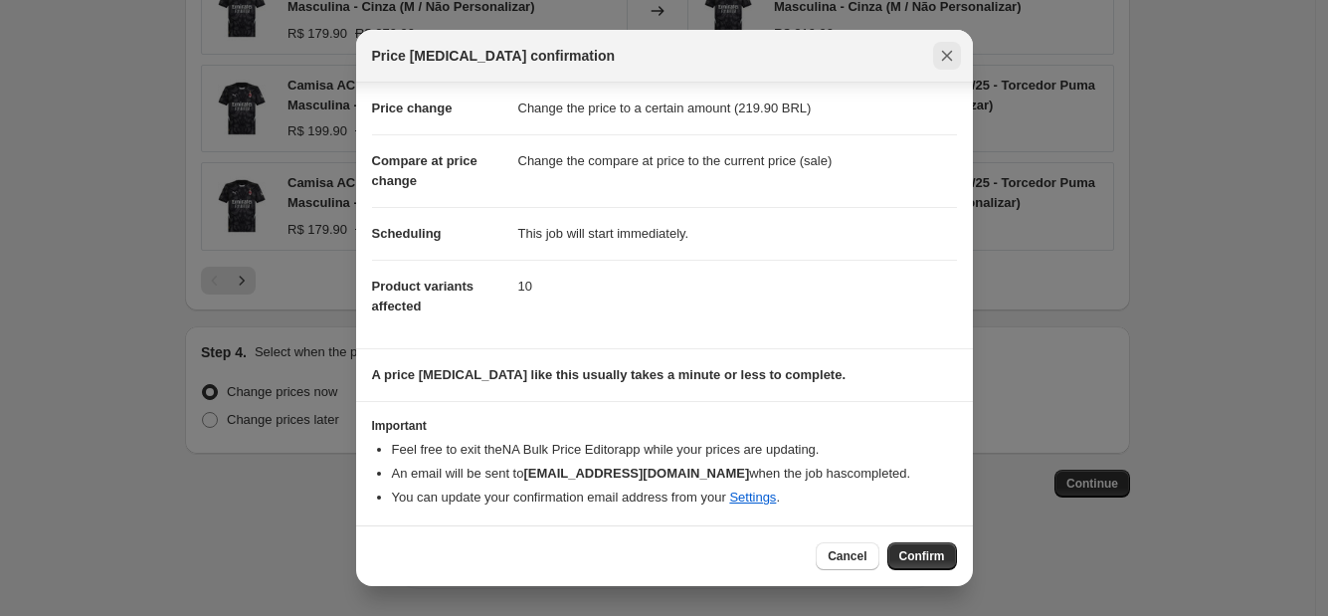
click at [948, 50] on icon "Close" at bounding box center [947, 56] width 20 height 20
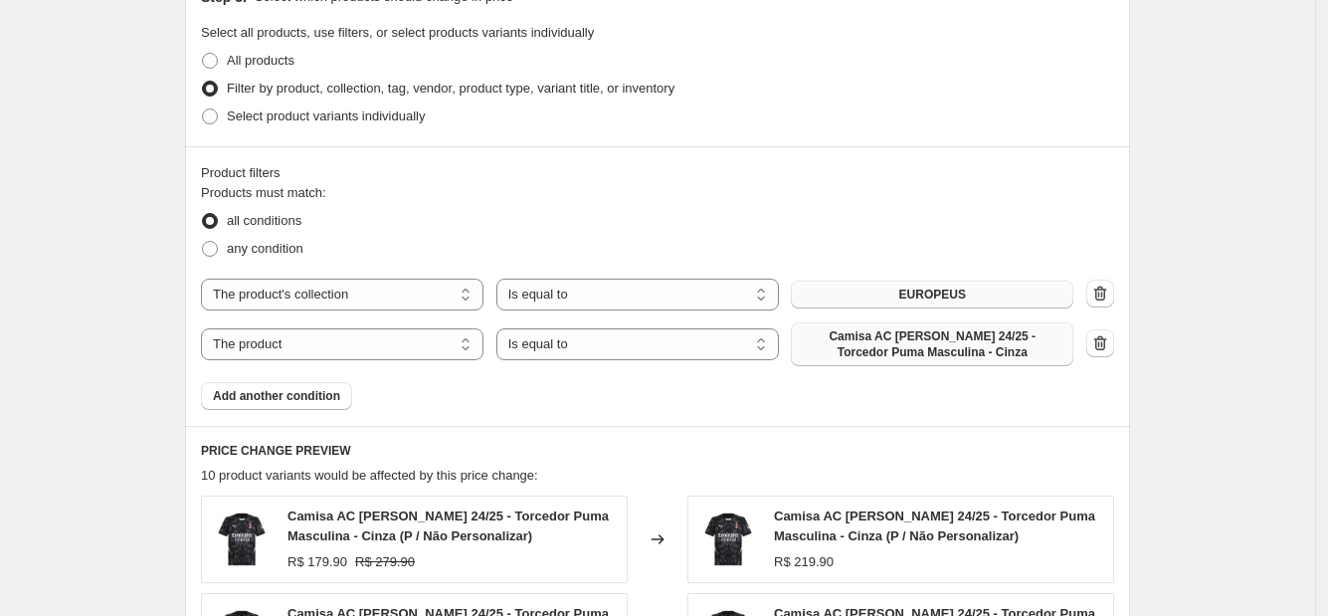
scroll to position [750, 0]
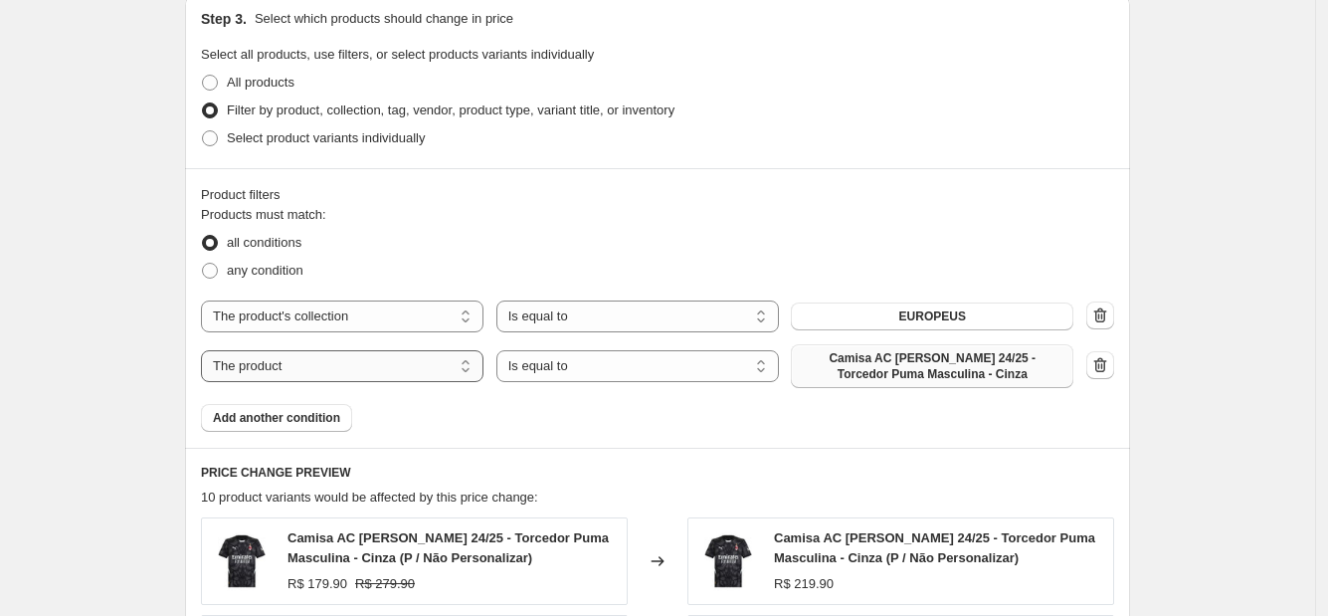
click at [301, 369] on select "The product The product's collection The product's tag The product's vendor The…" at bounding box center [342, 366] width 283 height 32
click at [1109, 351] on button "button" at bounding box center [1100, 365] width 28 height 28
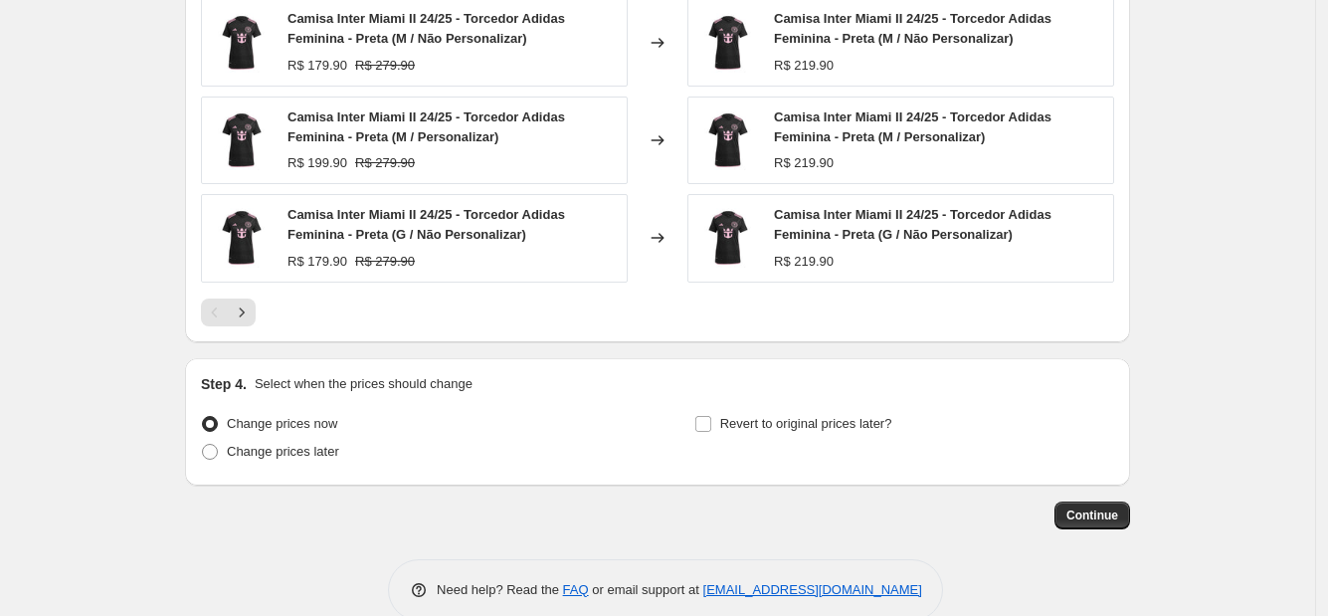
scroll to position [1441, 0]
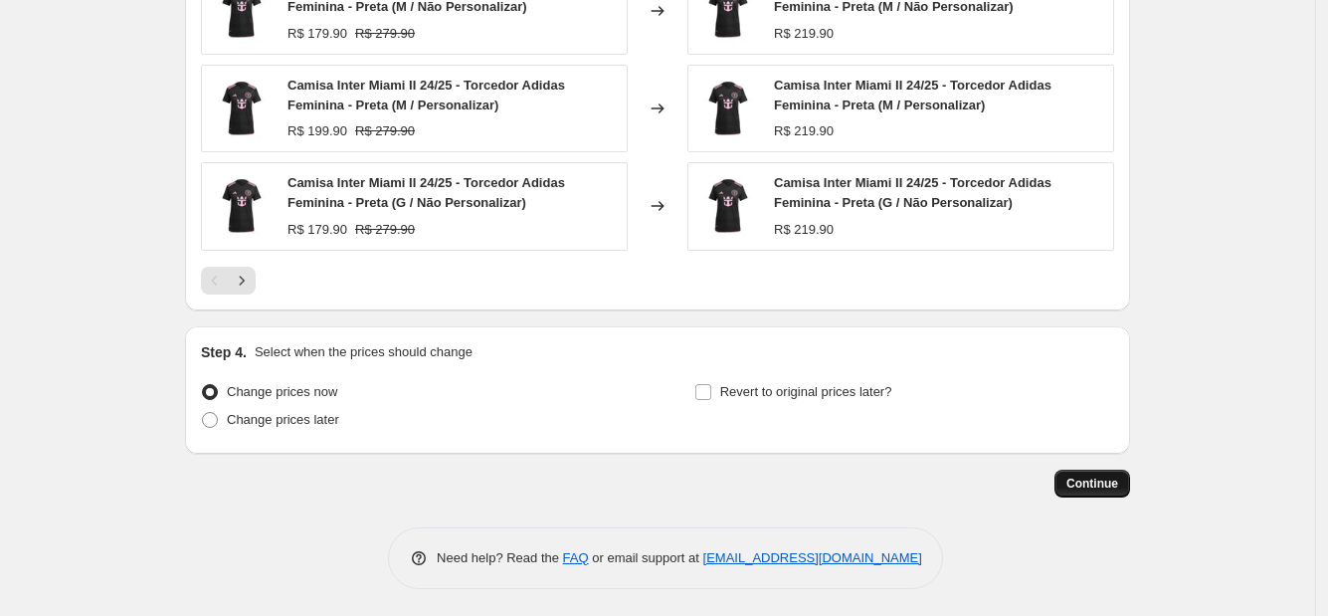
click at [1119, 490] on button "Continue" at bounding box center [1093, 484] width 76 height 28
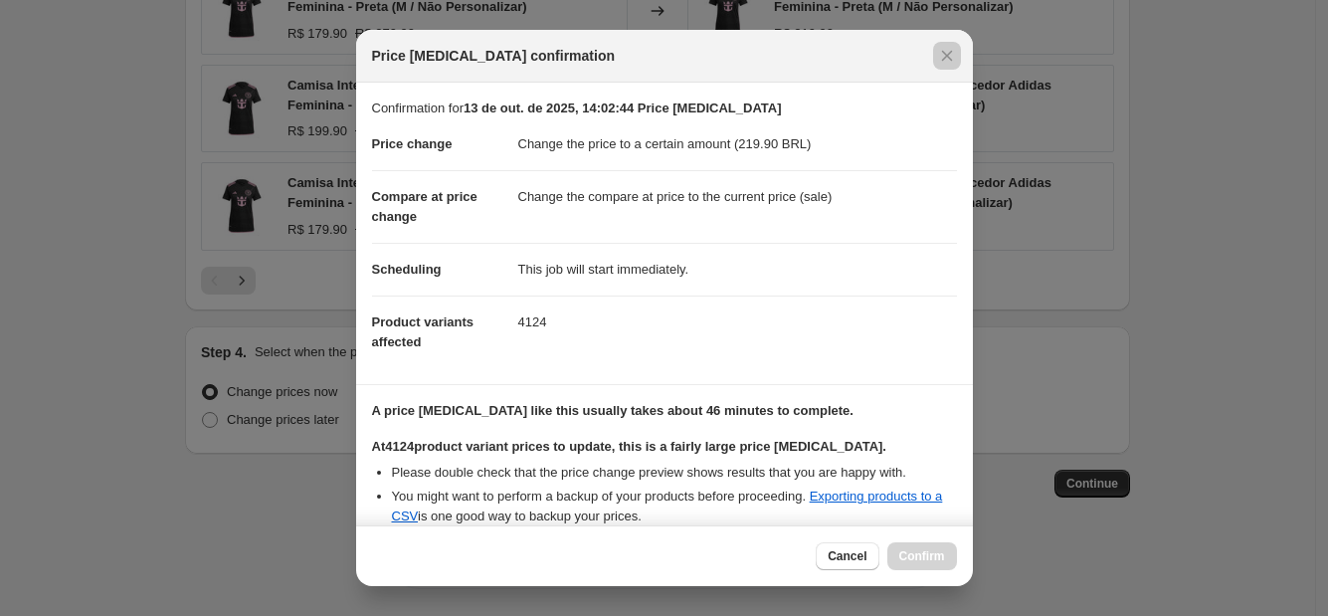
click at [1054, 413] on div at bounding box center [664, 308] width 1328 height 616
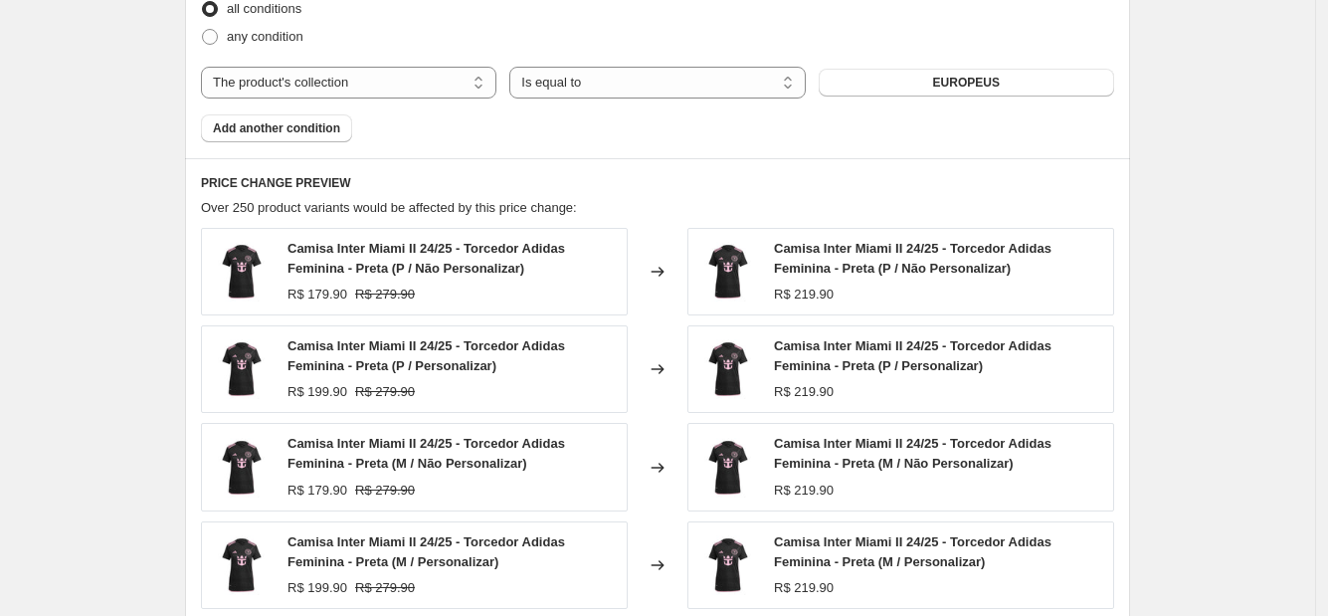
scroll to position [943, 0]
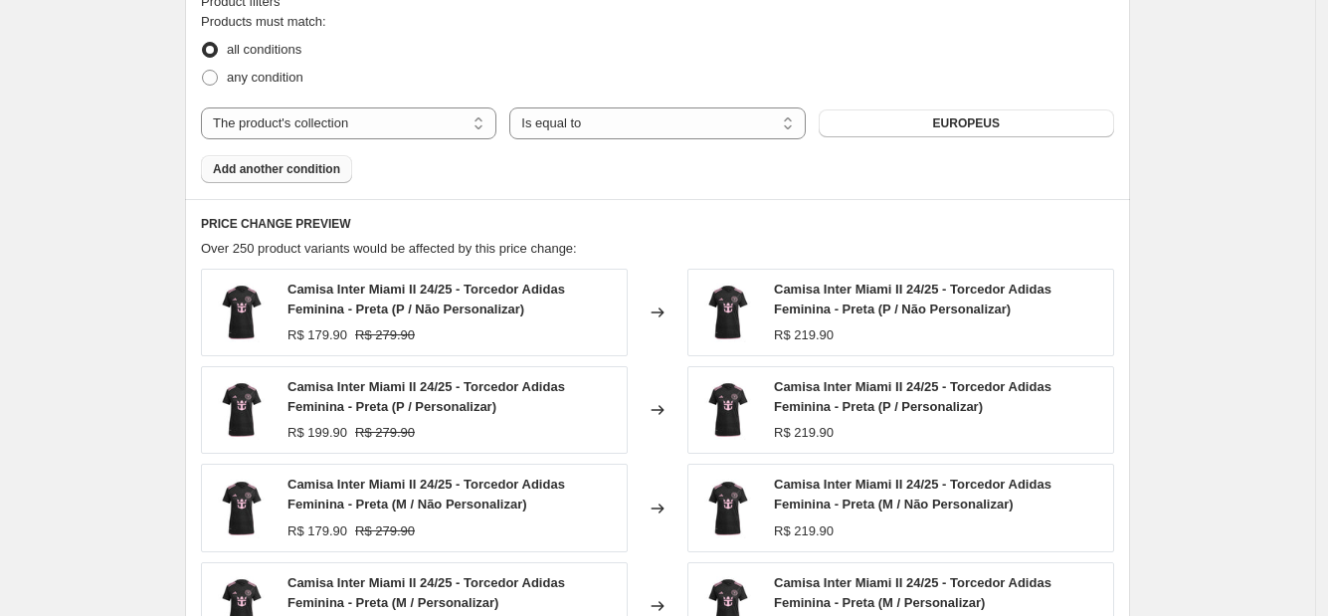
click at [338, 179] on button "Add another condition" at bounding box center [276, 169] width 151 height 28
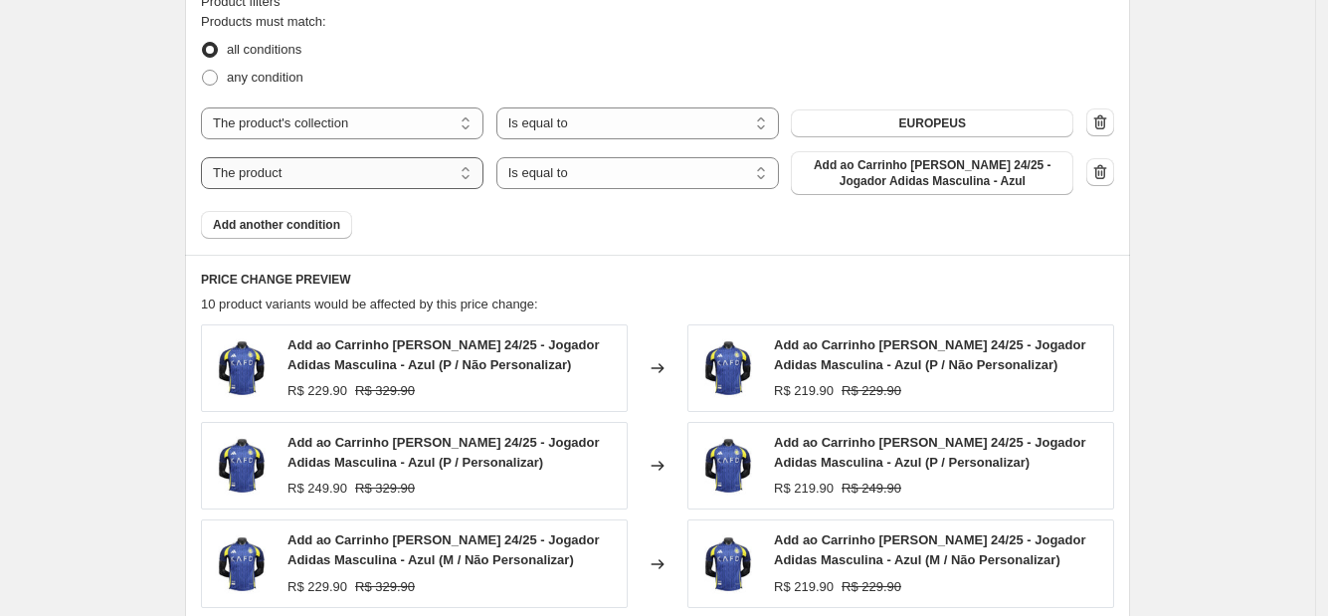
click at [338, 179] on select "The product The product's collection The product's tag The product's vendor The…" at bounding box center [342, 173] width 283 height 32
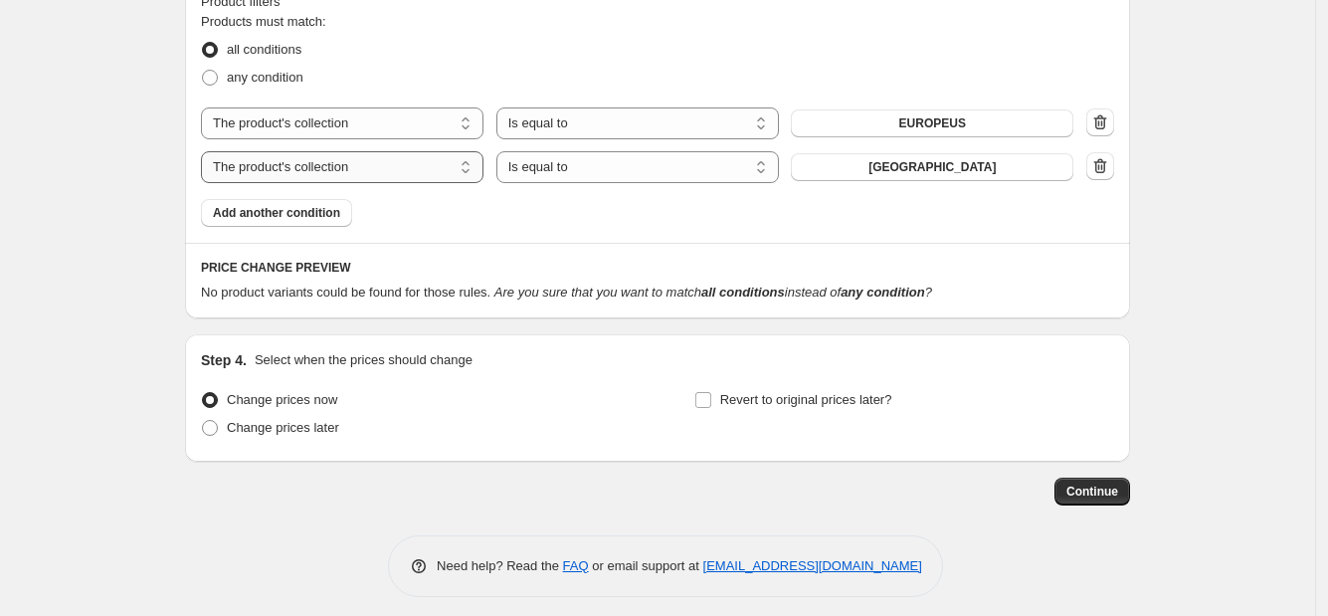
click at [294, 179] on select "The product The product's collection The product's tag The product's vendor The…" at bounding box center [342, 167] width 283 height 32
select select "title"
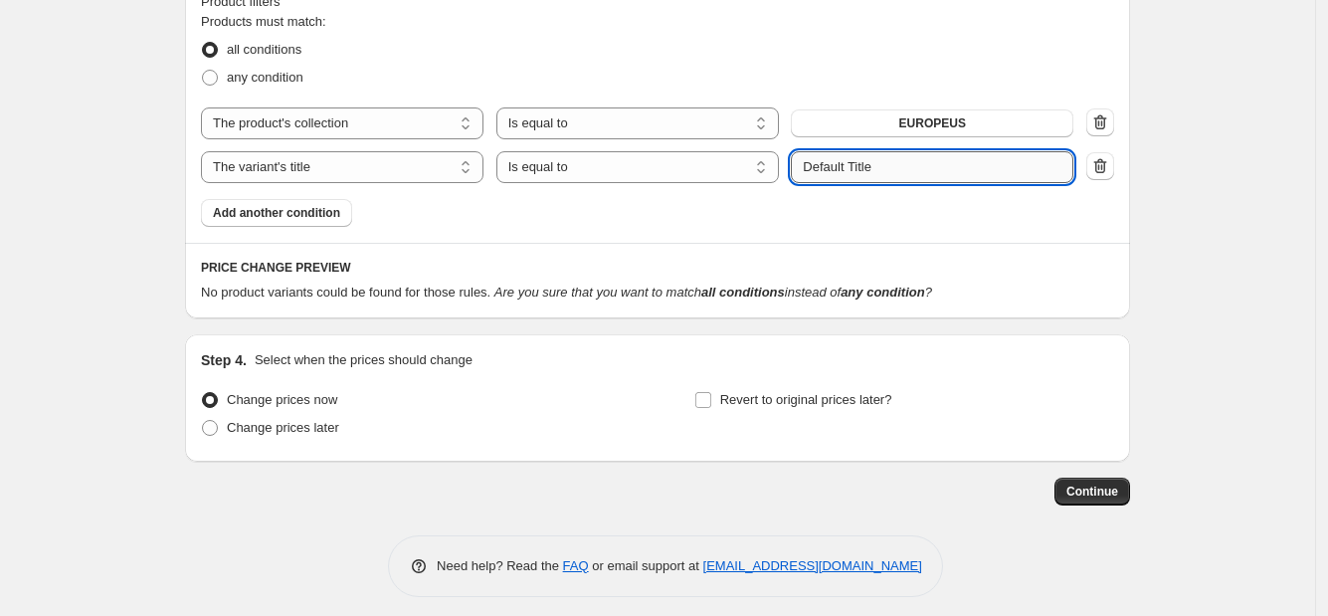
click at [911, 164] on input "Default Title" at bounding box center [932, 167] width 283 height 32
drag, startPoint x: 911, startPoint y: 164, endPoint x: 806, endPoint y: 165, distance: 105.5
click at [806, 165] on input "Default Title" at bounding box center [932, 167] width 283 height 32
type input "torcedor"
click at [850, 202] on div "Products must match: all conditions any condition The product The product's col…" at bounding box center [657, 119] width 913 height 215
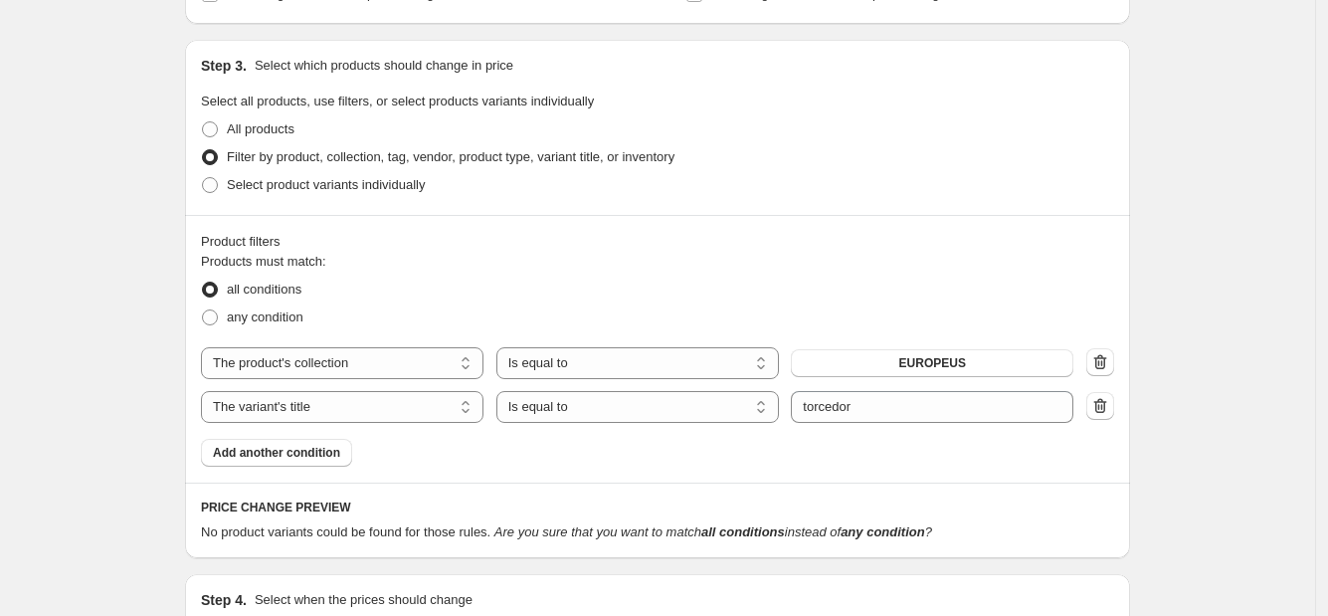
scroll to position [694, 0]
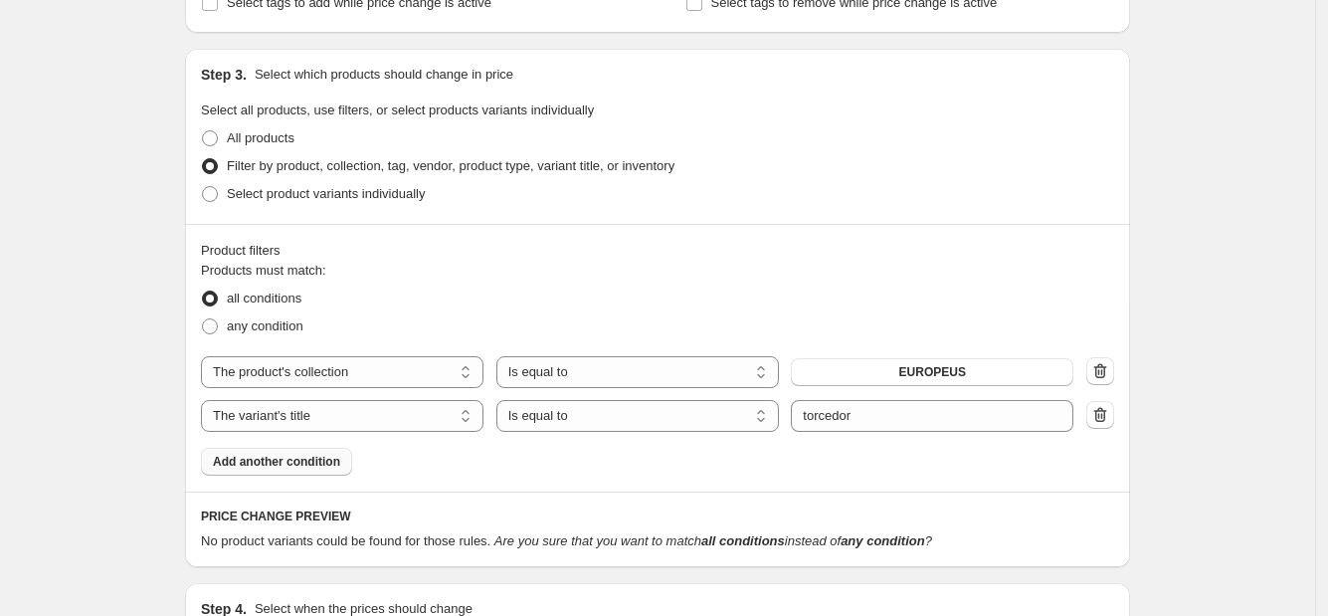
click at [287, 454] on span "Add another condition" at bounding box center [276, 462] width 127 height 16
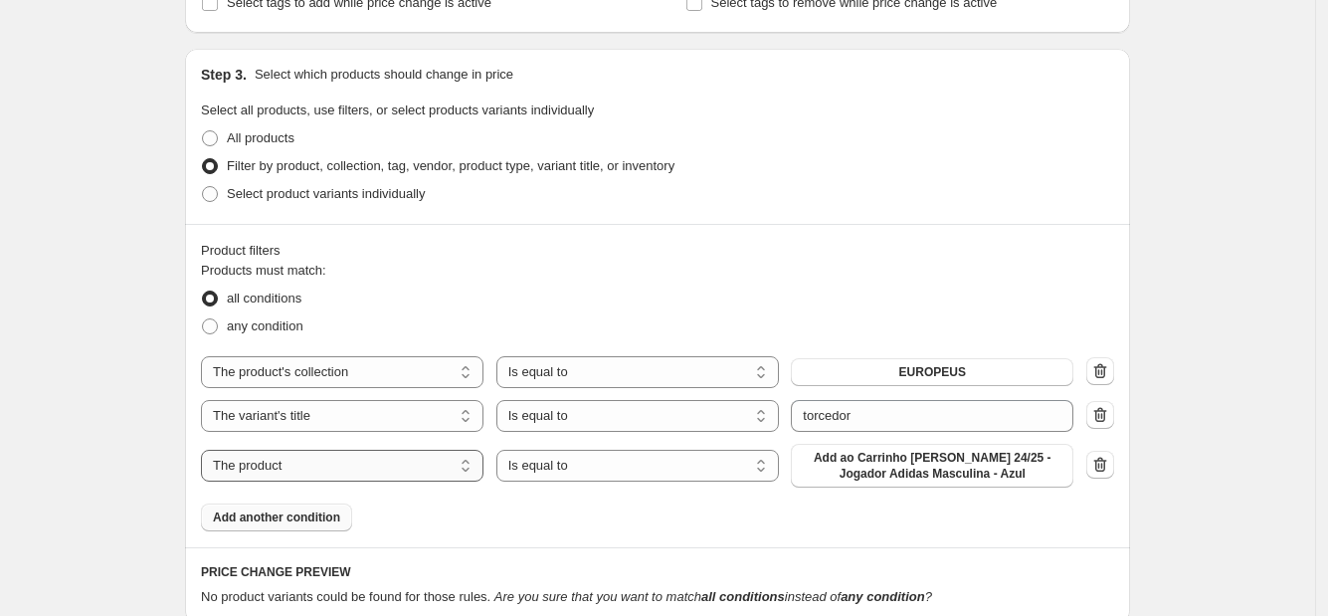
click at [284, 466] on select "The product The product's collection The product's tag The product's vendor The…" at bounding box center [342, 466] width 283 height 32
select select "collection"
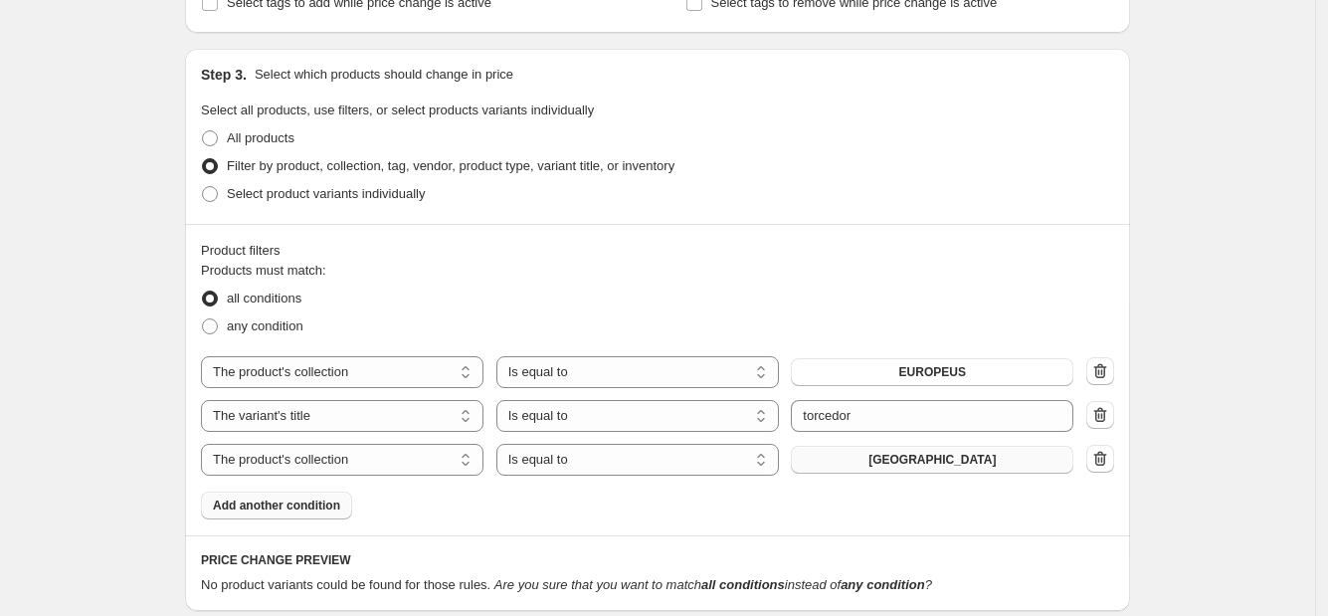
click at [923, 459] on span "[GEOGRAPHIC_DATA]" at bounding box center [932, 460] width 127 height 16
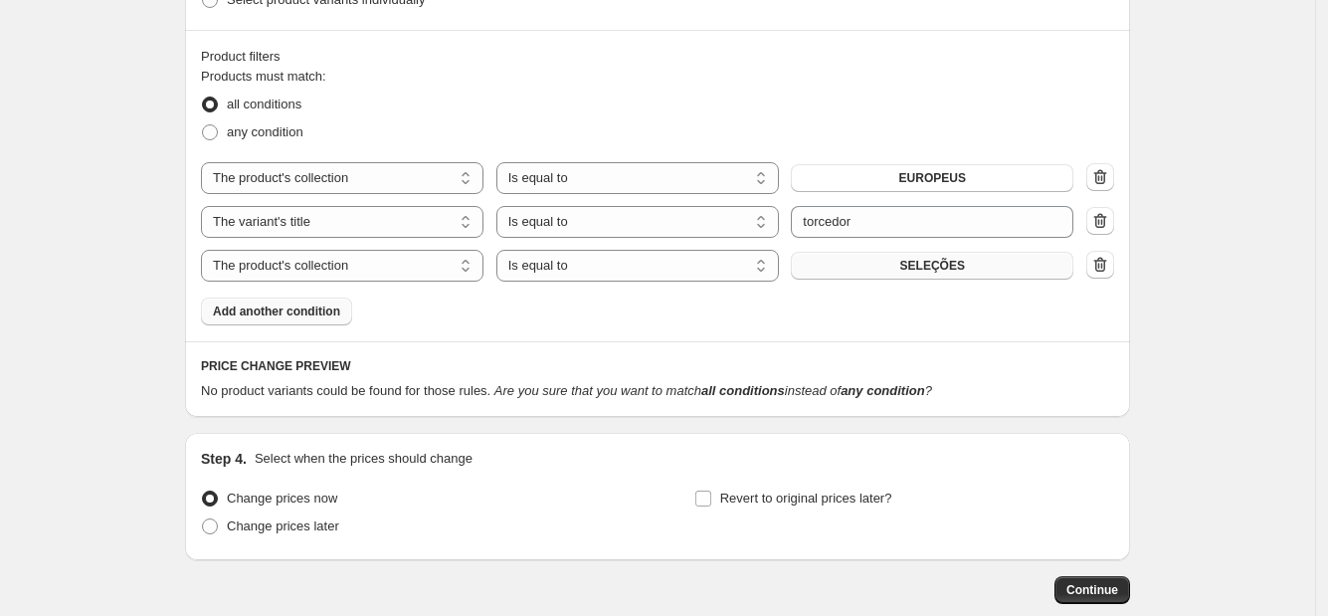
scroll to position [943, 0]
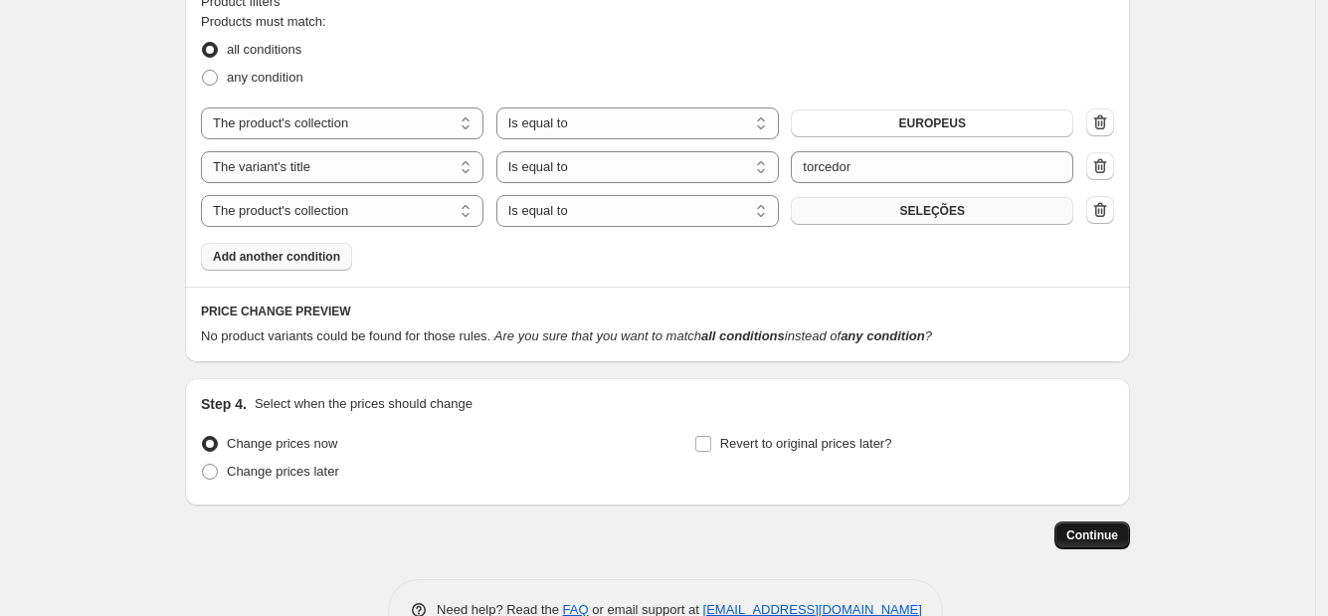
click at [1097, 540] on span "Continue" at bounding box center [1092, 535] width 52 height 16
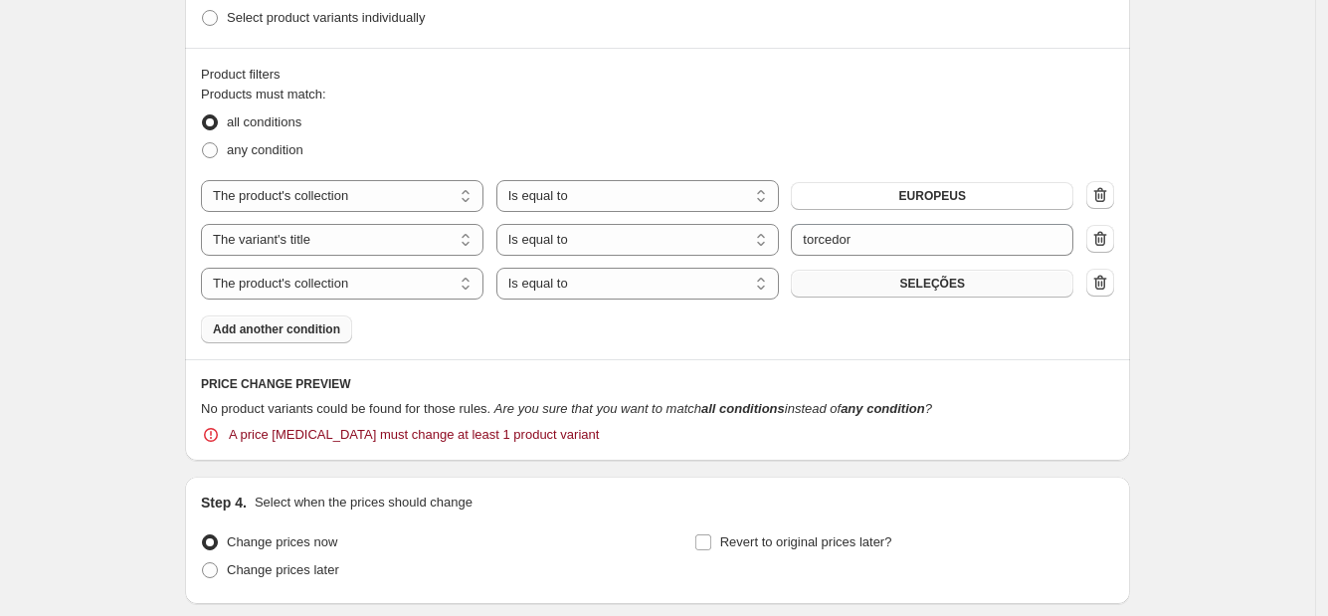
scroll to position [994, 0]
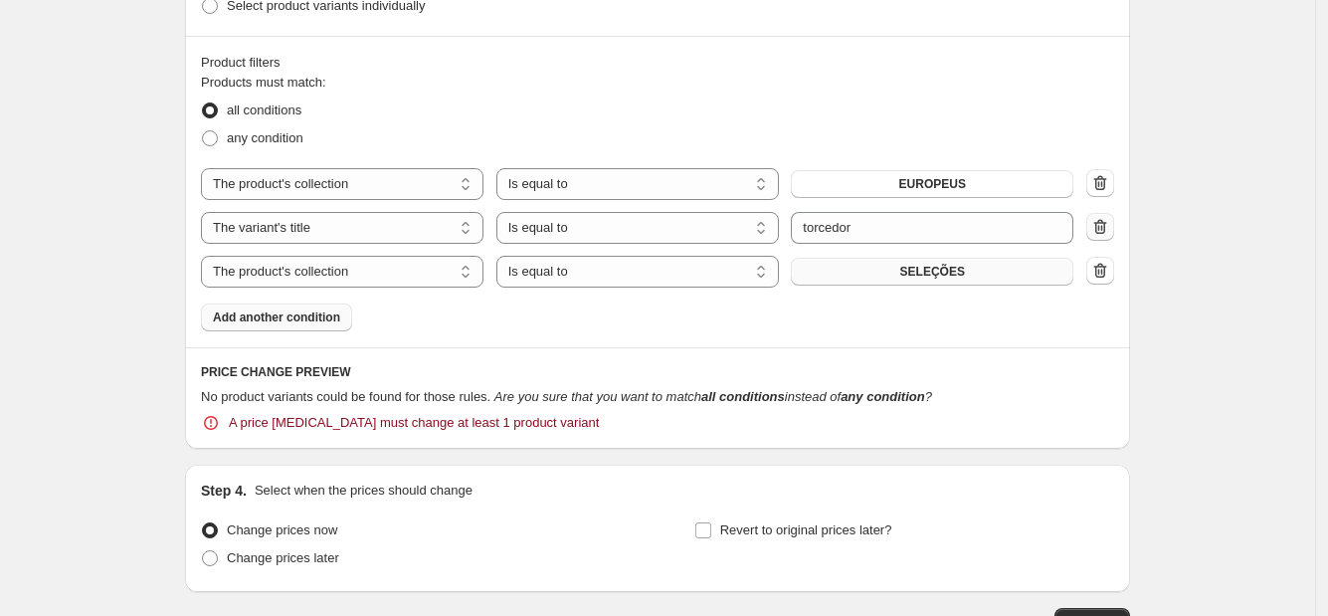
click at [1110, 220] on icon "button" at bounding box center [1100, 227] width 20 height 20
select select "collection"
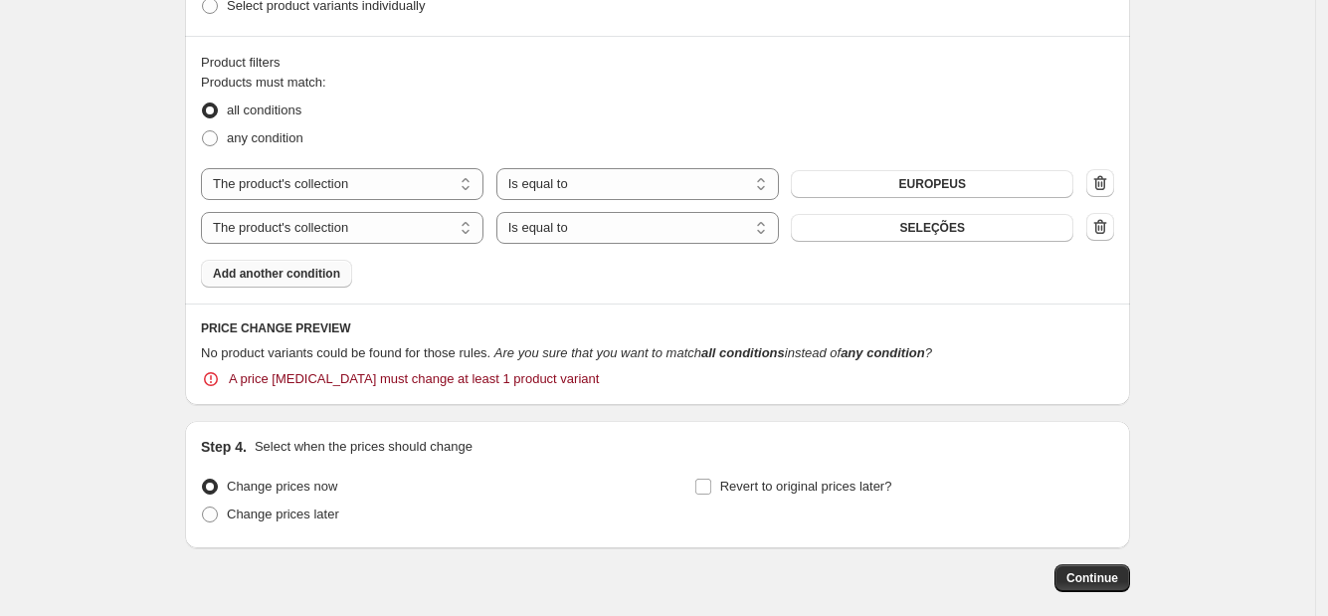
scroll to position [1090, 0]
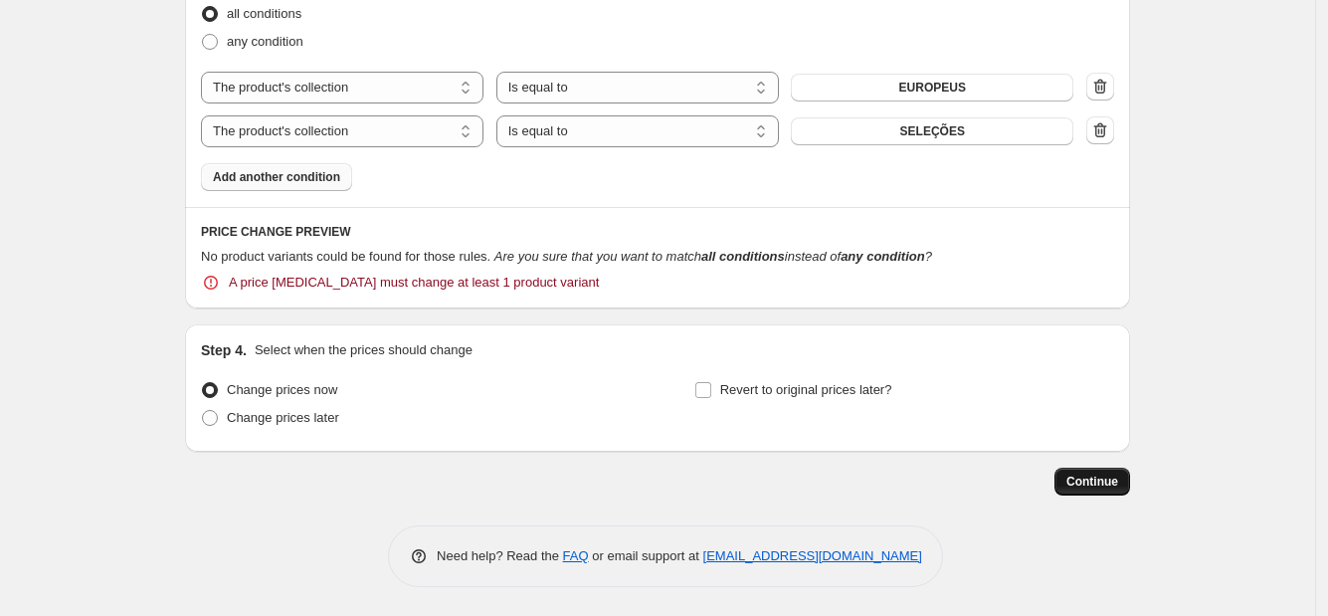
click at [1106, 493] on button "Continue" at bounding box center [1093, 482] width 76 height 28
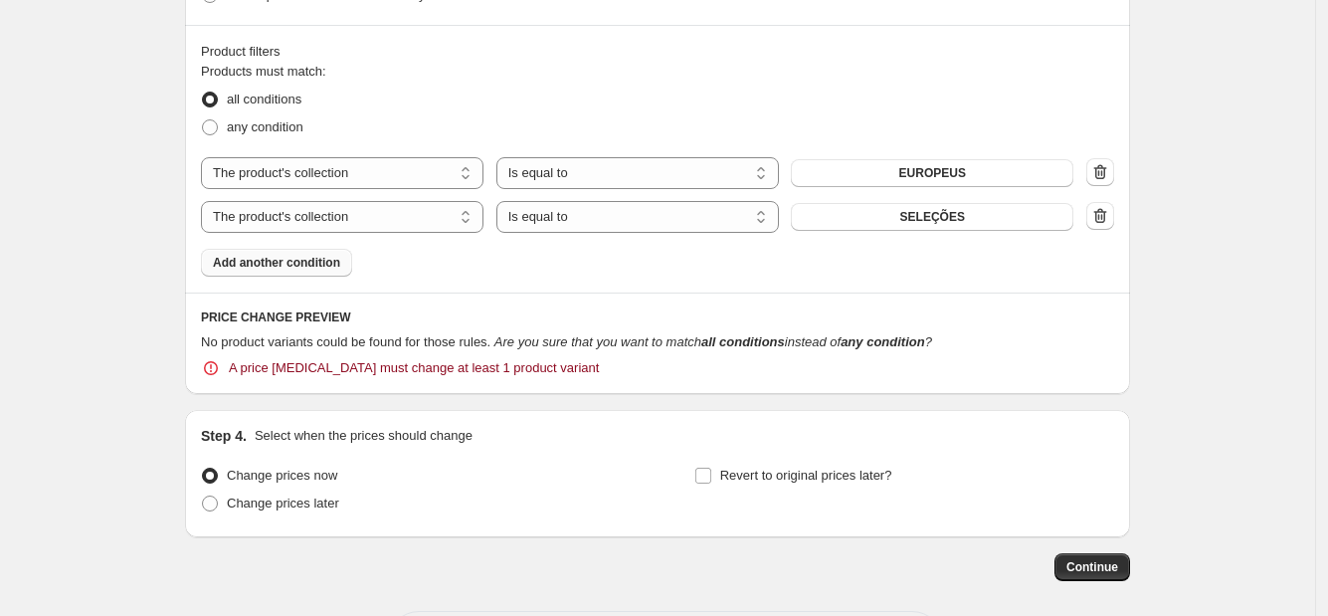
scroll to position [966, 0]
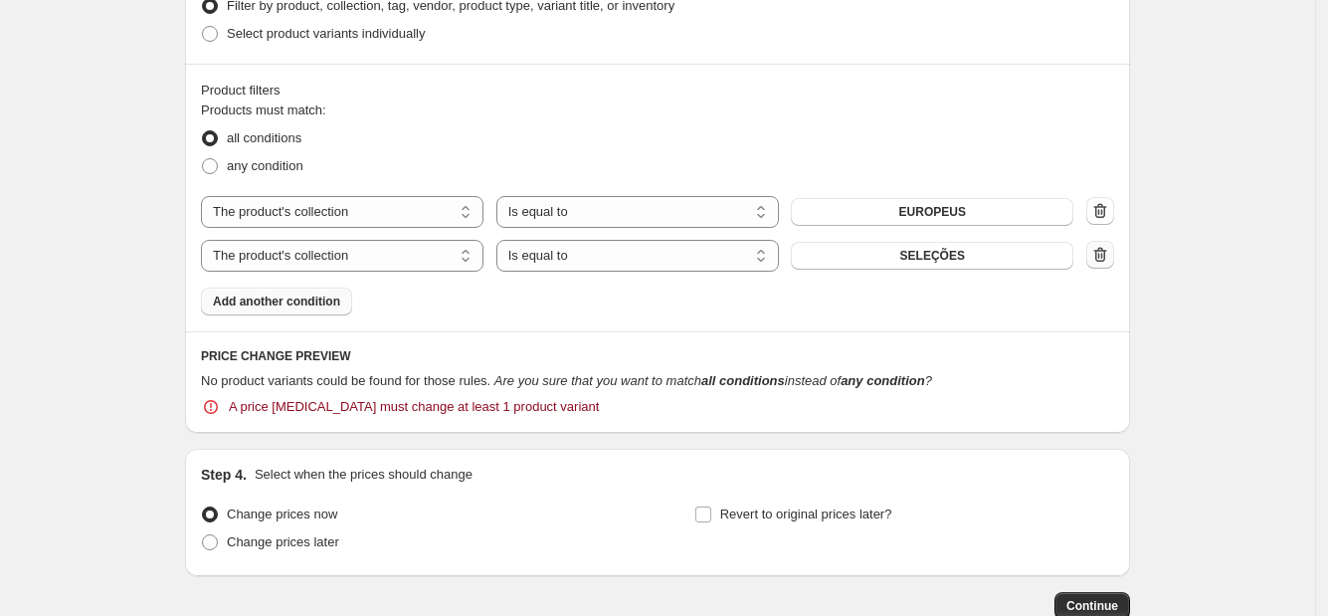
click at [1094, 259] on button "button" at bounding box center [1100, 255] width 28 height 28
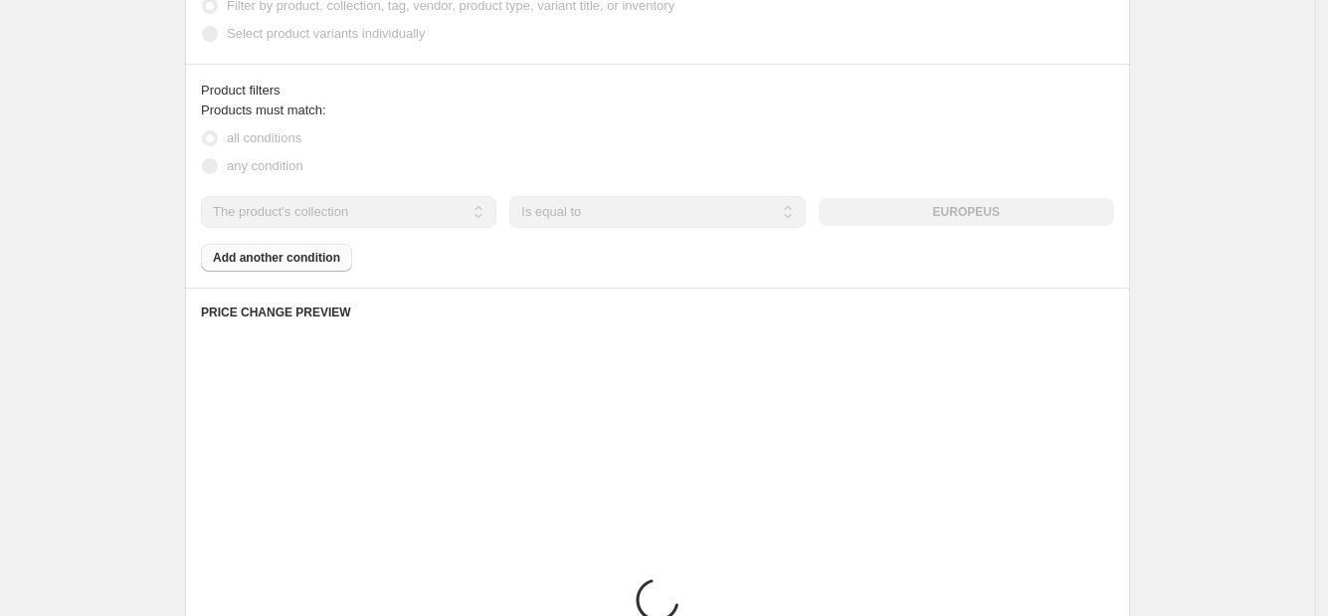
scroll to position [855, 0]
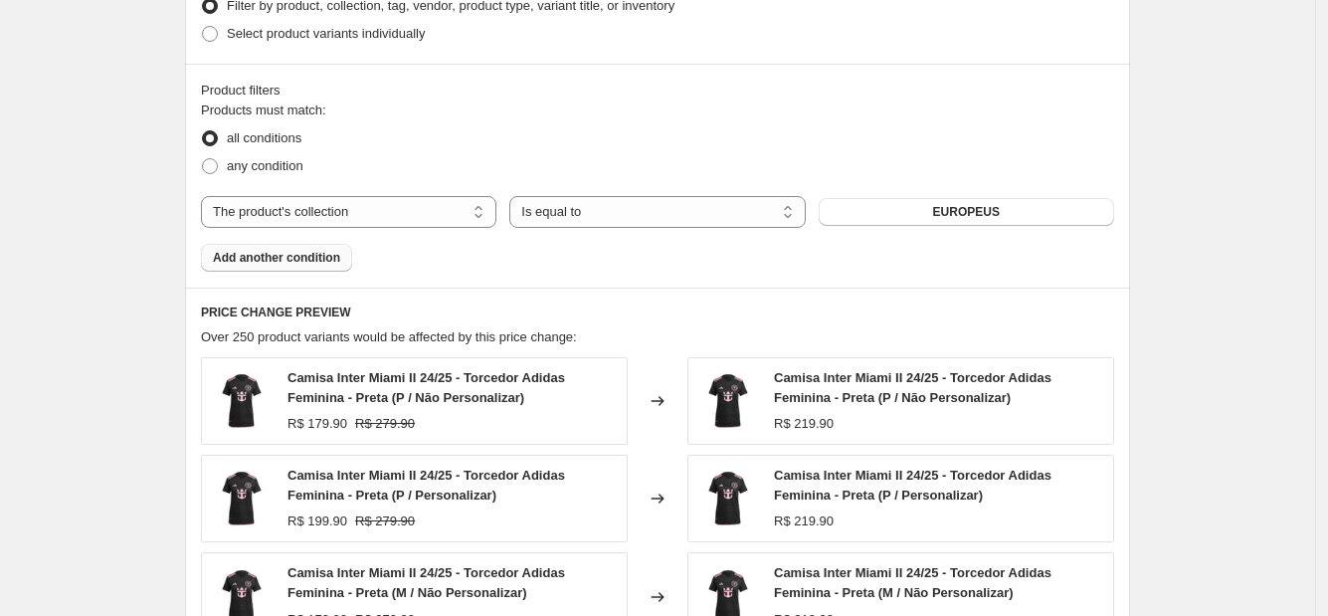
click at [320, 271] on button "Add another condition" at bounding box center [276, 258] width 151 height 28
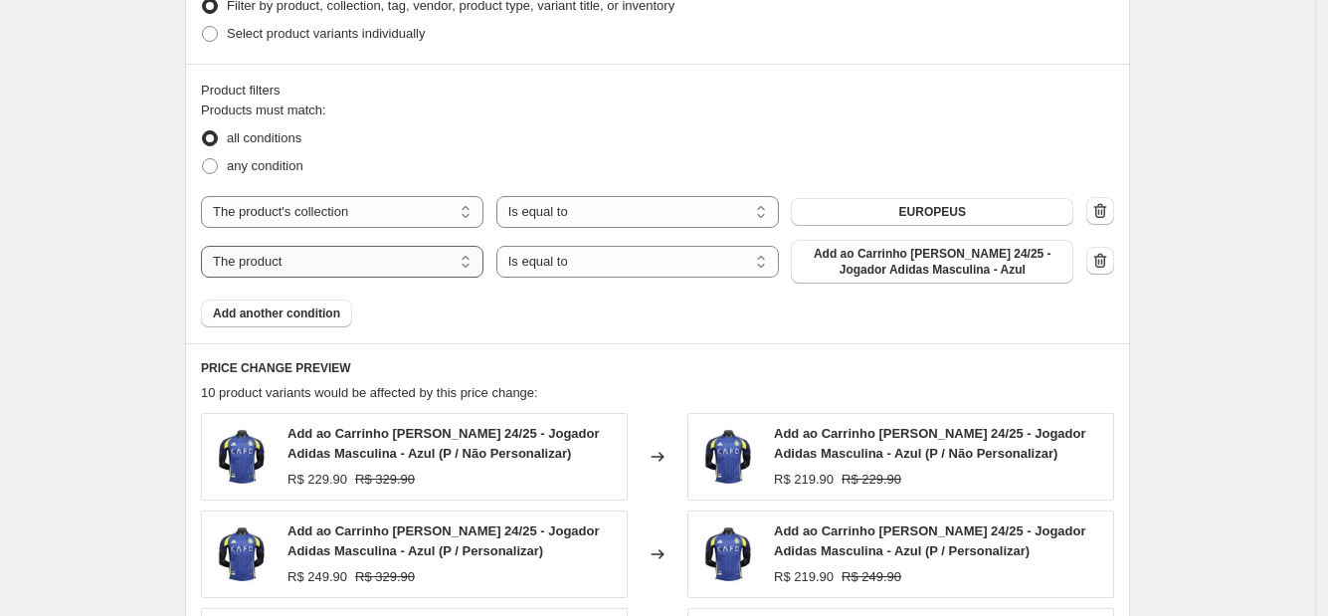
click at [310, 264] on select "The product The product's collection The product's tag The product's vendor The…" at bounding box center [342, 262] width 283 height 32
select select "title"
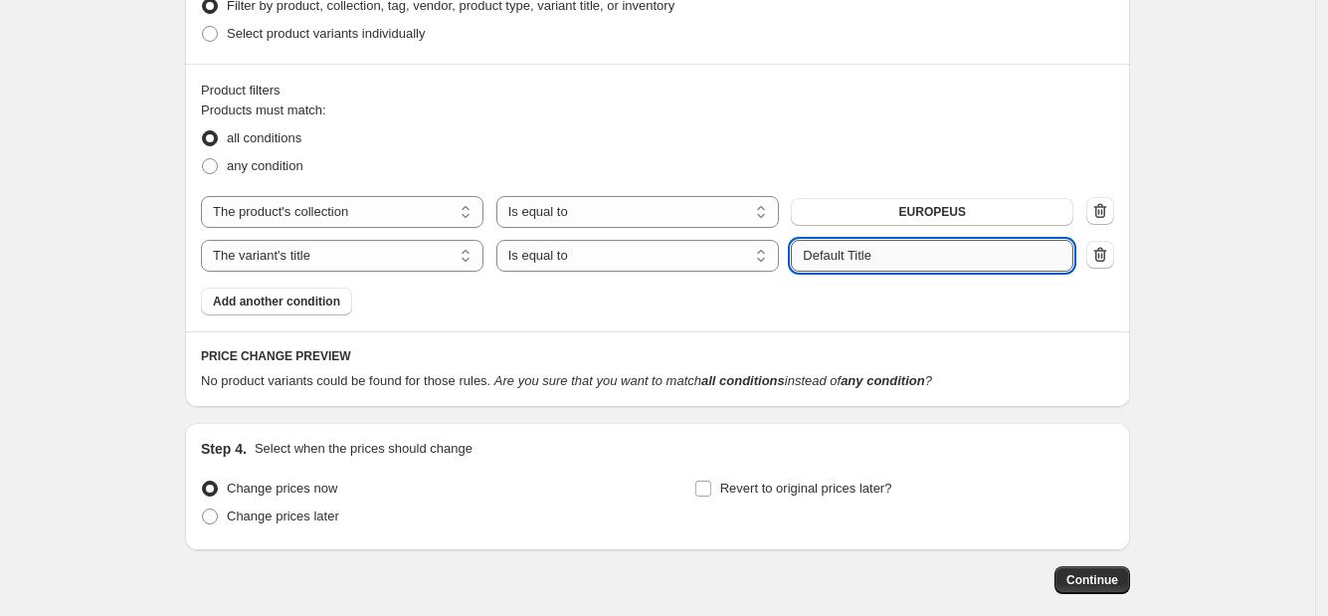
click at [897, 268] on input "Default Title" at bounding box center [932, 256] width 283 height 32
type input "torcedor"
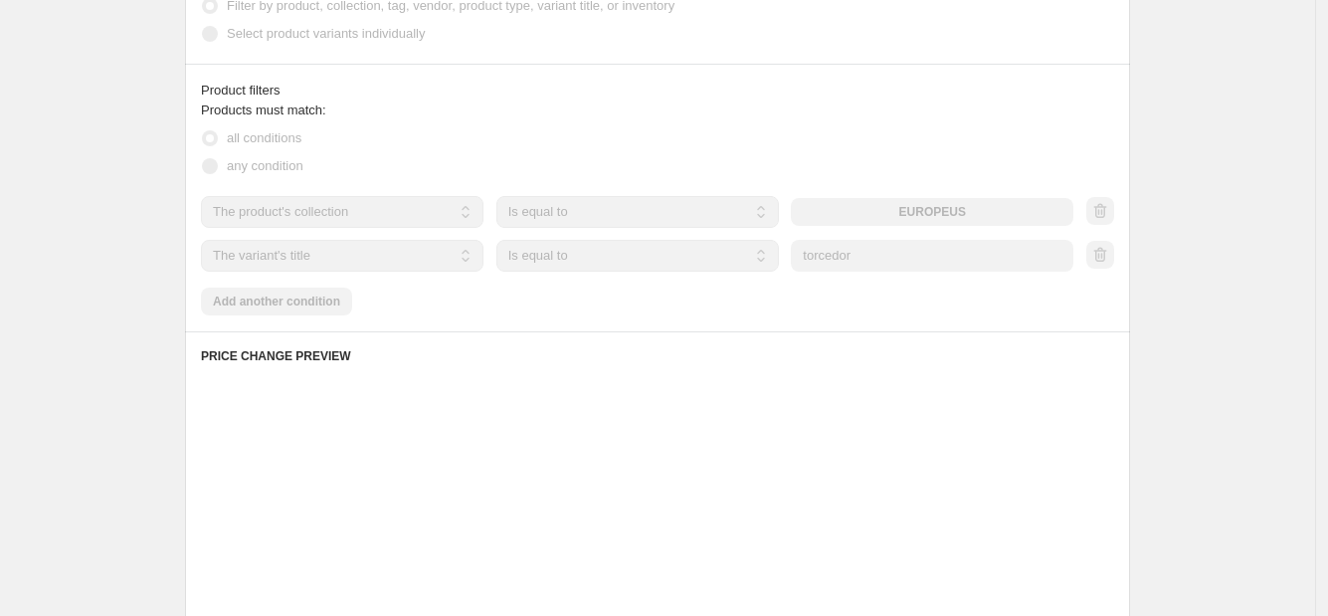
click at [916, 303] on div "Products must match: all conditions any condition The product The product's col…" at bounding box center [657, 207] width 913 height 215
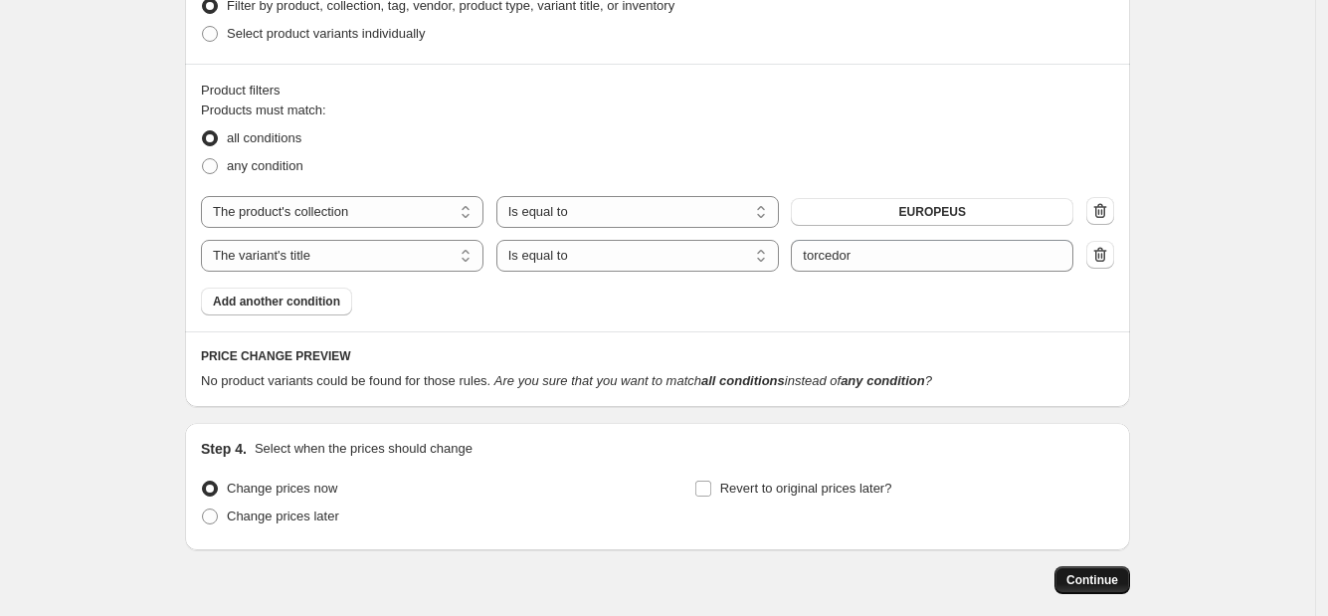
click at [1074, 581] on span "Continue" at bounding box center [1092, 580] width 52 height 16
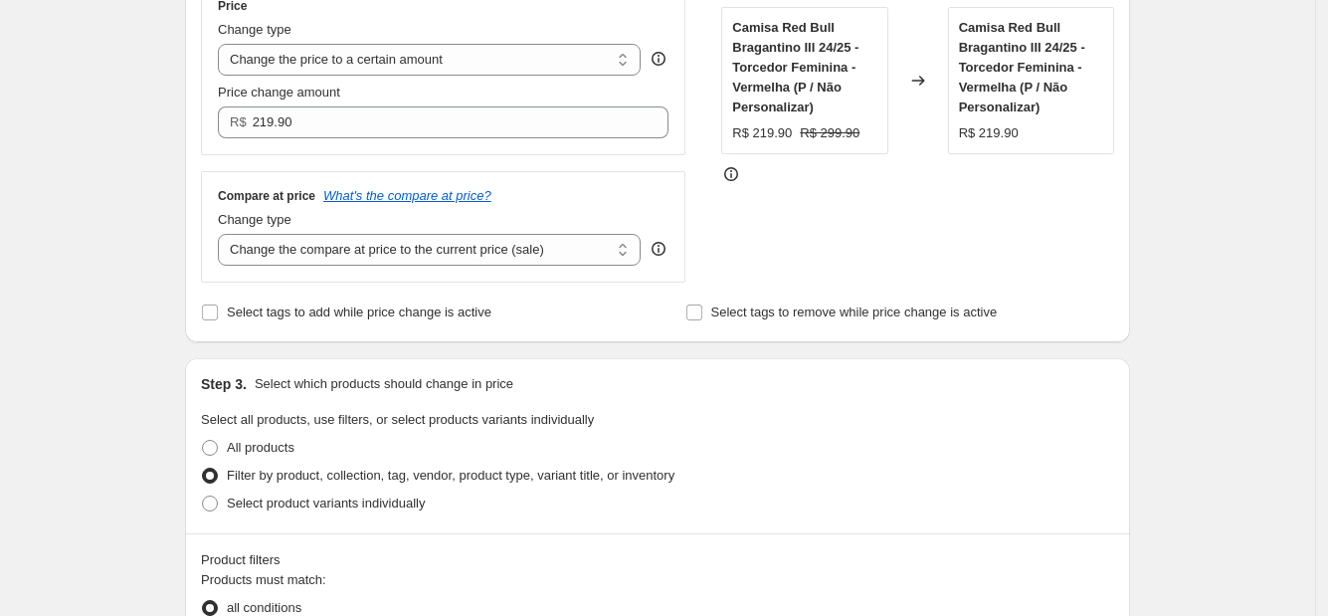
scroll to position [870, 0]
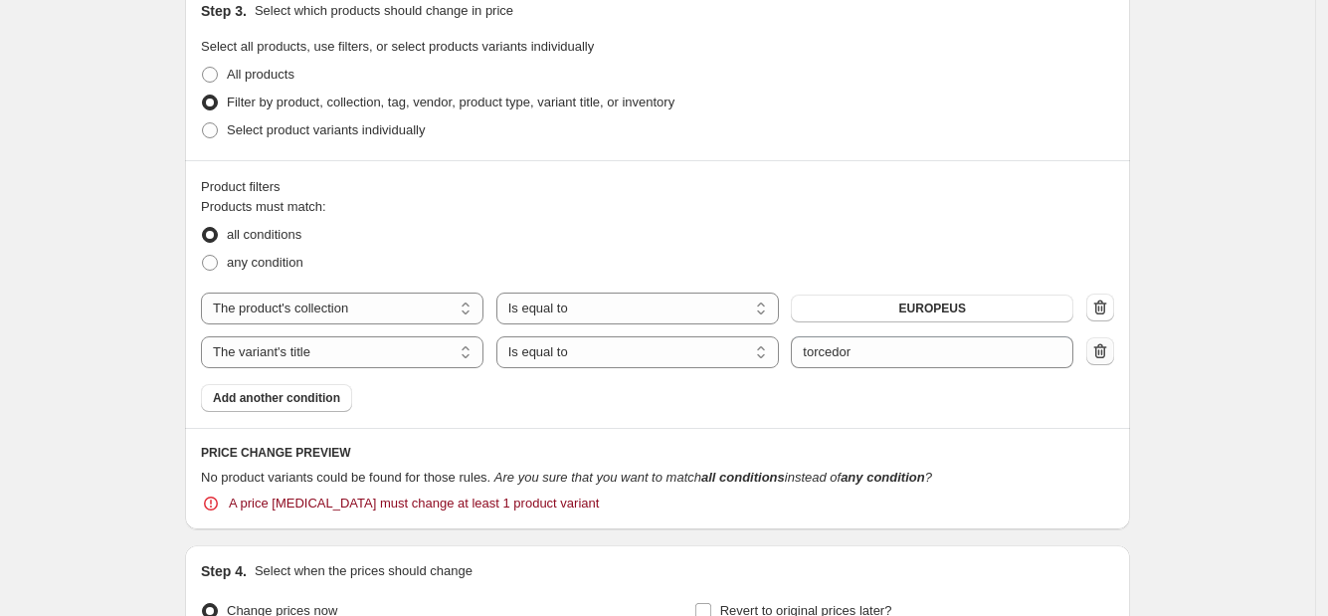
click at [1110, 351] on icon "button" at bounding box center [1100, 351] width 20 height 20
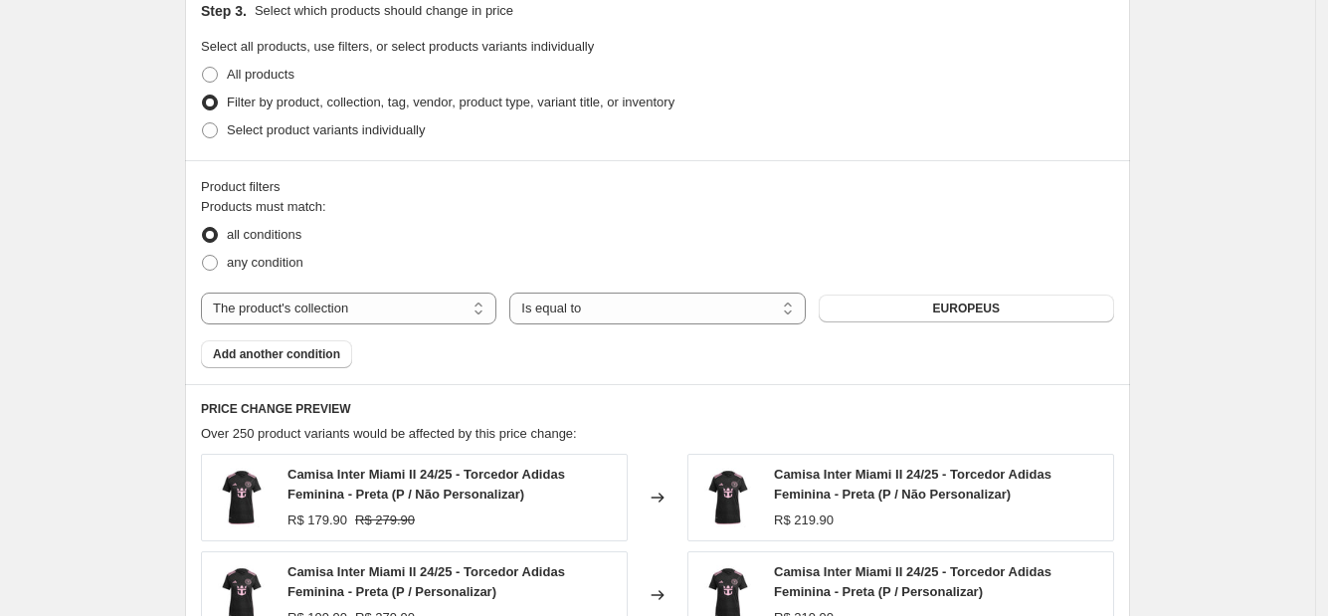
scroll to position [1380, 0]
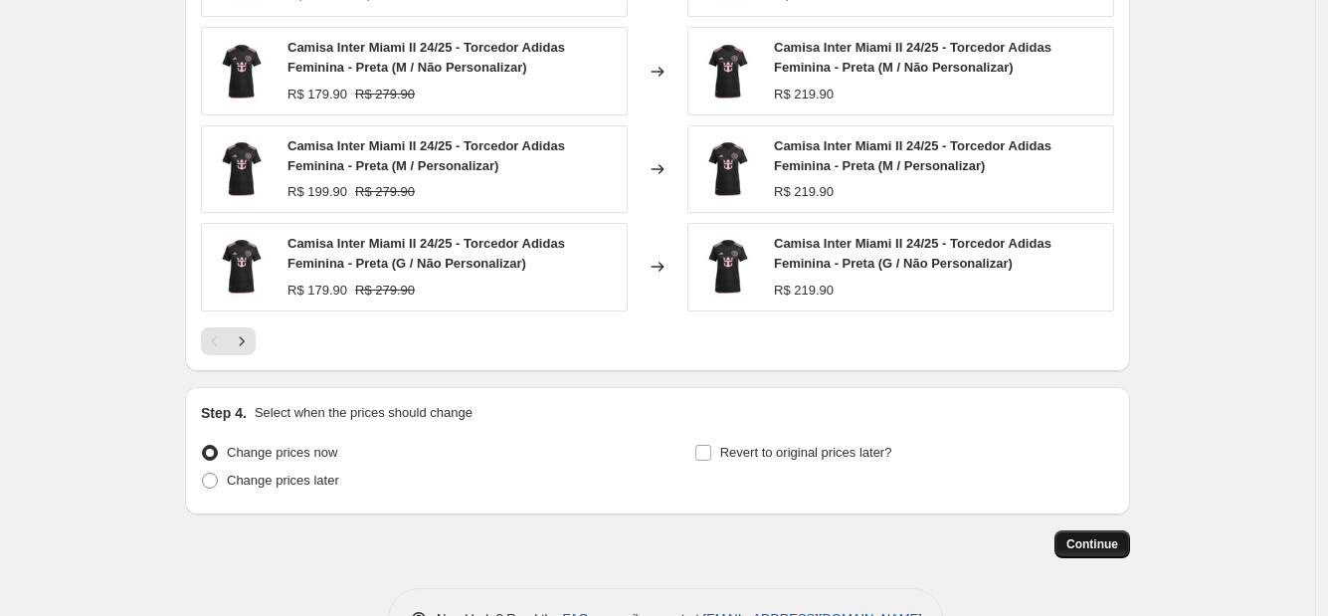
click at [1066, 547] on button "Continue" at bounding box center [1093, 544] width 76 height 28
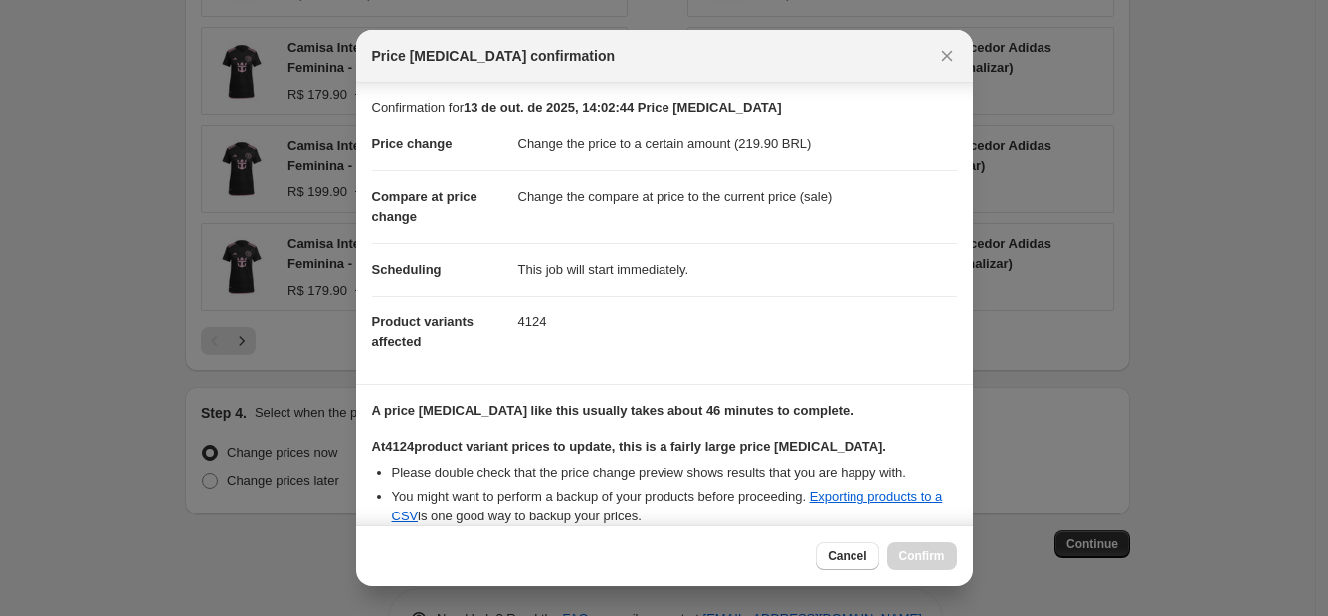
scroll to position [206, 0]
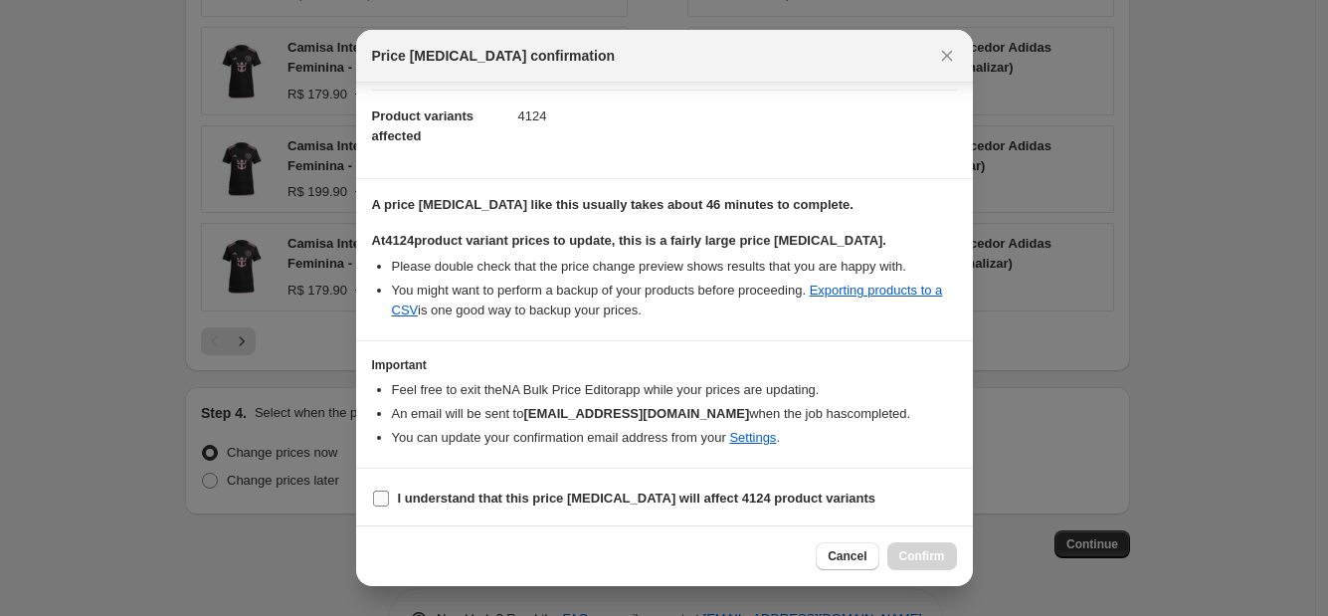
click at [385, 490] on input "I understand that this price [MEDICAL_DATA] will affect 4124 product variants" at bounding box center [381, 498] width 16 height 16
checkbox input "true"
click at [929, 549] on span "Confirm" at bounding box center [922, 556] width 46 height 16
